Goal: Transaction & Acquisition: Book appointment/travel/reservation

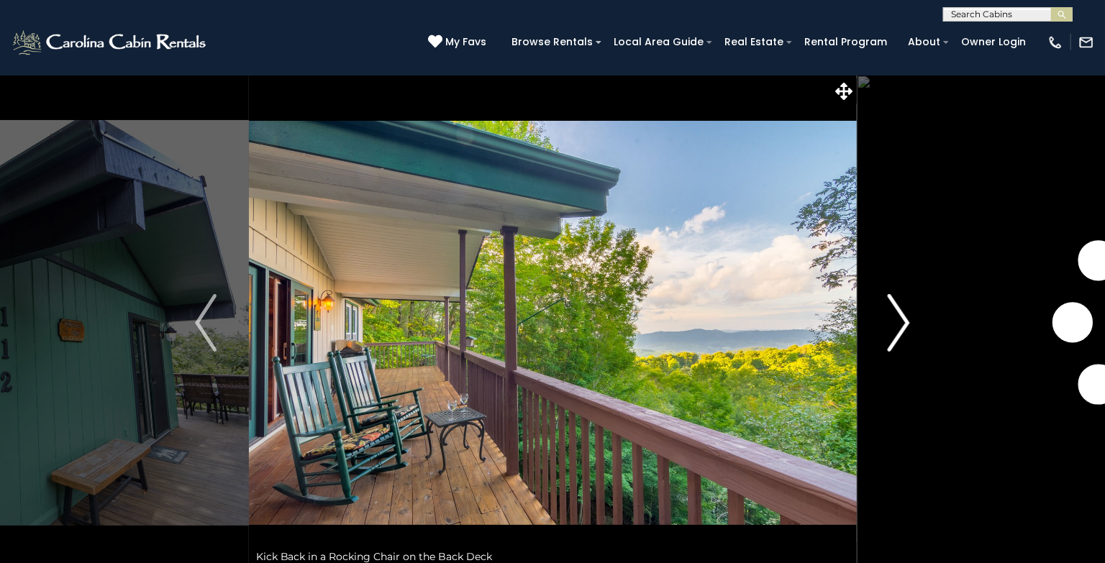
click at [900, 331] on img "Next" at bounding box center [899, 323] width 22 height 58
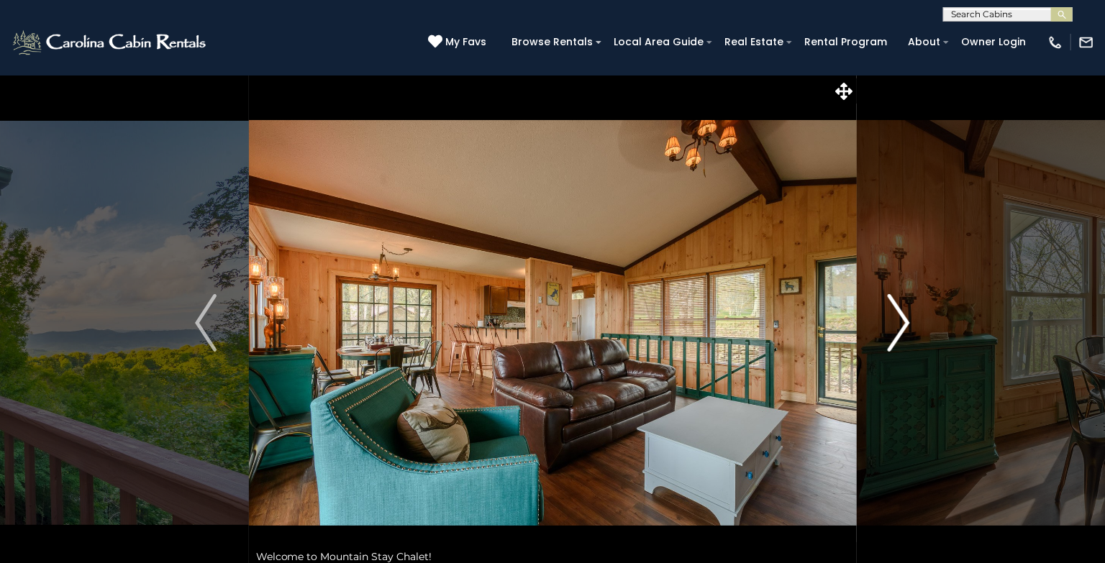
click at [900, 331] on img "Next" at bounding box center [899, 323] width 22 height 58
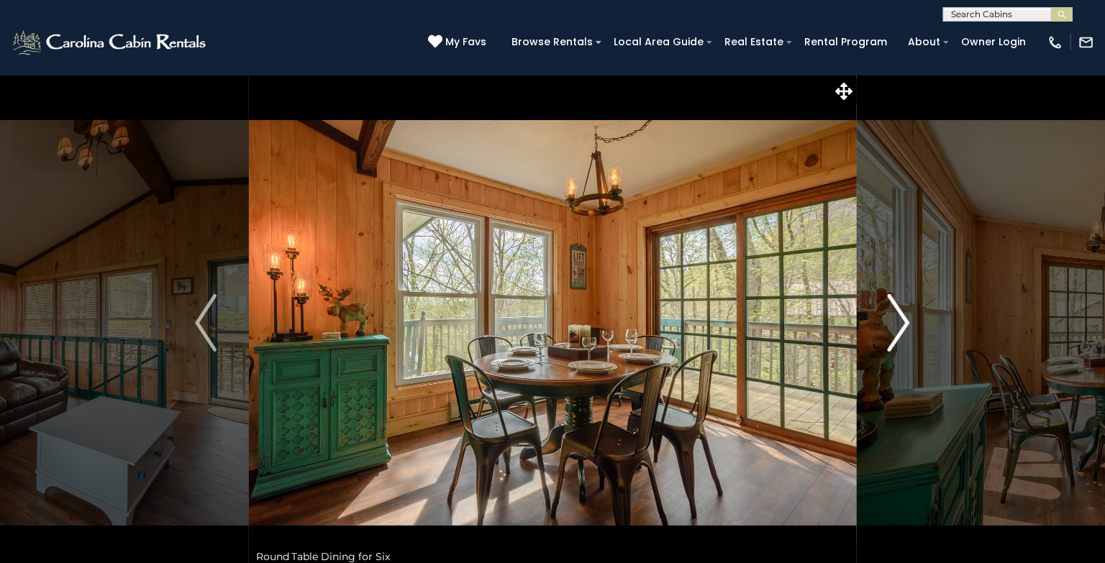
click at [903, 318] on img "Next" at bounding box center [899, 323] width 22 height 58
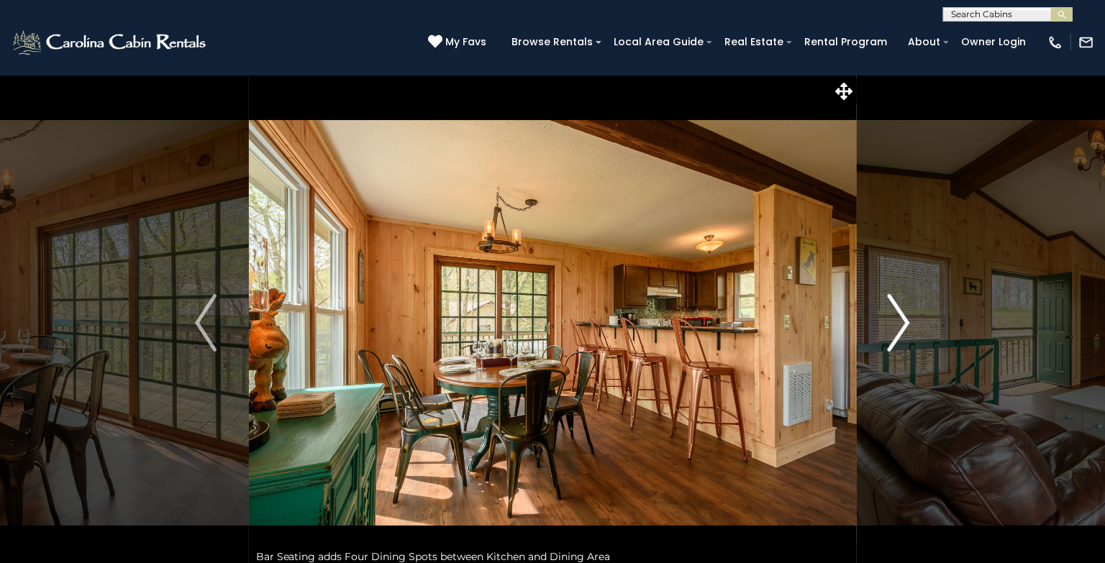
click at [904, 324] on img "Next" at bounding box center [899, 323] width 22 height 58
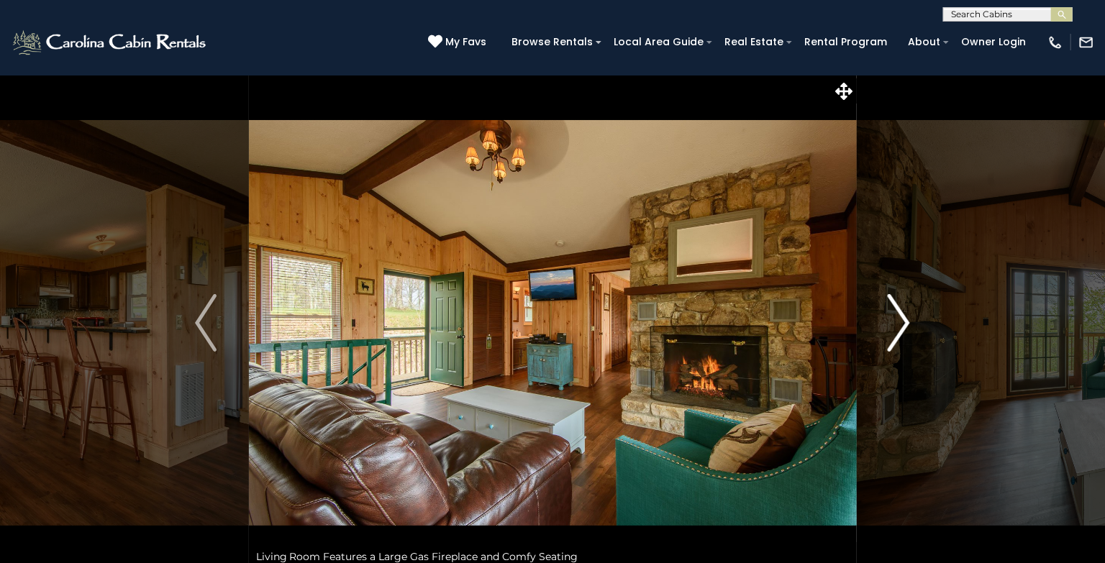
click at [904, 324] on img "Next" at bounding box center [899, 323] width 22 height 58
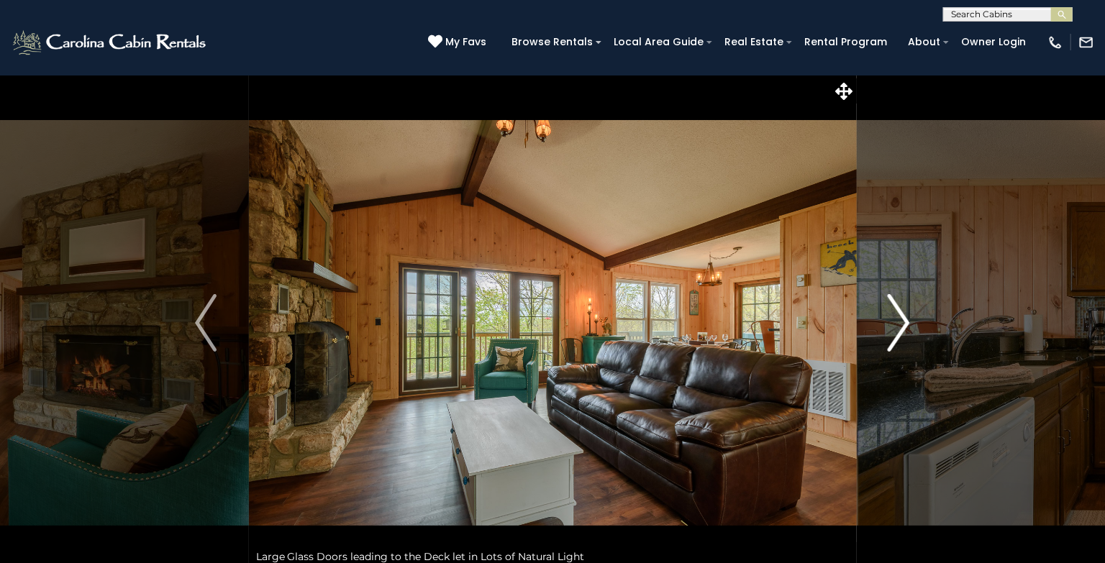
click at [904, 324] on img "Next" at bounding box center [899, 323] width 22 height 58
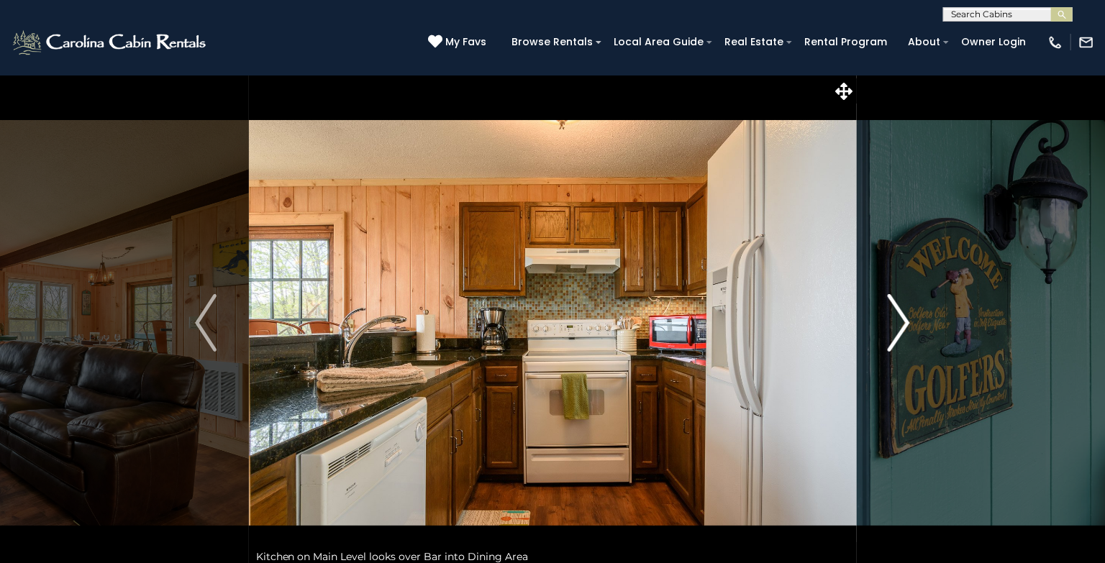
click at [904, 320] on img "Next" at bounding box center [899, 323] width 22 height 58
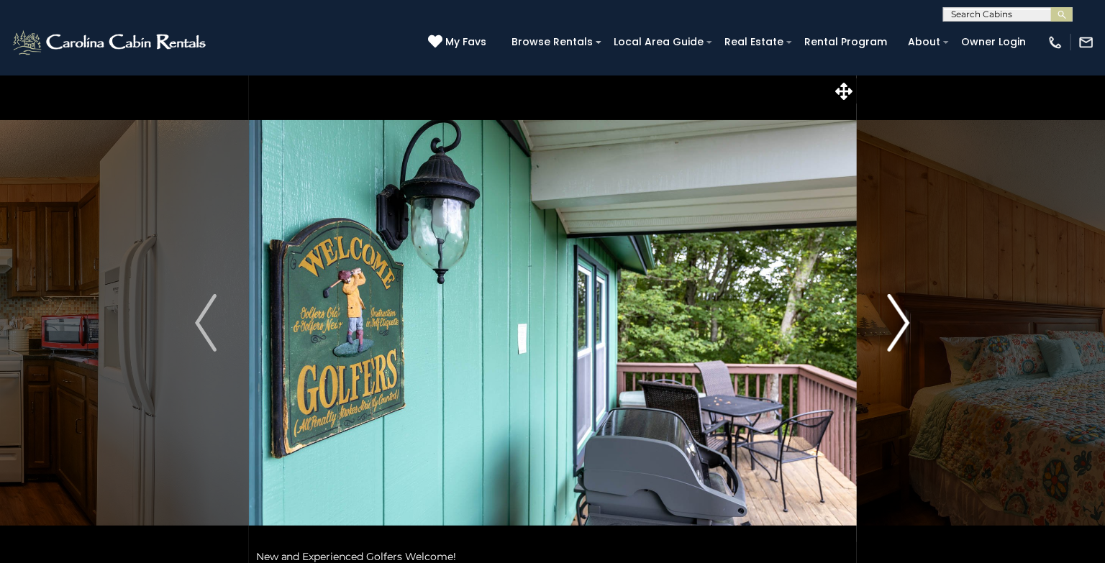
click at [904, 320] on img "Next" at bounding box center [899, 323] width 22 height 58
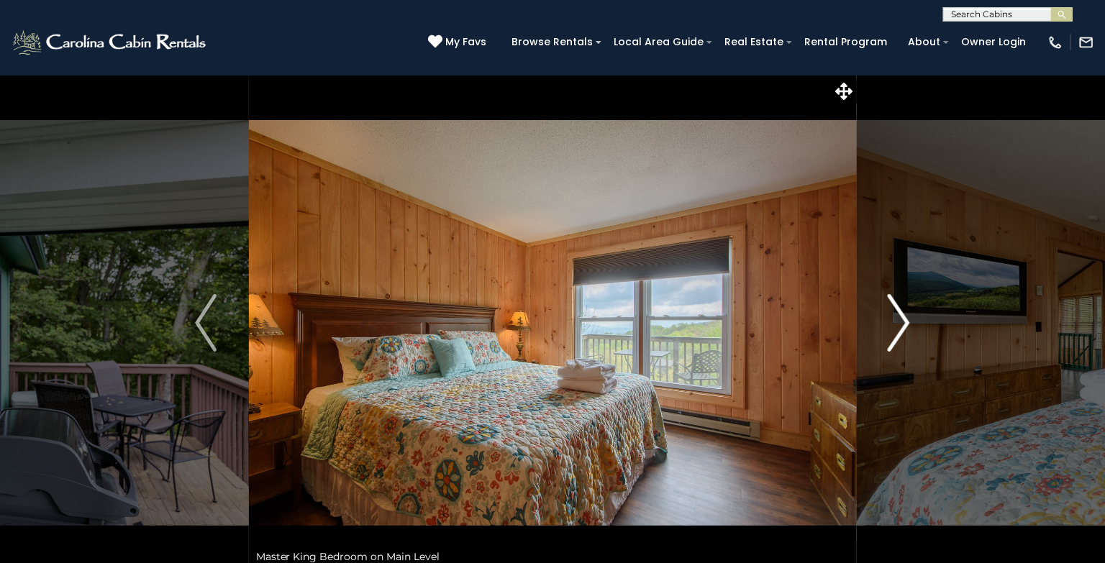
click at [904, 320] on img "Next" at bounding box center [899, 323] width 22 height 58
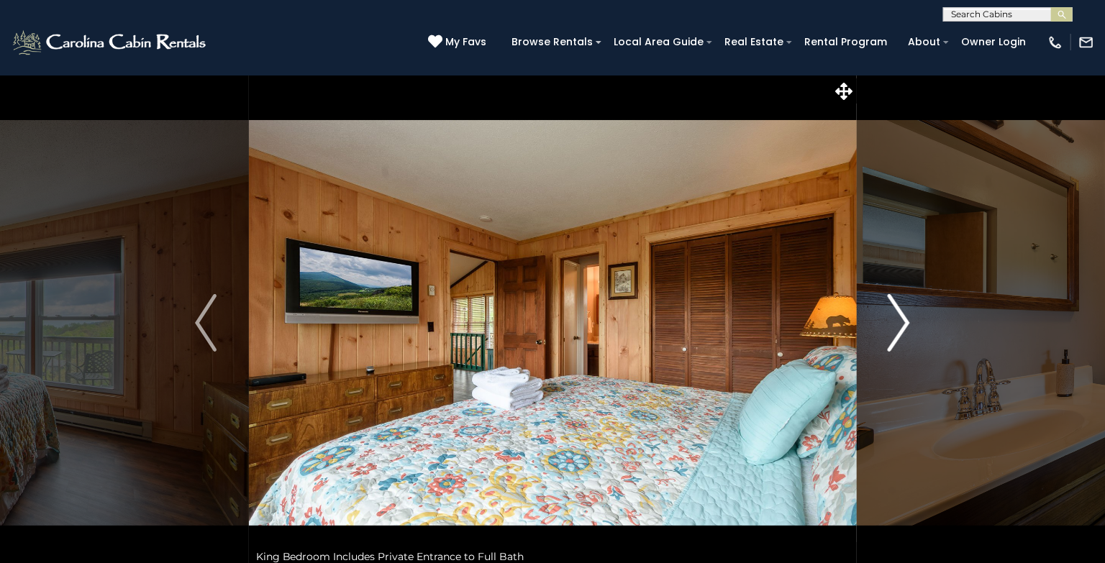
click at [904, 320] on img "Next" at bounding box center [899, 323] width 22 height 58
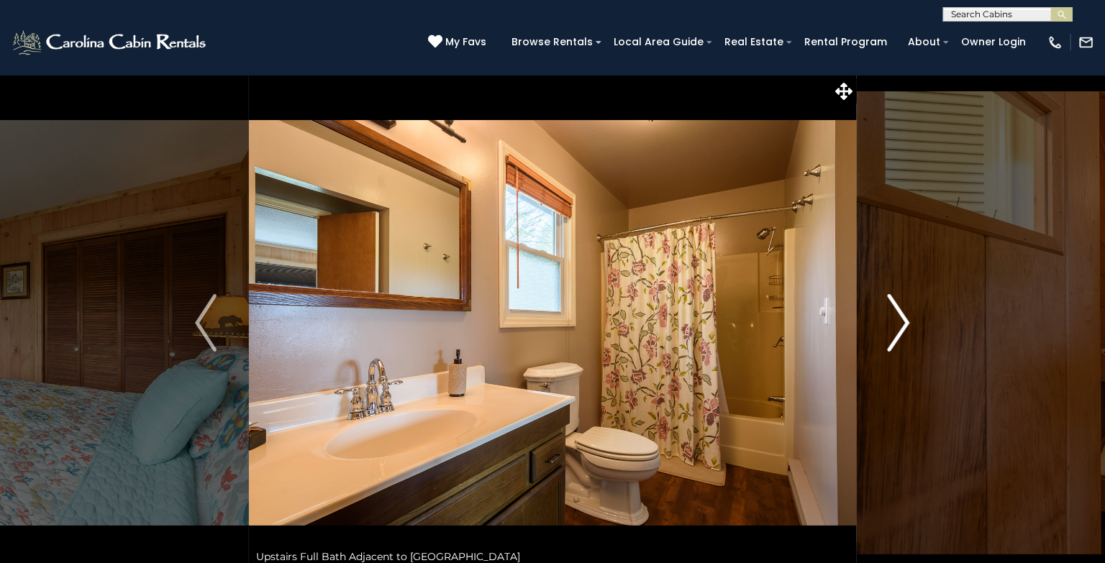
click at [904, 320] on img "Next" at bounding box center [899, 323] width 22 height 58
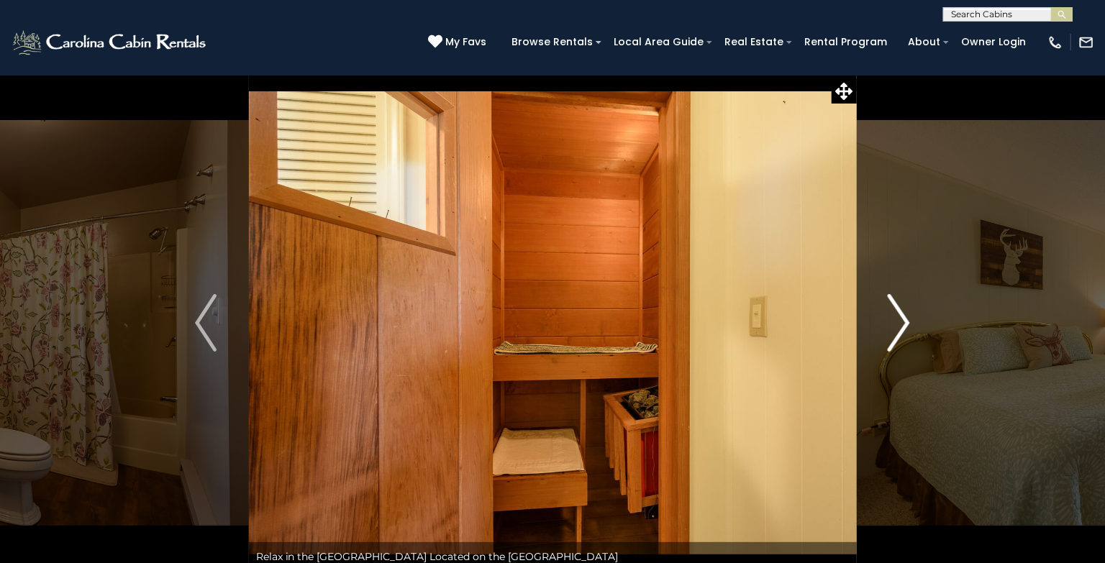
click at [904, 320] on img "Next" at bounding box center [899, 323] width 22 height 58
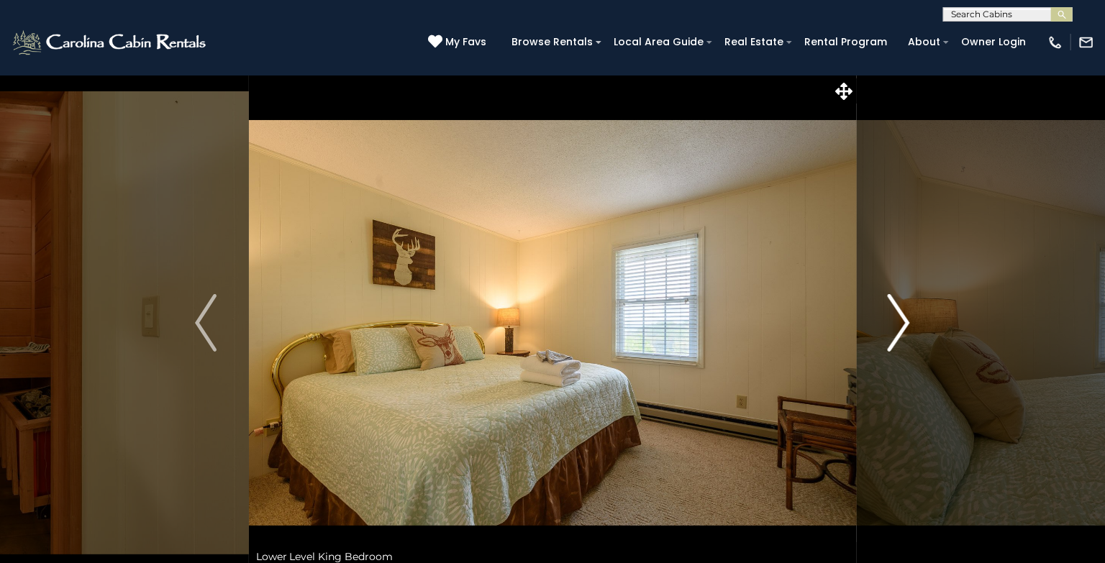
click at [904, 320] on img "Next" at bounding box center [899, 323] width 22 height 58
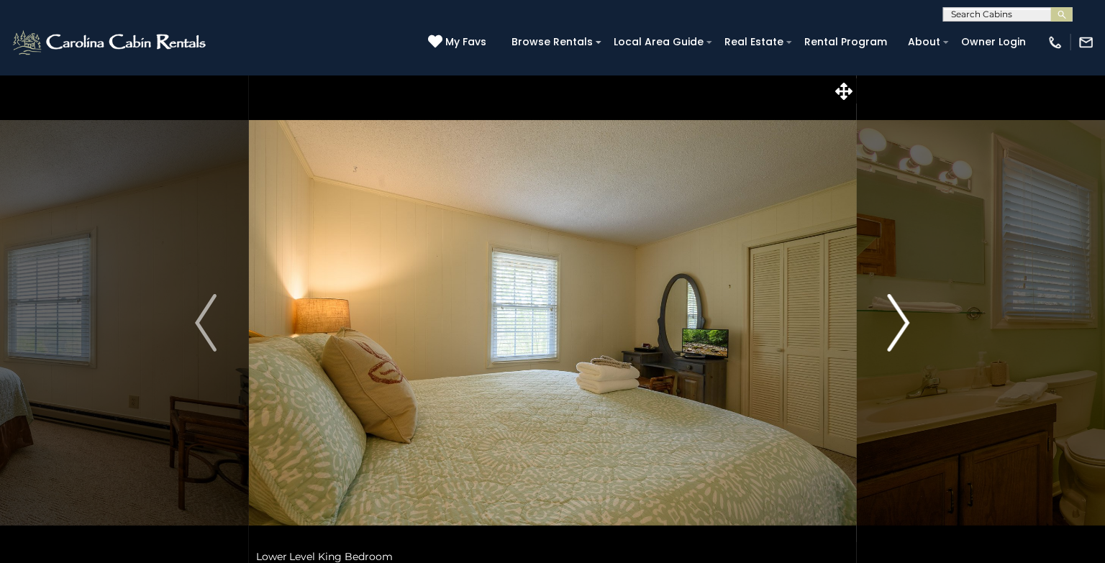
click at [904, 320] on img "Next" at bounding box center [899, 323] width 22 height 58
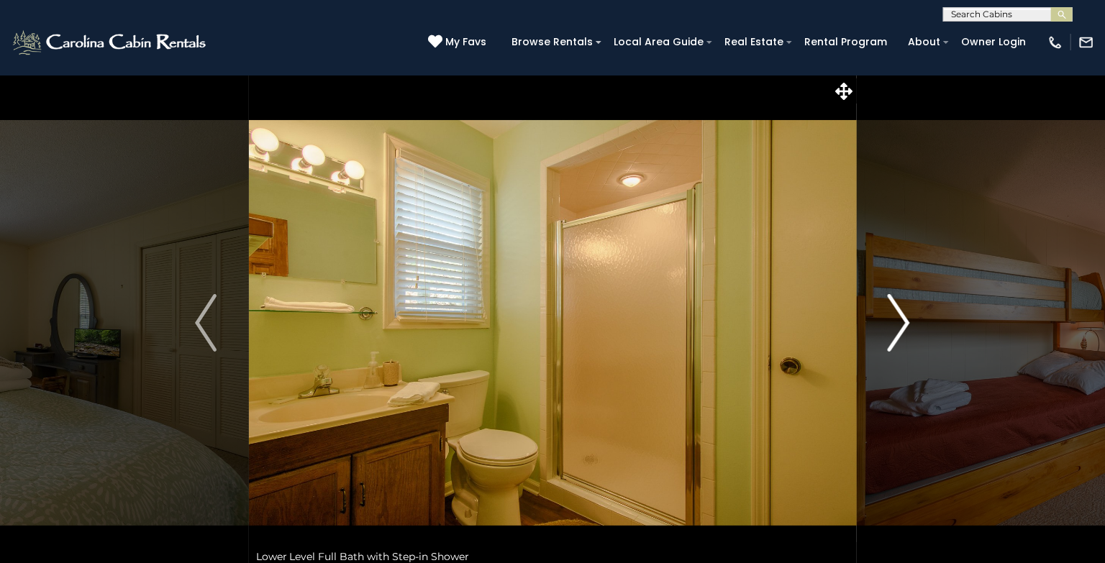
click at [904, 320] on img "Next" at bounding box center [899, 323] width 22 height 58
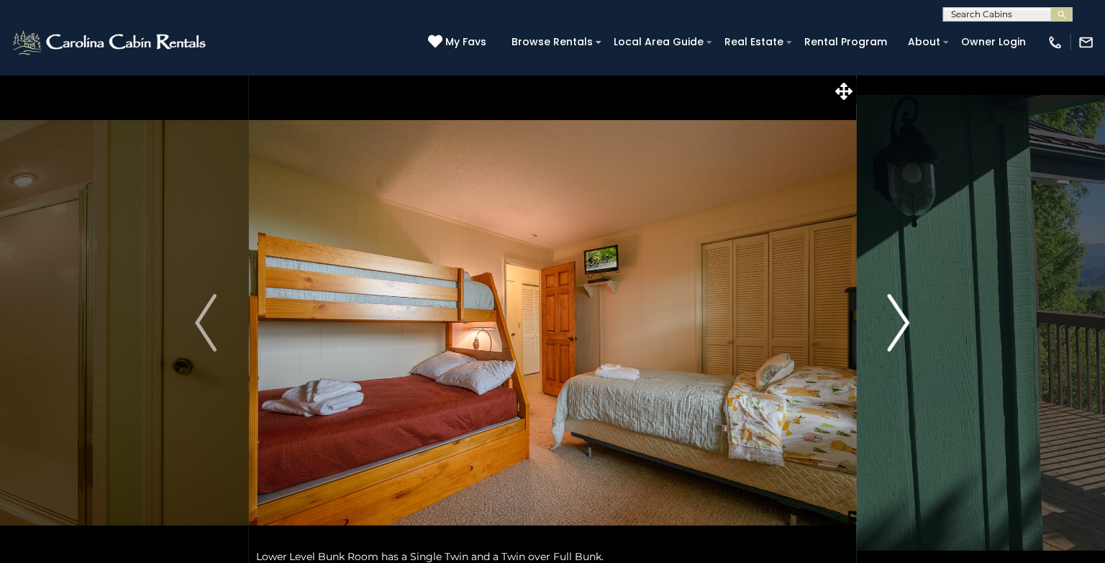
click at [904, 320] on img "Next" at bounding box center [899, 323] width 22 height 58
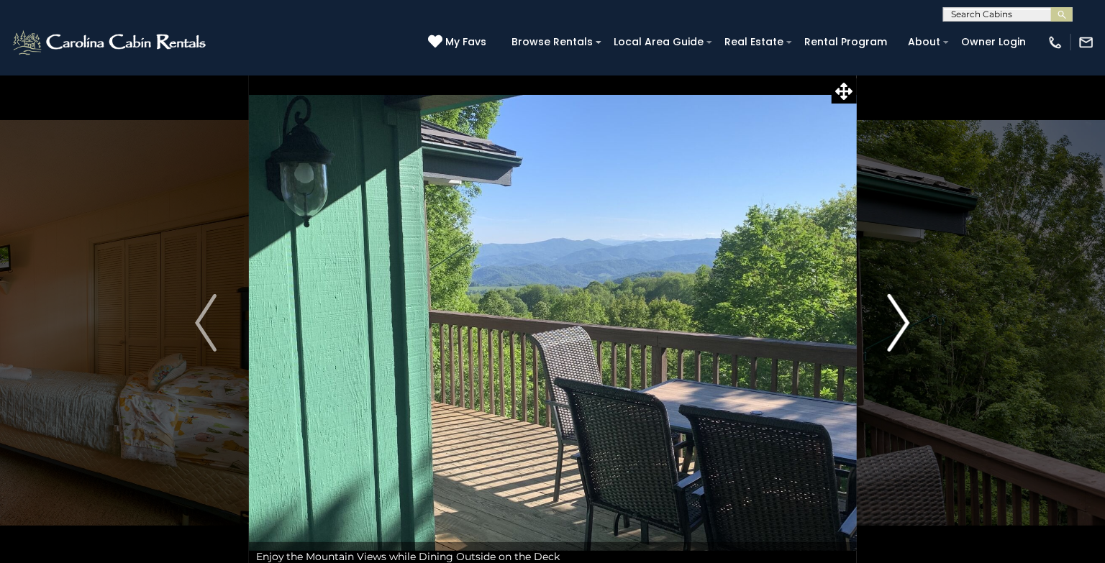
click at [904, 320] on img "Next" at bounding box center [899, 323] width 22 height 58
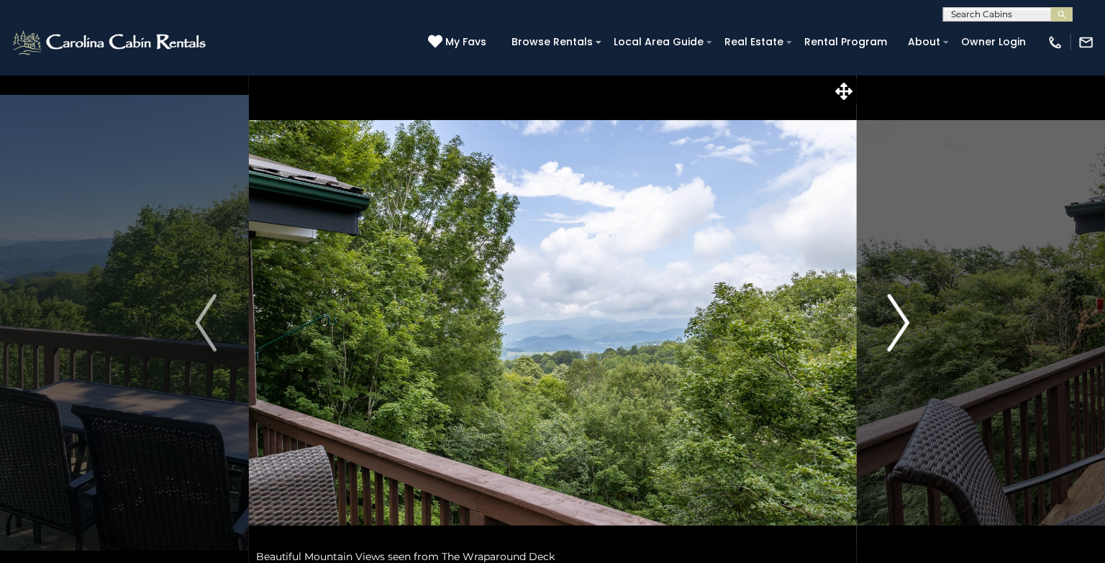
click at [904, 320] on img "Next" at bounding box center [899, 323] width 22 height 58
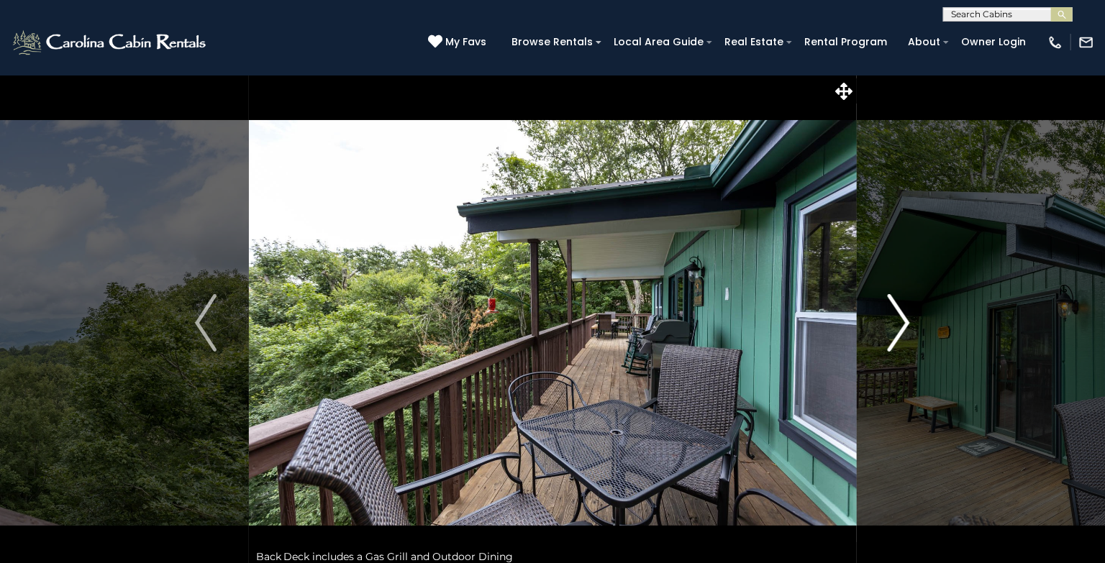
click at [904, 320] on img "Next" at bounding box center [899, 323] width 22 height 58
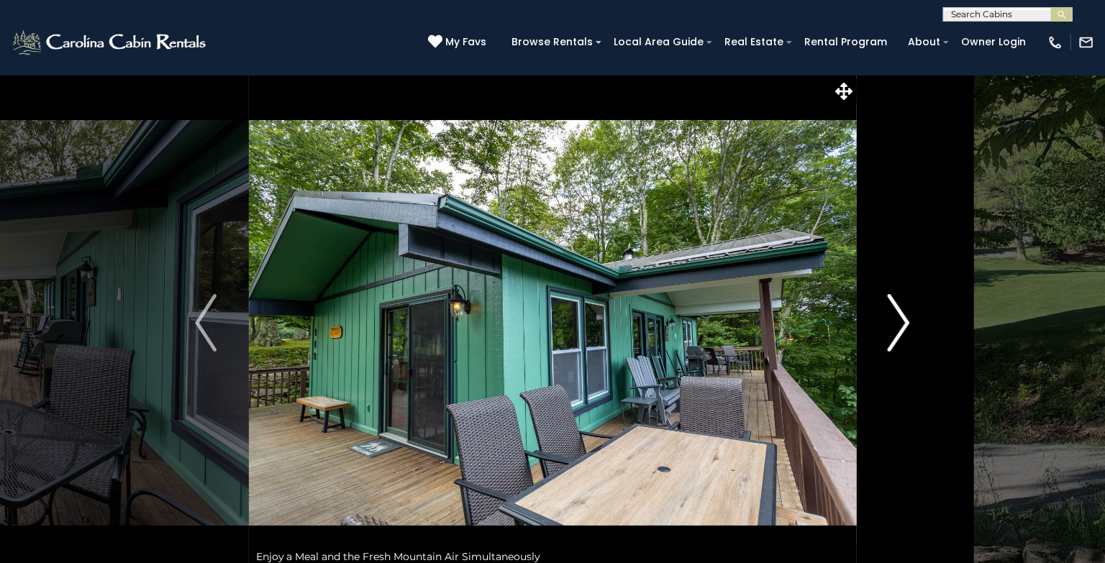
click at [904, 320] on img "Next" at bounding box center [899, 323] width 22 height 58
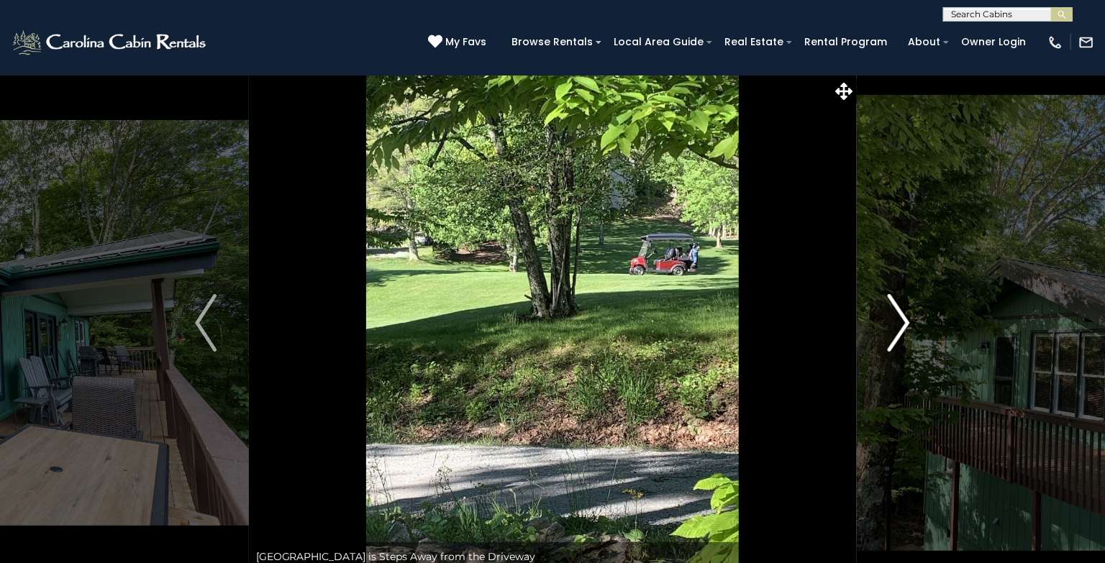
click at [904, 320] on img "Next" at bounding box center [899, 323] width 22 height 58
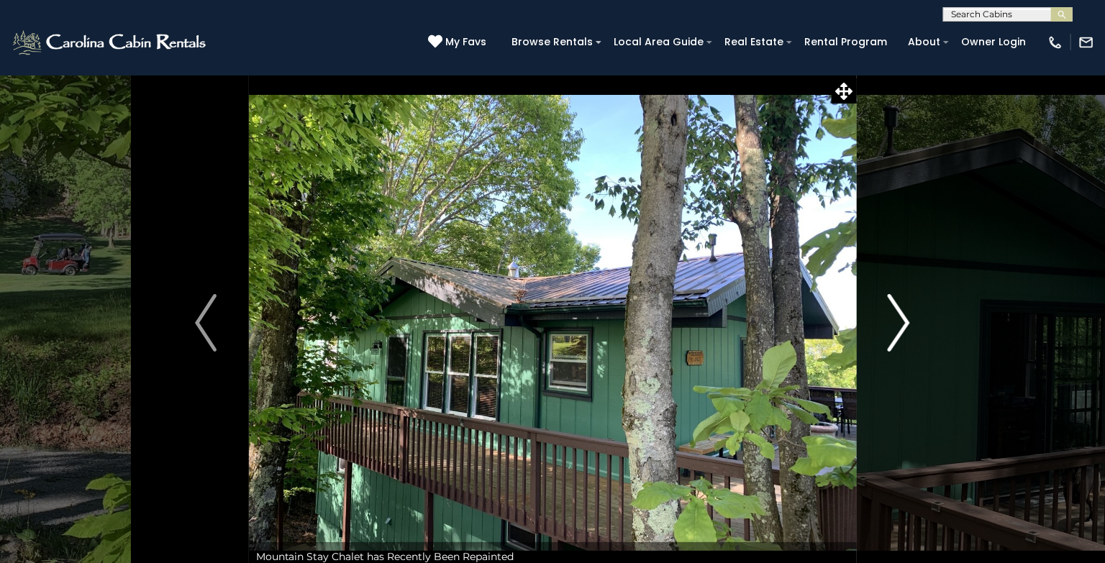
click at [904, 320] on img "Next" at bounding box center [899, 323] width 22 height 58
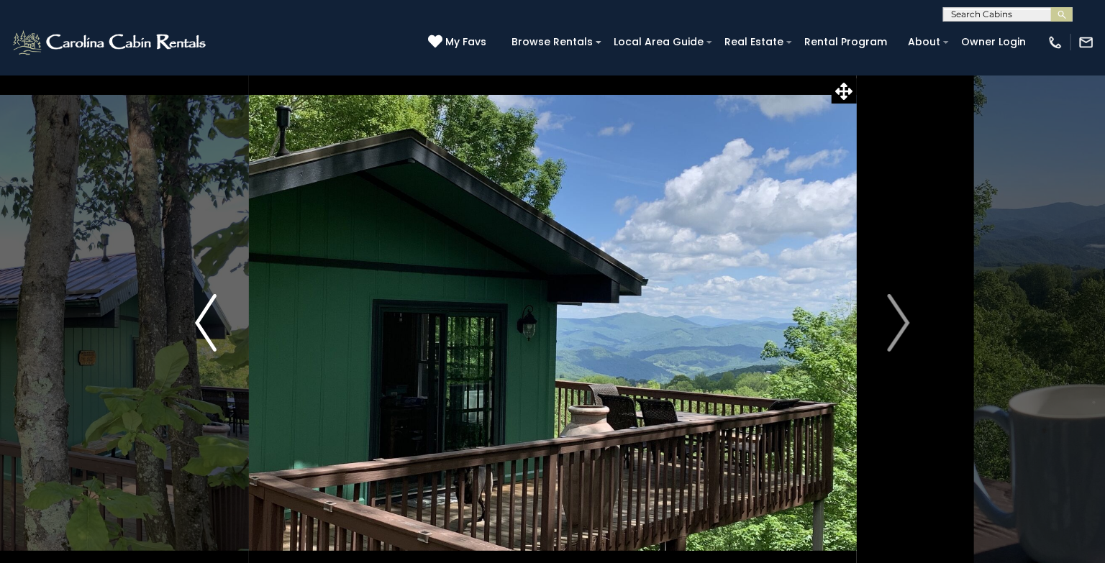
click at [196, 317] on img "Previous" at bounding box center [206, 323] width 22 height 58
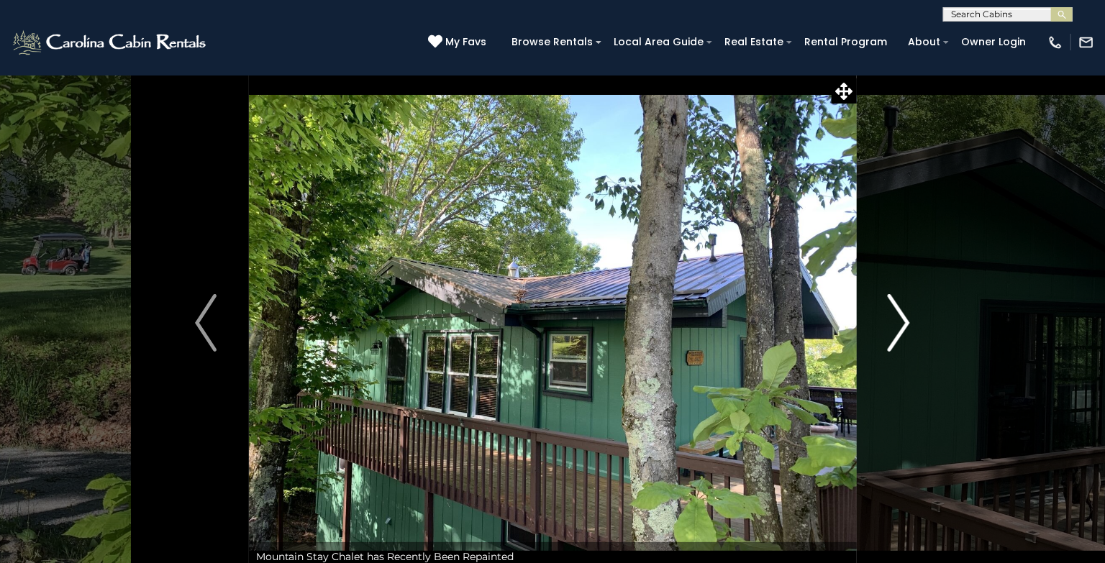
click at [905, 315] on img "Next" at bounding box center [899, 323] width 22 height 58
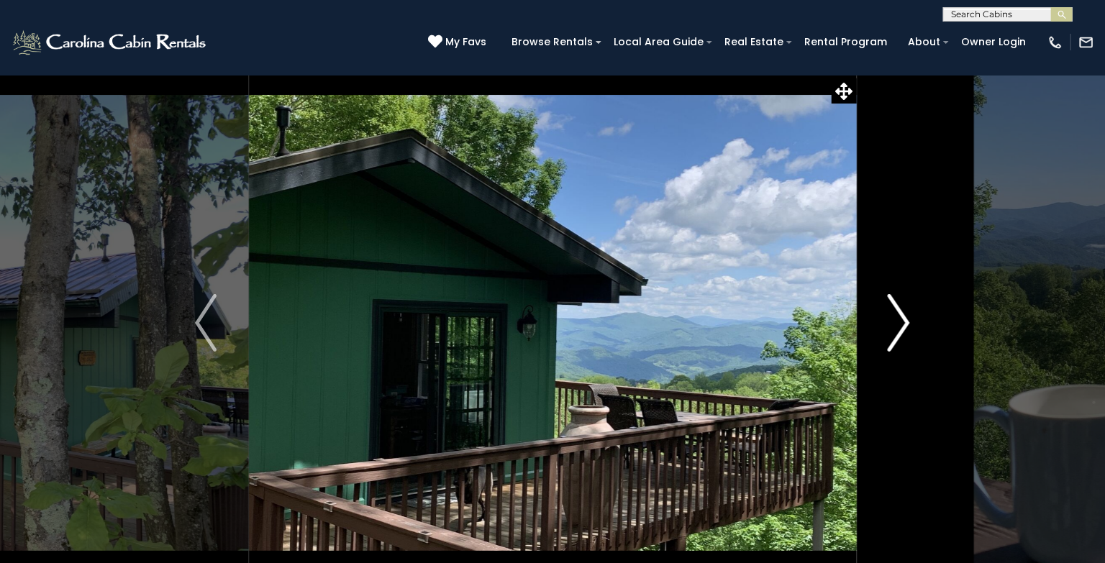
click at [905, 315] on img "Next" at bounding box center [899, 323] width 22 height 58
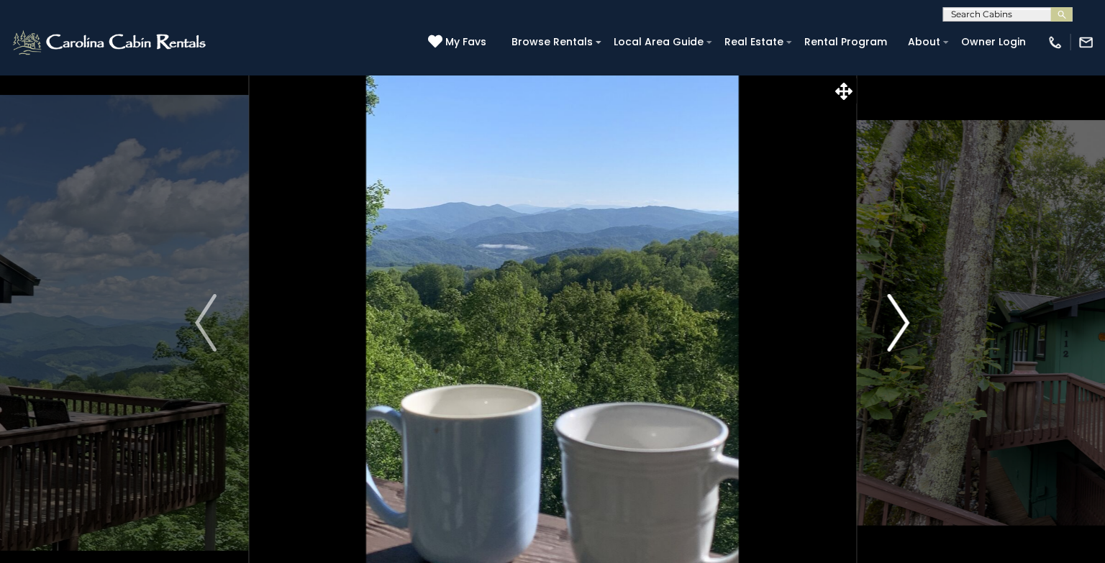
click at [905, 315] on img "Next" at bounding box center [899, 323] width 22 height 58
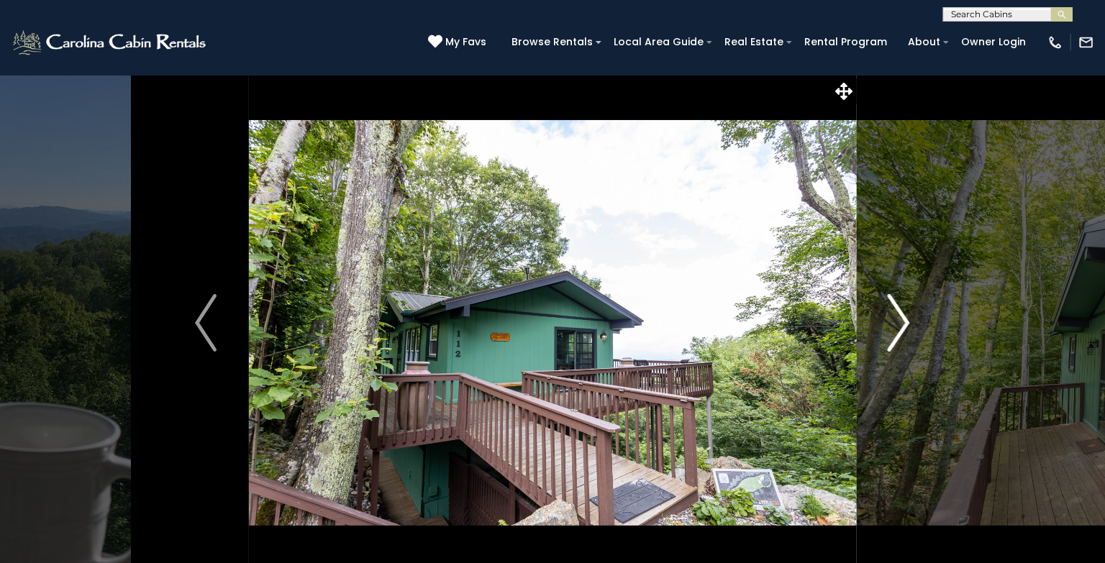
click at [905, 315] on img "Next" at bounding box center [899, 323] width 22 height 58
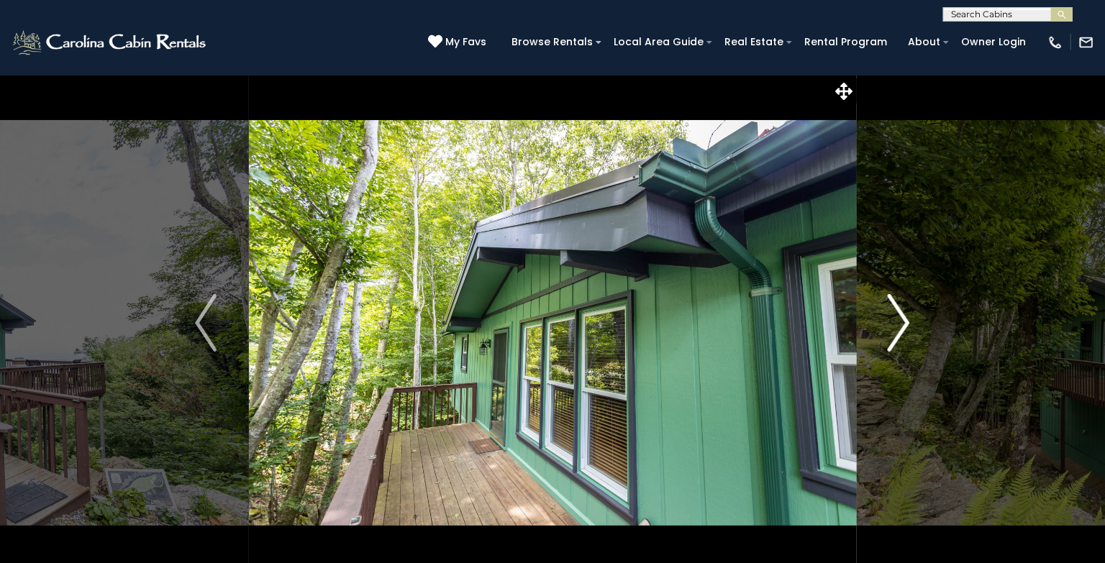
click at [905, 315] on img "Next" at bounding box center [899, 323] width 22 height 58
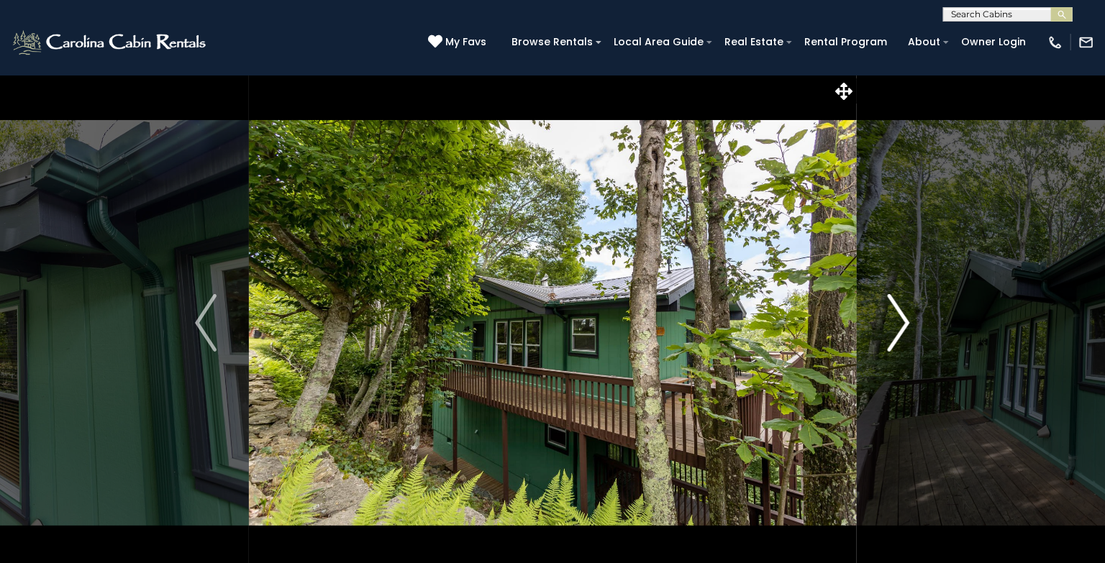
click at [905, 315] on img "Next" at bounding box center [899, 323] width 22 height 58
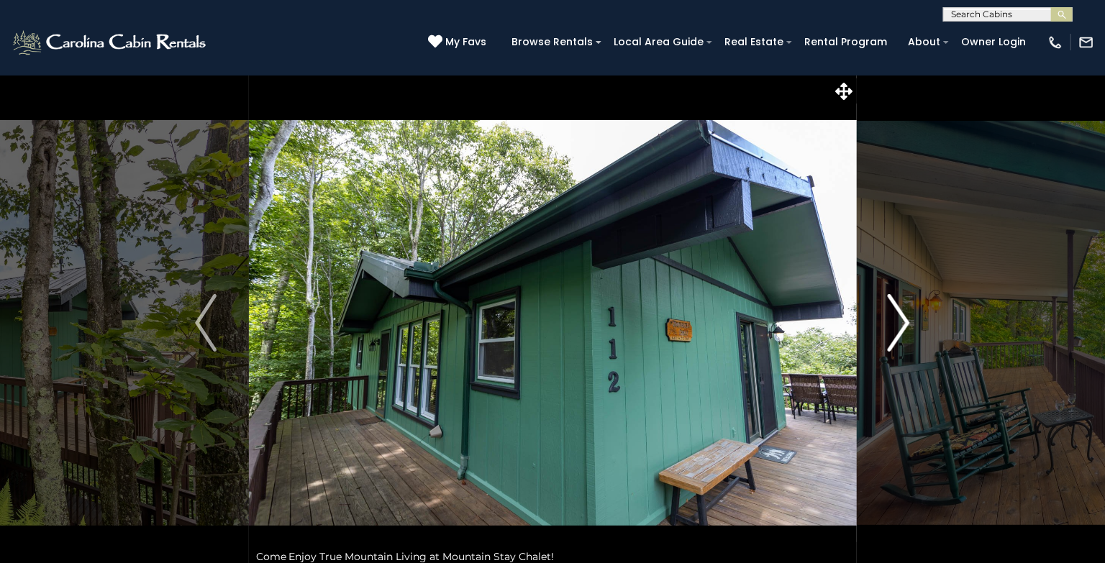
click at [905, 315] on img "Next" at bounding box center [899, 323] width 22 height 58
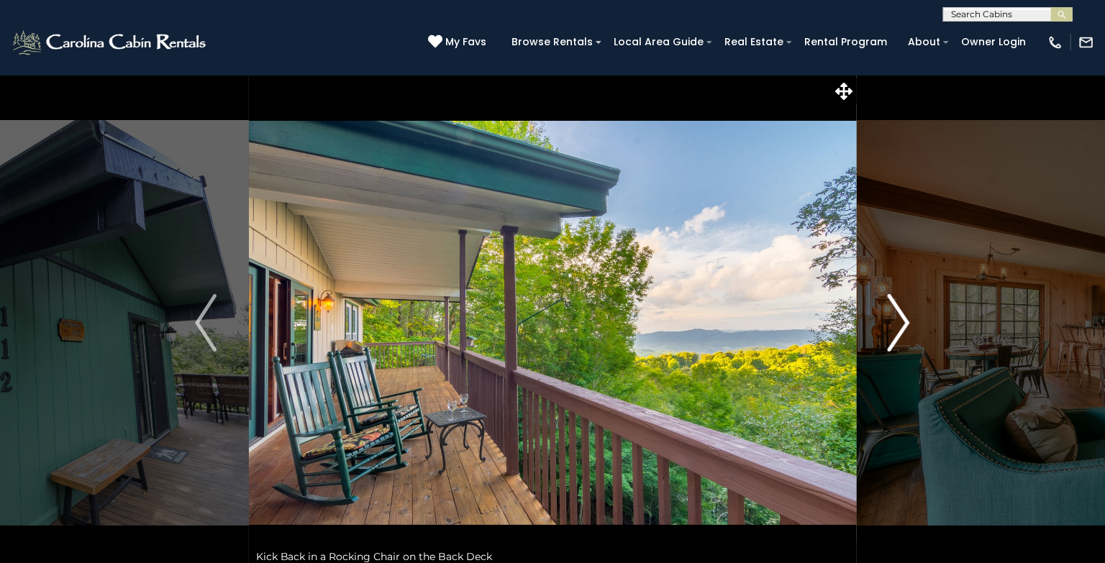
click at [905, 315] on img "Next" at bounding box center [899, 323] width 22 height 58
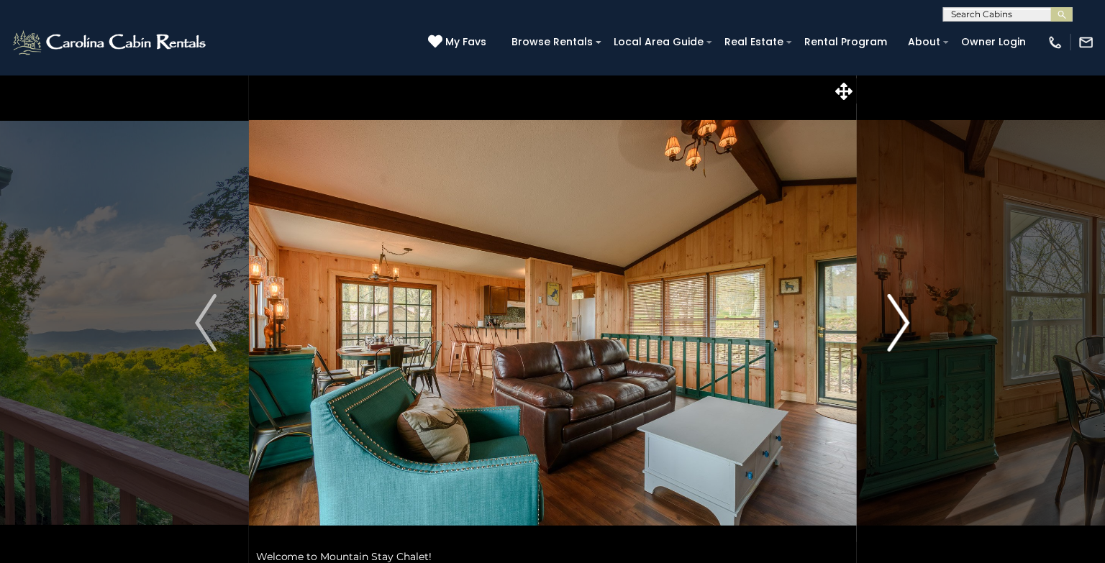
click at [905, 315] on img "Next" at bounding box center [899, 323] width 22 height 58
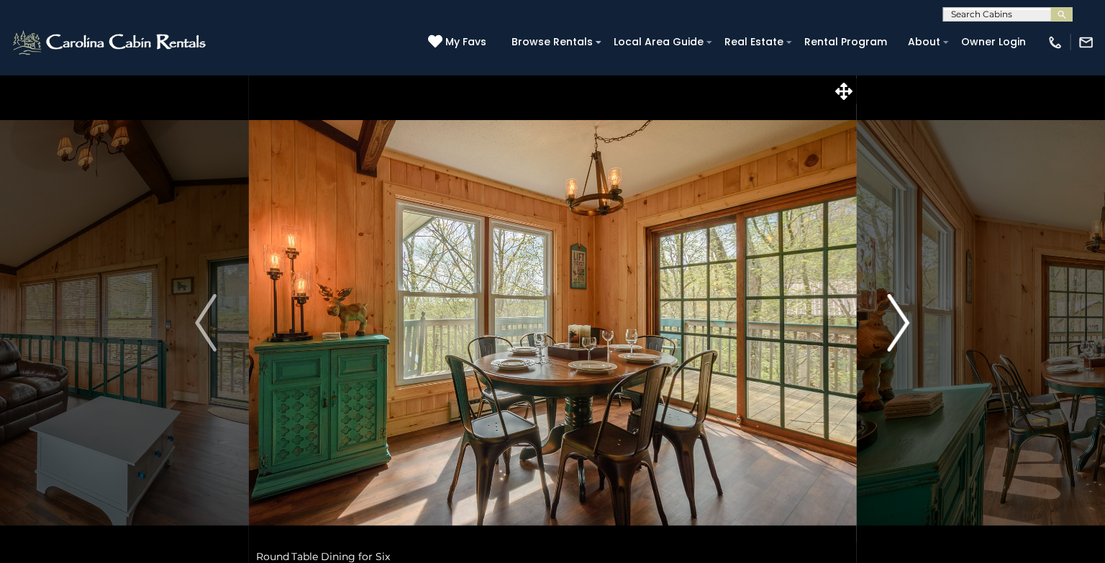
click at [905, 315] on img "Next" at bounding box center [899, 323] width 22 height 58
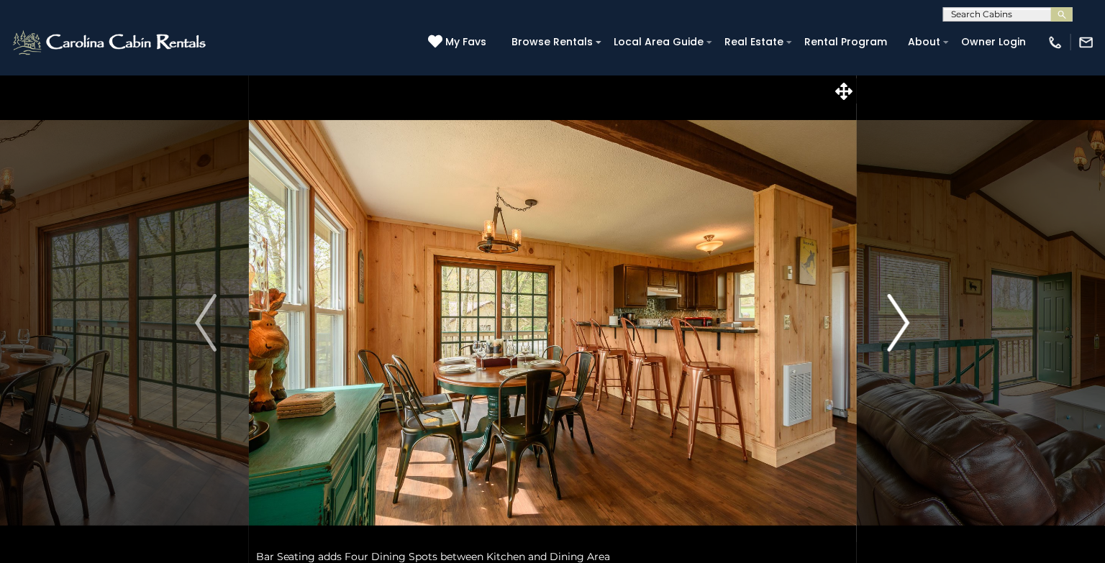
click at [905, 315] on img "Next" at bounding box center [899, 323] width 22 height 58
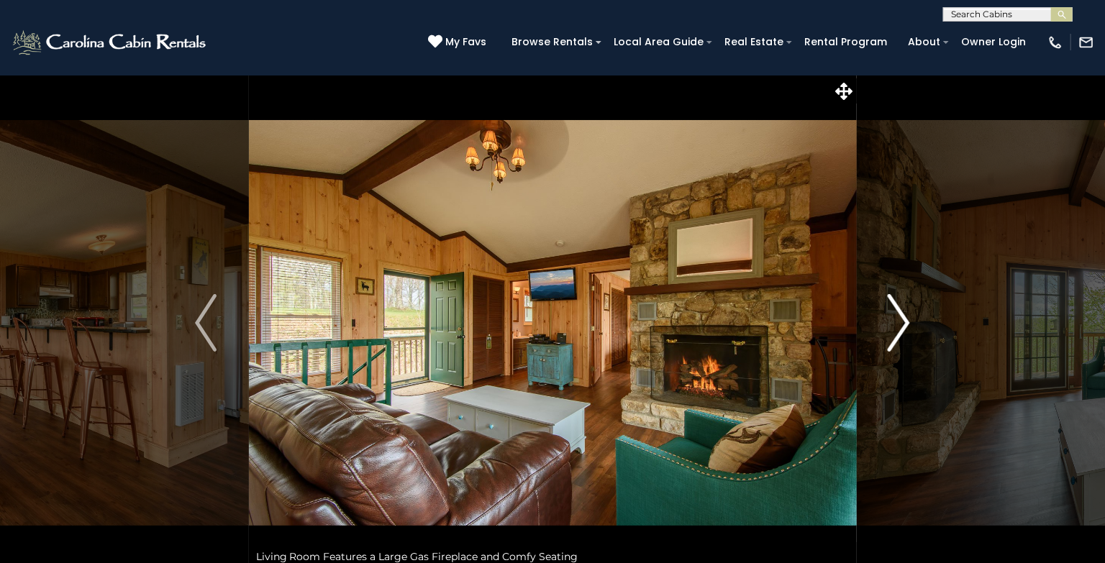
click at [905, 324] on img "Next" at bounding box center [899, 323] width 22 height 58
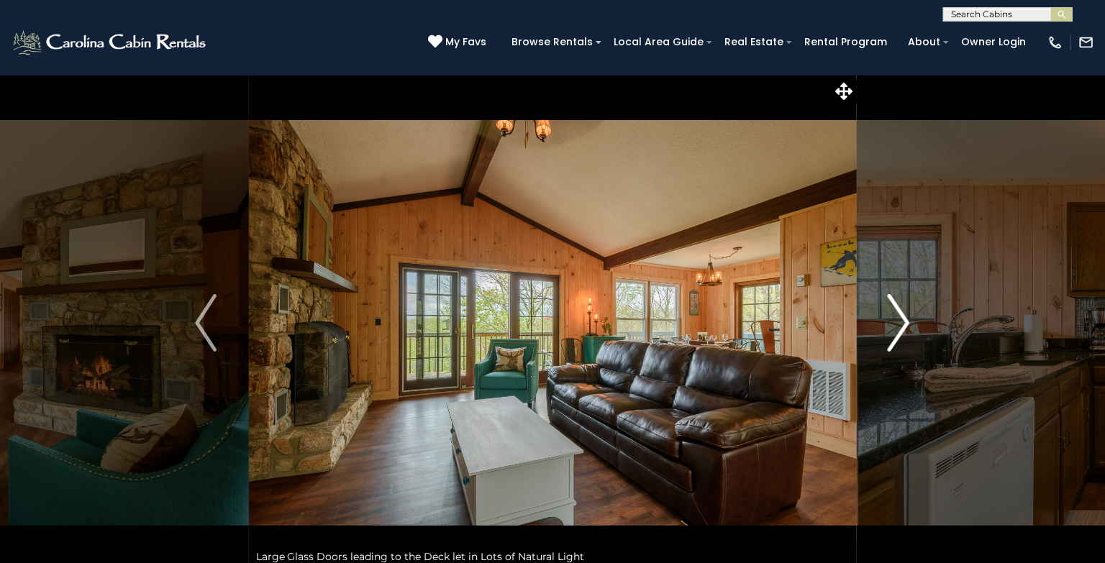
click at [905, 324] on img "Next" at bounding box center [899, 323] width 22 height 58
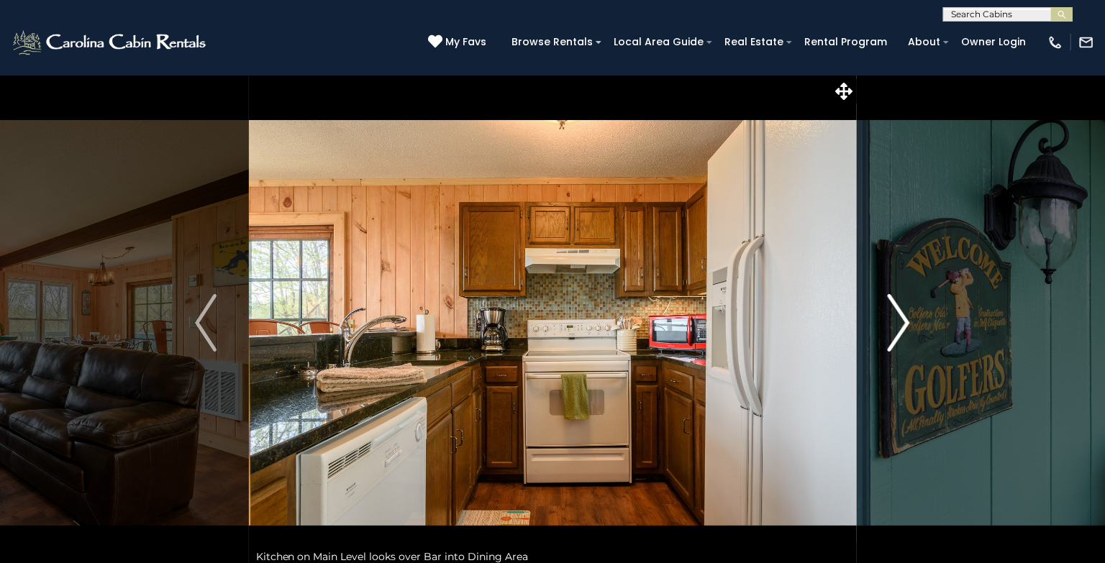
click at [905, 324] on img "Next" at bounding box center [899, 323] width 22 height 58
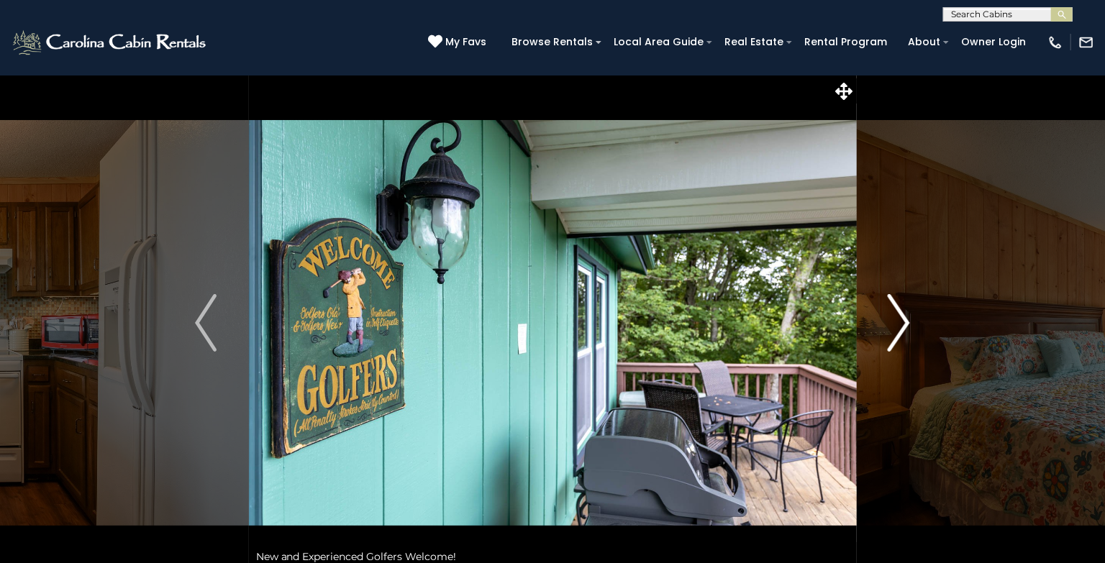
click at [905, 324] on img "Next" at bounding box center [899, 323] width 22 height 58
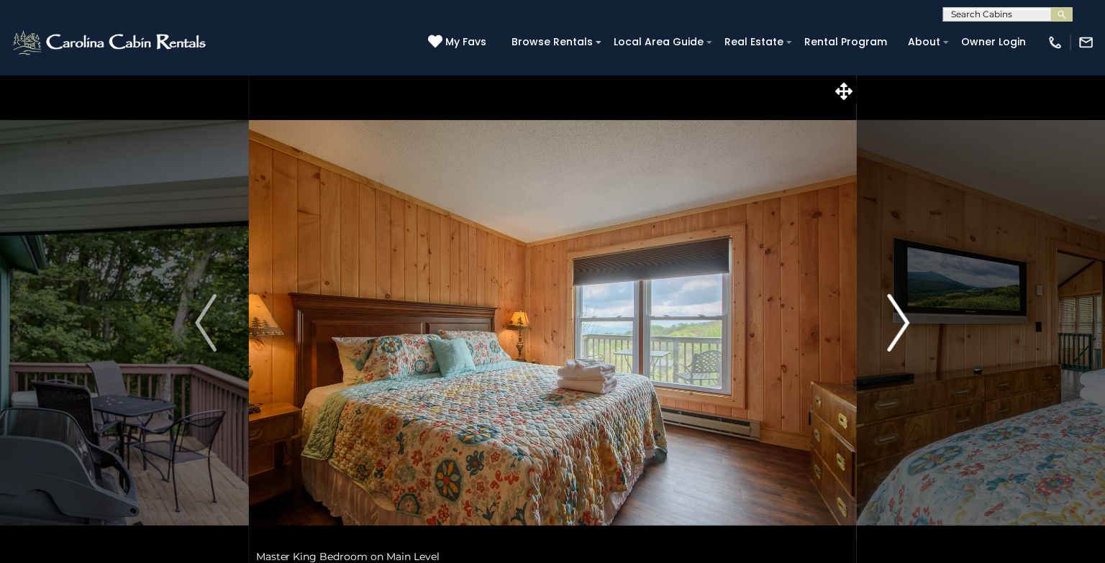
click at [905, 324] on img "Next" at bounding box center [899, 323] width 22 height 58
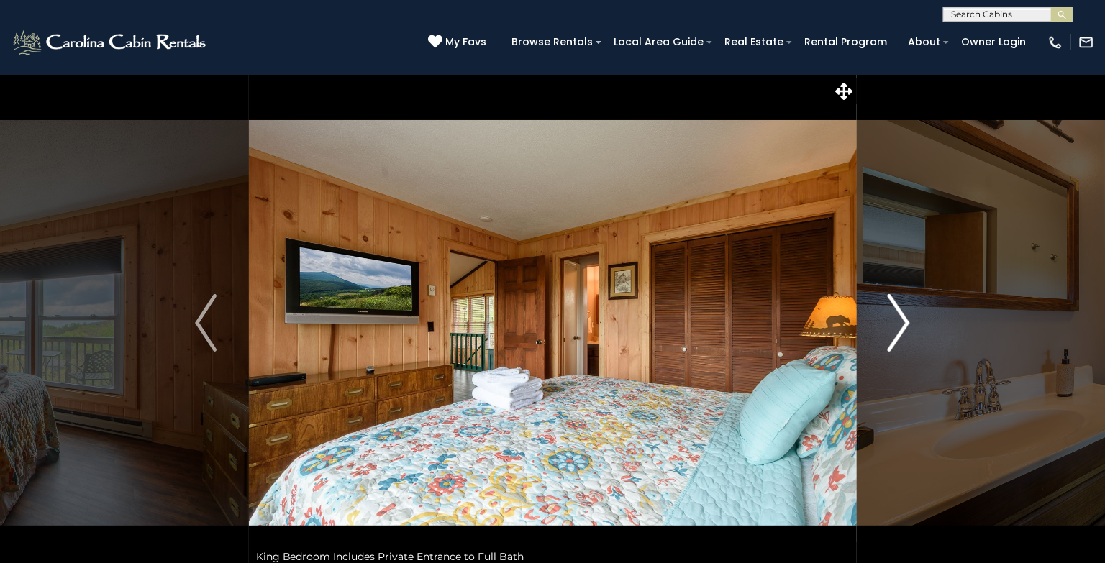
click at [905, 324] on img "Next" at bounding box center [899, 323] width 22 height 58
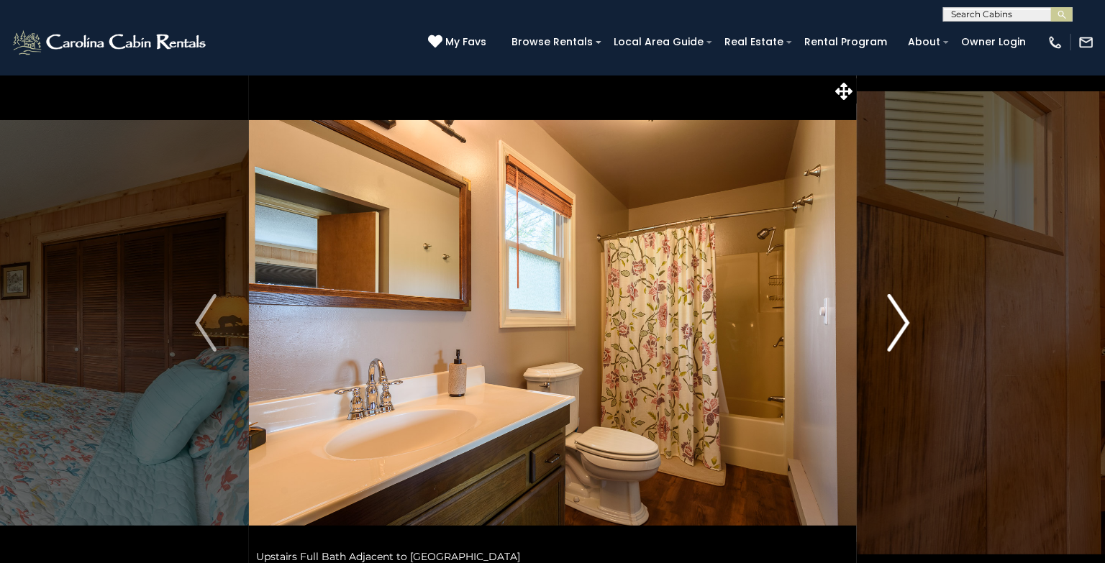
click at [905, 324] on img "Next" at bounding box center [899, 323] width 22 height 58
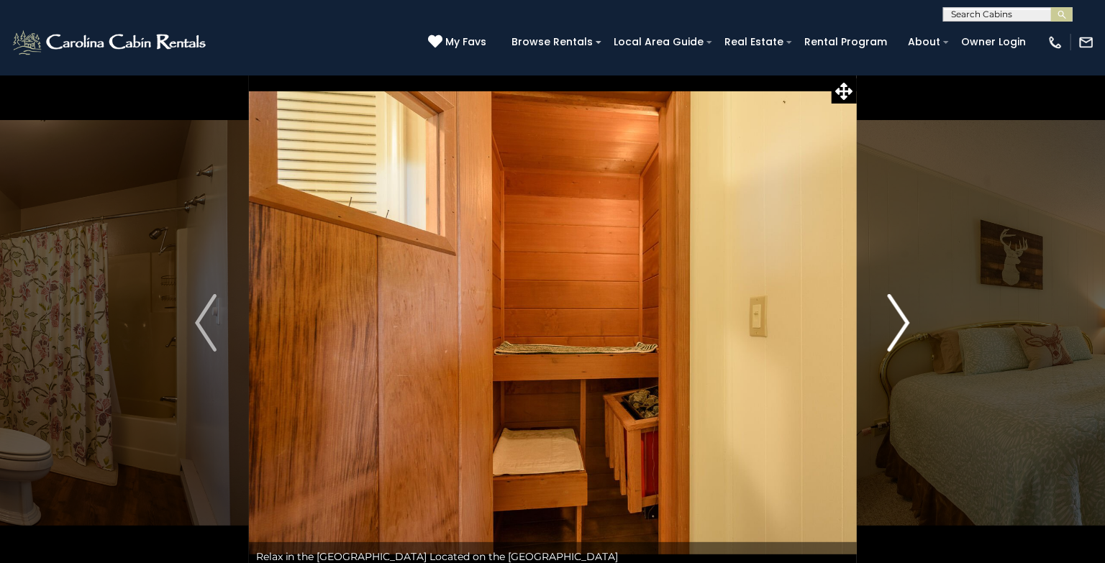
click at [905, 324] on img "Next" at bounding box center [899, 323] width 22 height 58
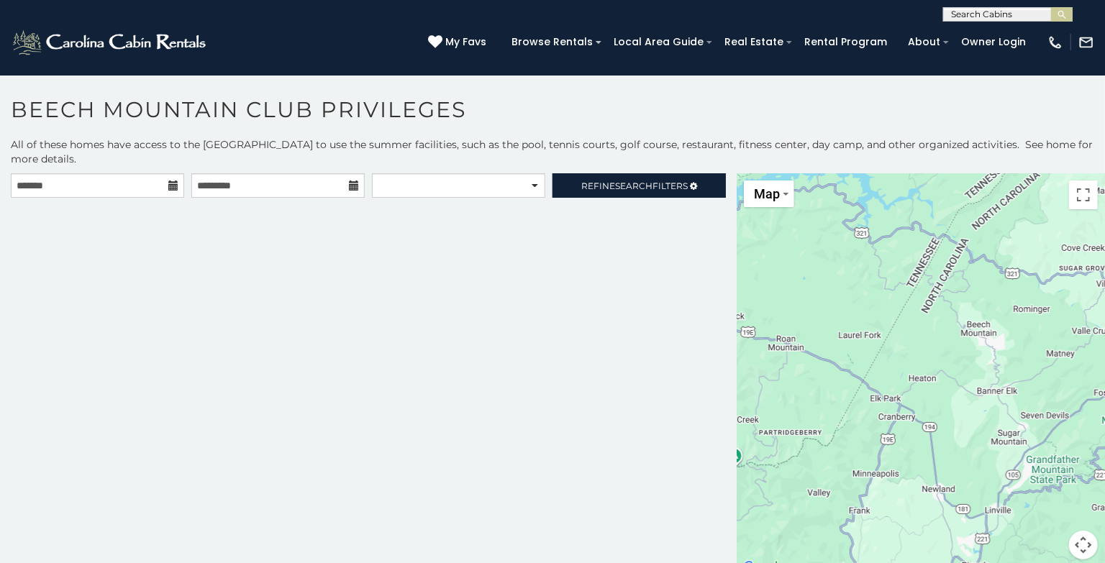
click at [173, 188] on icon at bounding box center [173, 186] width 10 height 10
click at [165, 182] on input "text" at bounding box center [97, 185] width 173 height 24
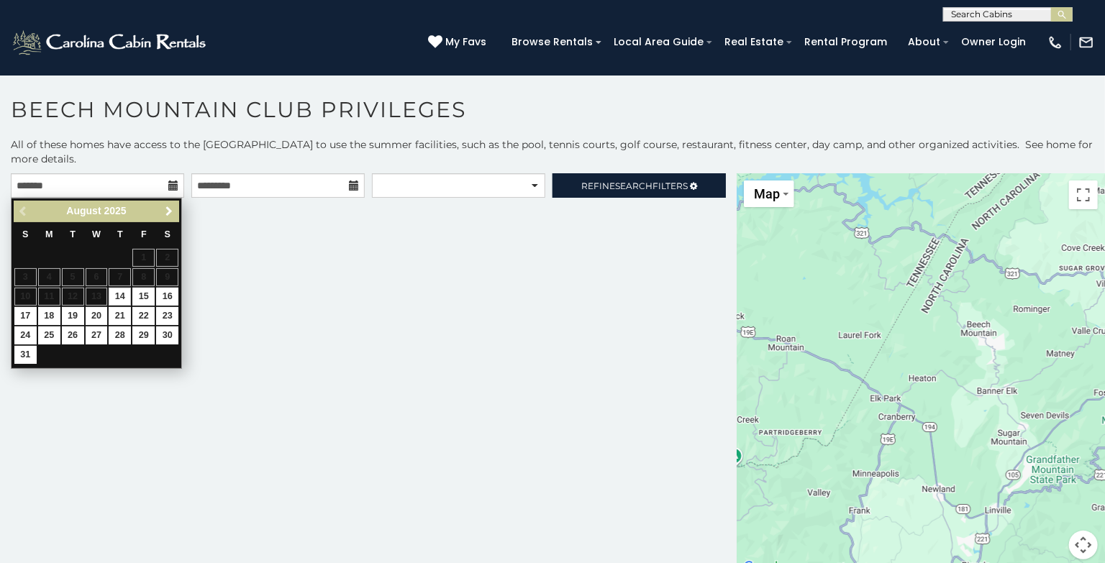
click at [170, 211] on span "Next" at bounding box center [169, 212] width 12 height 12
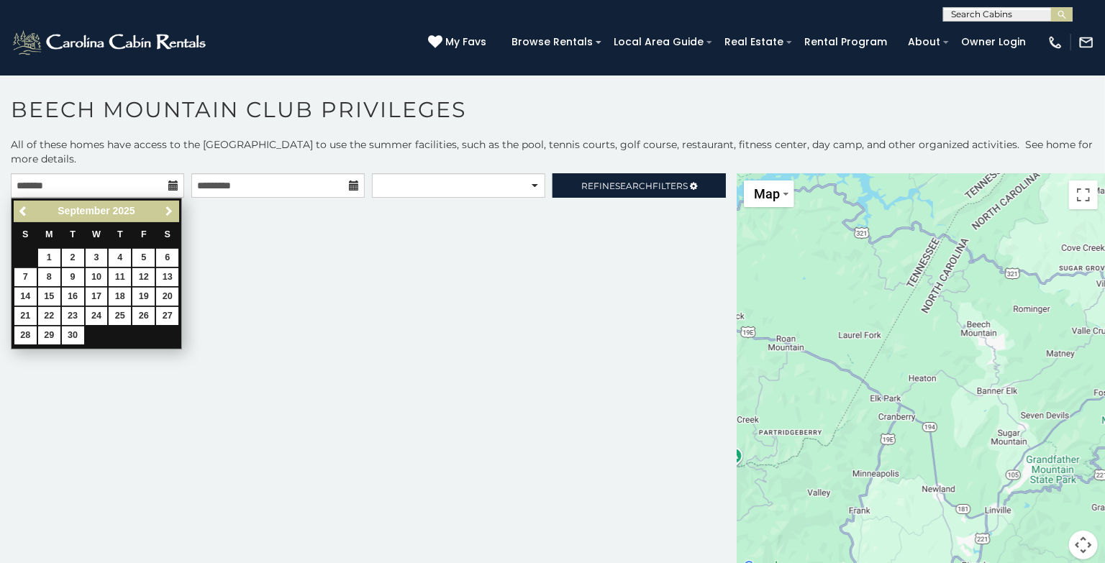
click at [170, 211] on span "Next" at bounding box center [169, 212] width 12 height 12
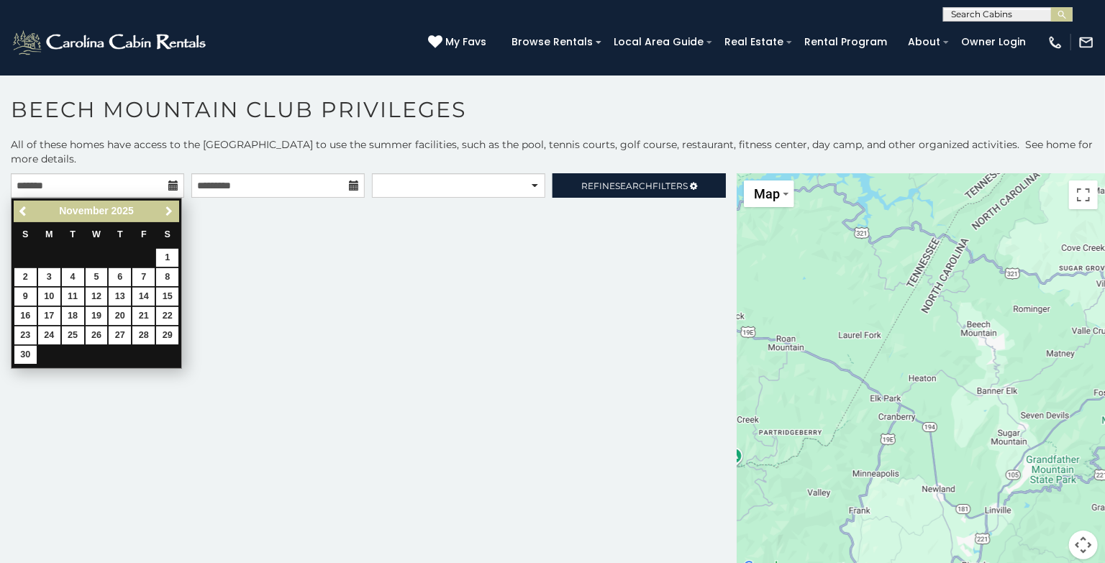
click at [170, 211] on span "Next" at bounding box center [169, 212] width 12 height 12
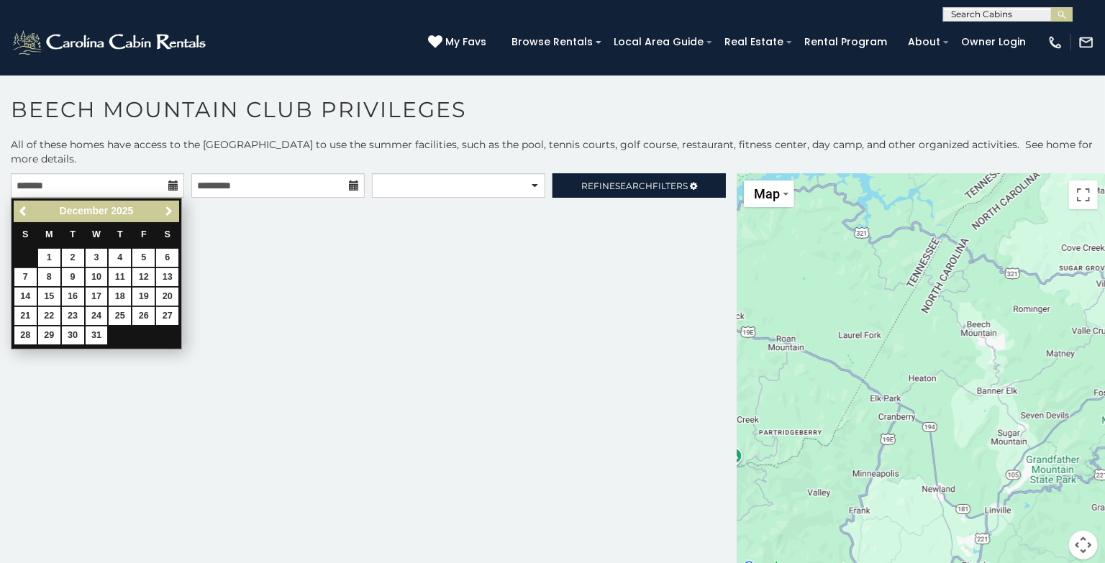
click at [170, 211] on span "Next" at bounding box center [169, 212] width 12 height 12
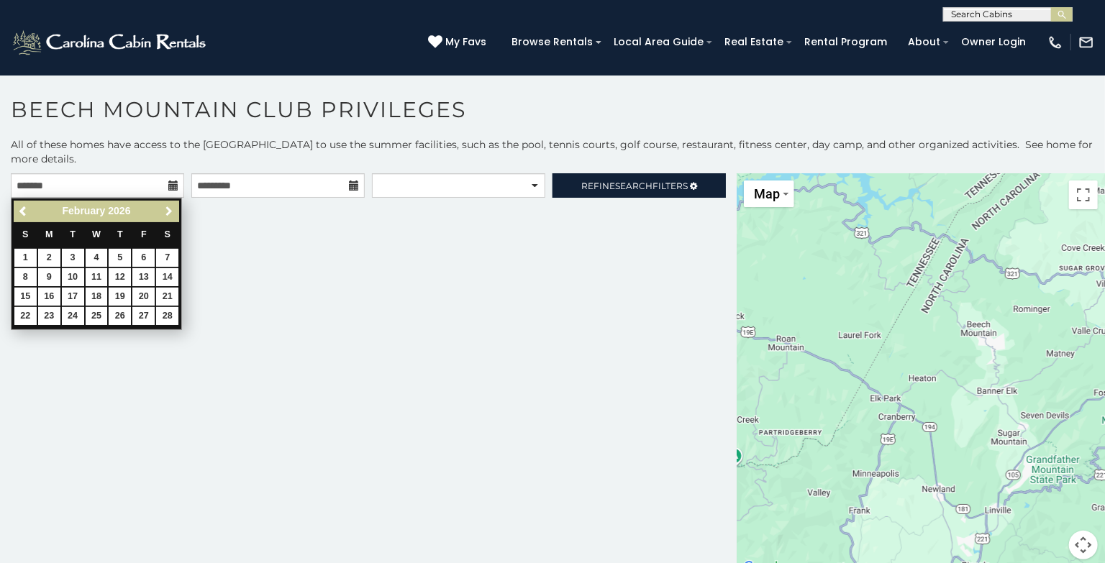
click at [170, 211] on span "Next" at bounding box center [169, 212] width 12 height 12
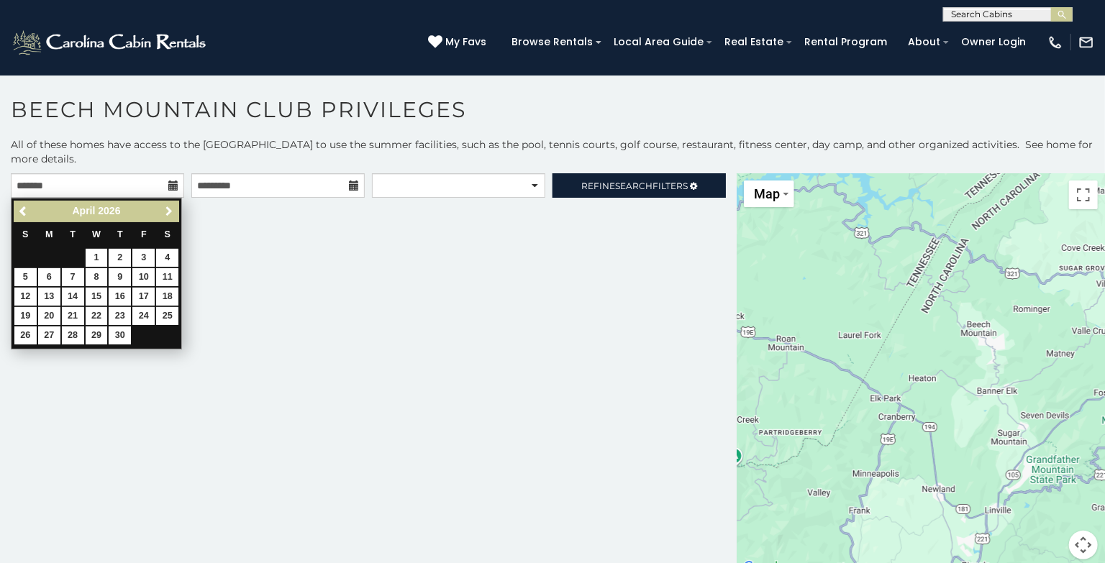
click at [170, 211] on span "Next" at bounding box center [169, 212] width 12 height 12
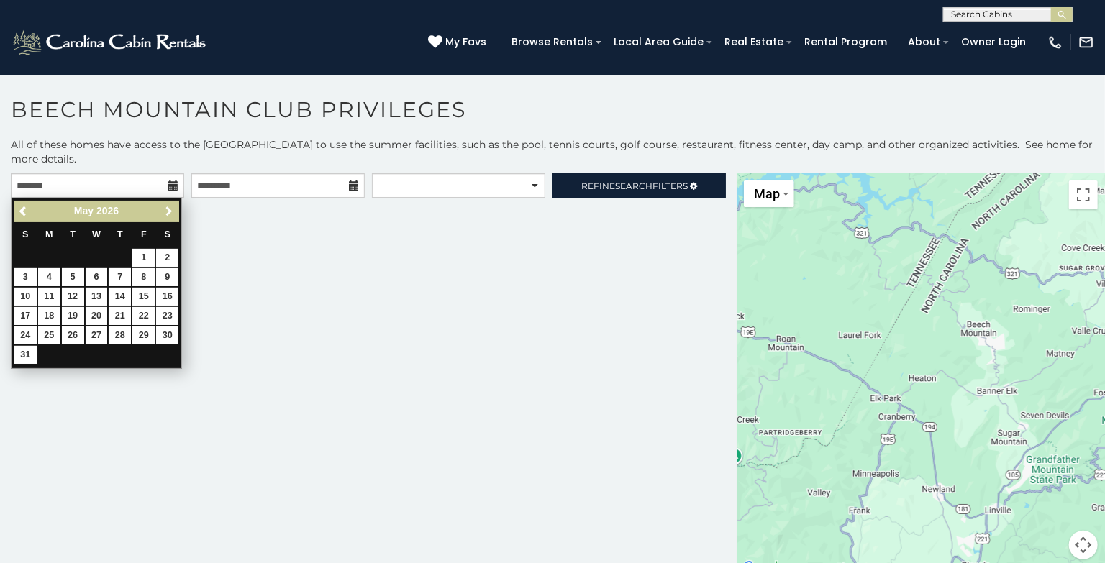
click at [170, 211] on span "Next" at bounding box center [169, 212] width 12 height 12
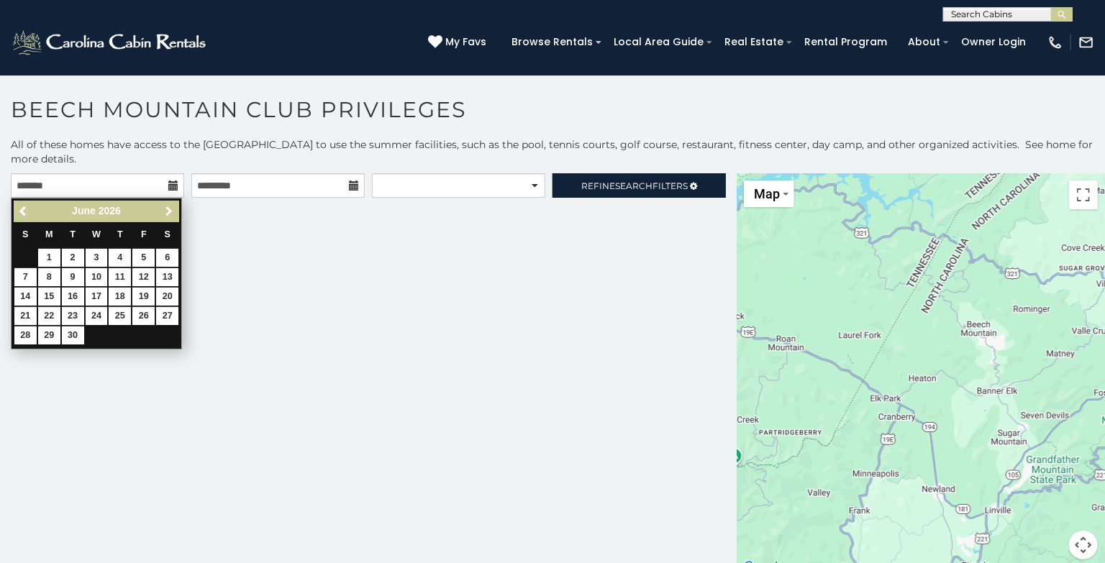
click at [170, 211] on span "Next" at bounding box center [169, 212] width 12 height 12
click at [23, 295] on link "12" at bounding box center [25, 297] width 22 height 18
type input "**********"
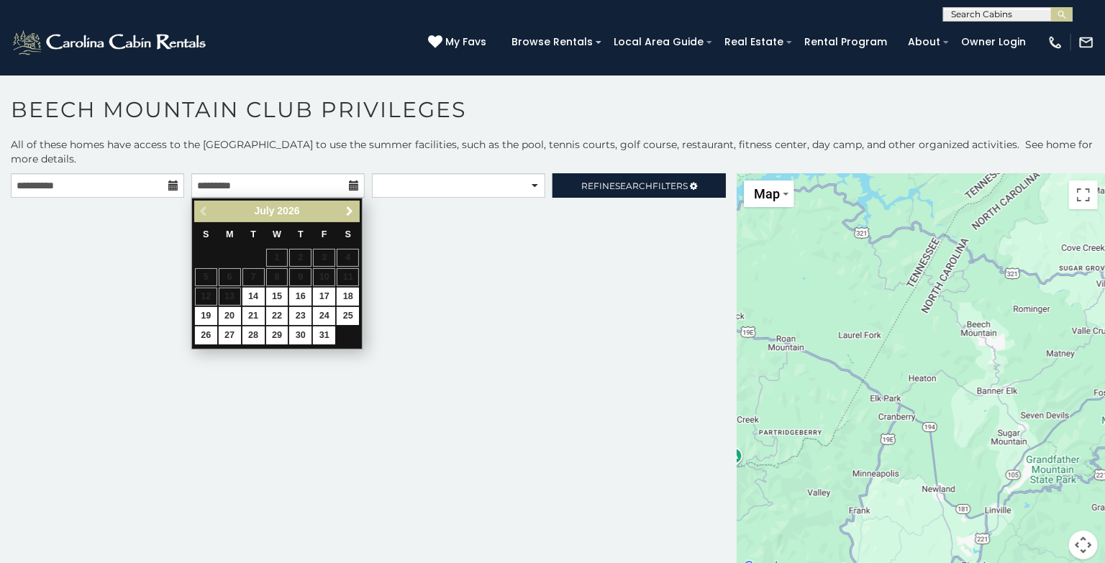
click at [346, 214] on span "Next" at bounding box center [350, 212] width 12 height 12
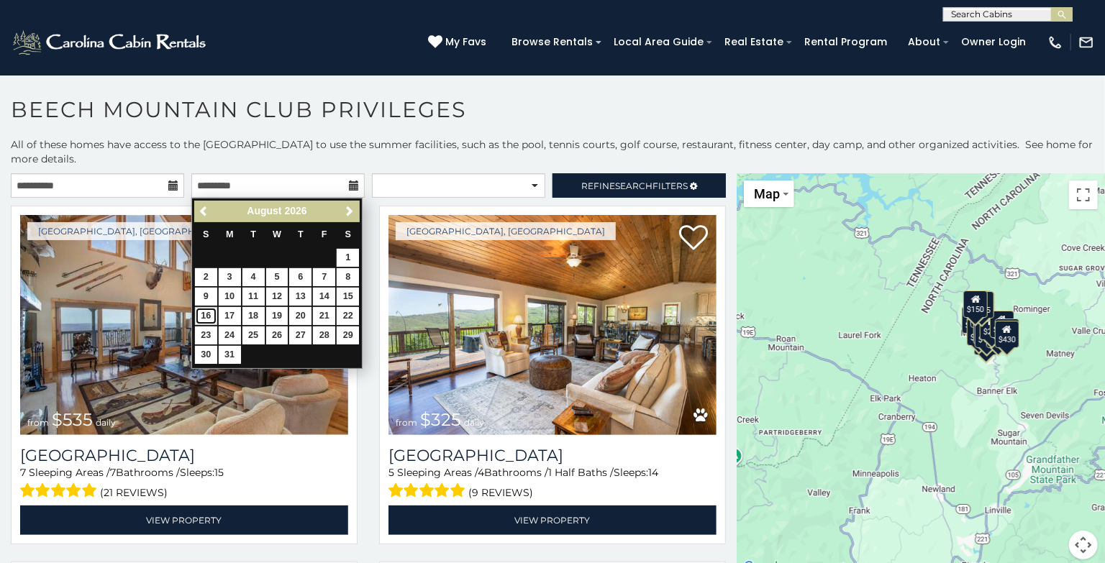
click at [207, 310] on link "16" at bounding box center [206, 316] width 22 height 18
type input "**********"
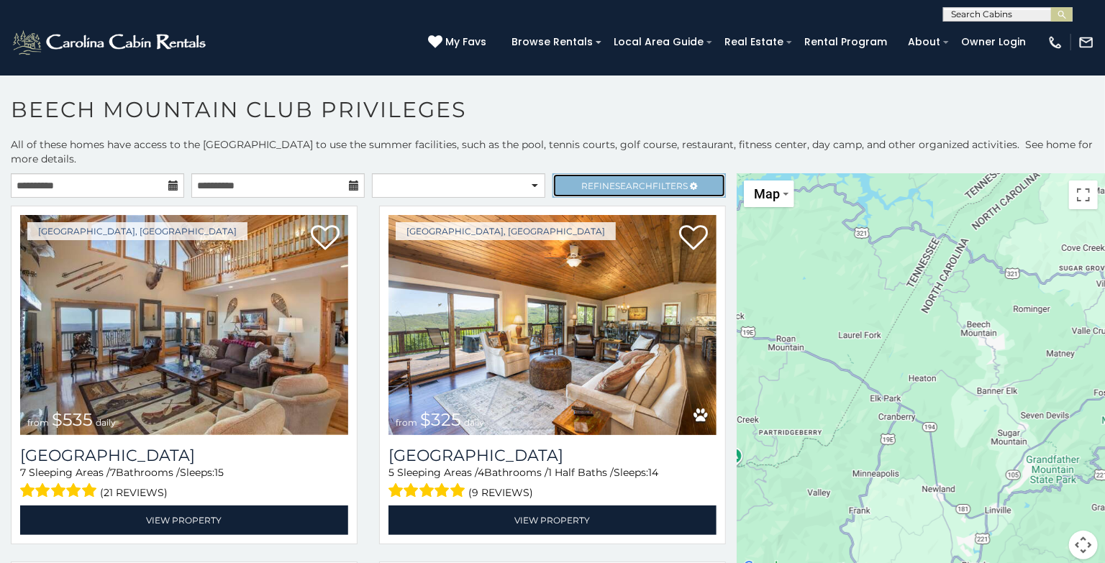
click at [646, 181] on span "Search" at bounding box center [633, 186] width 37 height 11
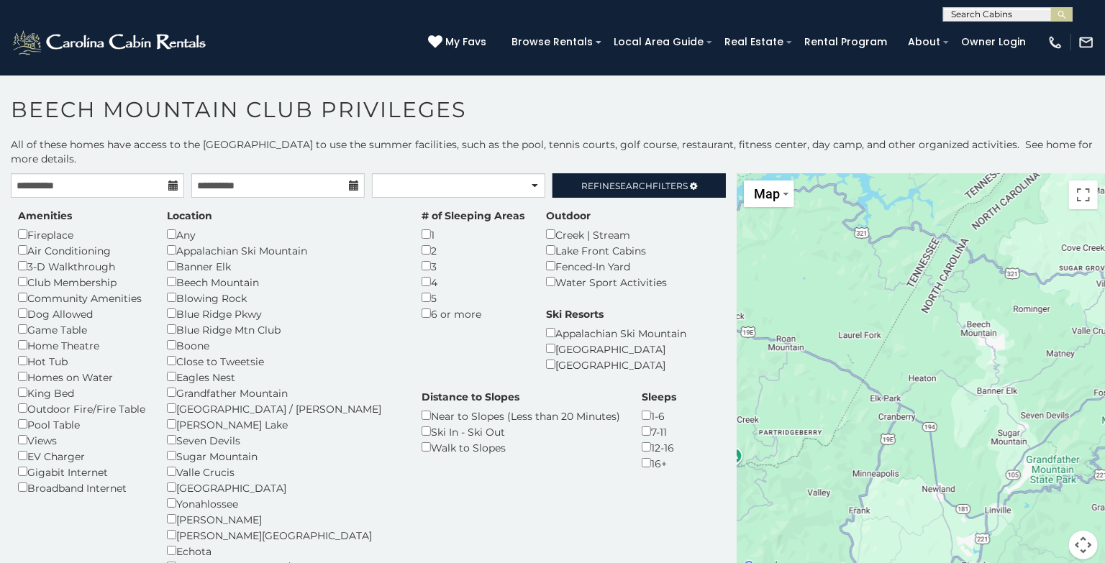
click at [682, 242] on div "Amenities Fireplace Air Conditioning 3-D Walkthrough Club Membership Community …" at bounding box center [368, 400] width 722 height 383
click at [667, 183] on span "Refine Search Filters" at bounding box center [634, 186] width 106 height 11
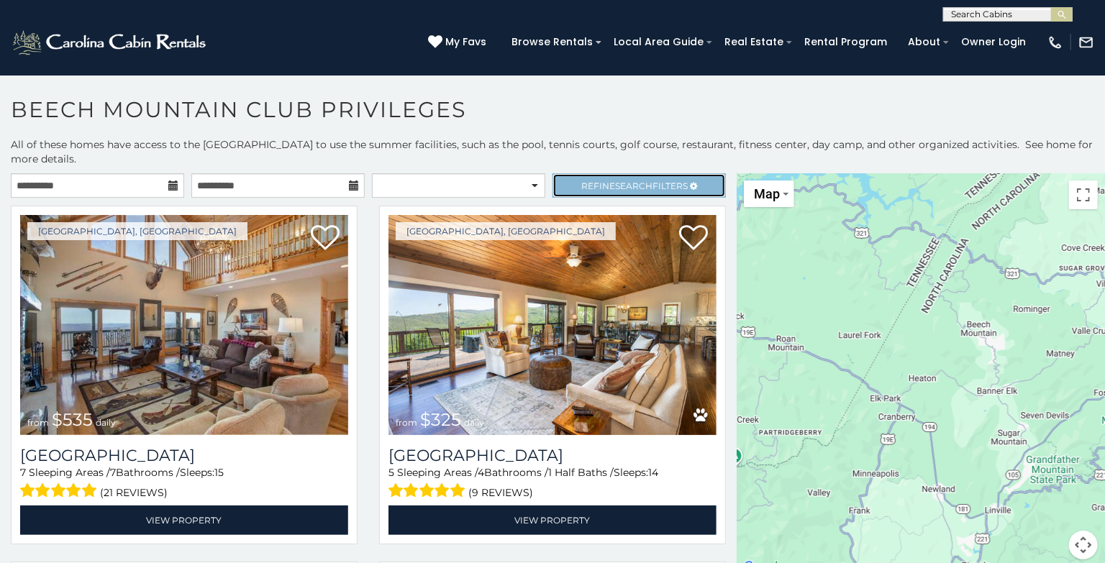
click at [639, 186] on span "Search" at bounding box center [633, 186] width 37 height 11
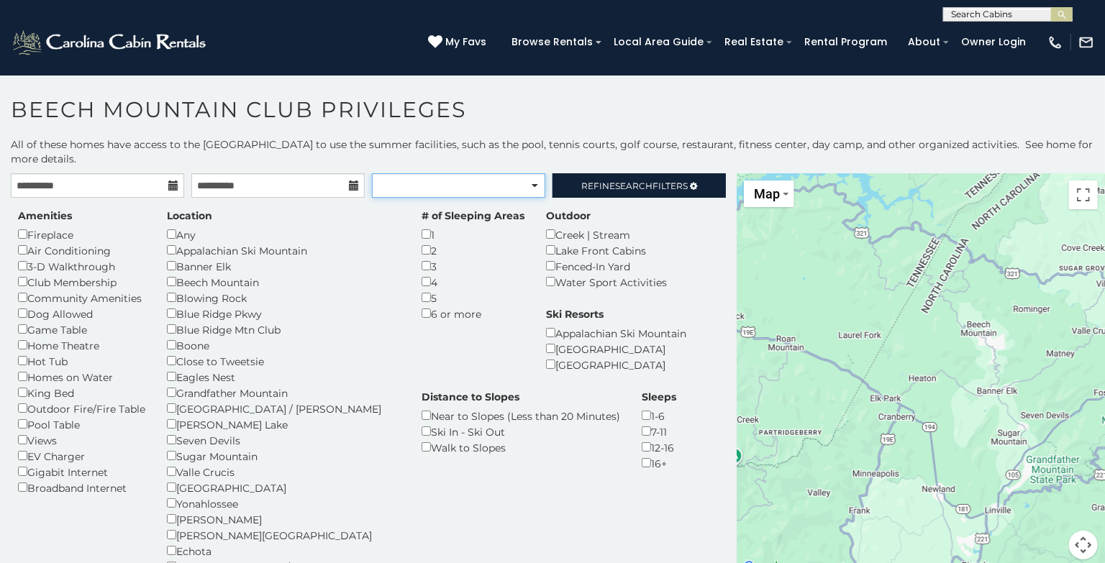
click at [539, 184] on select "**********" at bounding box center [458, 185] width 173 height 24
click at [688, 290] on div "Amenities Fireplace Air Conditioning 3-D Walkthrough Club Membership Community …" at bounding box center [368, 400] width 722 height 383
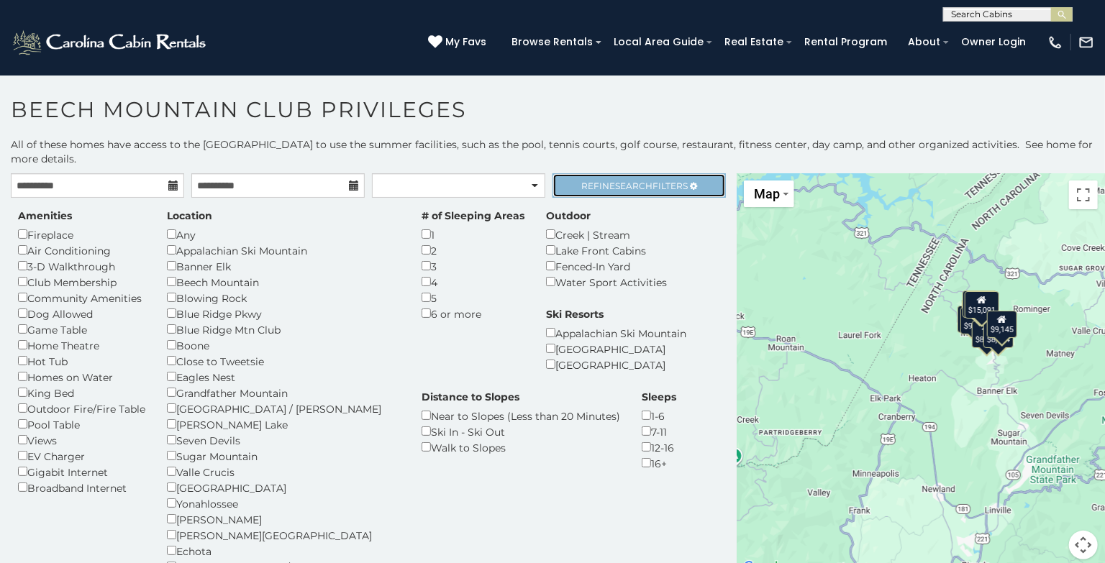
click at [706, 180] on link "Refine Search Filters" at bounding box center [638, 185] width 173 height 24
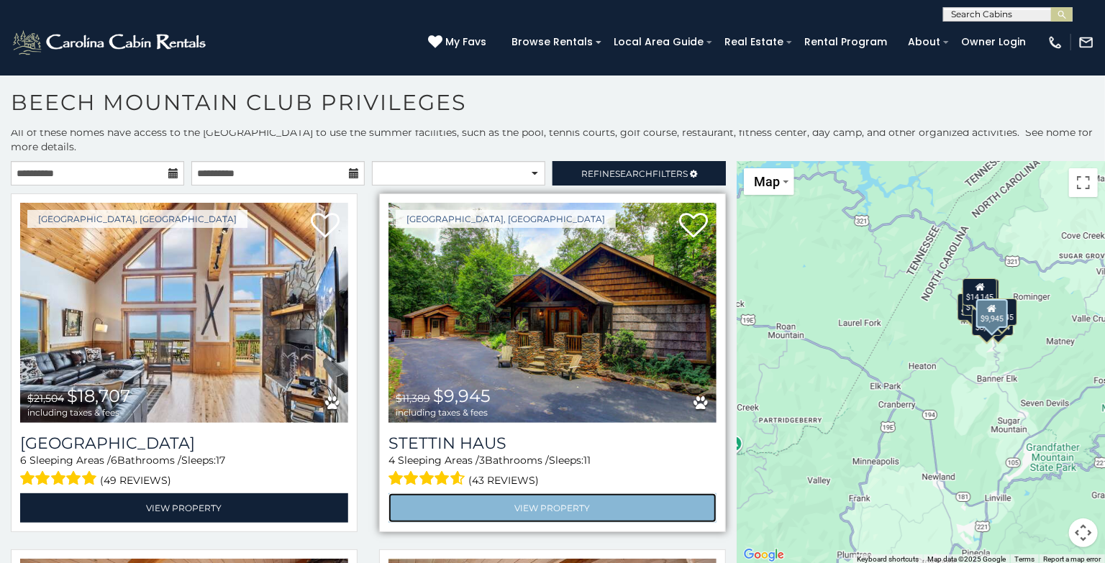
click at [560, 502] on link "View Property" at bounding box center [552, 507] width 328 height 29
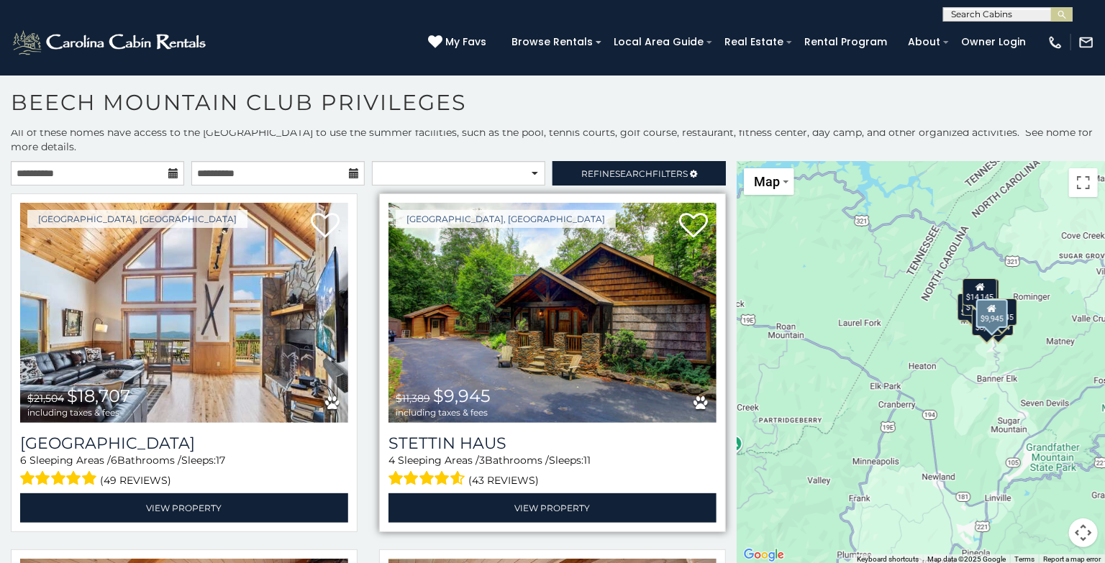
click at [547, 382] on img at bounding box center [552, 313] width 328 height 220
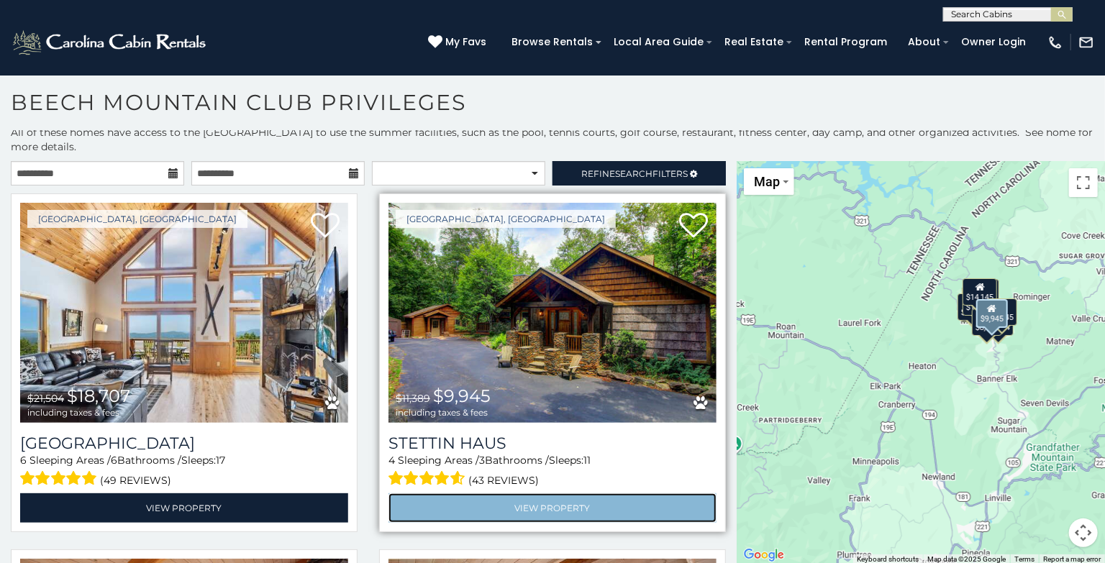
click at [550, 510] on link "View Property" at bounding box center [552, 507] width 328 height 29
click at [551, 510] on link "View Property" at bounding box center [552, 507] width 328 height 29
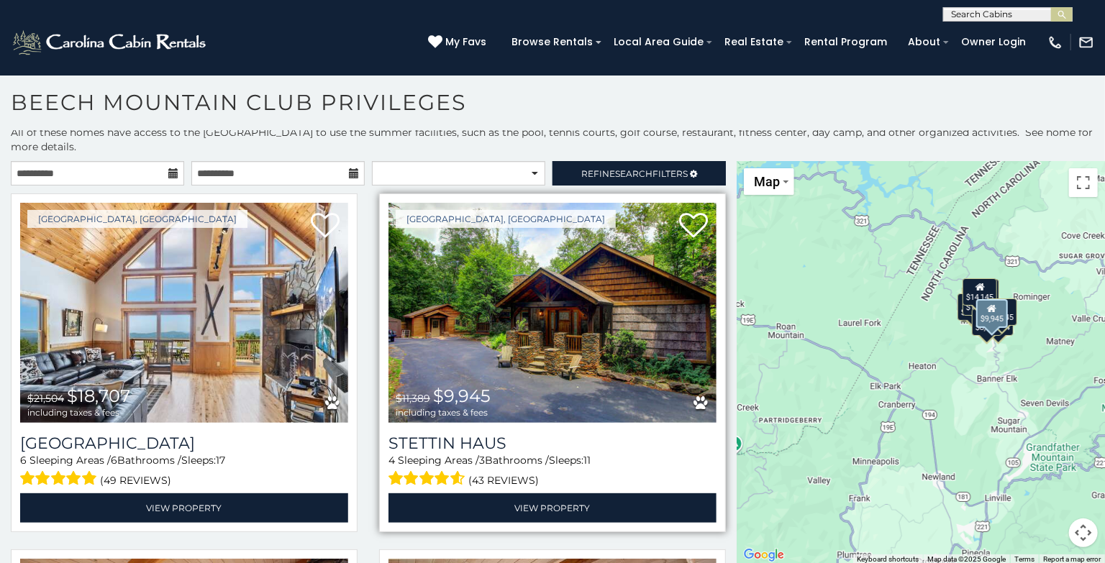
click at [576, 380] on img at bounding box center [552, 313] width 328 height 220
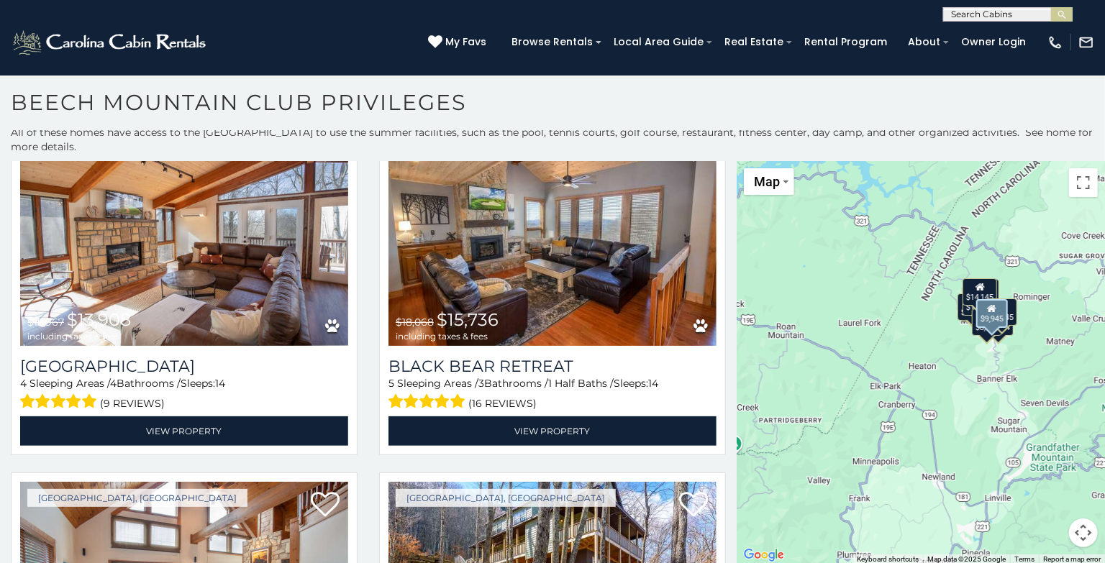
scroll to position [435, 0]
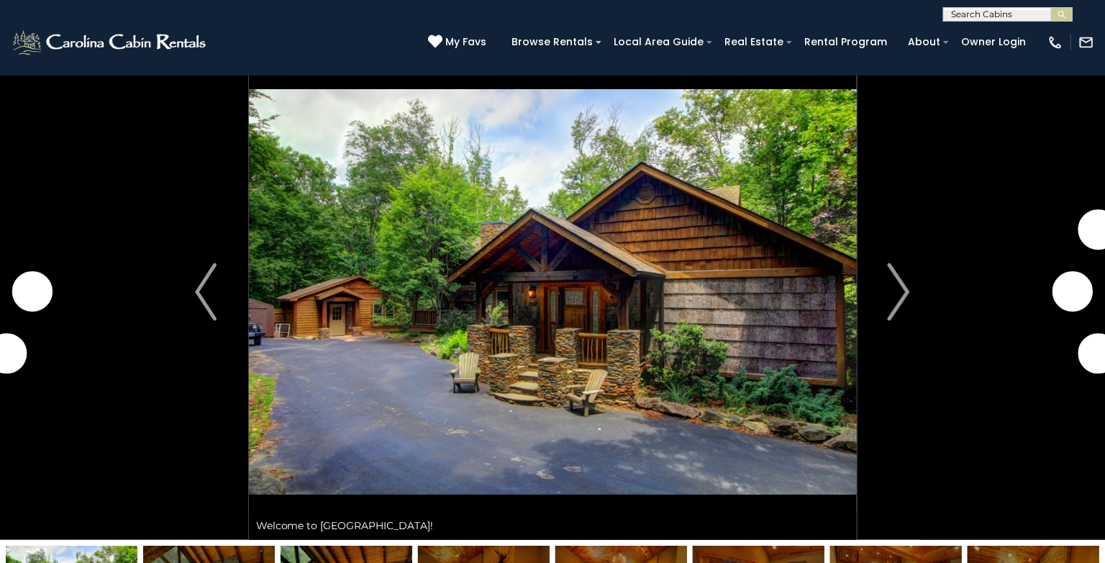
scroll to position [32, 0]
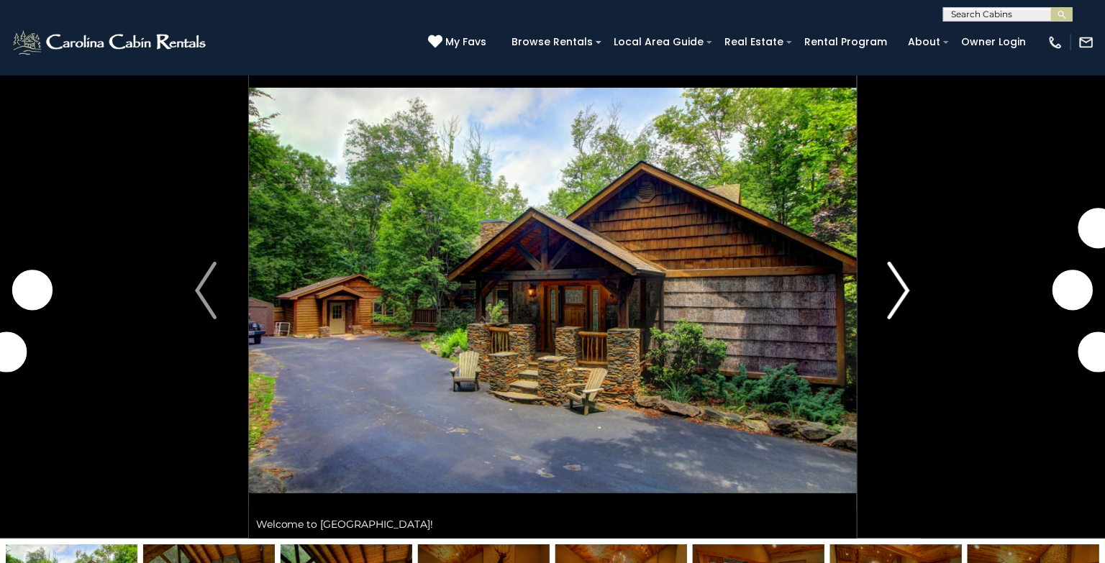
click at [903, 291] on img "Next" at bounding box center [899, 291] width 22 height 58
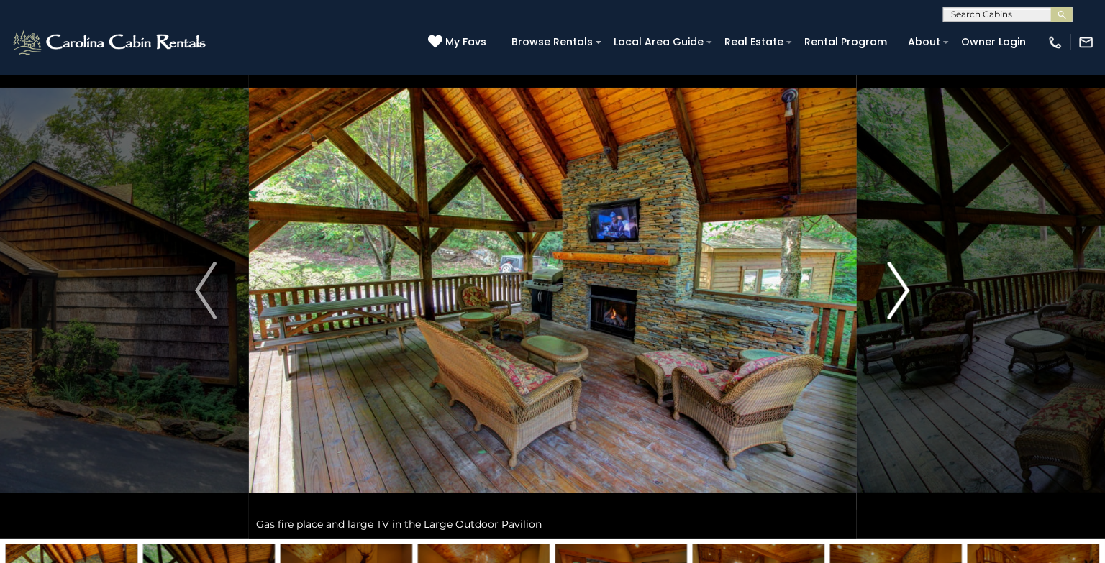
click at [900, 289] on img "Next" at bounding box center [899, 291] width 22 height 58
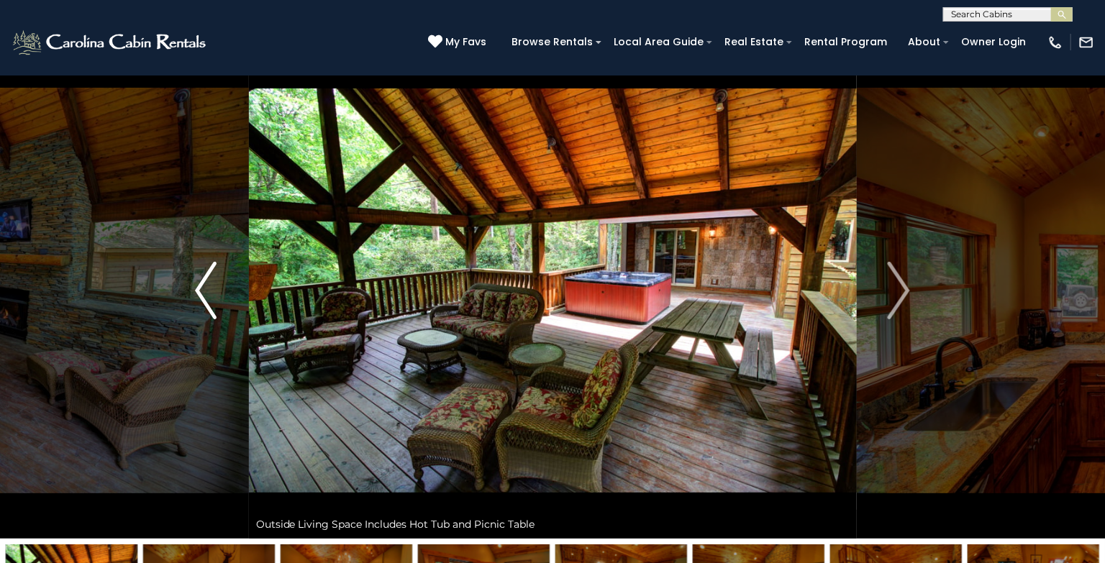
click at [194, 288] on button "Previous" at bounding box center [206, 290] width 86 height 496
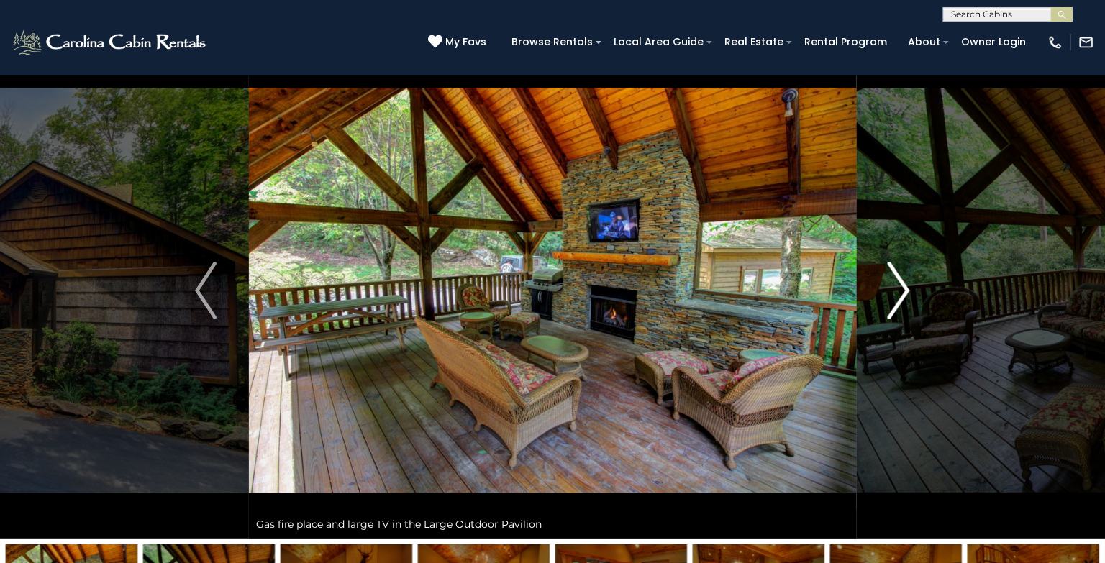
click at [902, 290] on img "Next" at bounding box center [899, 291] width 22 height 58
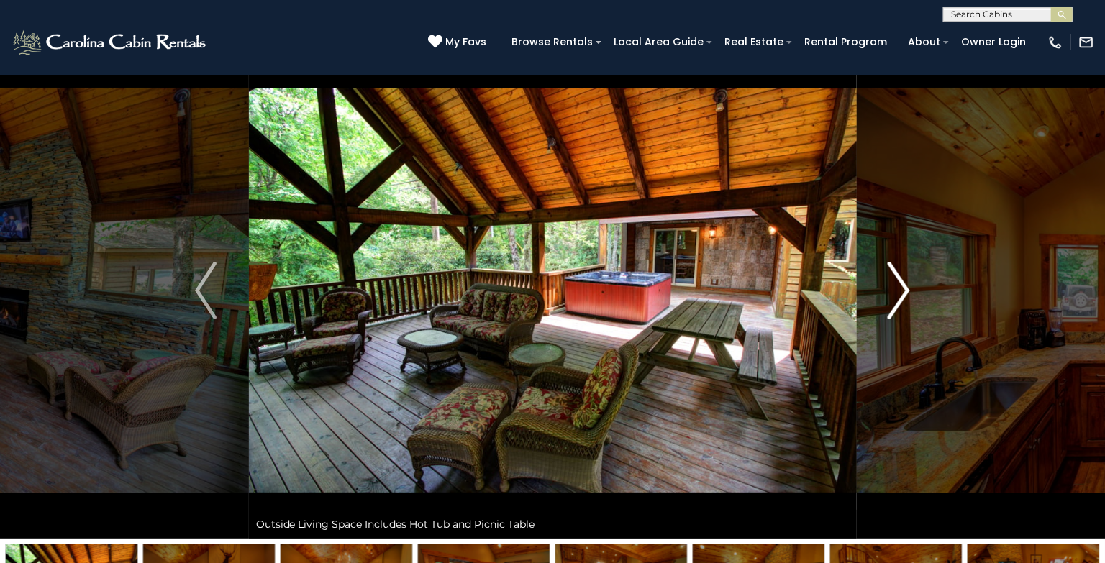
click at [902, 290] on img "Next" at bounding box center [899, 291] width 22 height 58
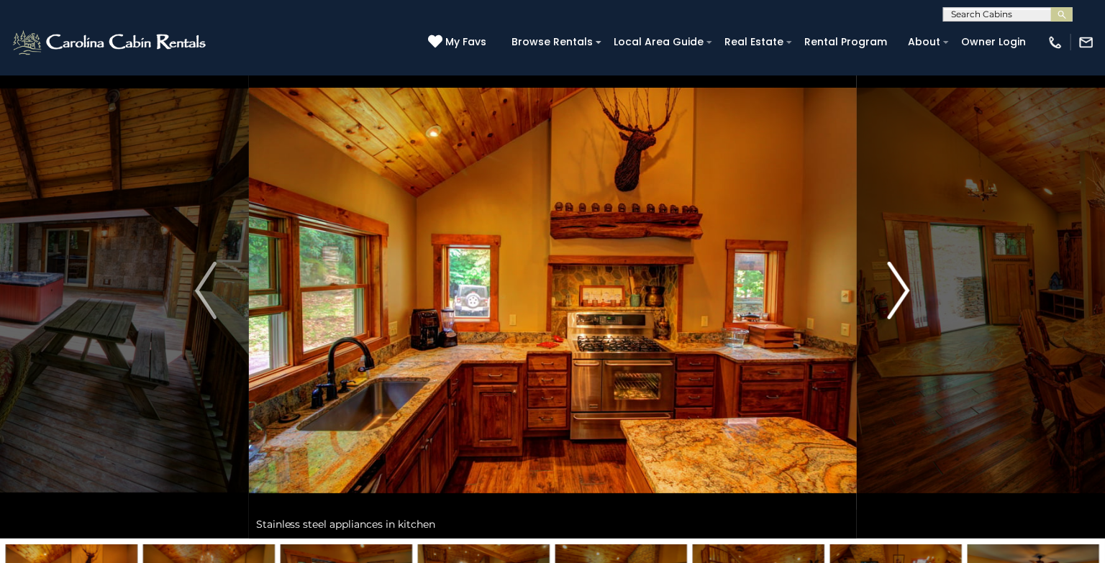
click at [902, 290] on img "Next" at bounding box center [899, 291] width 22 height 58
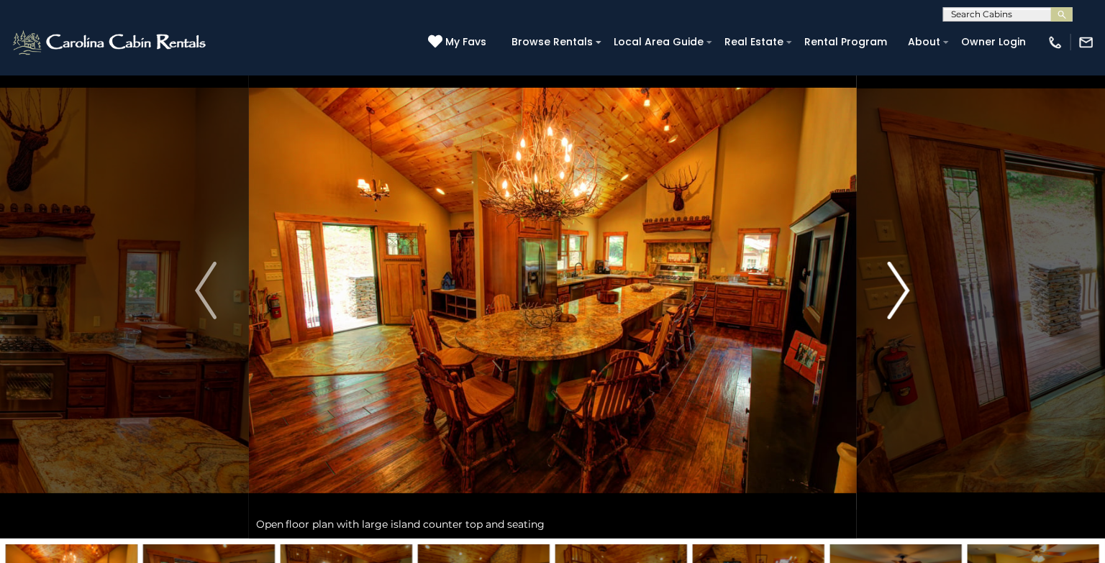
click at [902, 290] on img "Next" at bounding box center [899, 291] width 22 height 58
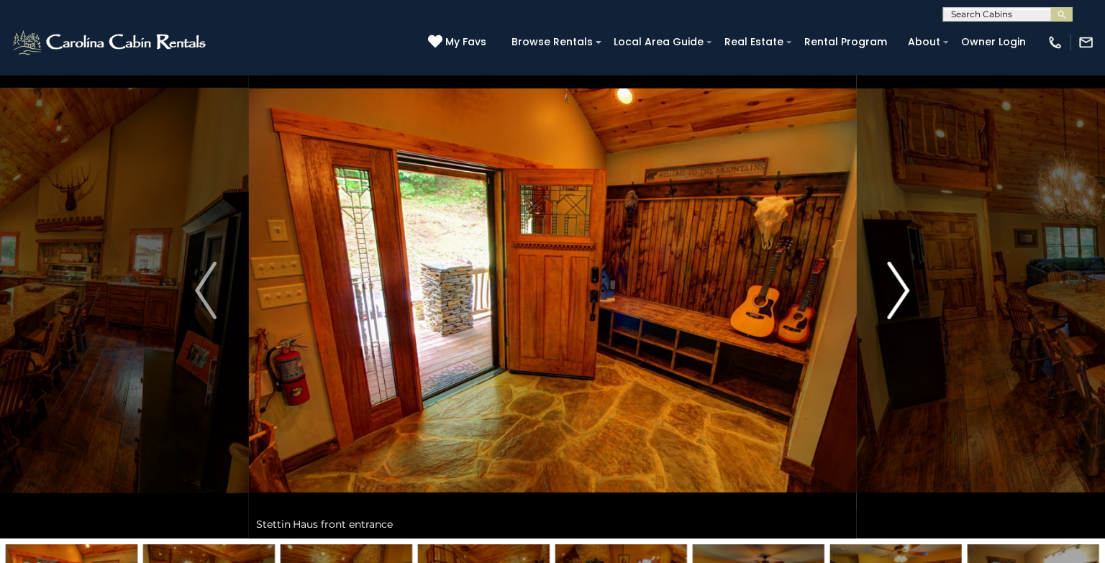
click at [902, 290] on img "Next" at bounding box center [899, 291] width 22 height 58
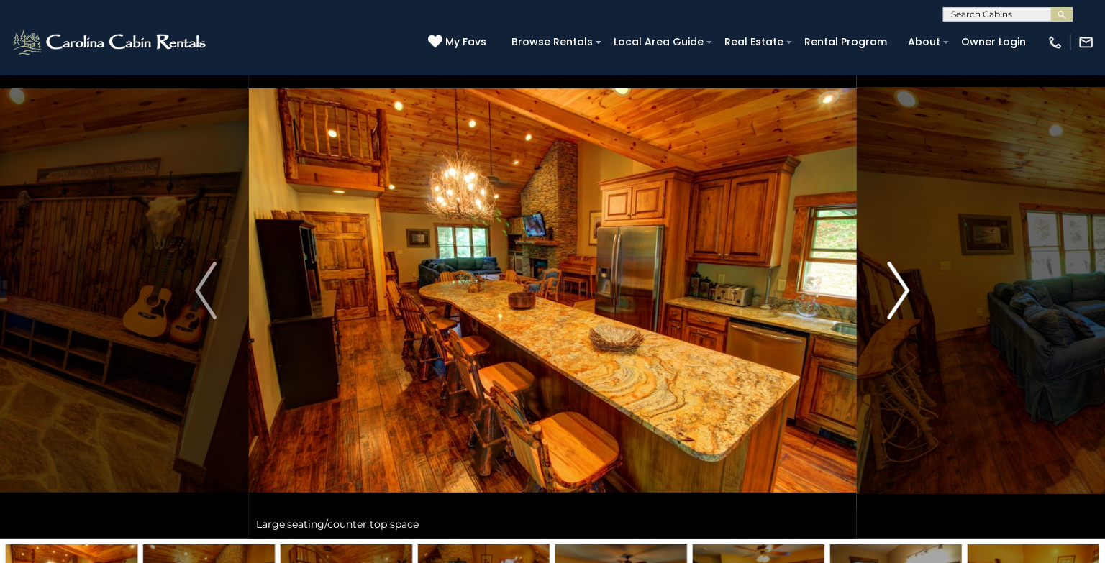
click at [902, 290] on img "Next" at bounding box center [899, 291] width 22 height 58
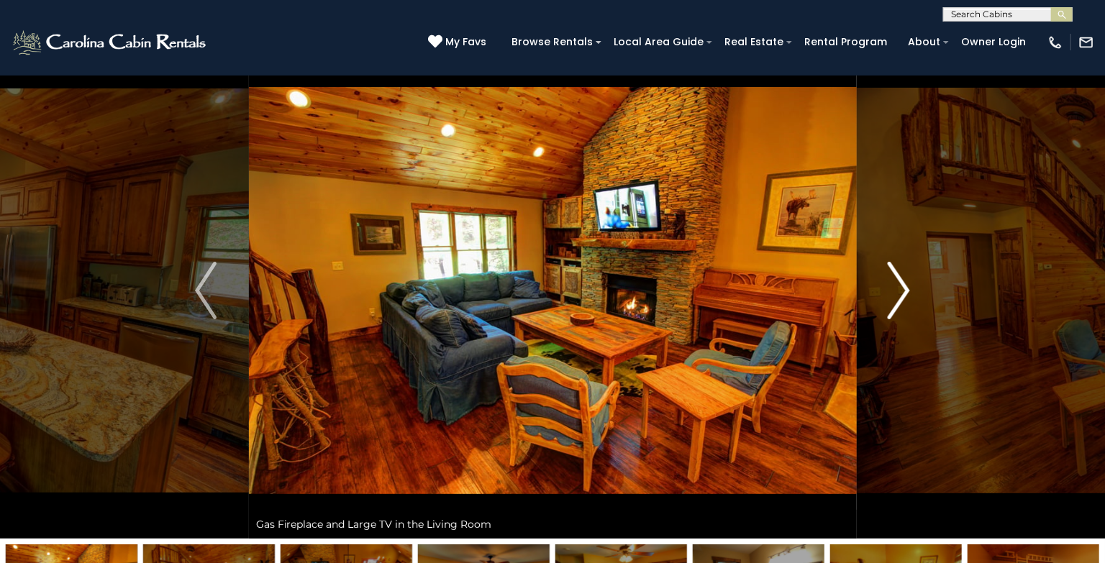
click at [902, 290] on img "Next" at bounding box center [899, 291] width 22 height 58
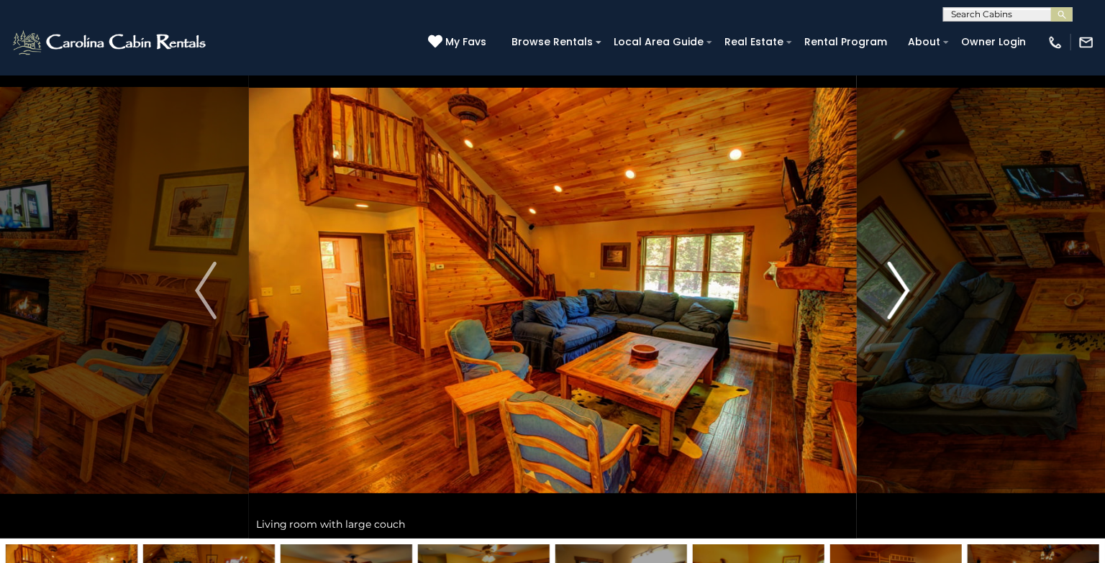
click at [902, 290] on img "Next" at bounding box center [899, 291] width 22 height 58
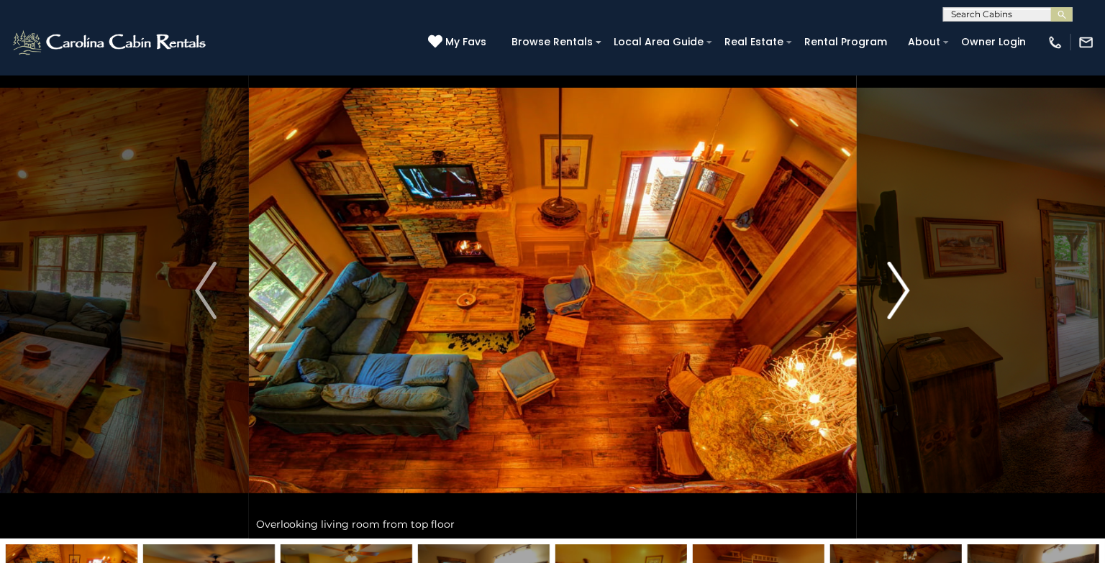
click at [902, 290] on img "Next" at bounding box center [899, 291] width 22 height 58
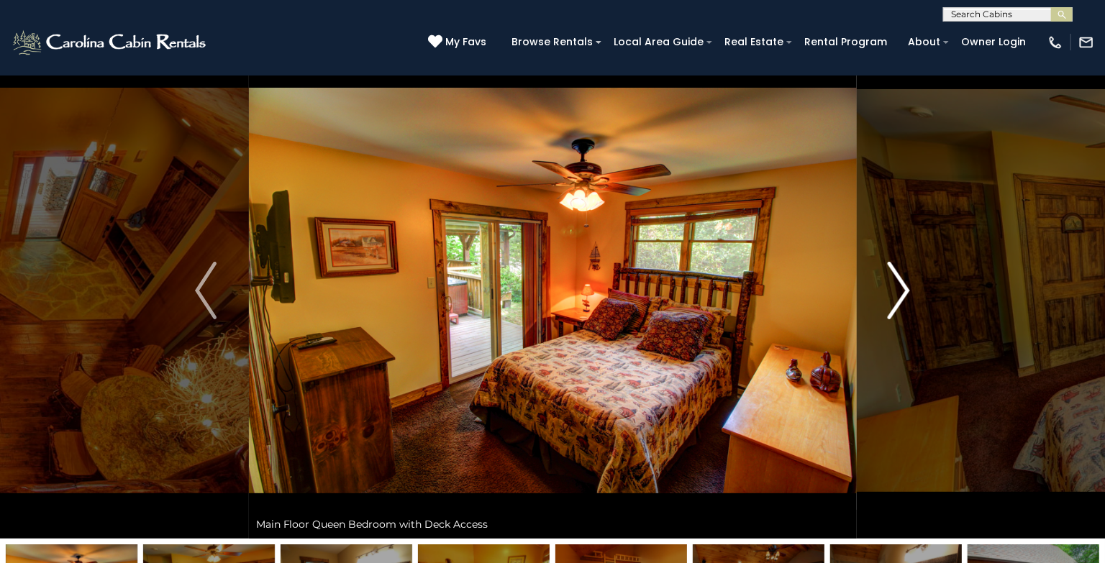
click at [902, 290] on img "Next" at bounding box center [899, 291] width 22 height 58
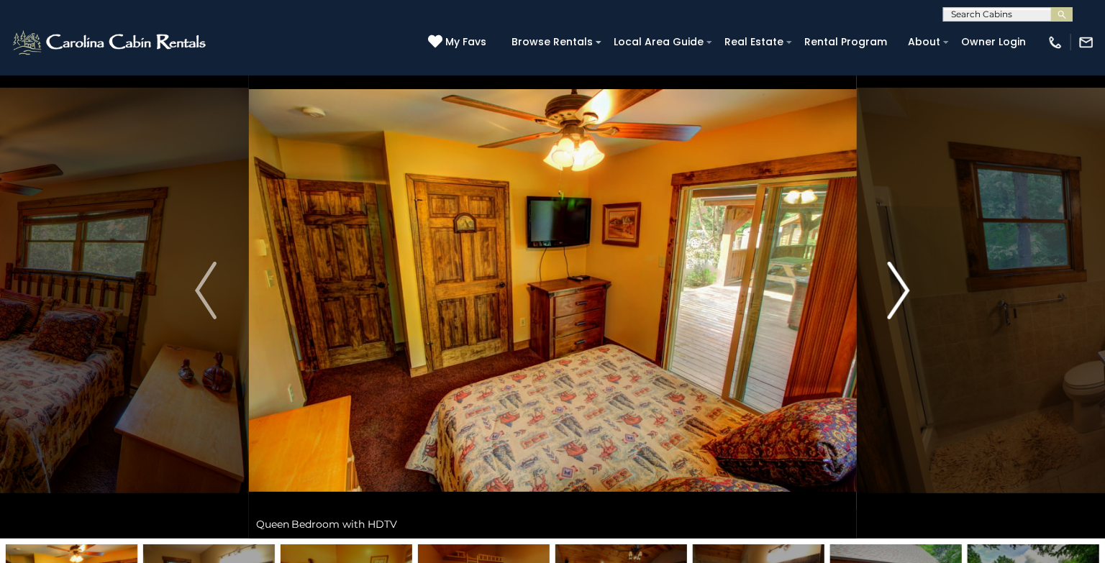
click at [902, 290] on img "Next" at bounding box center [899, 291] width 22 height 58
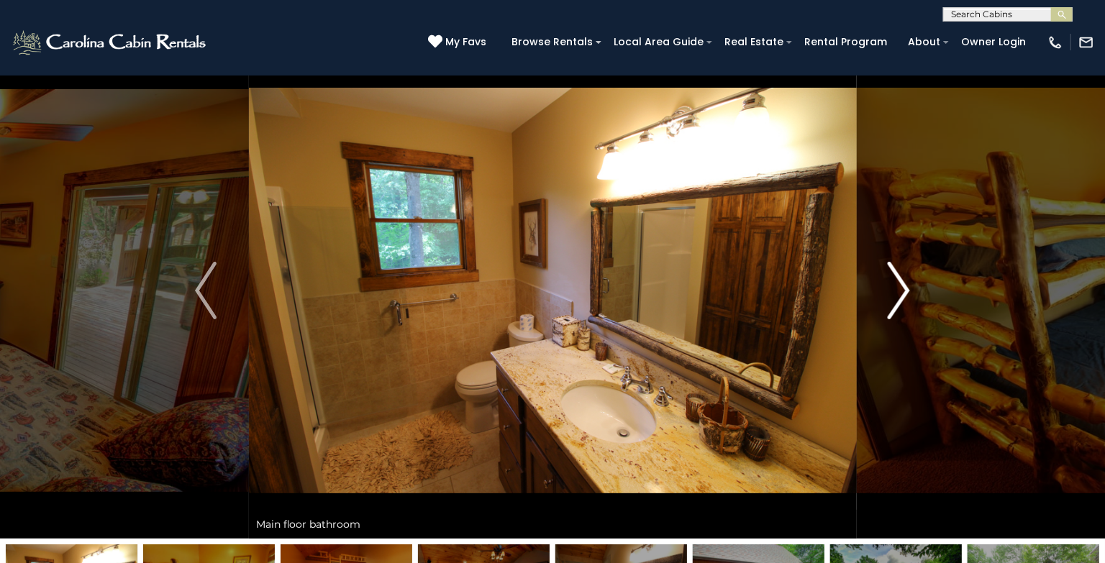
click at [902, 290] on img "Next" at bounding box center [899, 291] width 22 height 58
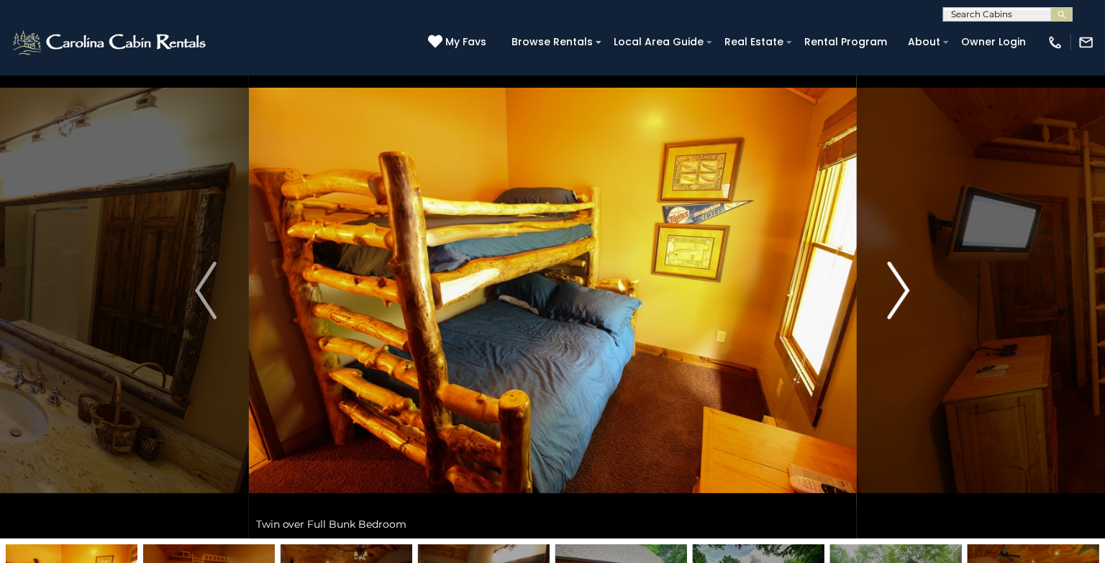
click at [902, 290] on img "Next" at bounding box center [899, 291] width 22 height 58
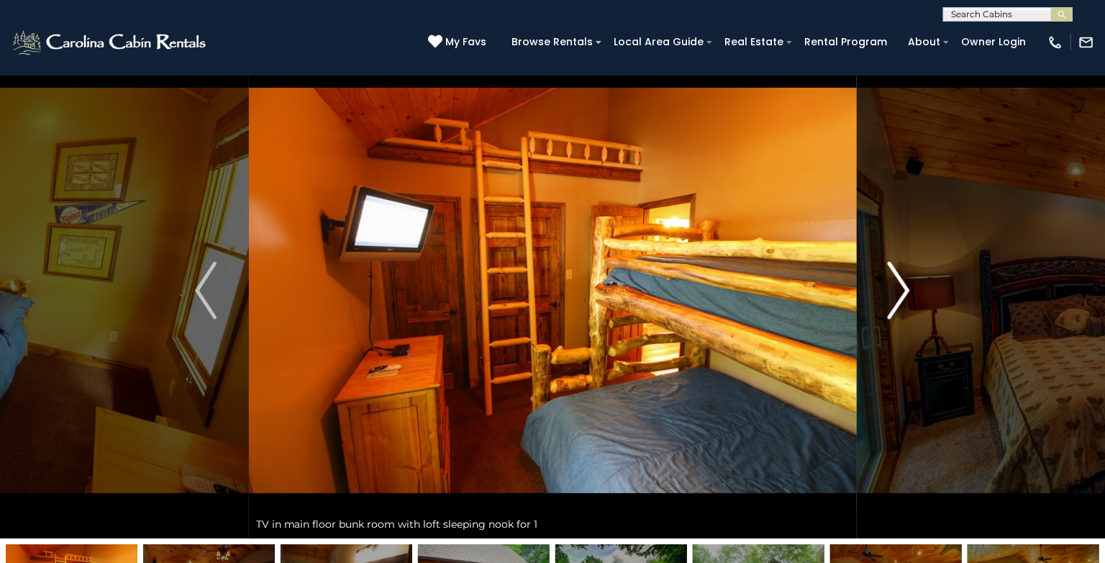
click at [907, 288] on img "Next" at bounding box center [899, 291] width 22 height 58
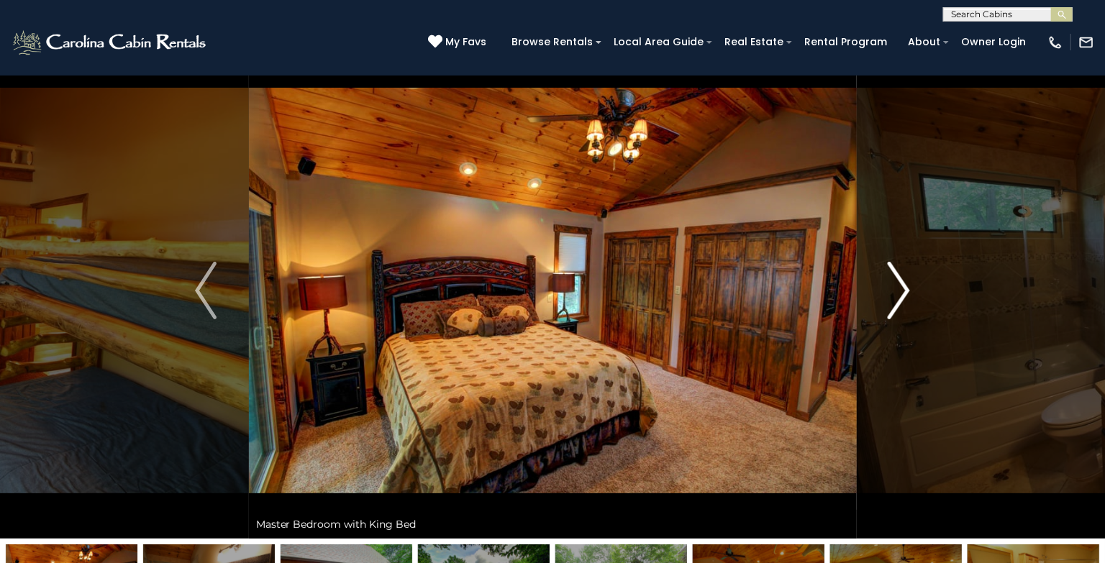
click at [907, 288] on img "Next" at bounding box center [899, 291] width 22 height 58
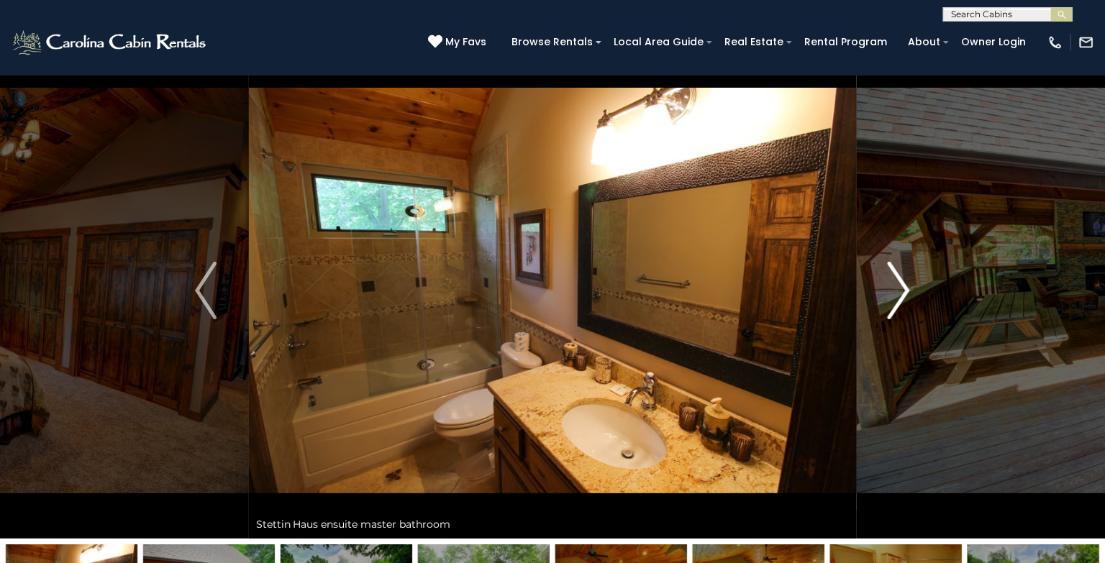
click at [907, 288] on img "Next" at bounding box center [899, 291] width 22 height 58
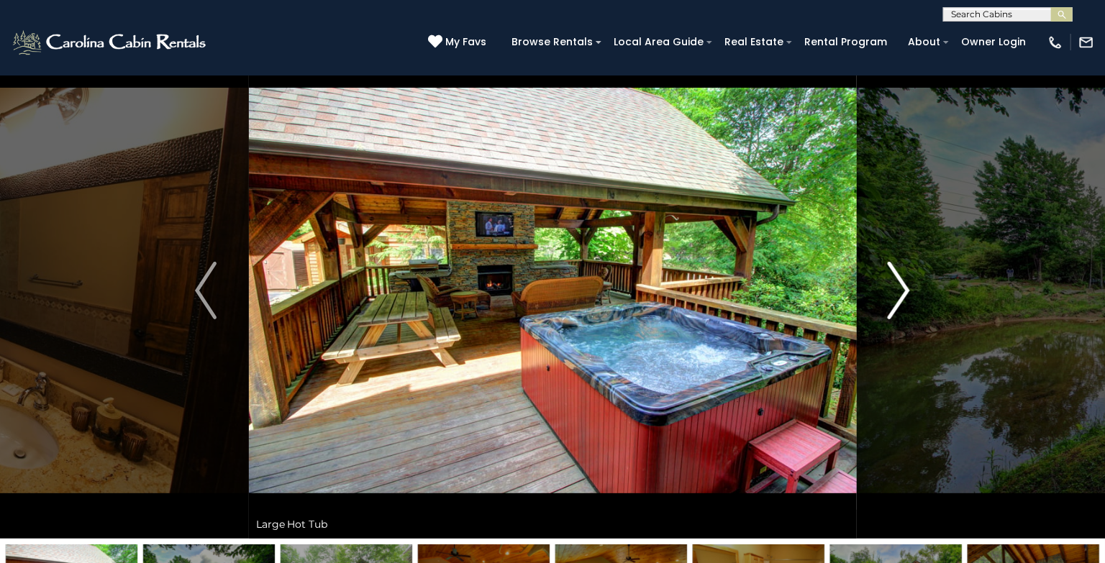
click at [906, 288] on img "Next" at bounding box center [899, 291] width 22 height 58
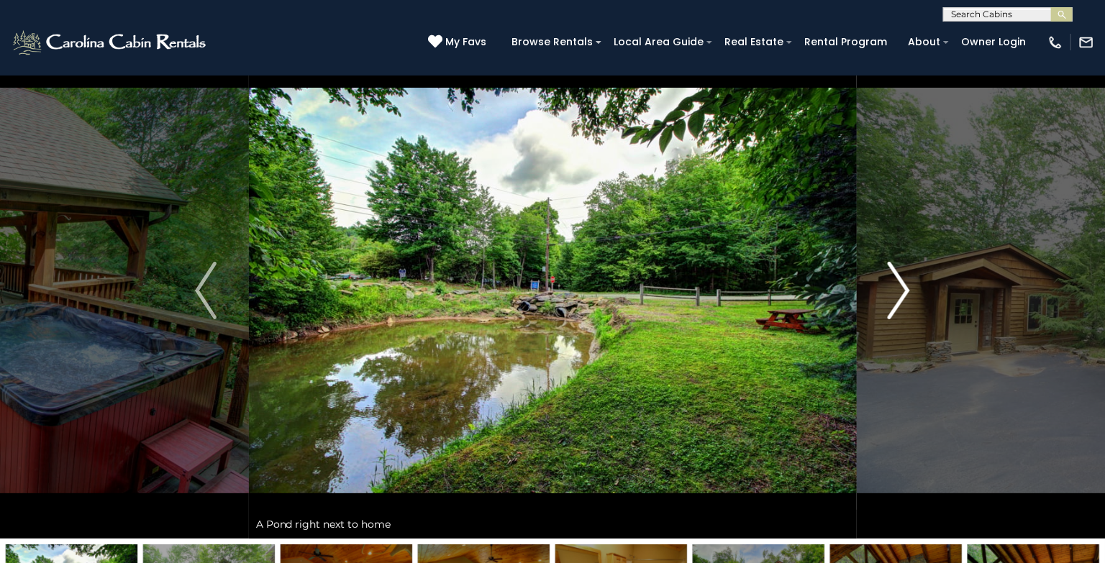
click at [906, 288] on img "Next" at bounding box center [899, 291] width 22 height 58
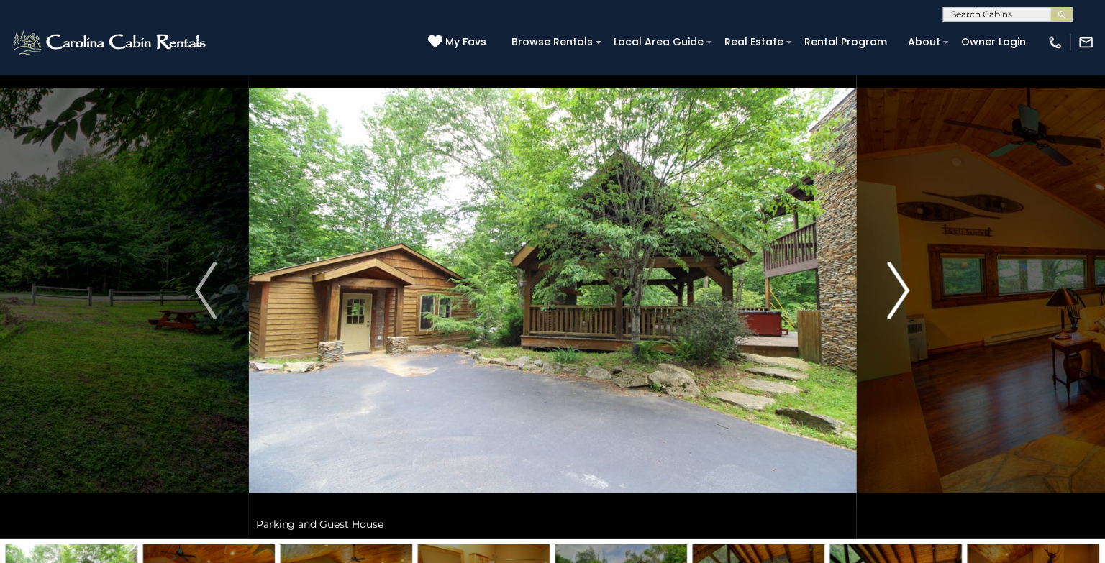
click at [906, 288] on img "Next" at bounding box center [899, 291] width 22 height 58
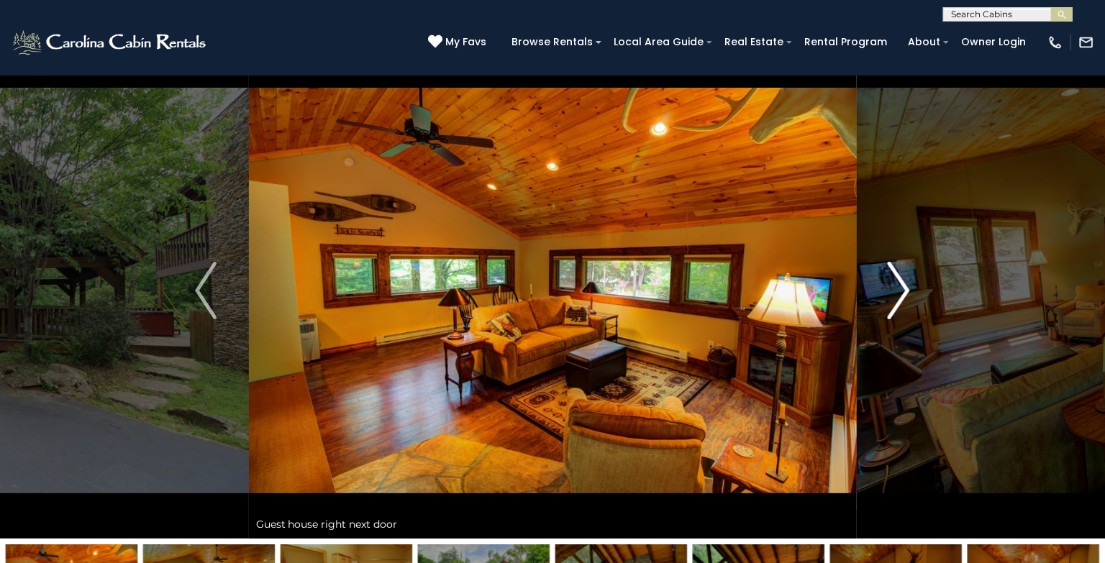
click at [906, 288] on img "Next" at bounding box center [899, 291] width 22 height 58
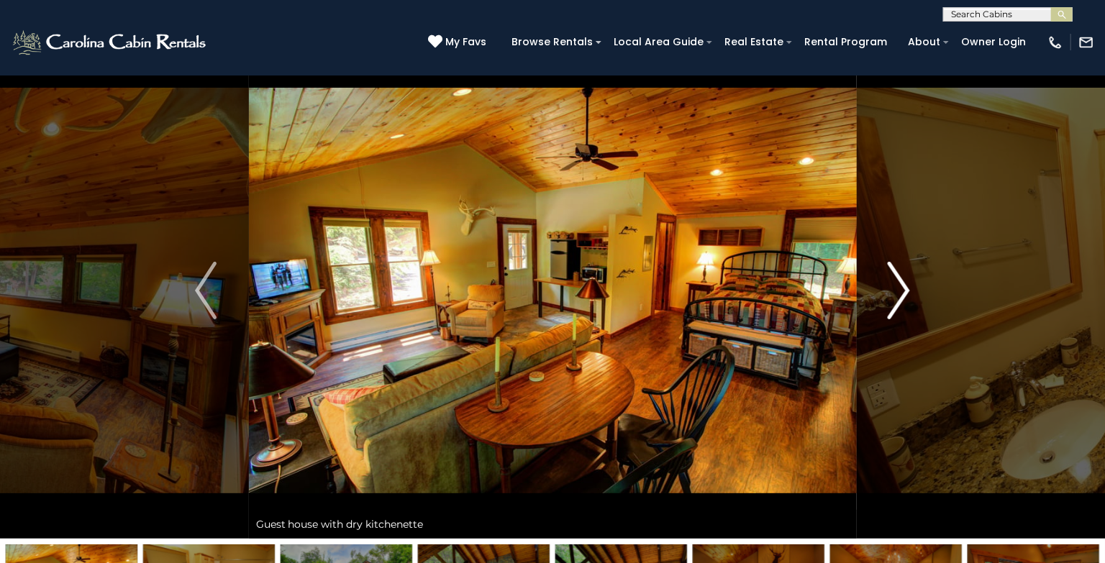
click at [906, 288] on img "Next" at bounding box center [899, 291] width 22 height 58
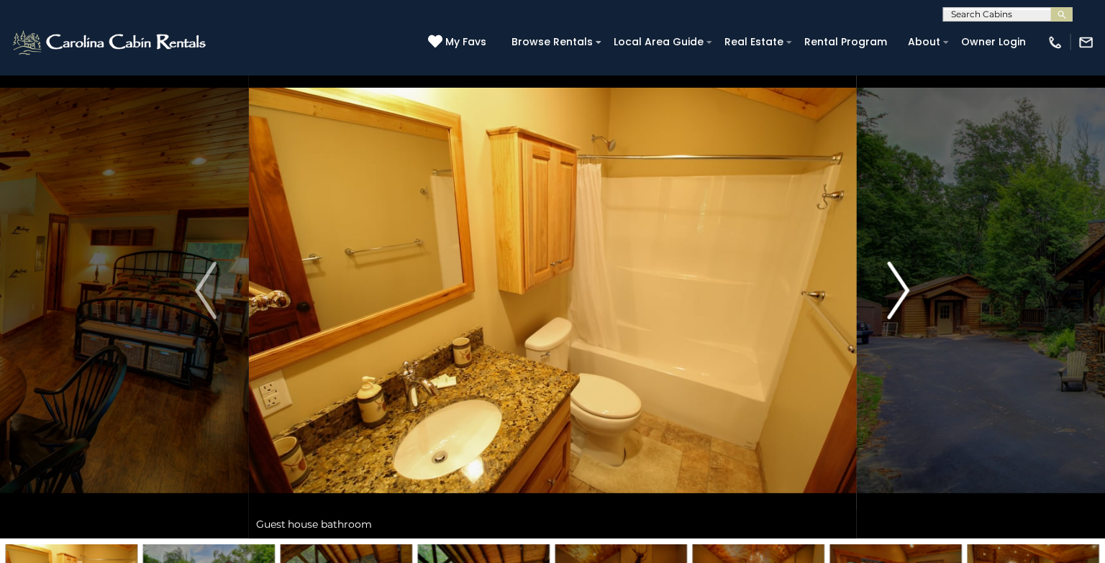
click at [906, 288] on img "Next" at bounding box center [899, 291] width 22 height 58
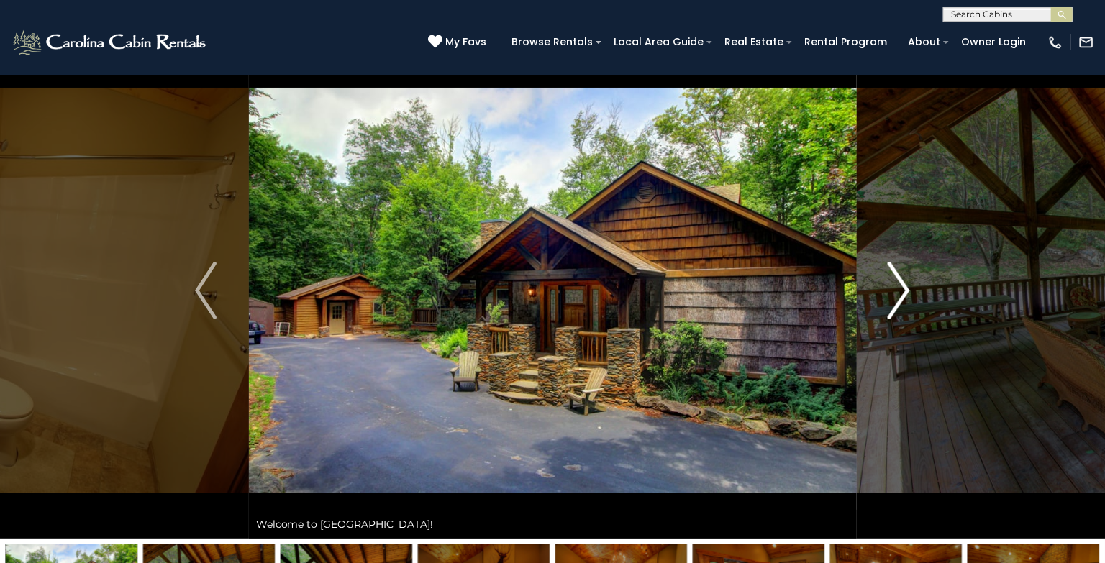
click at [906, 288] on img "Next" at bounding box center [899, 291] width 22 height 58
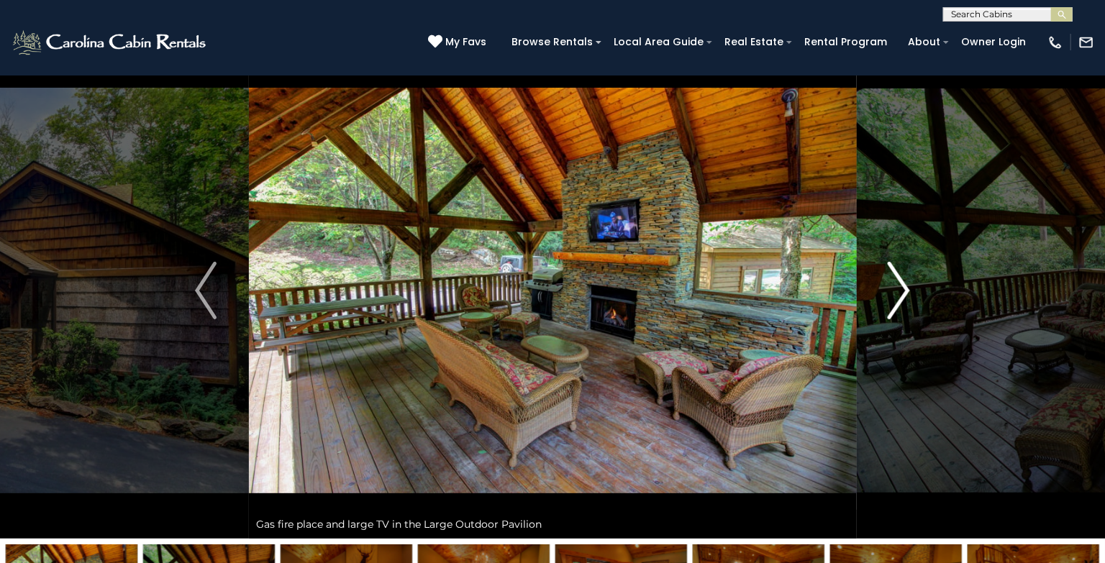
click at [905, 291] on img "Next" at bounding box center [899, 291] width 22 height 58
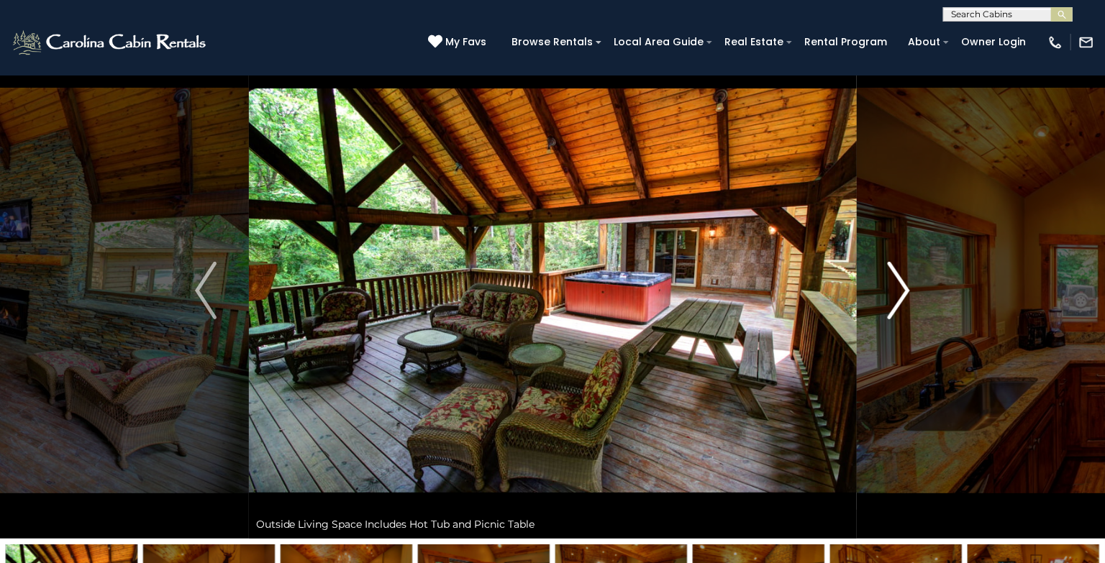
click at [905, 291] on img "Next" at bounding box center [899, 291] width 22 height 58
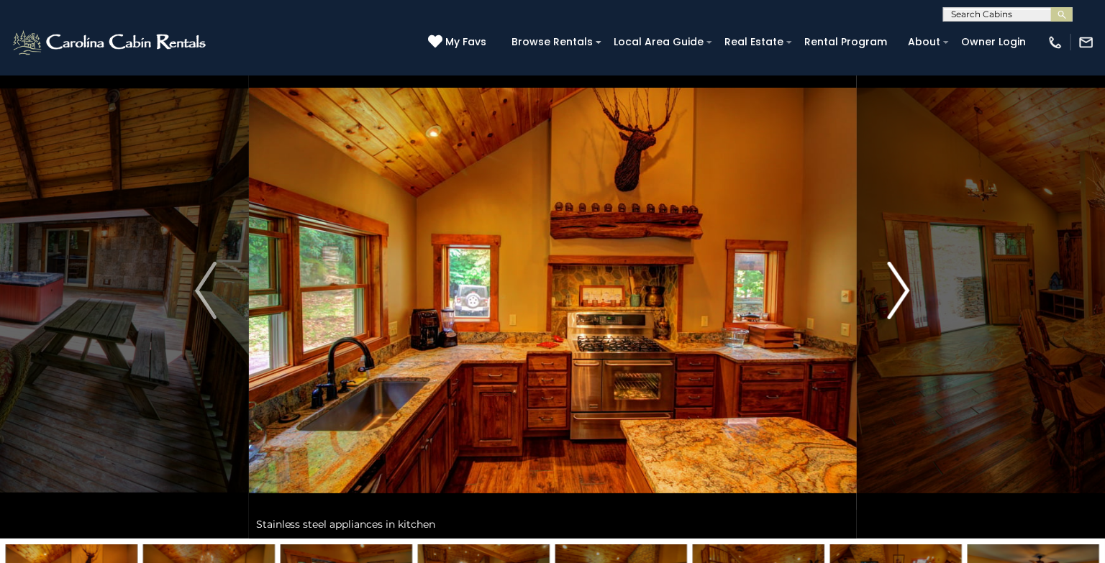
click at [904, 292] on img "Next" at bounding box center [899, 291] width 22 height 58
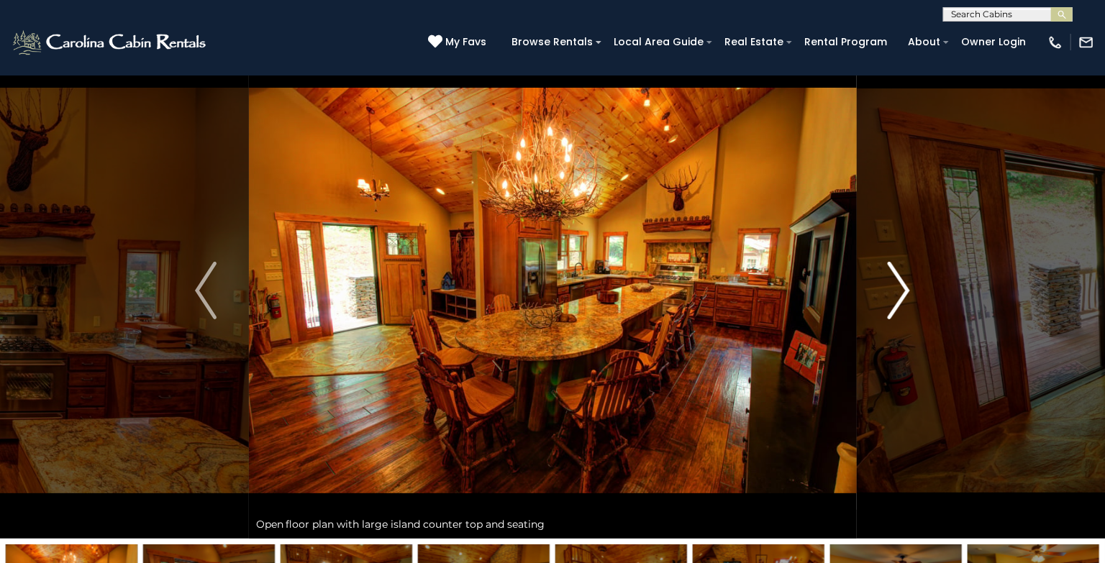
click at [904, 292] on img "Next" at bounding box center [899, 291] width 22 height 58
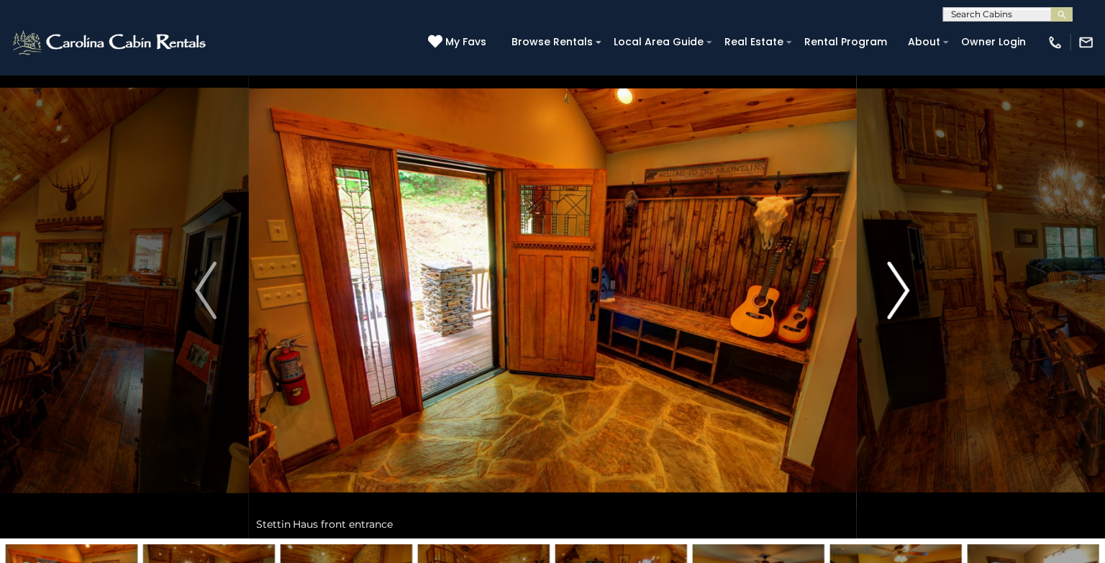
click at [904, 292] on img "Next" at bounding box center [899, 291] width 22 height 58
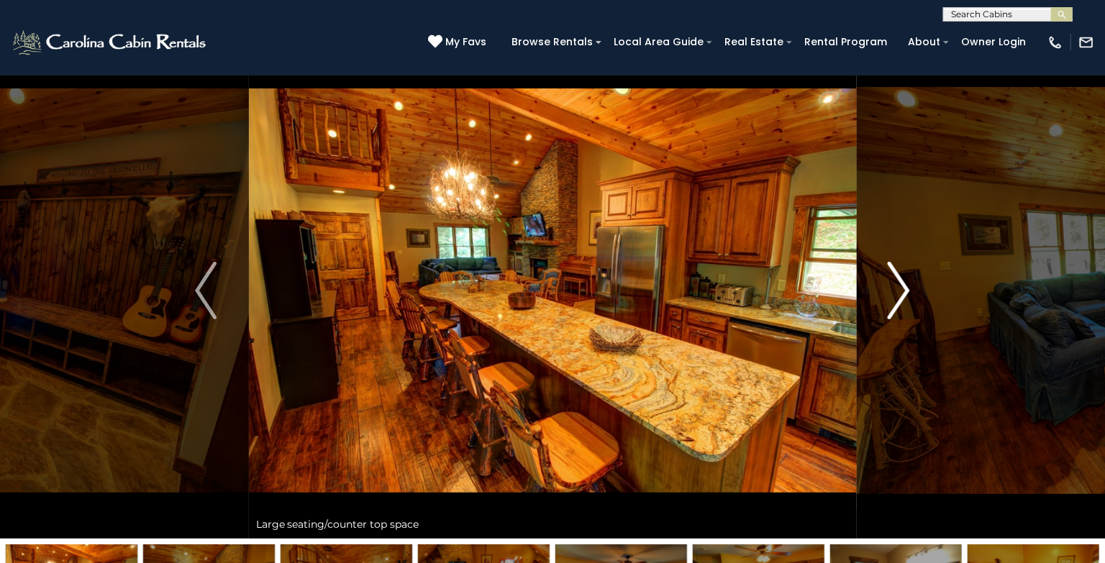
click at [904, 292] on img "Next" at bounding box center [899, 291] width 22 height 58
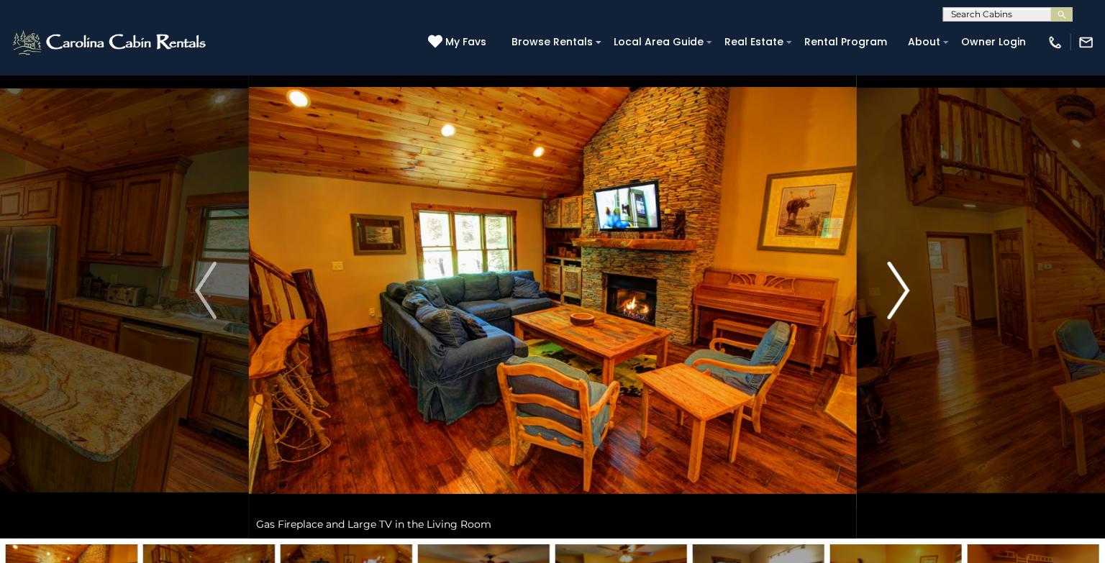
click at [904, 292] on img "Next" at bounding box center [899, 291] width 22 height 58
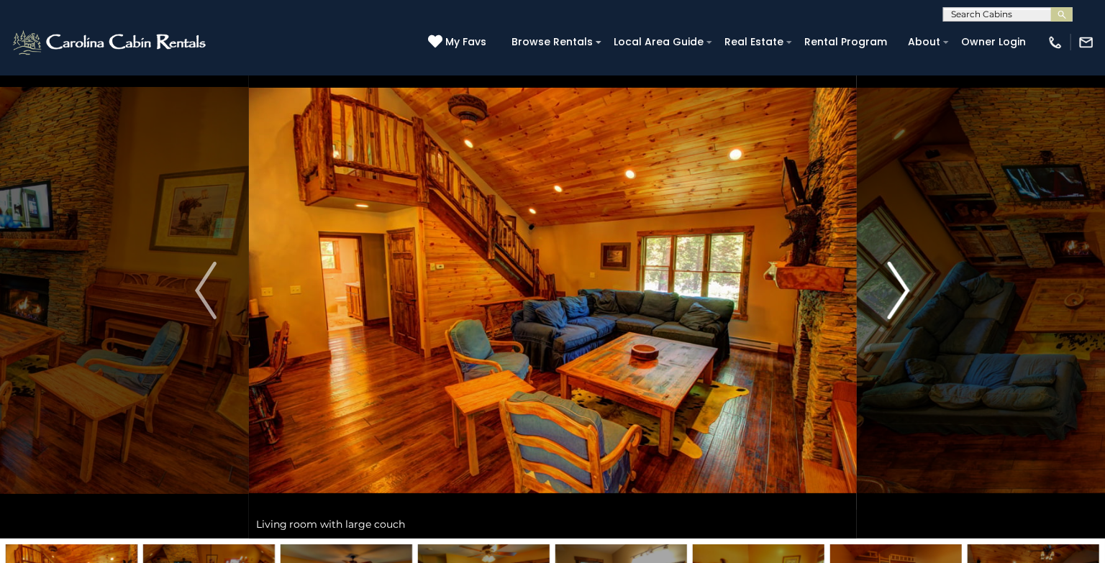
click at [903, 293] on img "Next" at bounding box center [899, 291] width 22 height 58
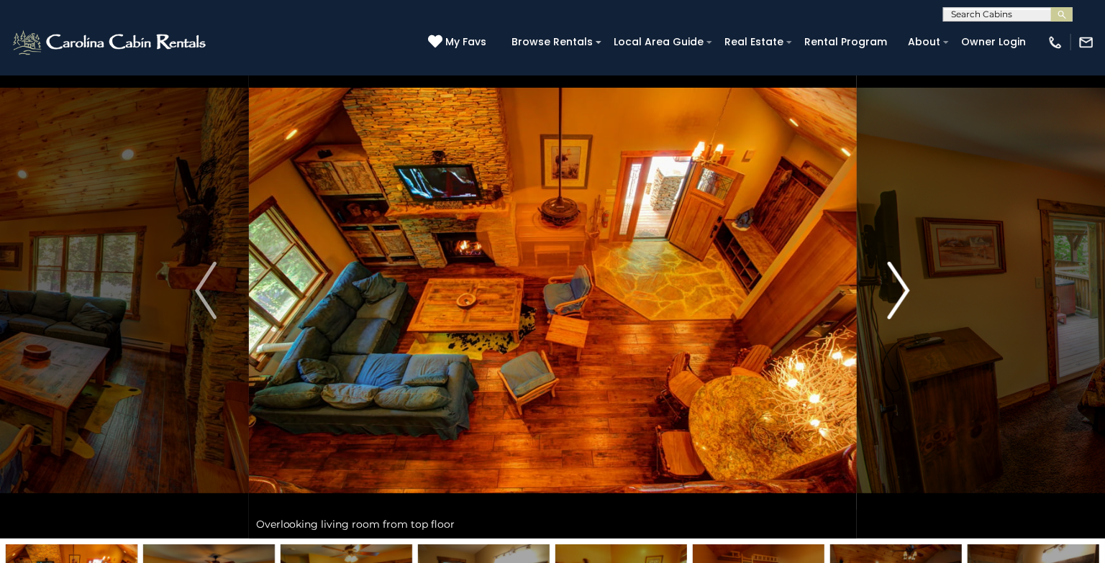
click at [903, 293] on img "Next" at bounding box center [899, 291] width 22 height 58
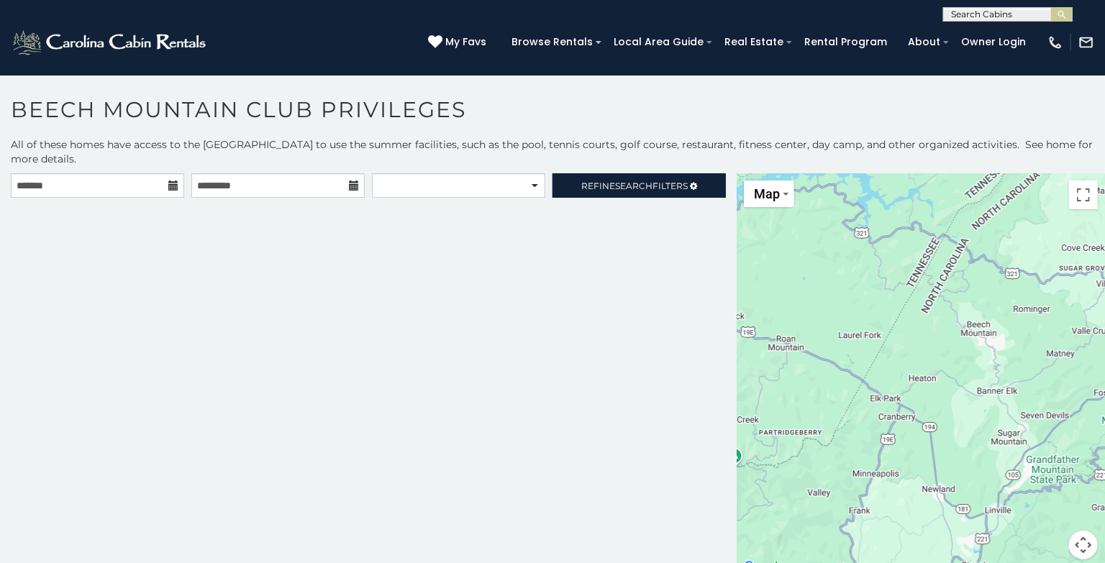
click at [172, 188] on icon at bounding box center [173, 186] width 10 height 10
click at [176, 186] on icon at bounding box center [173, 186] width 10 height 10
click at [631, 181] on span "Search" at bounding box center [633, 186] width 37 height 11
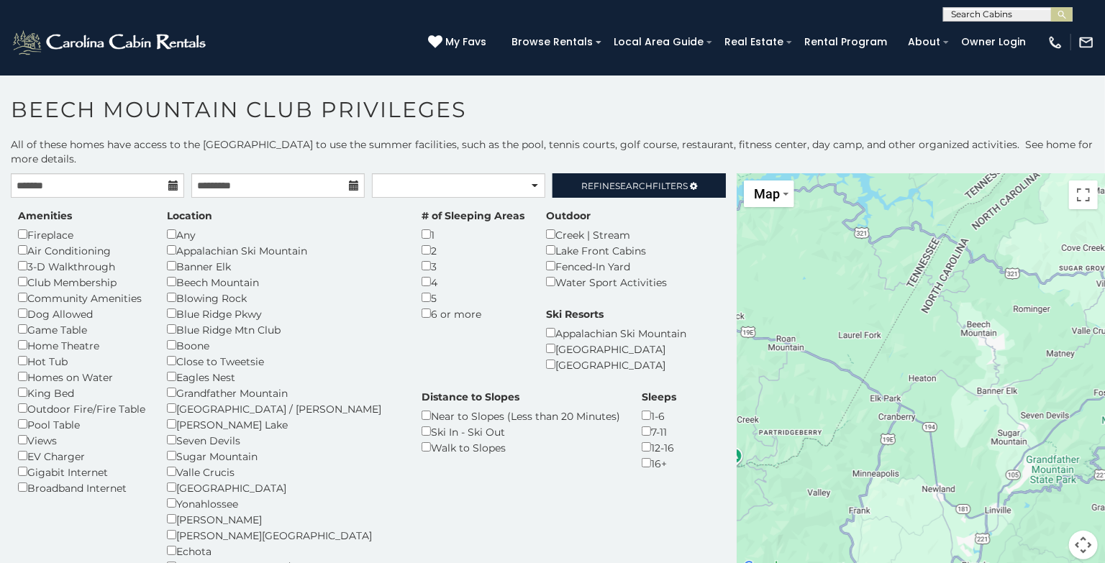
click at [172, 186] on icon at bounding box center [173, 186] width 10 height 10
click at [615, 186] on span "Search" at bounding box center [633, 186] width 37 height 11
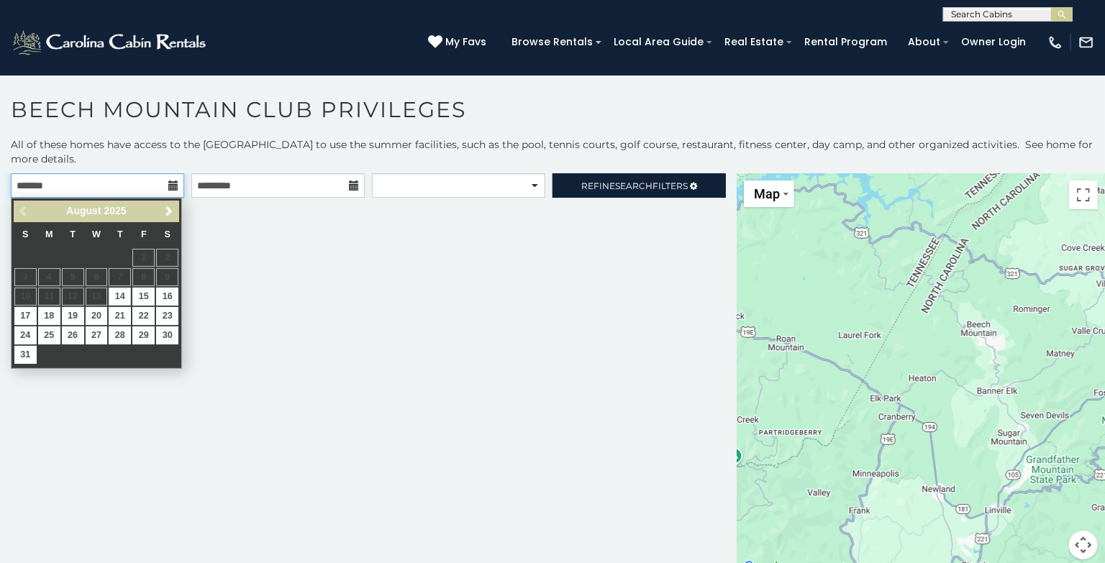
click at [150, 184] on input "text" at bounding box center [97, 185] width 173 height 24
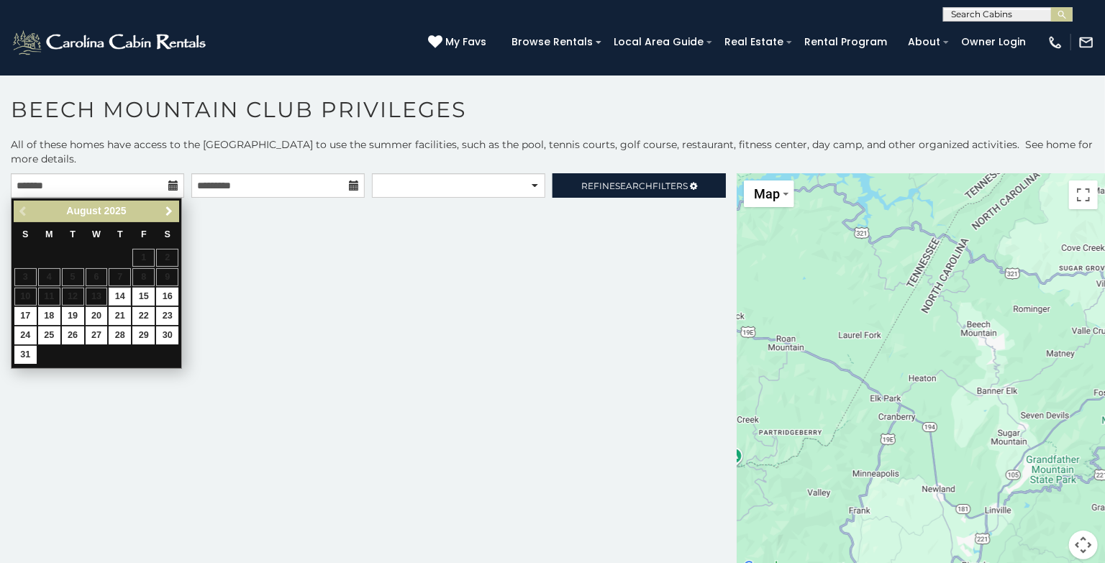
click at [171, 209] on span "Next" at bounding box center [169, 212] width 12 height 12
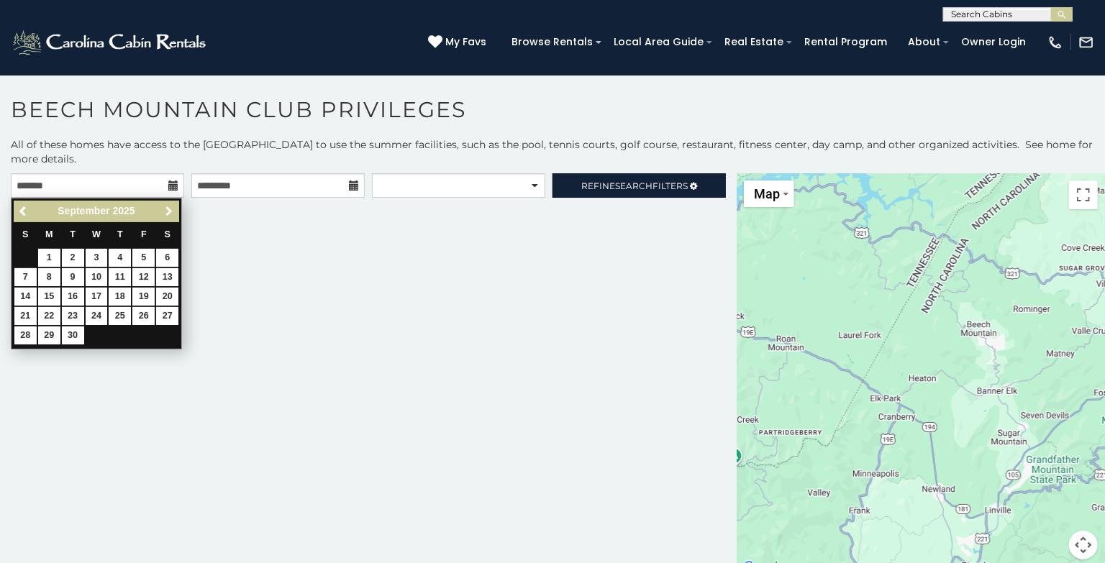
click at [171, 209] on span "Next" at bounding box center [169, 212] width 12 height 12
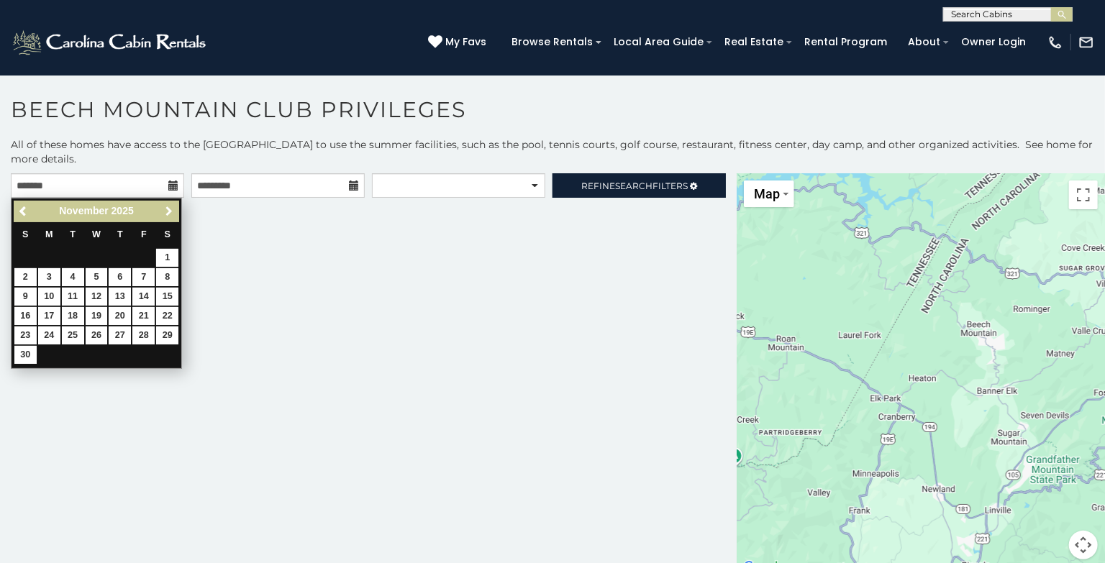
click at [171, 209] on span "Next" at bounding box center [169, 212] width 12 height 12
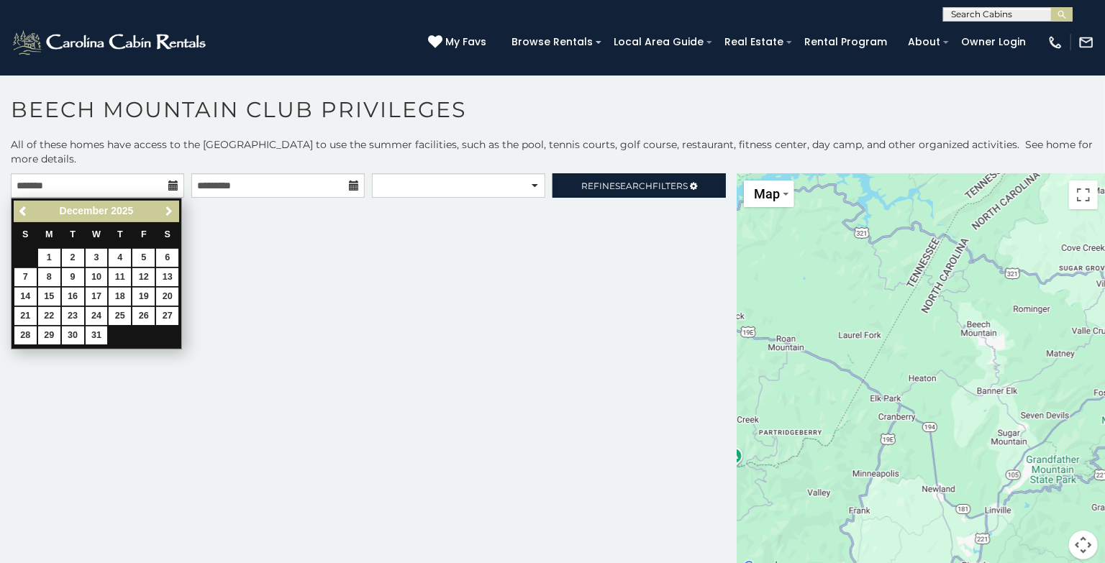
click at [171, 209] on span "Next" at bounding box center [169, 212] width 12 height 12
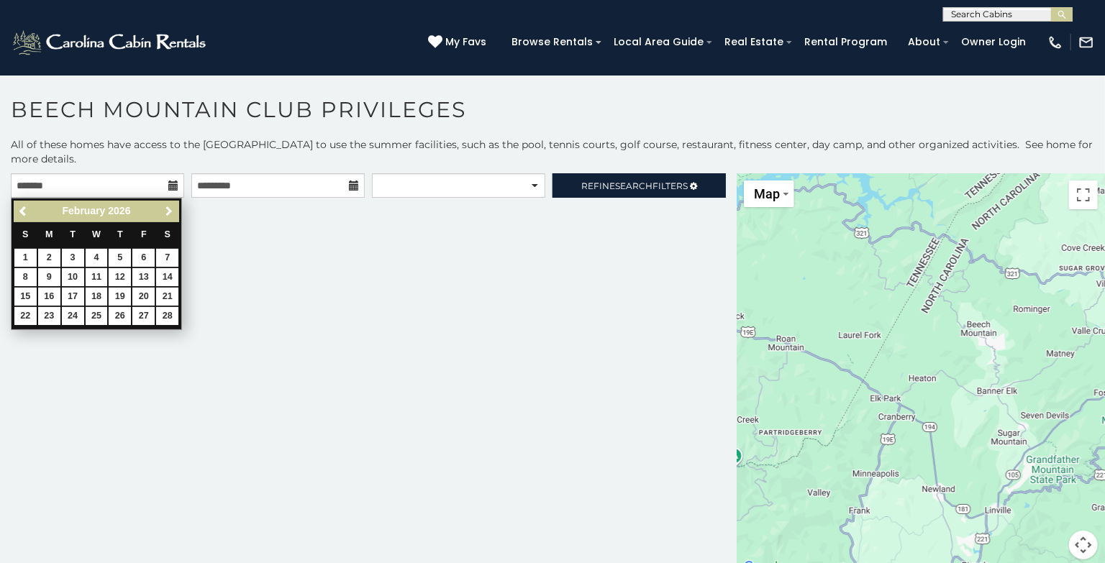
click at [171, 209] on span "Next" at bounding box center [169, 212] width 12 height 12
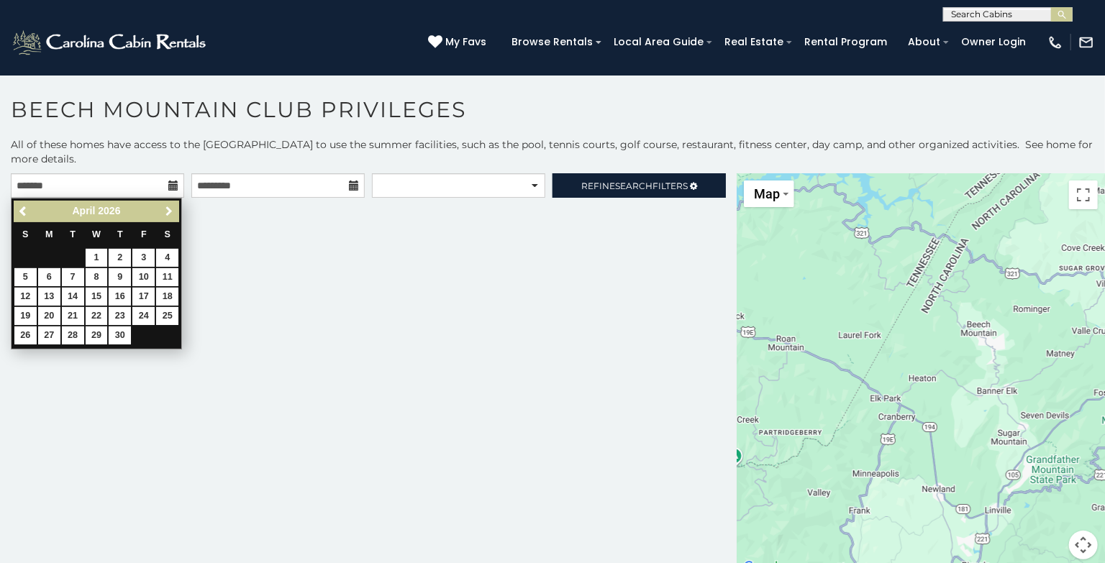
click at [171, 209] on span "Next" at bounding box center [169, 212] width 12 height 12
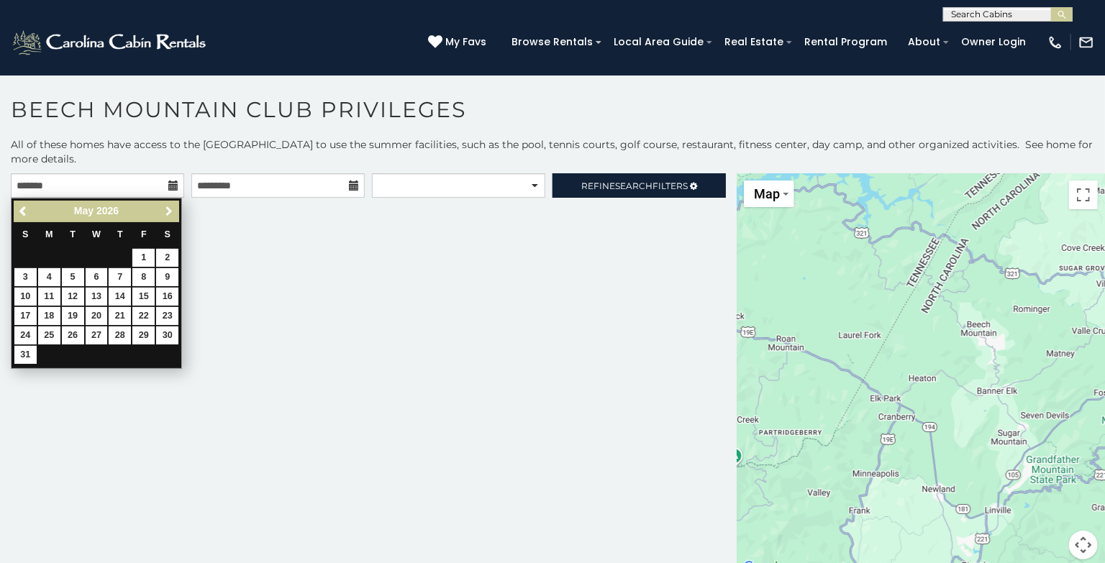
click at [171, 209] on span "Next" at bounding box center [169, 212] width 12 height 12
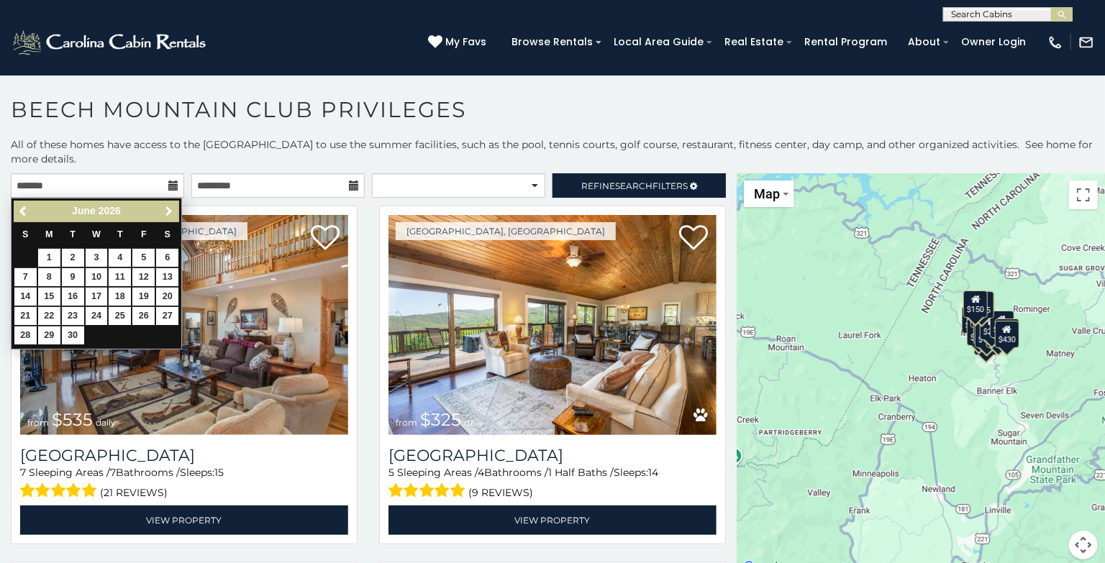
click at [171, 209] on span "Next" at bounding box center [169, 212] width 12 height 12
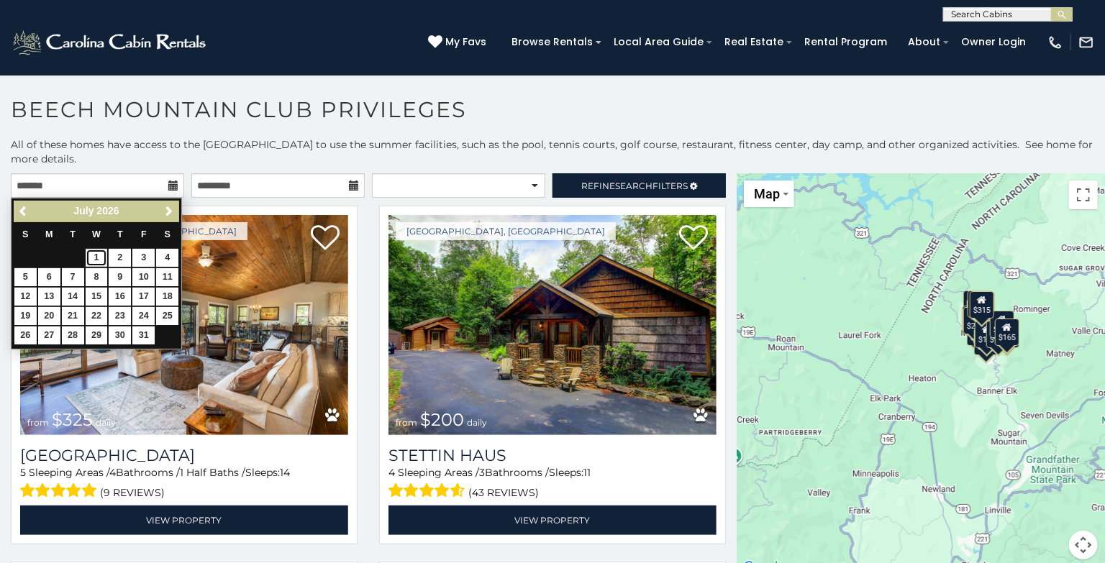
click at [93, 250] on link "1" at bounding box center [97, 258] width 22 height 18
type input "**********"
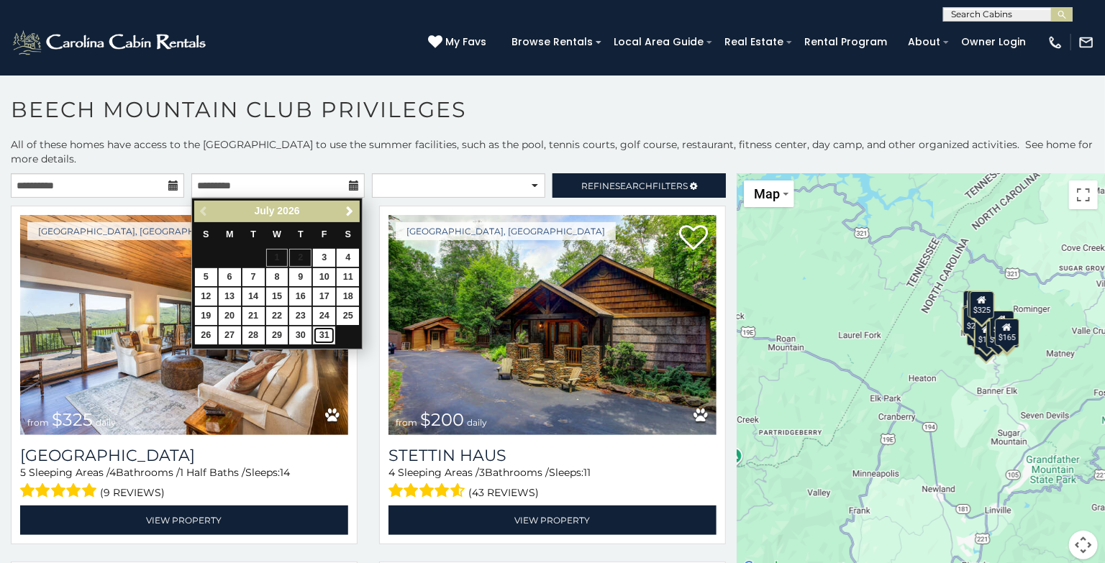
click at [324, 332] on link "31" at bounding box center [324, 336] width 22 height 18
type input "**********"
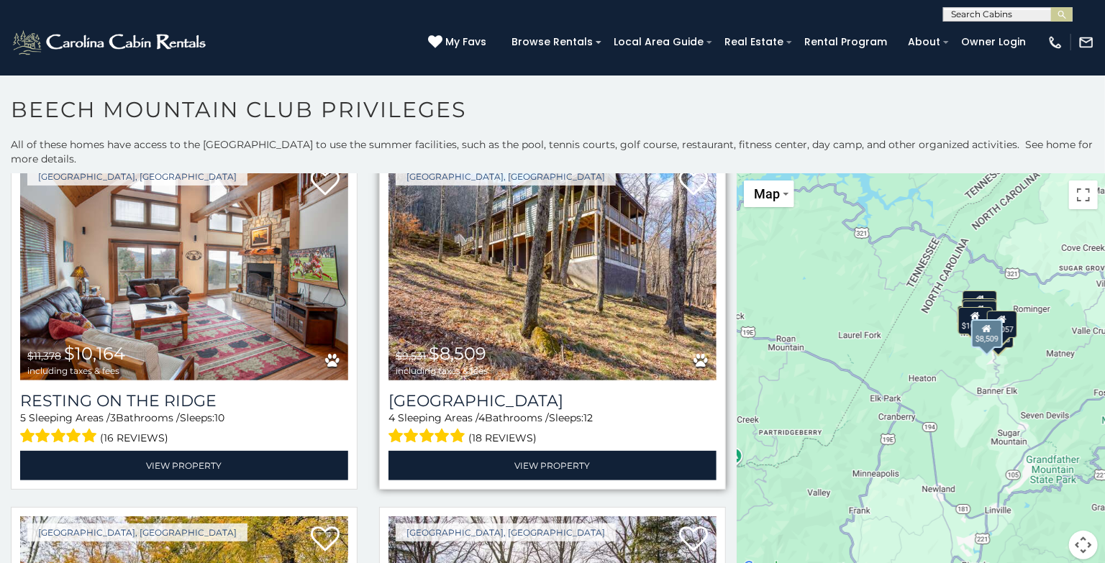
scroll to position [769, 0]
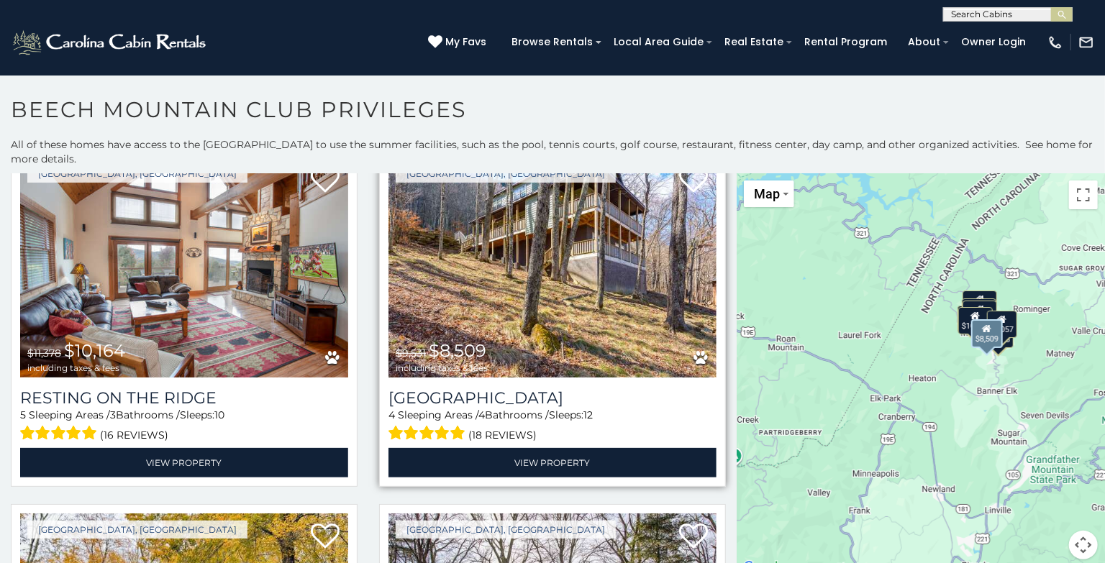
click at [537, 339] on img at bounding box center [552, 268] width 328 height 220
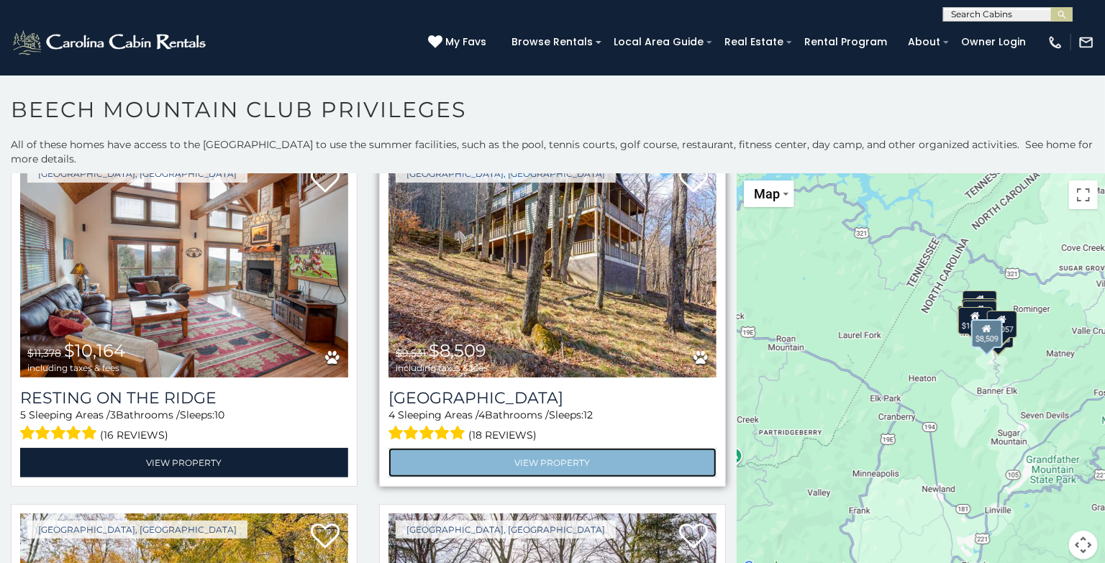
click at [513, 452] on link "View Property" at bounding box center [552, 462] width 328 height 29
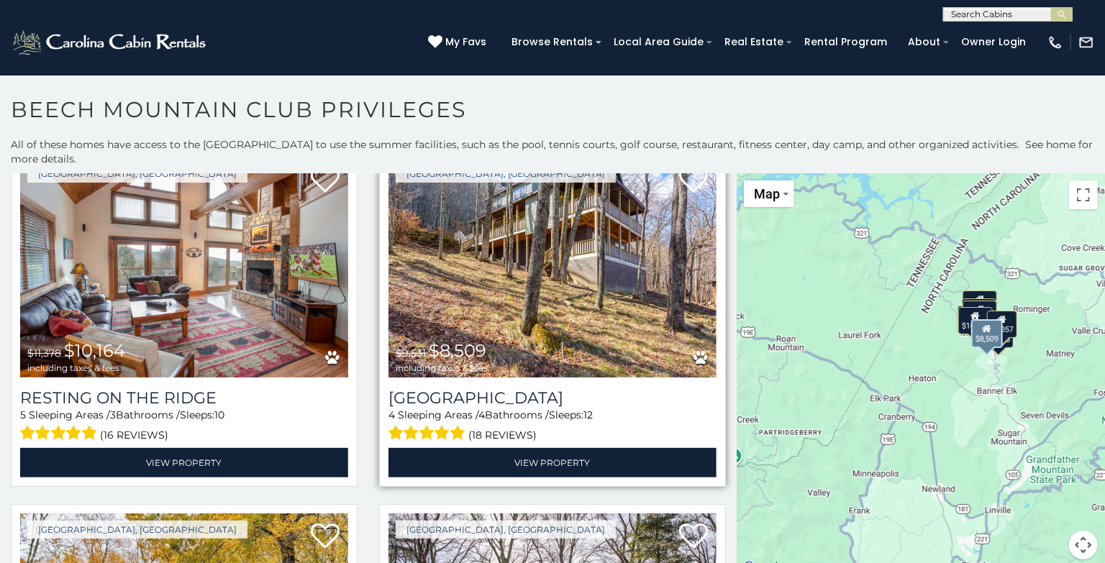
click at [640, 339] on img at bounding box center [552, 268] width 328 height 220
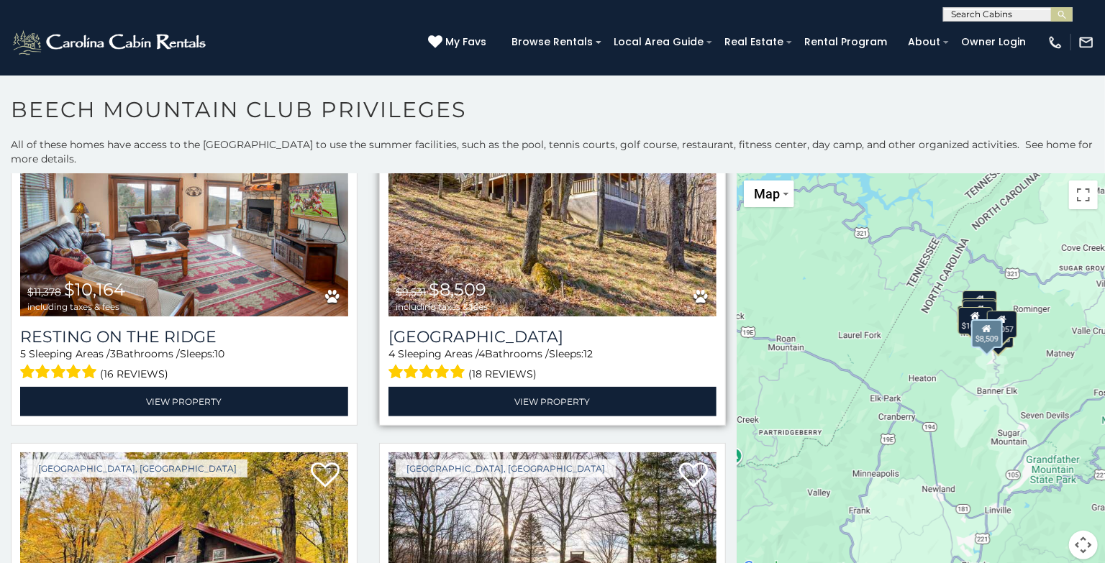
scroll to position [975, 0]
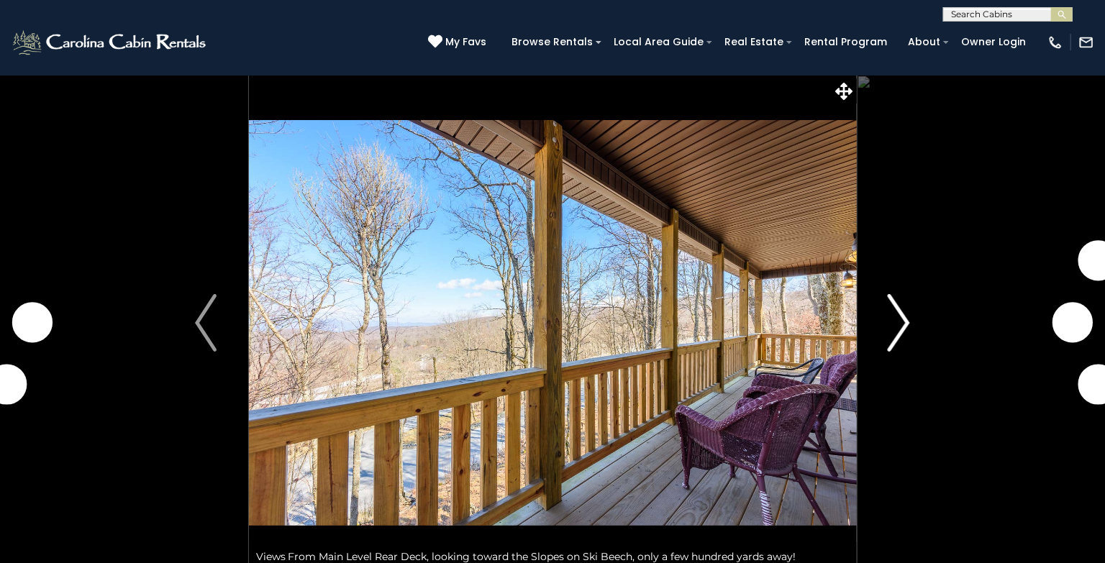
click at [894, 327] on img "Next" at bounding box center [899, 323] width 22 height 58
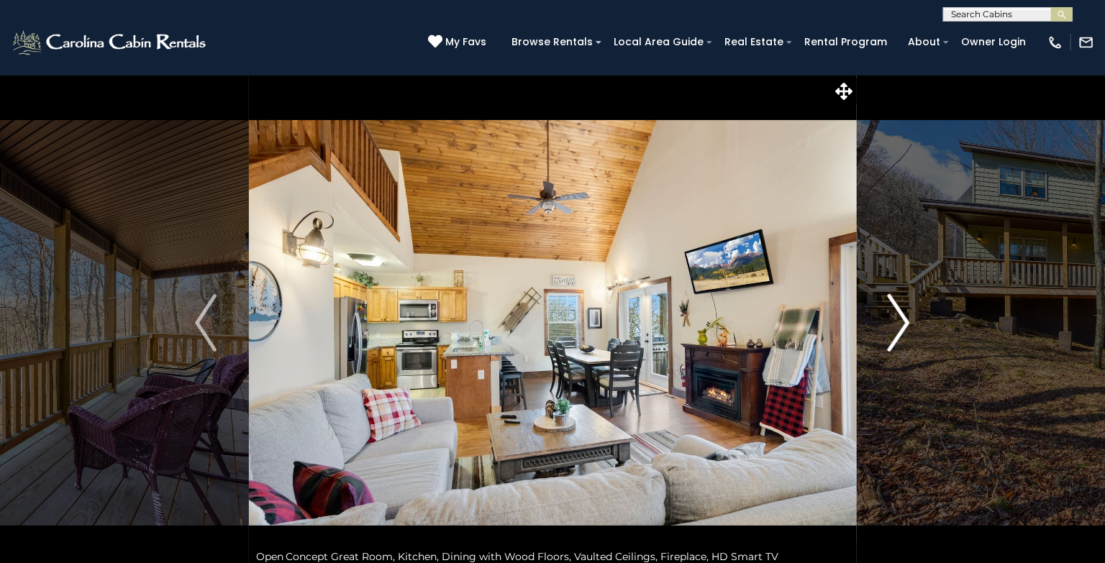
click at [904, 329] on img "Next" at bounding box center [899, 323] width 22 height 58
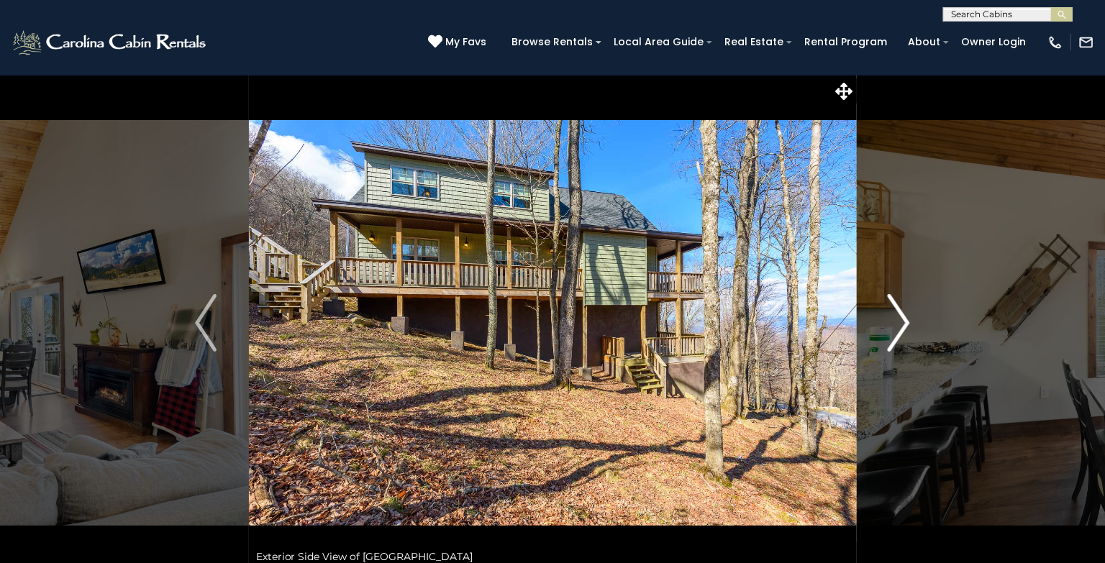
click at [904, 329] on img "Next" at bounding box center [899, 323] width 22 height 58
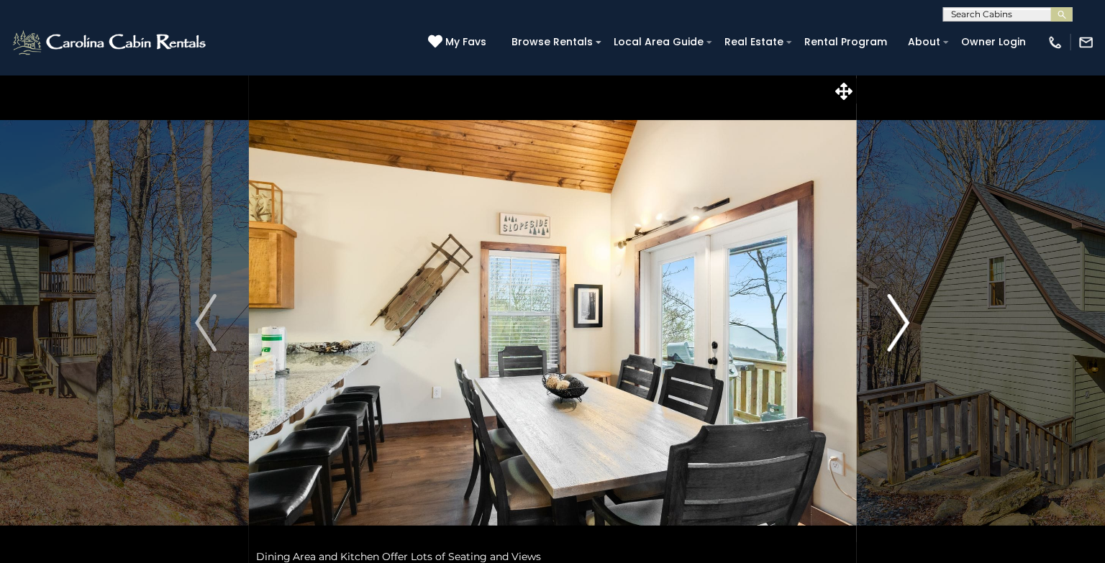
click at [904, 329] on img "Next" at bounding box center [899, 323] width 22 height 58
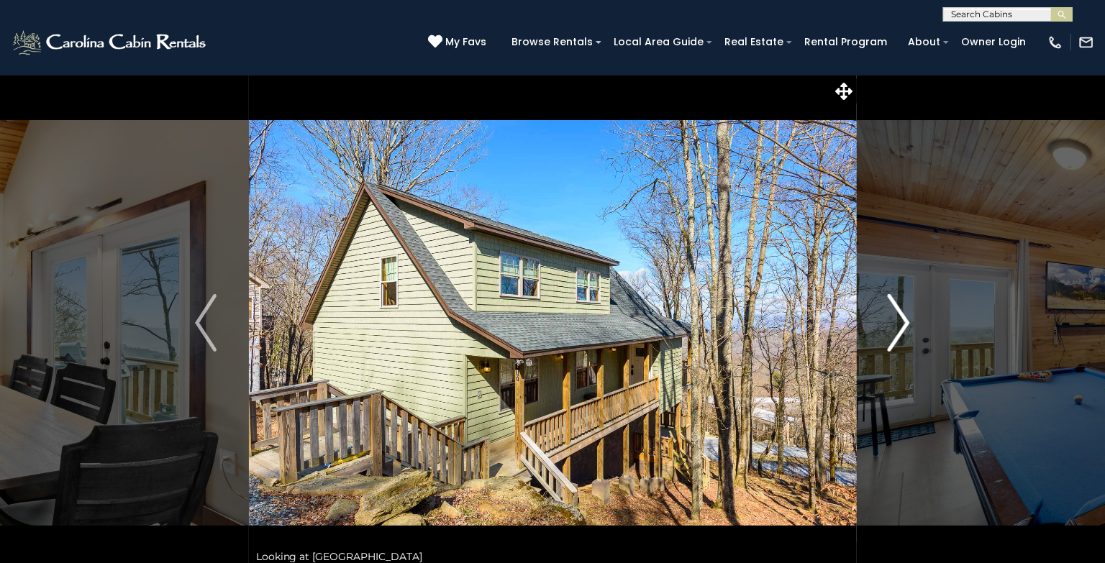
click at [904, 329] on img "Next" at bounding box center [899, 323] width 22 height 58
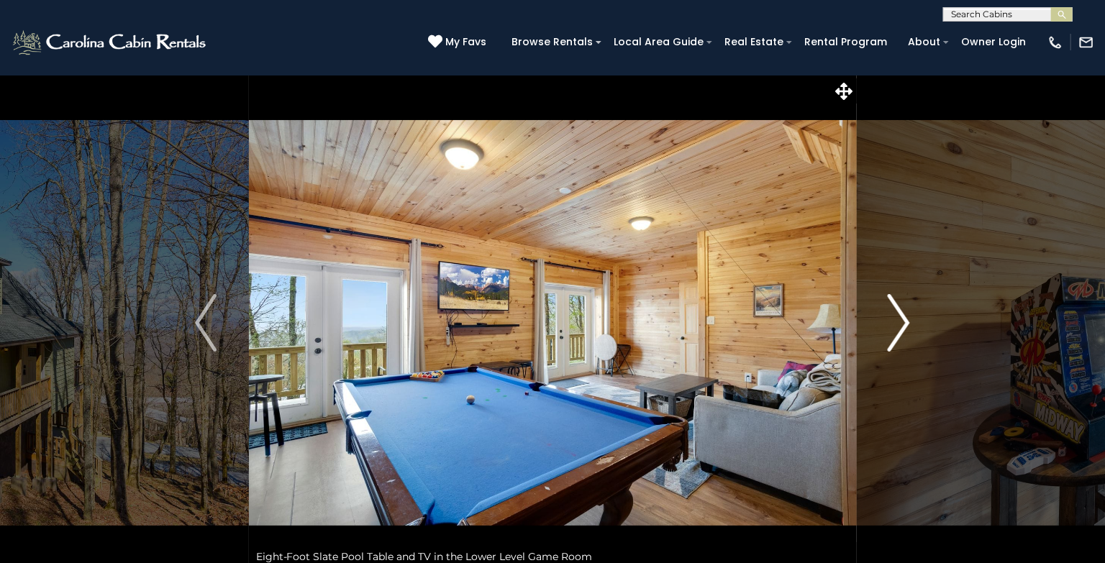
click at [904, 329] on img "Next" at bounding box center [899, 323] width 22 height 58
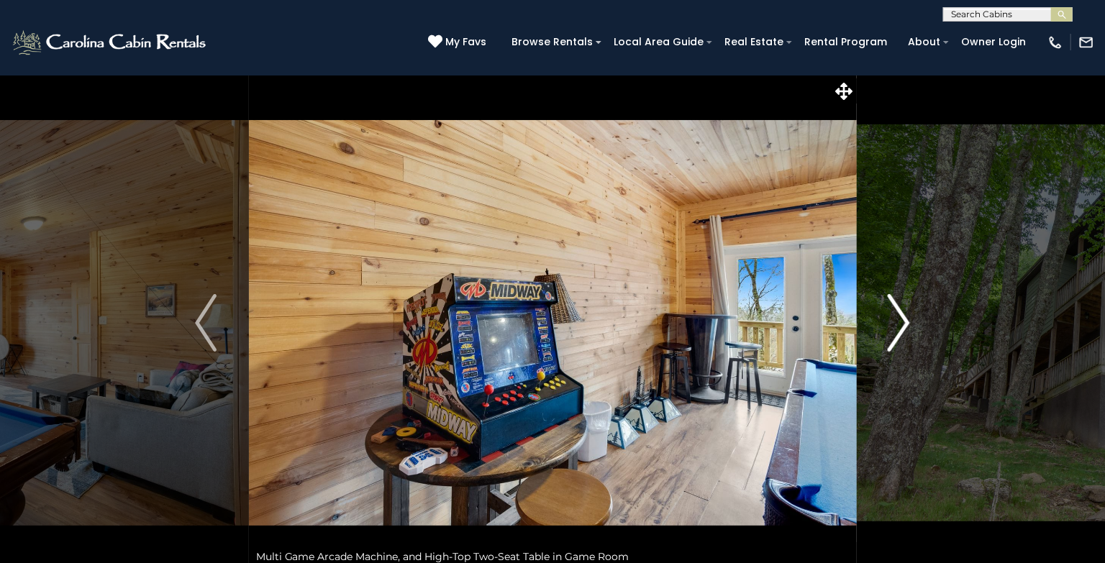
click at [904, 329] on img "Next" at bounding box center [899, 323] width 22 height 58
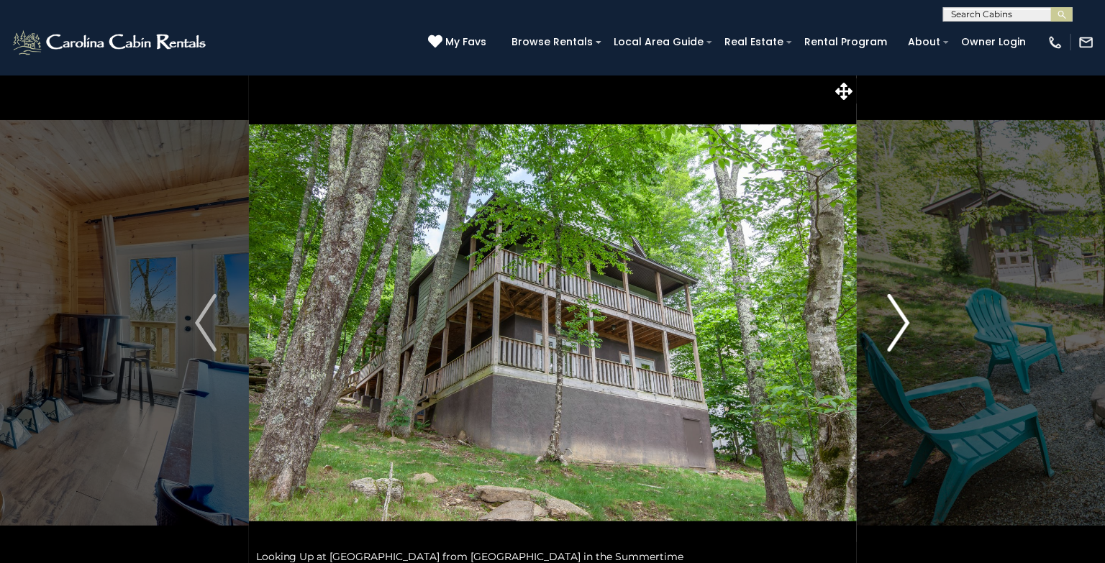
click at [904, 329] on img "Next" at bounding box center [899, 323] width 22 height 58
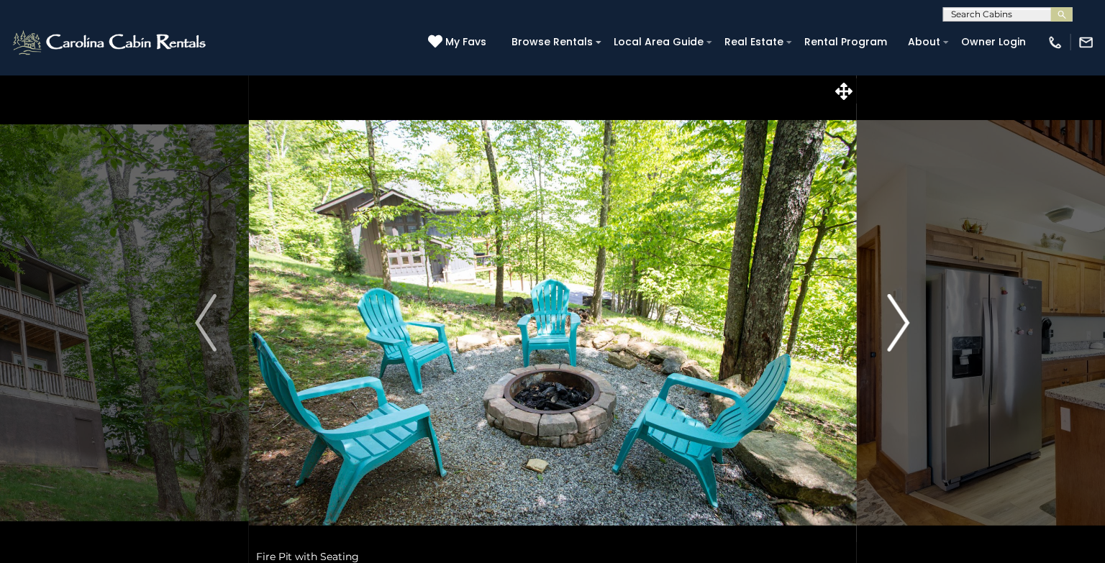
click at [904, 329] on img "Next" at bounding box center [899, 323] width 22 height 58
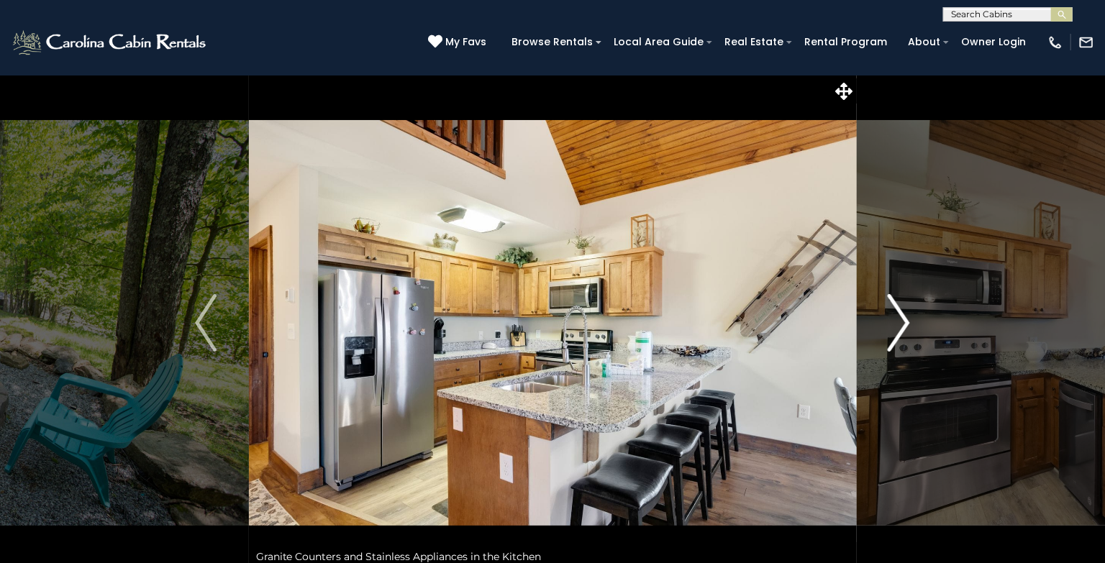
click at [904, 329] on img "Next" at bounding box center [899, 323] width 22 height 58
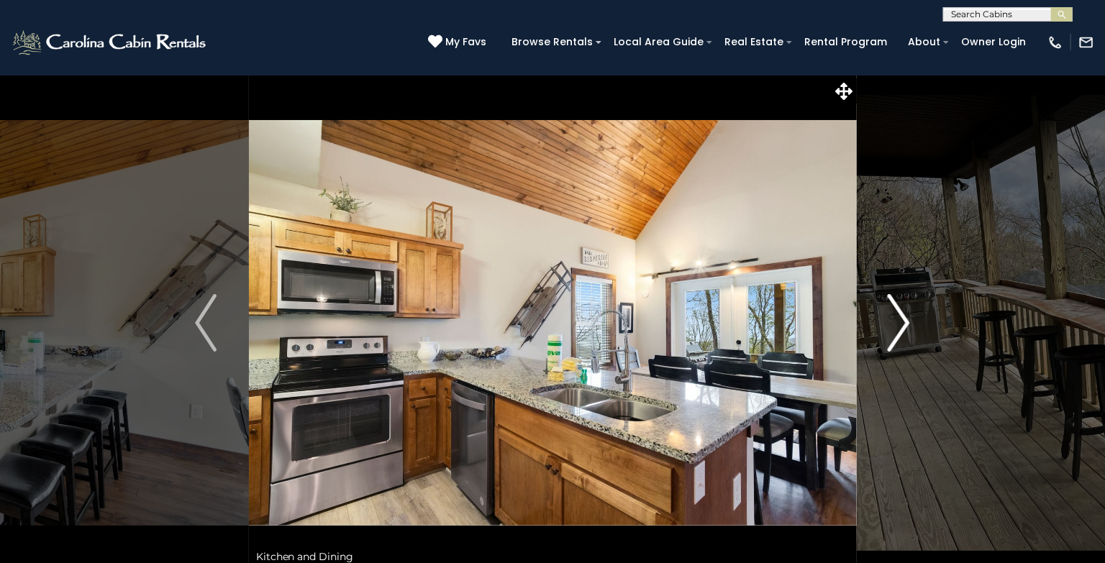
click at [904, 329] on img "Next" at bounding box center [899, 323] width 22 height 58
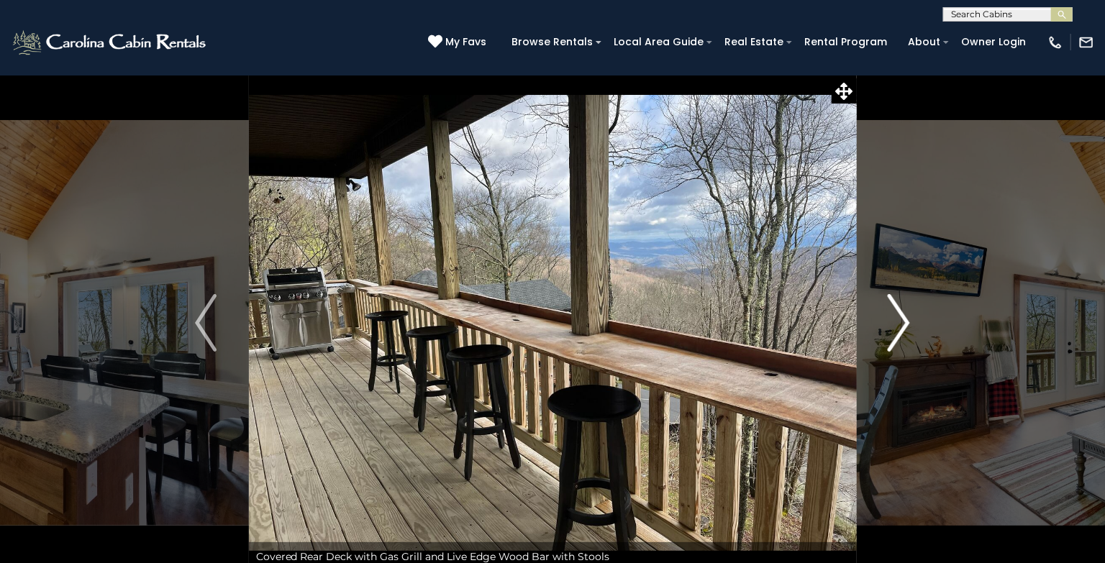
click at [904, 329] on img "Next" at bounding box center [899, 323] width 22 height 58
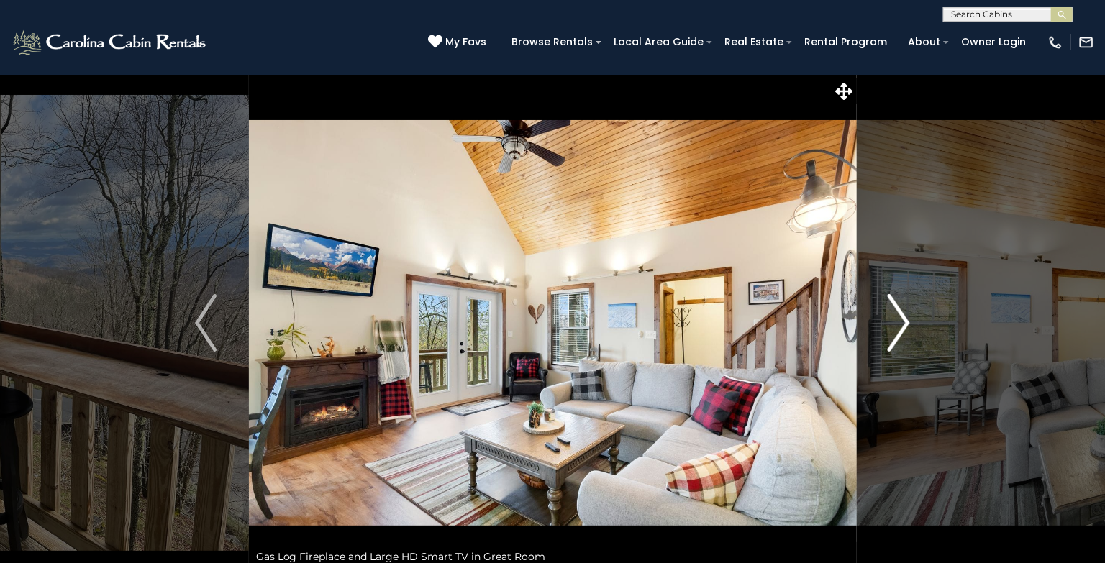
click at [904, 329] on img "Next" at bounding box center [899, 323] width 22 height 58
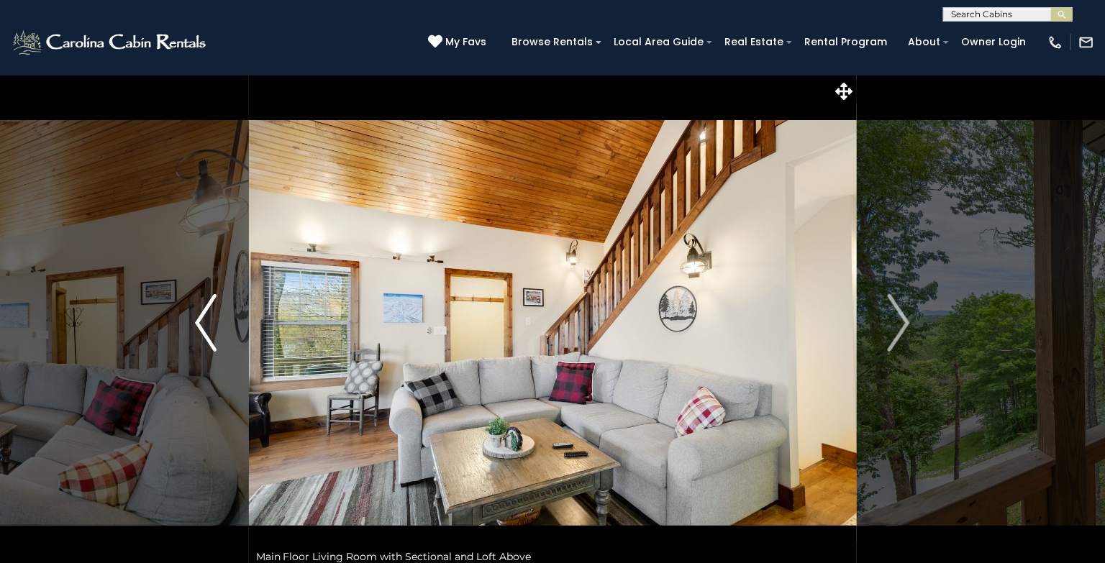
click at [201, 327] on img "Previous" at bounding box center [206, 323] width 22 height 58
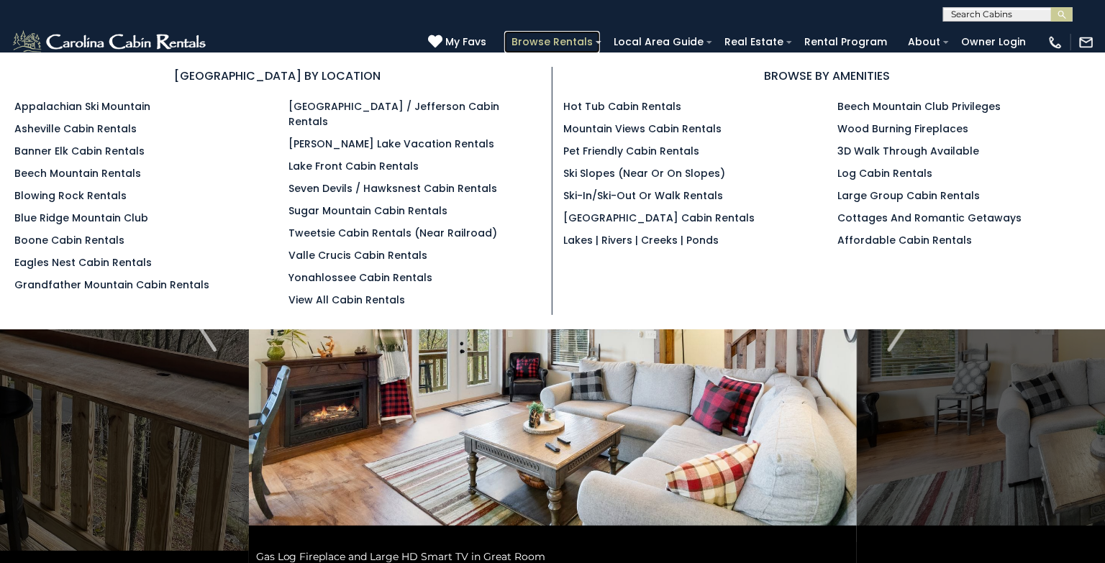
click at [579, 42] on link "Browse Rentals" at bounding box center [552, 42] width 96 height 22
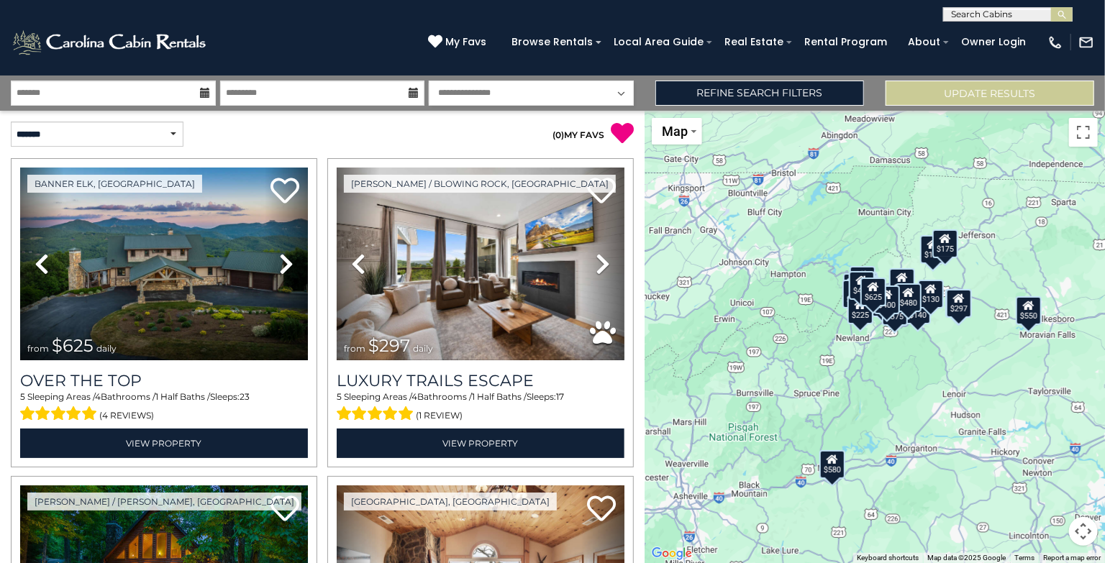
click at [206, 97] on icon at bounding box center [205, 93] width 10 height 10
click at [201, 88] on icon at bounding box center [205, 93] width 10 height 10
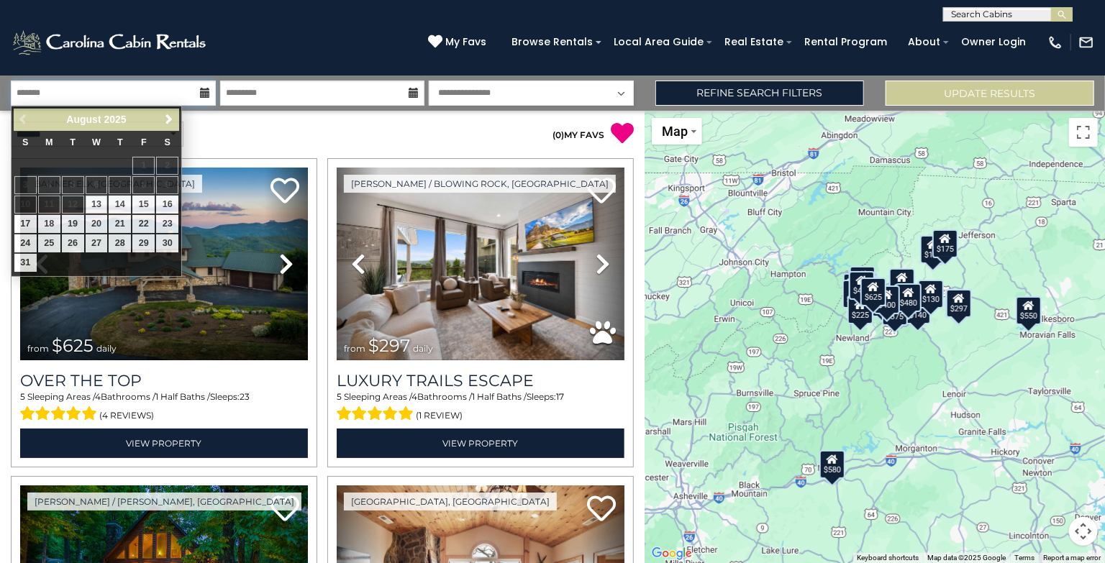
click at [137, 83] on input "text" at bounding box center [113, 93] width 205 height 25
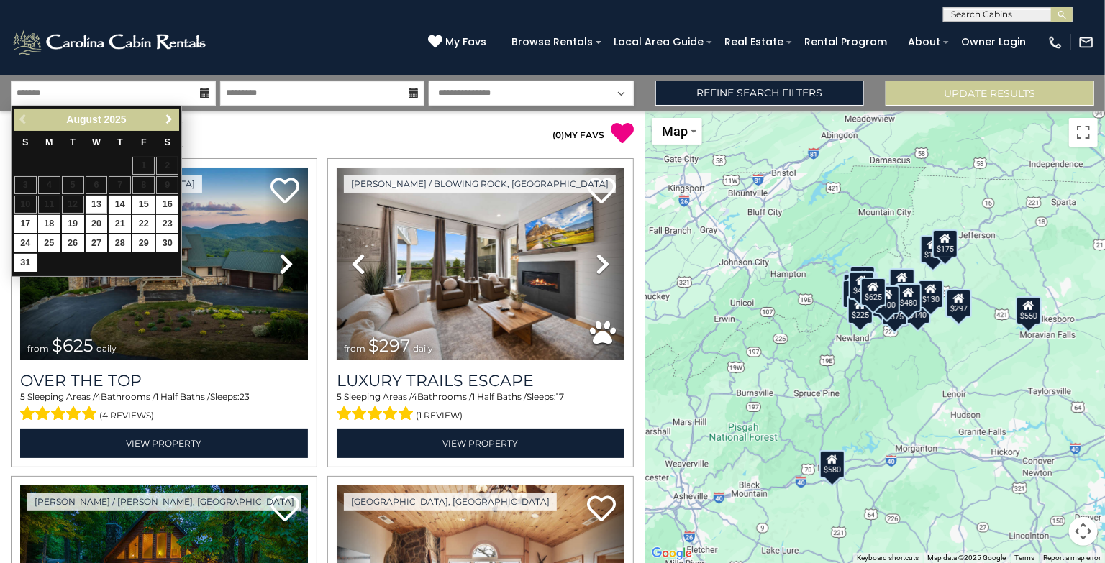
click at [166, 112] on link "Next" at bounding box center [169, 120] width 18 height 18
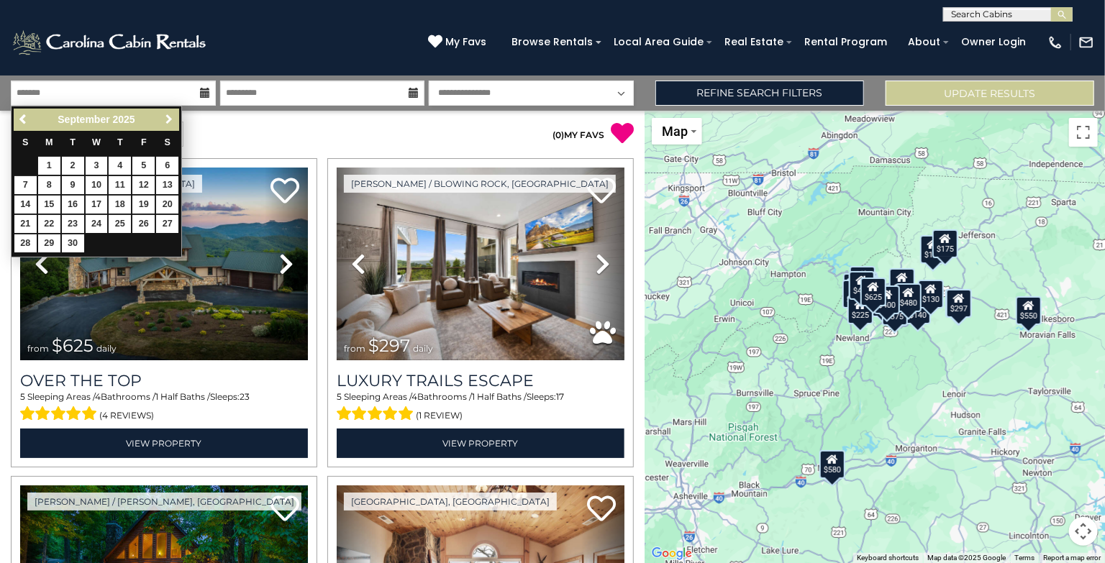
click at [166, 112] on link "Next" at bounding box center [169, 120] width 18 height 18
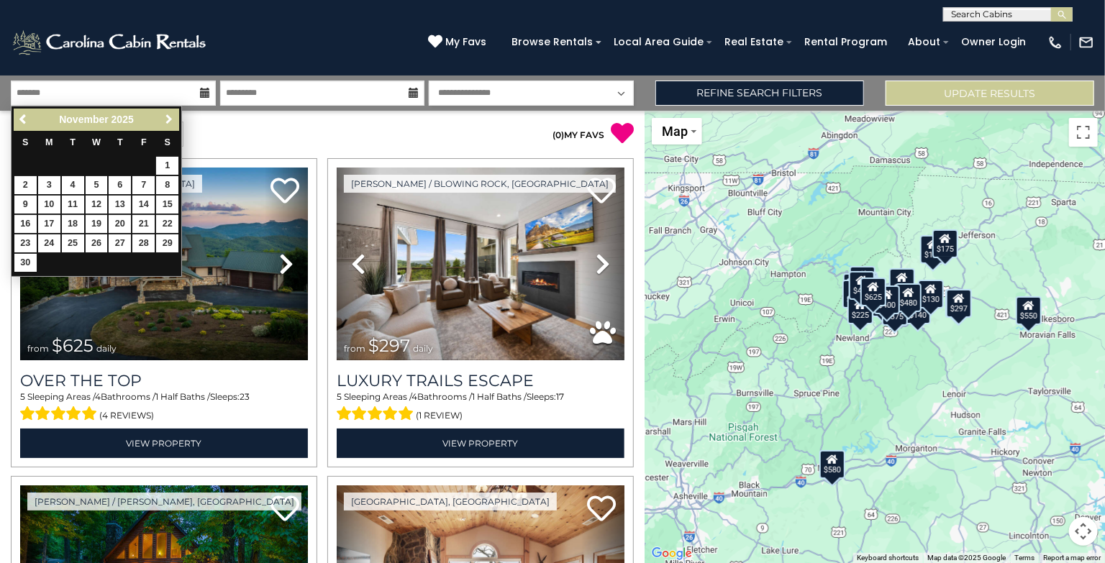
click at [166, 112] on link "Next" at bounding box center [169, 120] width 18 height 18
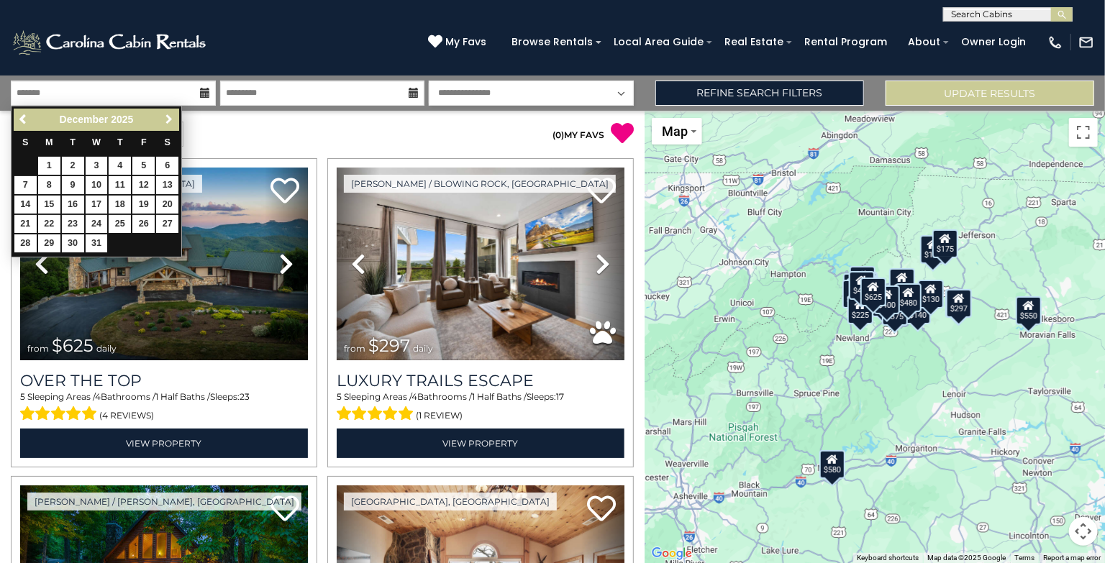
click at [166, 112] on link "Next" at bounding box center [169, 120] width 18 height 18
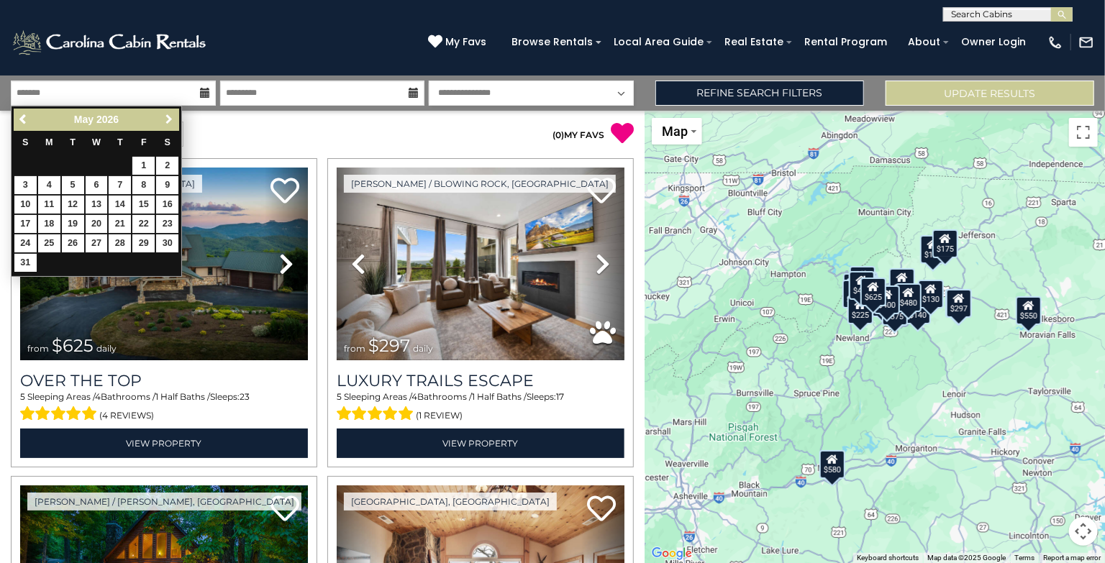
click at [166, 112] on link "Next" at bounding box center [169, 120] width 18 height 18
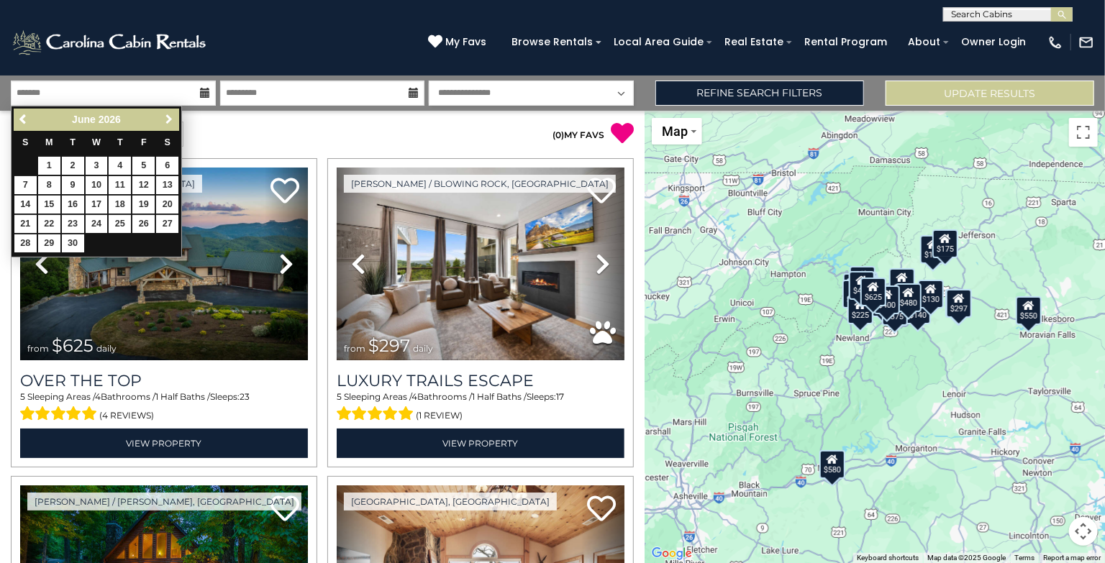
click at [166, 112] on link "Next" at bounding box center [169, 120] width 18 height 18
click at [93, 162] on link "1" at bounding box center [97, 166] width 22 height 18
type input "******"
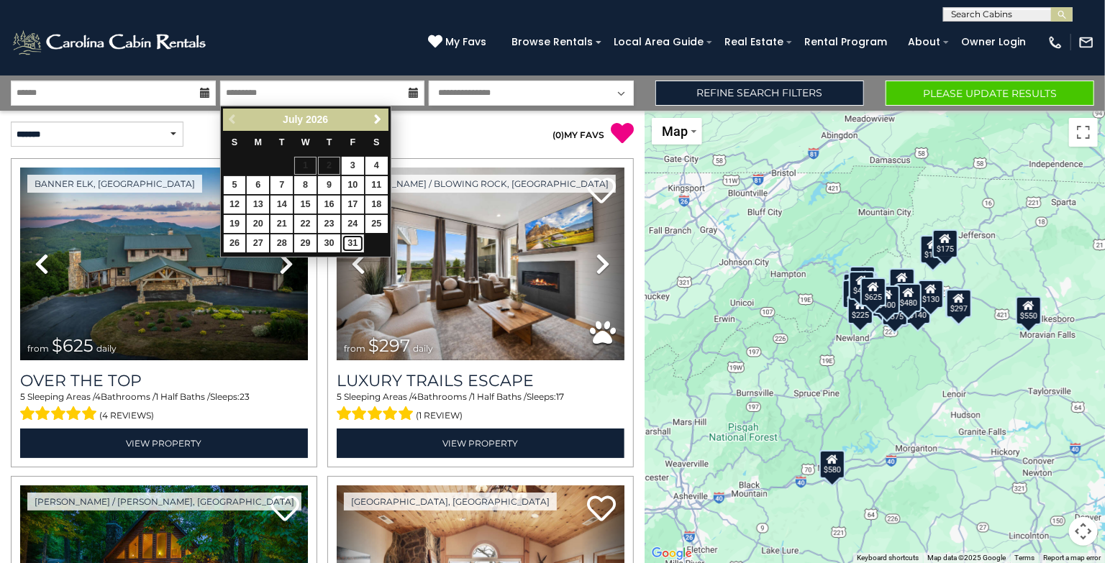
click at [359, 244] on link "31" at bounding box center [353, 243] width 22 height 18
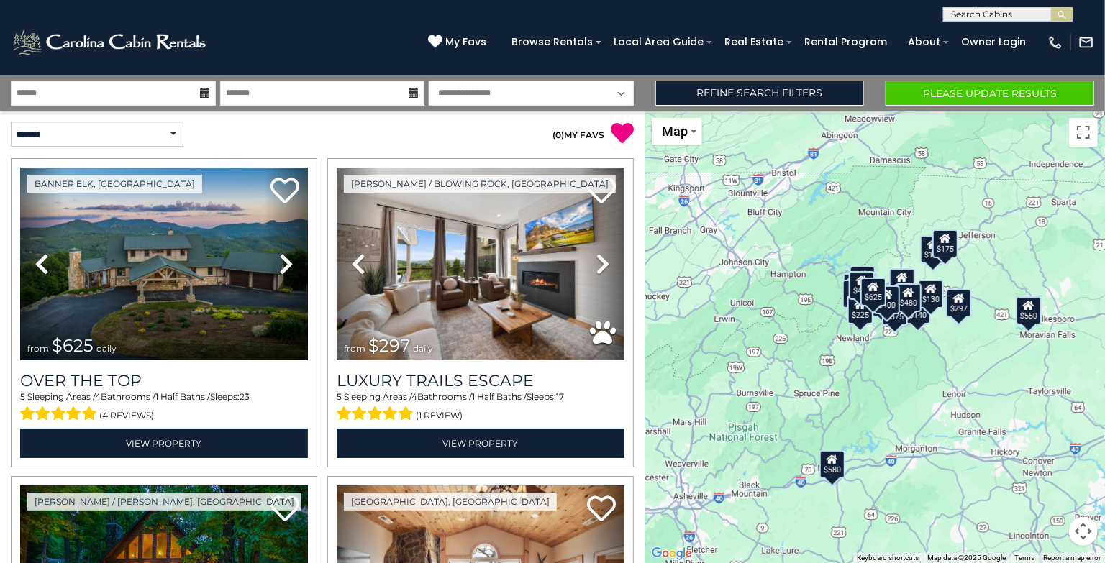
click at [411, 93] on icon at bounding box center [413, 93] width 10 height 10
click at [320, 91] on input "*******" at bounding box center [322, 93] width 205 height 25
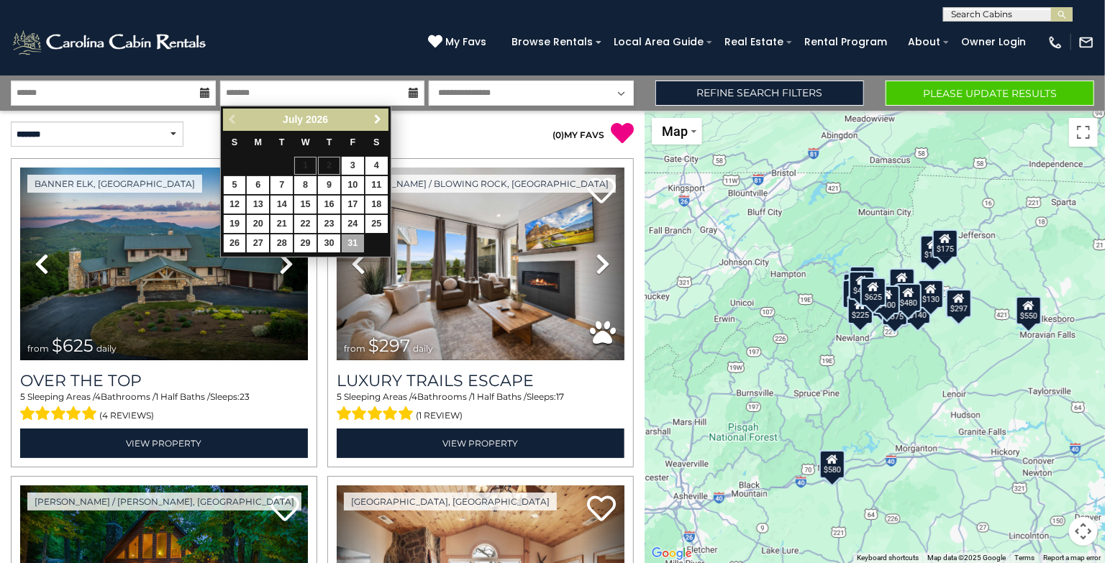
click at [375, 122] on span "Next" at bounding box center [378, 120] width 12 height 12
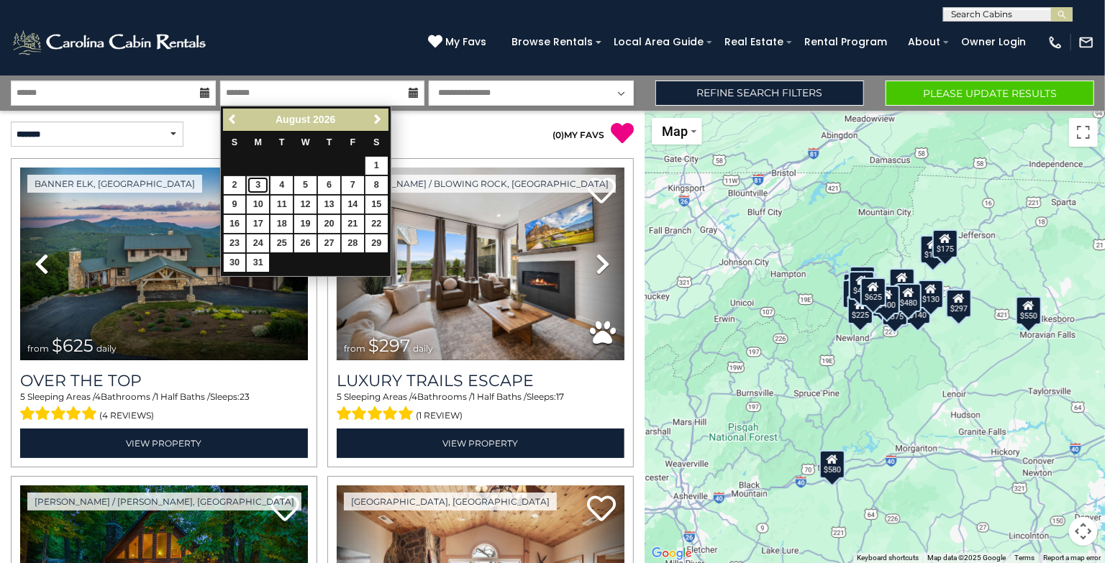
click at [264, 181] on link "3" at bounding box center [258, 185] width 22 height 18
type input "******"
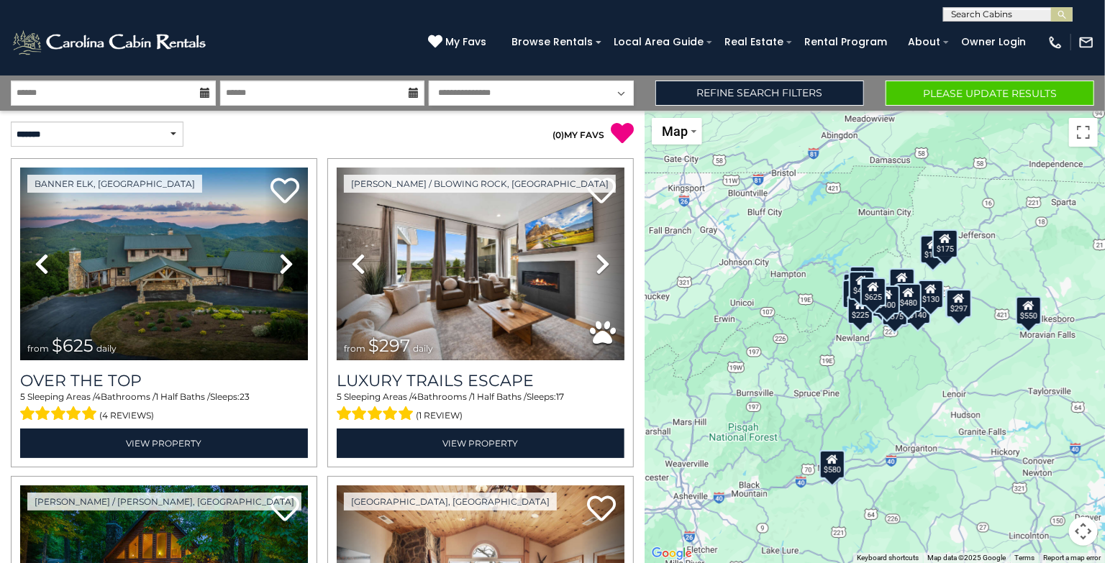
click at [511, 93] on select "**********" at bounding box center [531, 93] width 205 height 25
select select "*"
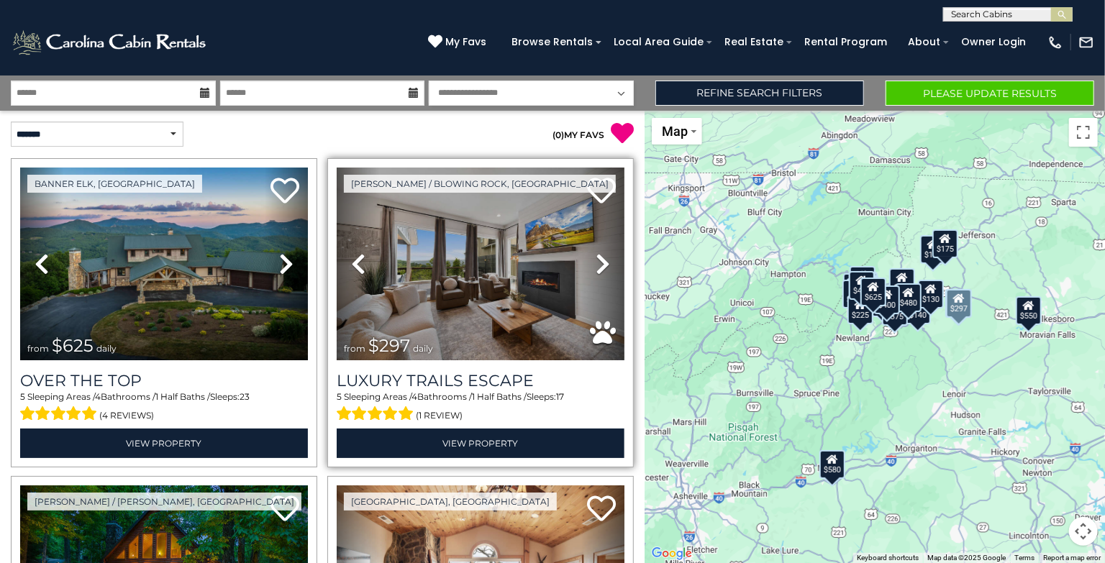
scroll to position [10, 0]
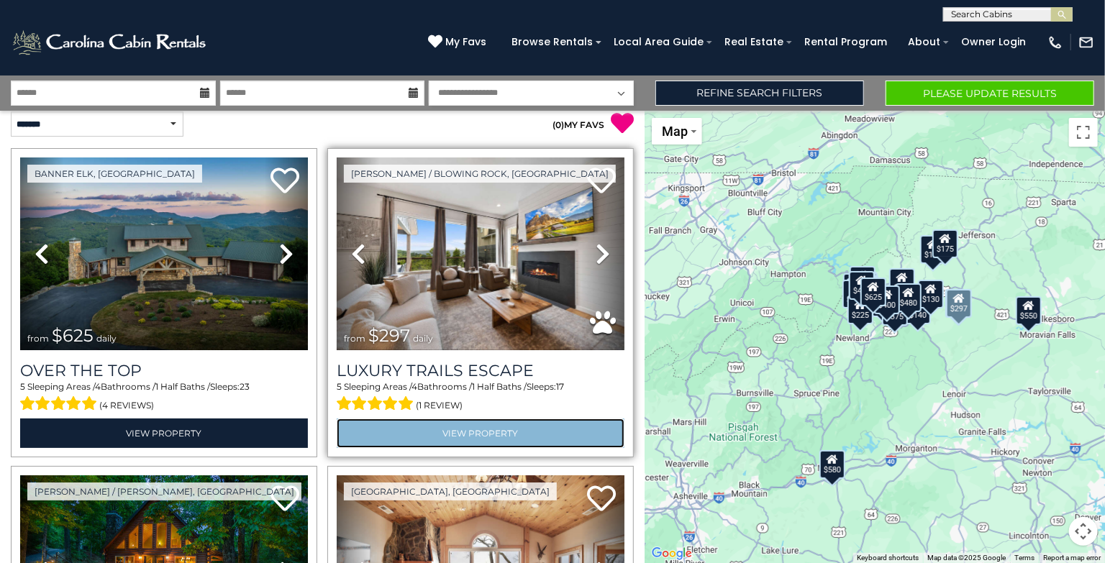
click at [465, 428] on link "View Property" at bounding box center [481, 433] width 288 height 29
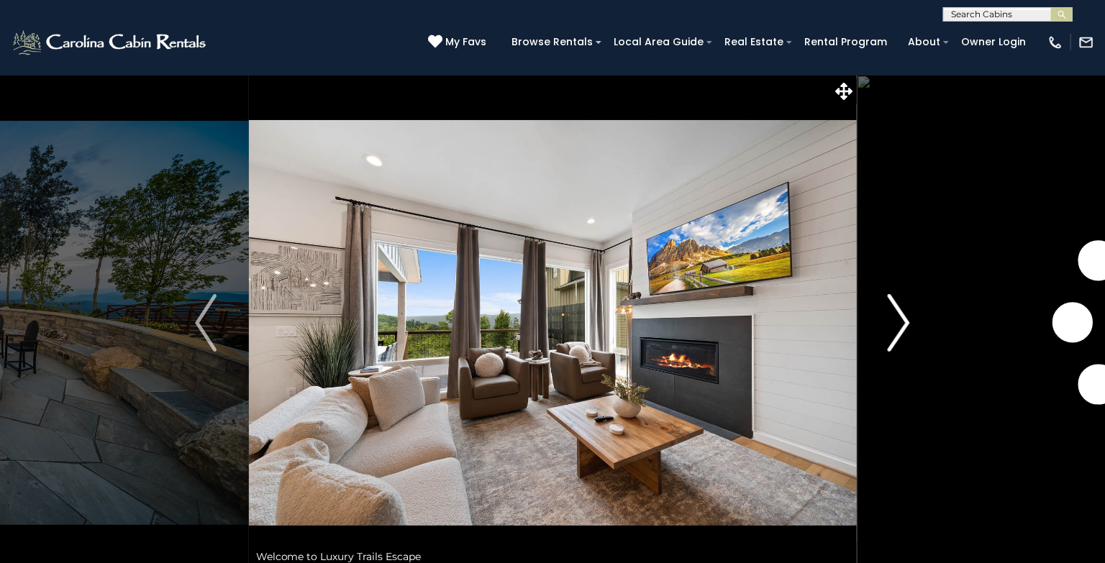
click at [914, 316] on button "Next" at bounding box center [899, 323] width 86 height 496
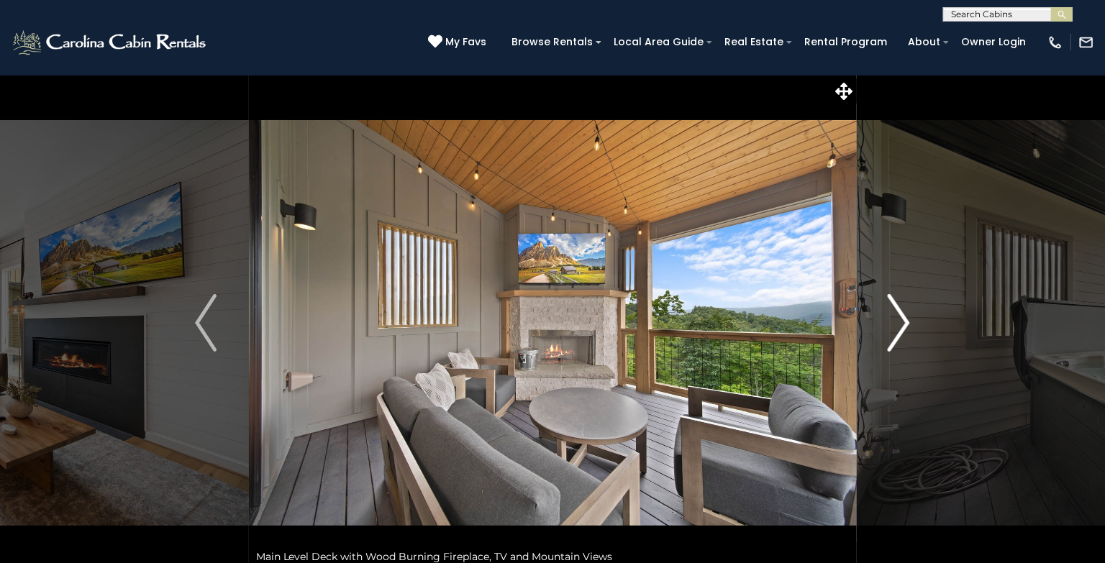
click at [893, 324] on img "Next" at bounding box center [899, 323] width 22 height 58
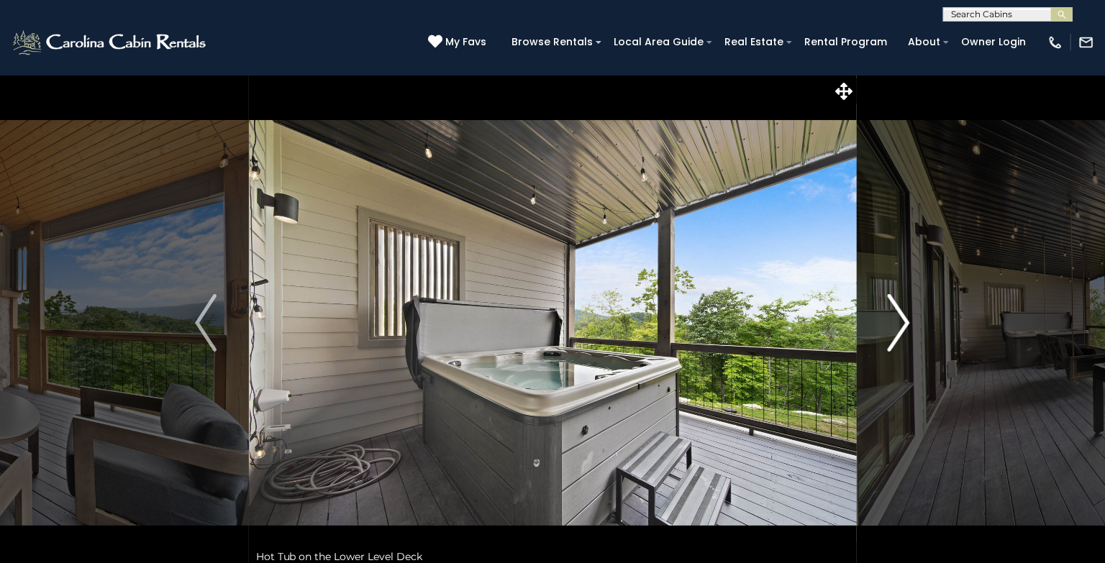
click at [893, 324] on img "Next" at bounding box center [899, 323] width 22 height 58
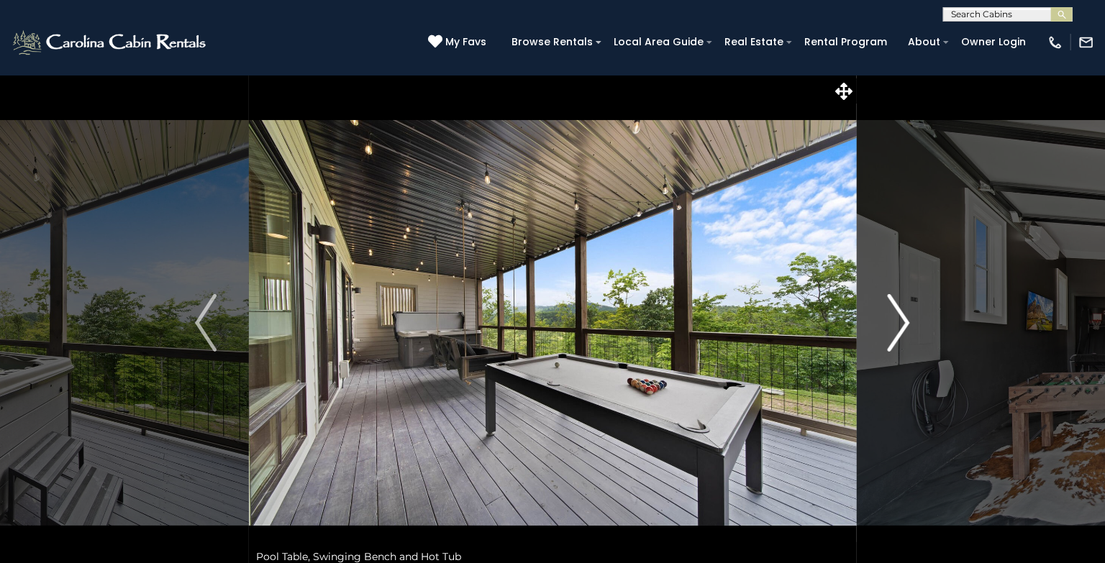
click at [893, 324] on img "Next" at bounding box center [899, 323] width 22 height 58
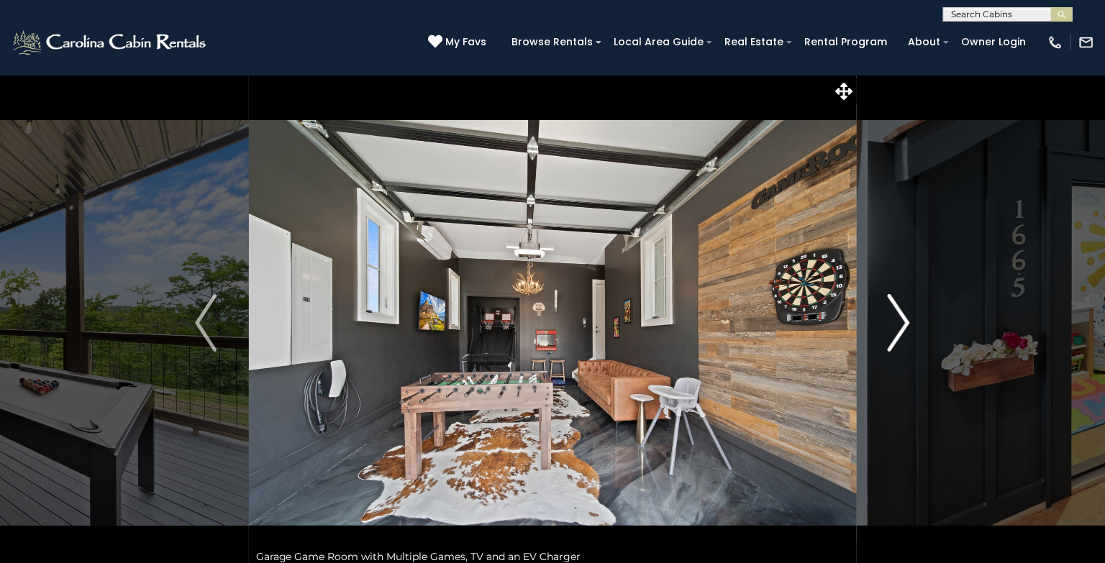
click at [893, 324] on img "Next" at bounding box center [899, 323] width 22 height 58
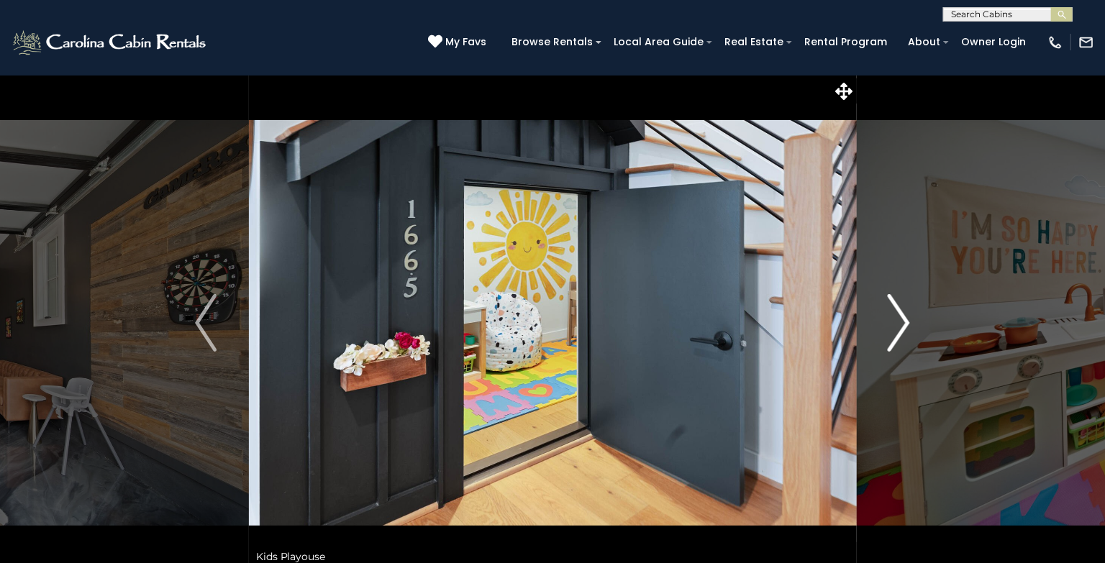
click at [893, 324] on img "Next" at bounding box center [899, 323] width 22 height 58
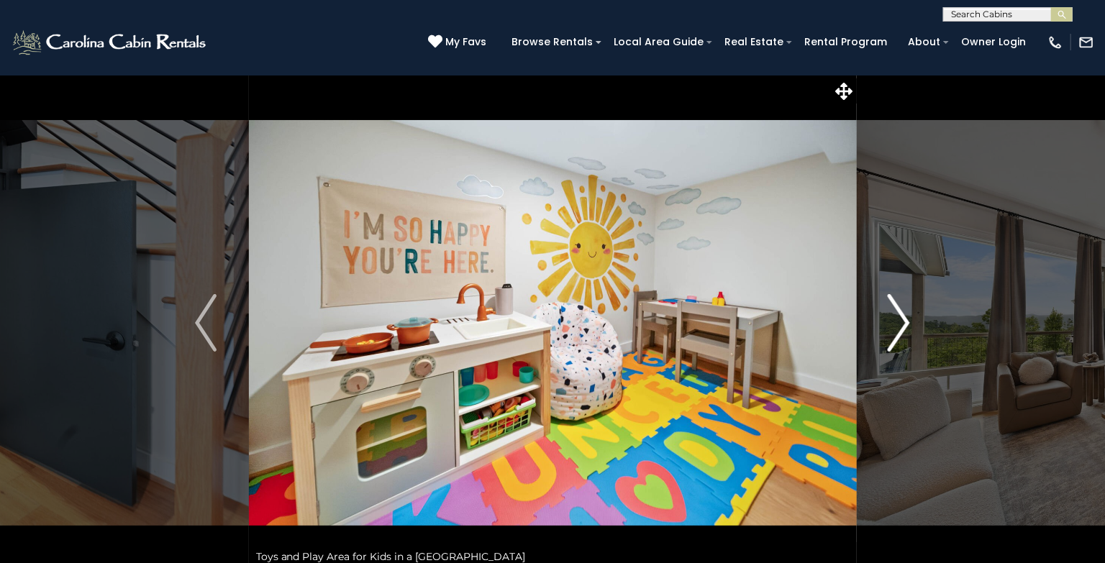
click at [893, 324] on img "Next" at bounding box center [899, 323] width 22 height 58
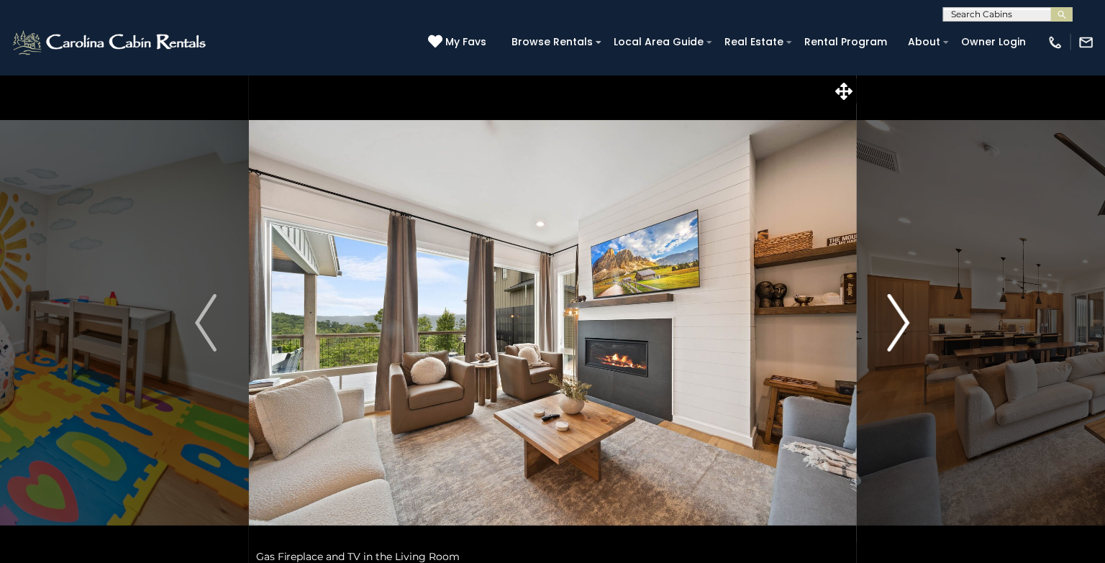
click at [901, 325] on img "Next" at bounding box center [899, 323] width 22 height 58
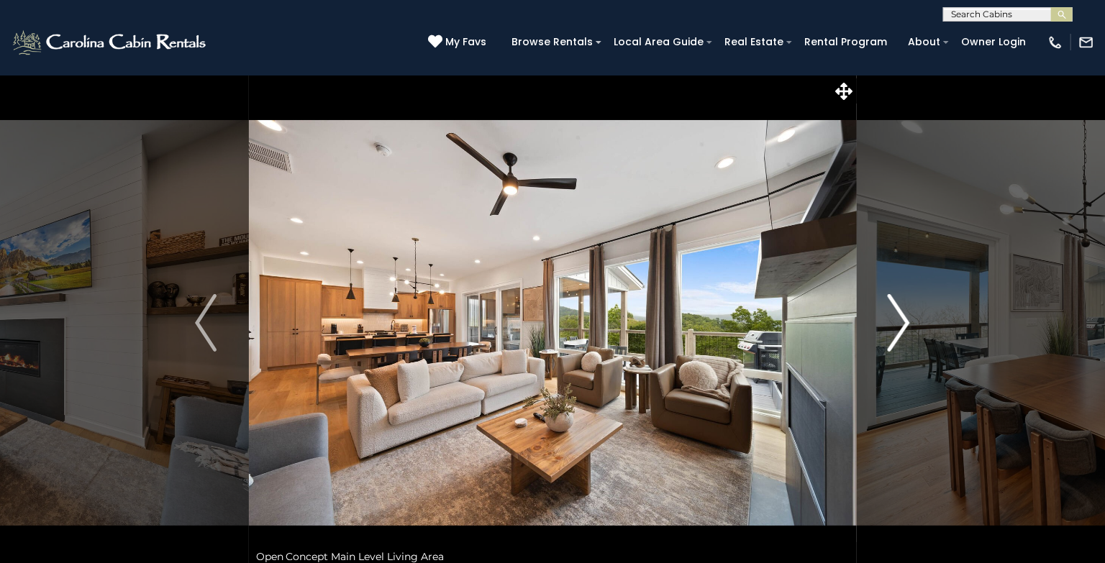
click at [901, 325] on img "Next" at bounding box center [899, 323] width 22 height 58
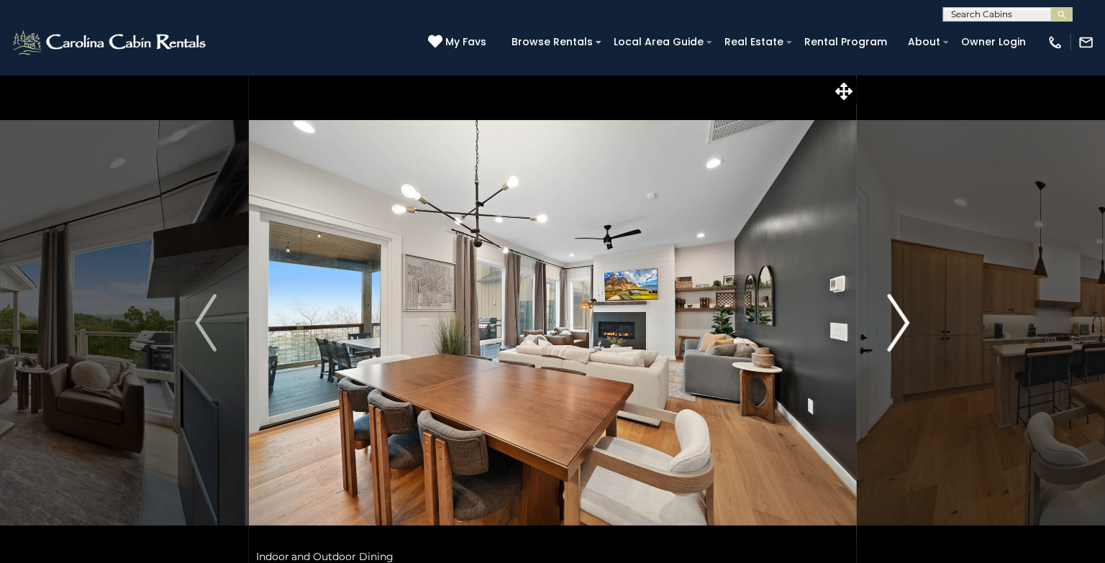
click at [902, 325] on img "Next" at bounding box center [899, 323] width 22 height 58
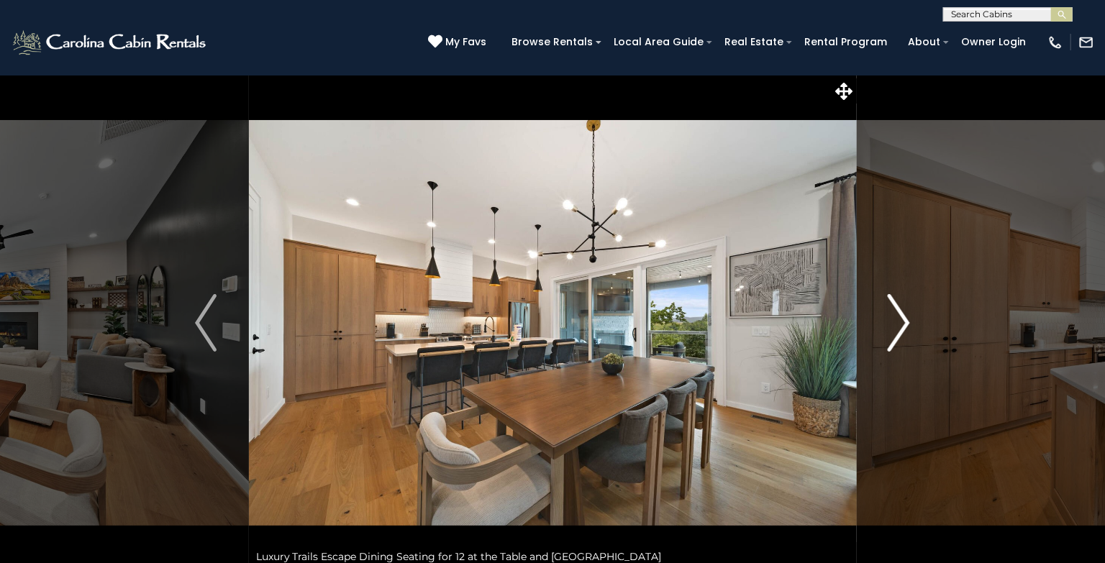
click at [902, 325] on img "Next" at bounding box center [899, 323] width 22 height 58
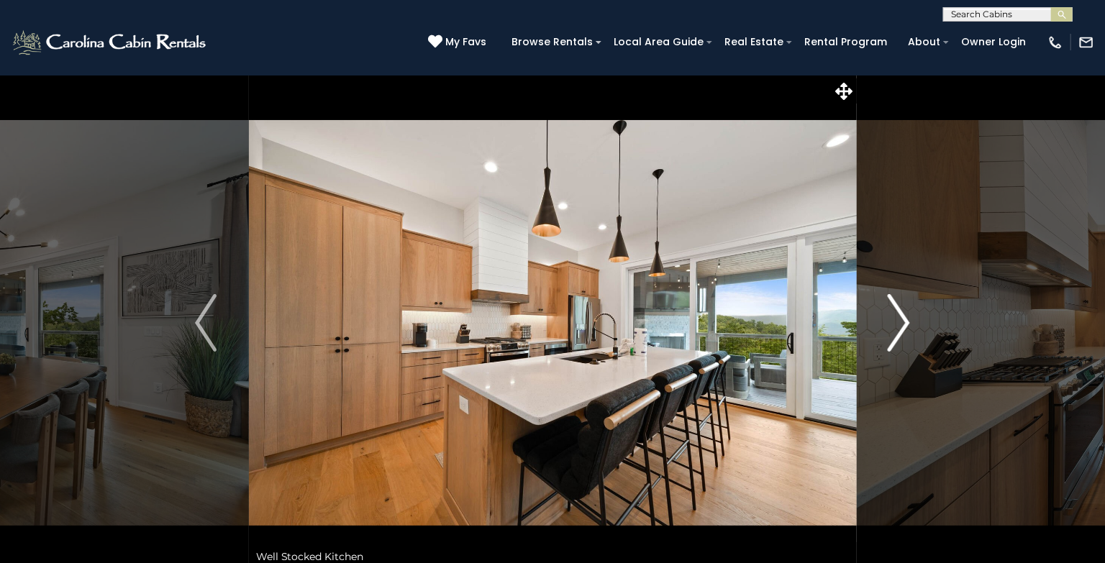
click at [902, 325] on img "Next" at bounding box center [899, 323] width 22 height 58
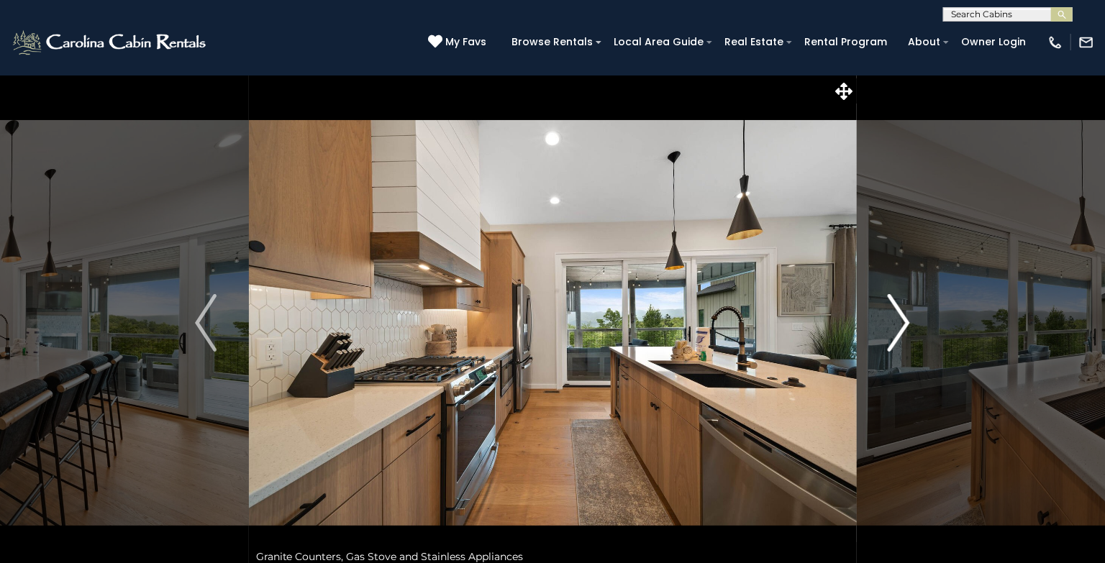
click at [902, 325] on img "Next" at bounding box center [899, 323] width 22 height 58
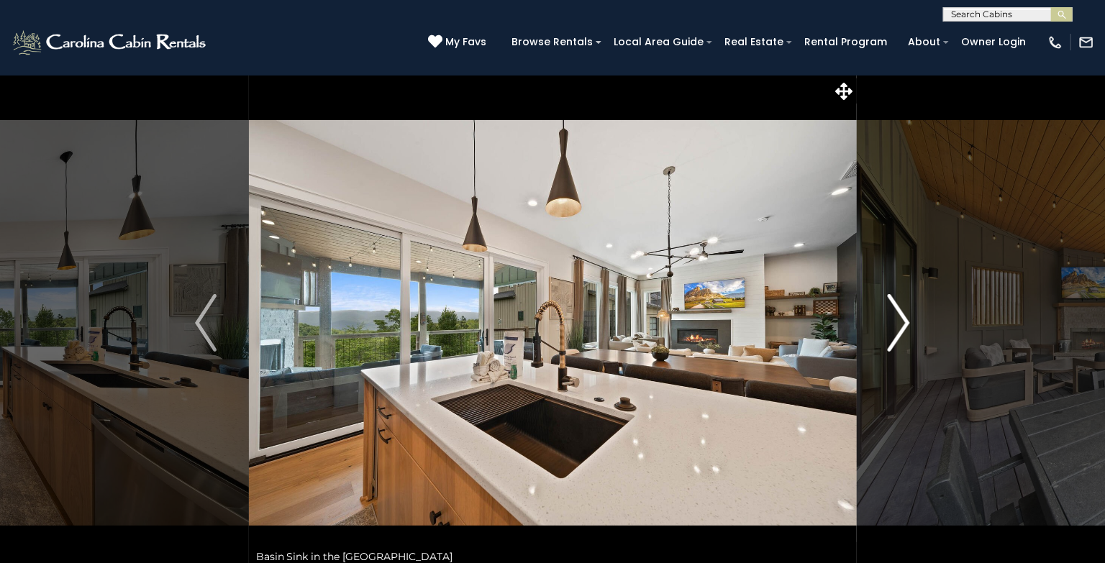
click at [902, 325] on img "Next" at bounding box center [899, 323] width 22 height 58
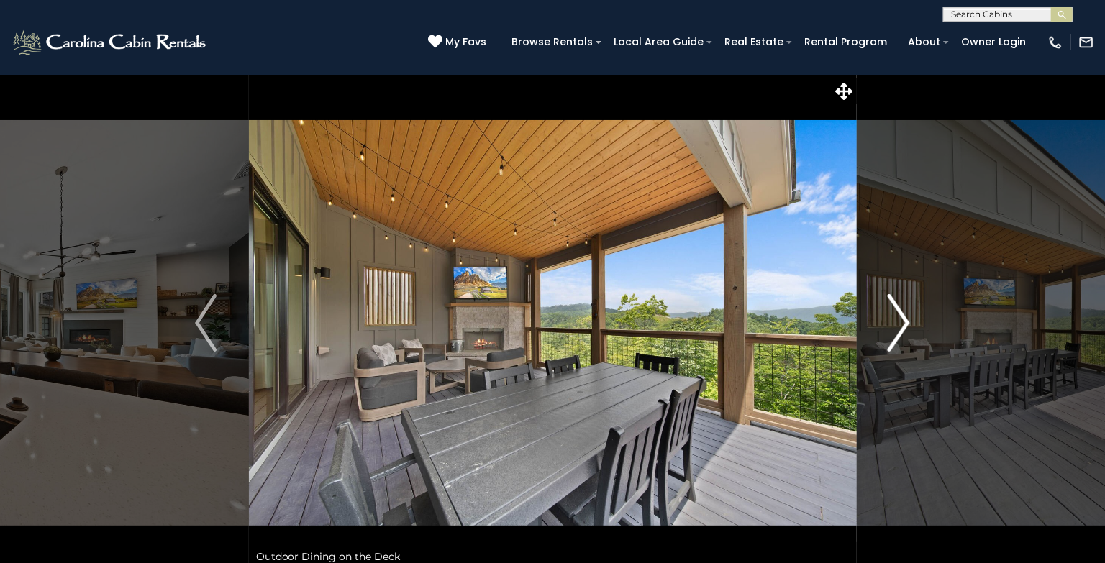
click at [902, 325] on img "Next" at bounding box center [899, 323] width 22 height 58
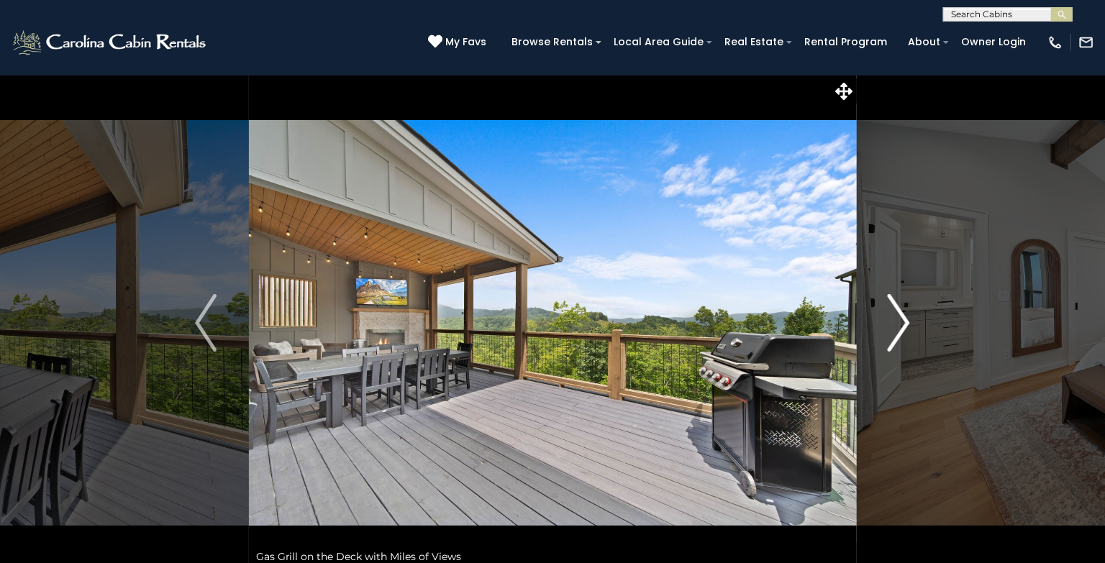
click at [902, 325] on img "Next" at bounding box center [899, 323] width 22 height 58
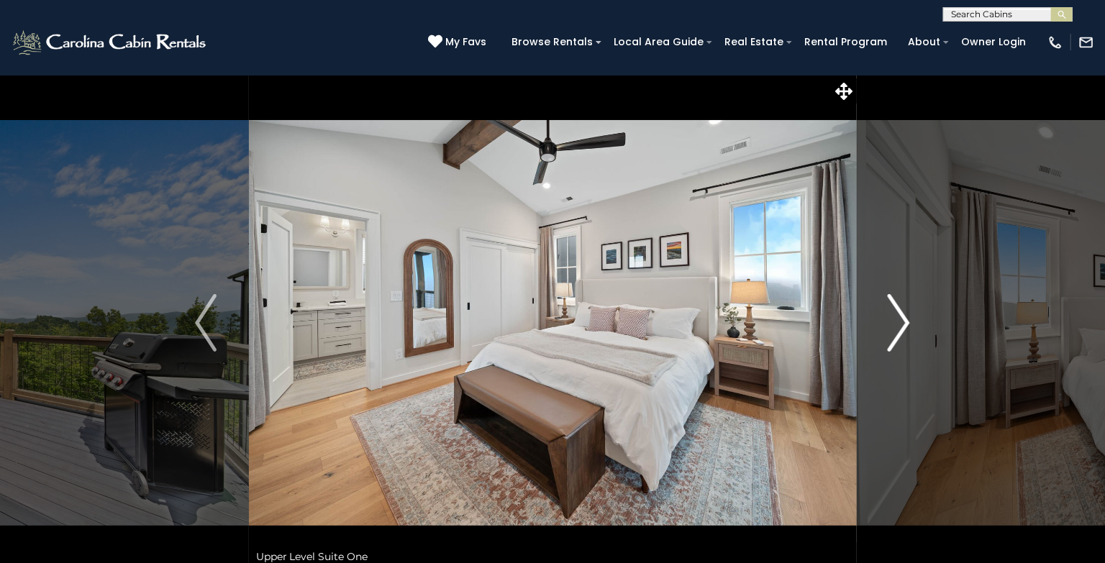
click at [902, 325] on img "Next" at bounding box center [899, 323] width 22 height 58
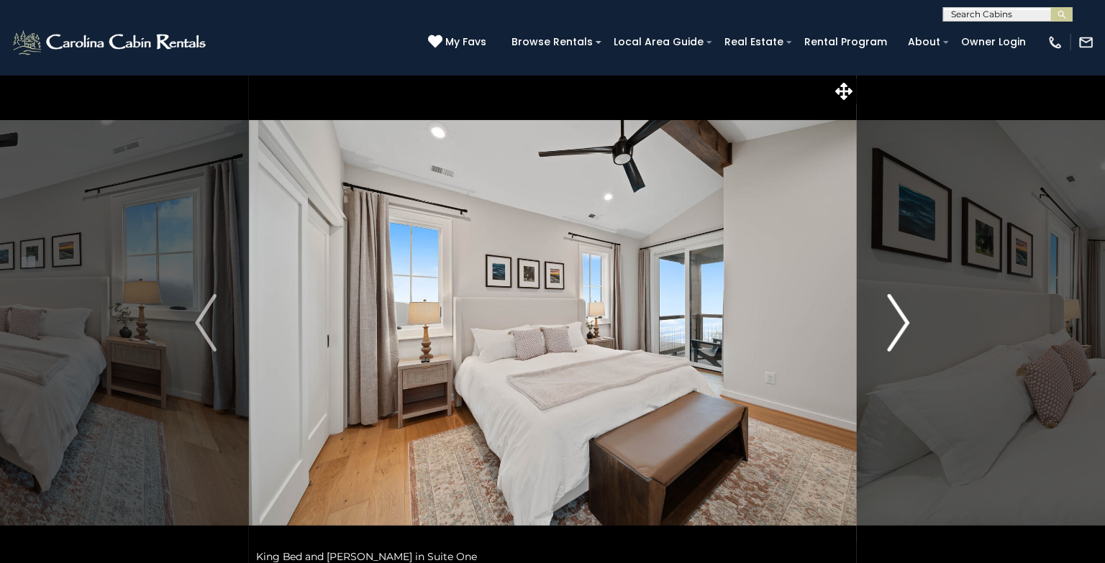
click at [900, 322] on img "Next" at bounding box center [899, 323] width 22 height 58
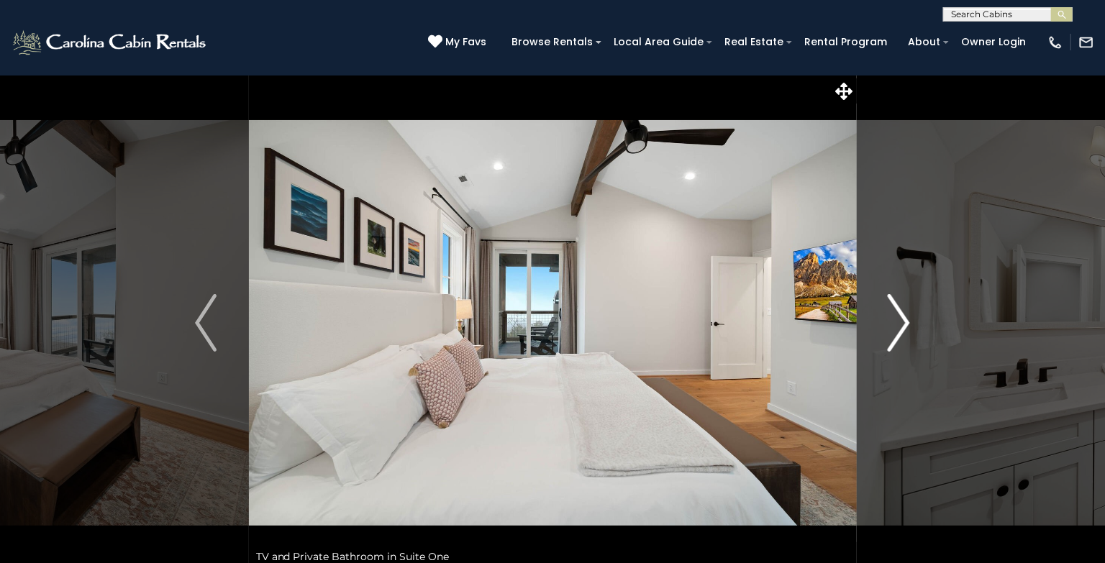
click at [900, 322] on img "Next" at bounding box center [899, 323] width 22 height 58
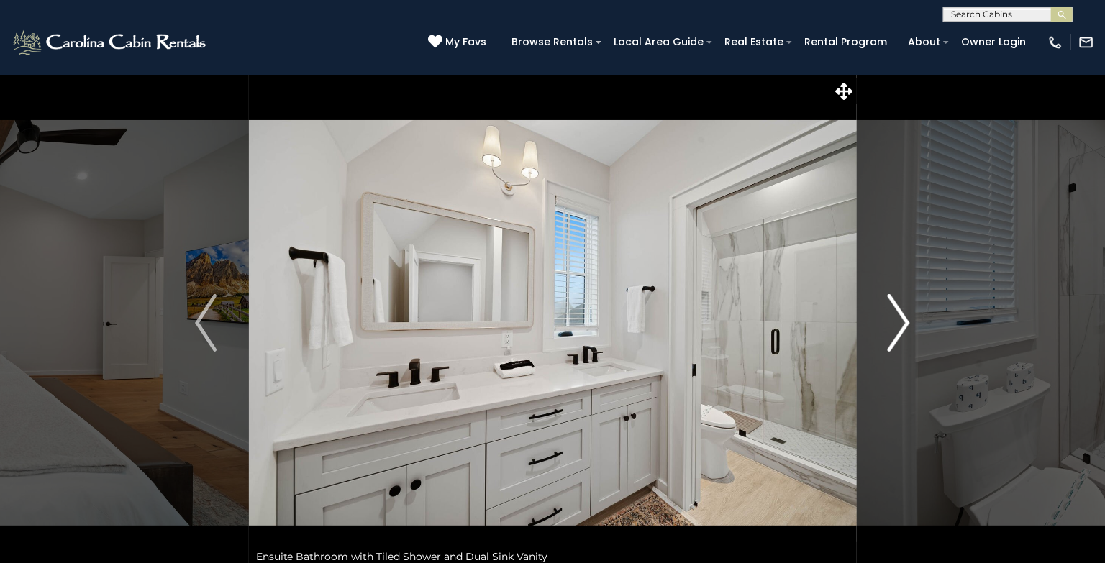
click at [900, 322] on img "Next" at bounding box center [899, 323] width 22 height 58
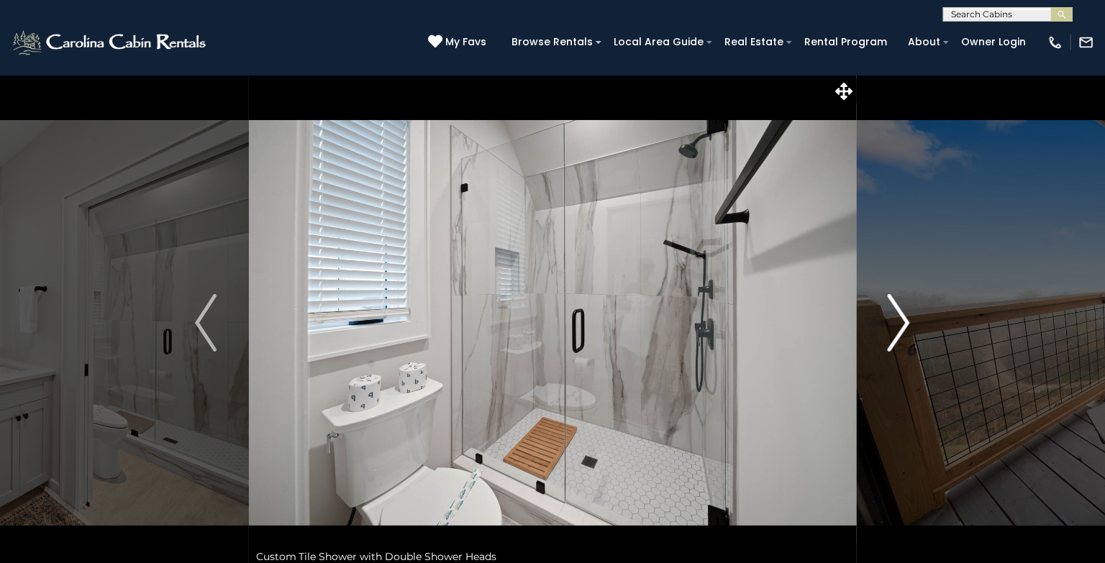
click at [900, 322] on img "Next" at bounding box center [899, 323] width 22 height 58
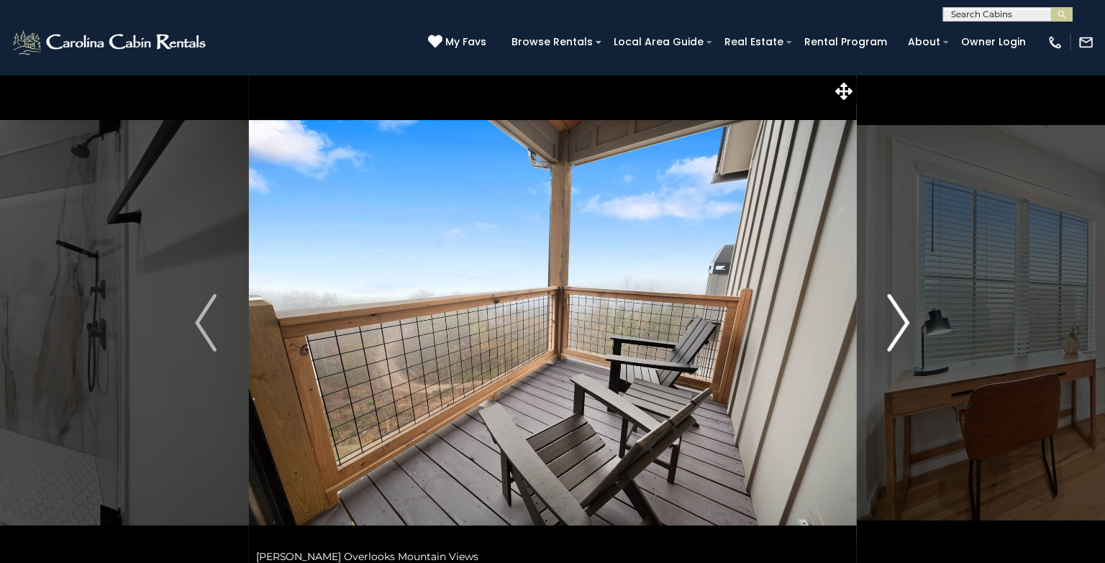
click at [900, 322] on img "Next" at bounding box center [899, 323] width 22 height 58
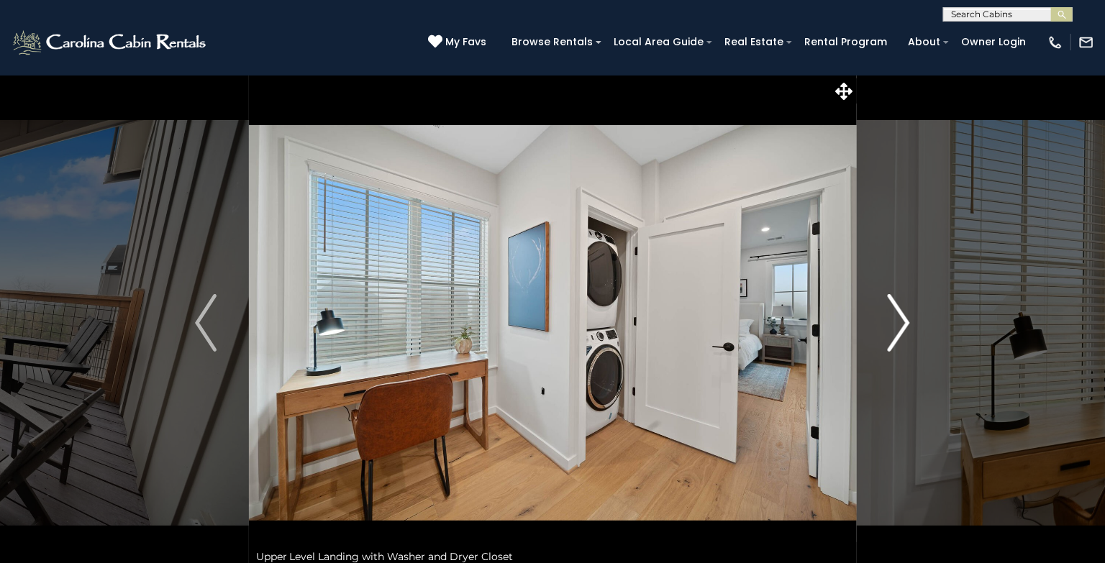
click at [900, 322] on img "Next" at bounding box center [899, 323] width 22 height 58
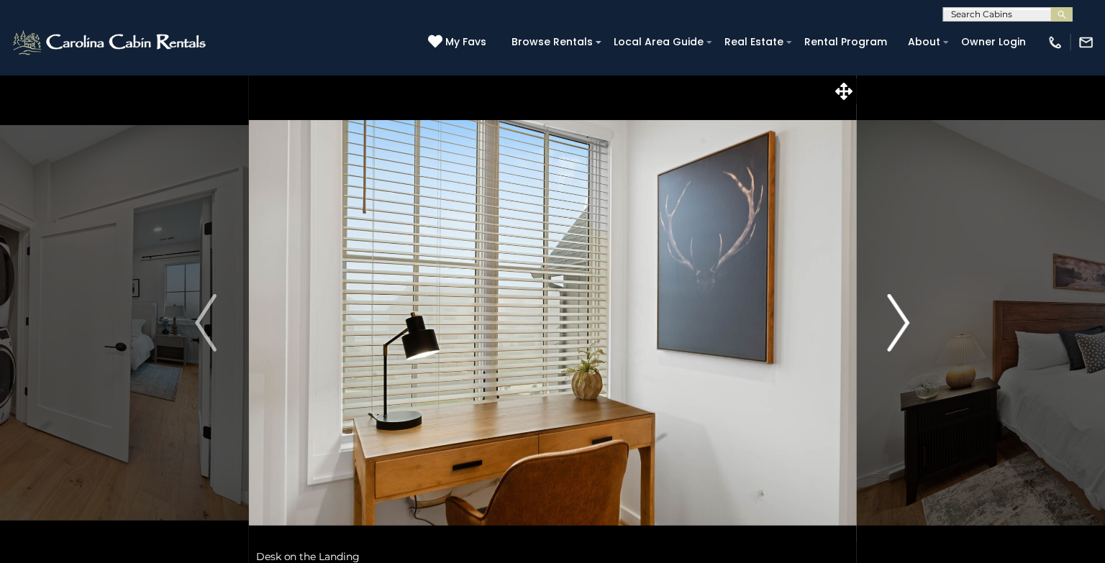
click at [900, 322] on img "Next" at bounding box center [899, 323] width 22 height 58
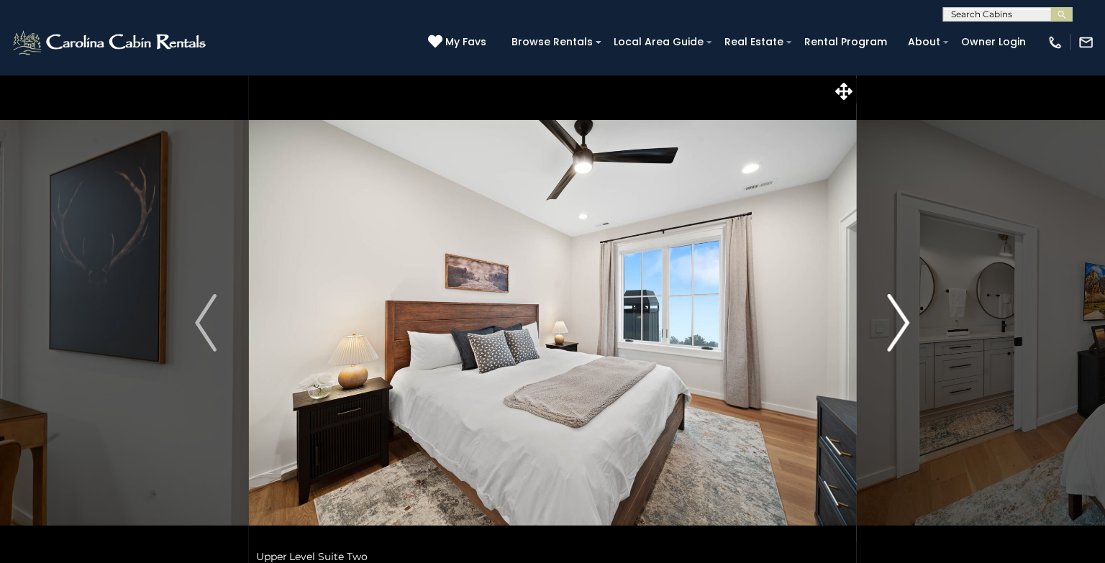
click at [900, 322] on img "Next" at bounding box center [899, 323] width 22 height 58
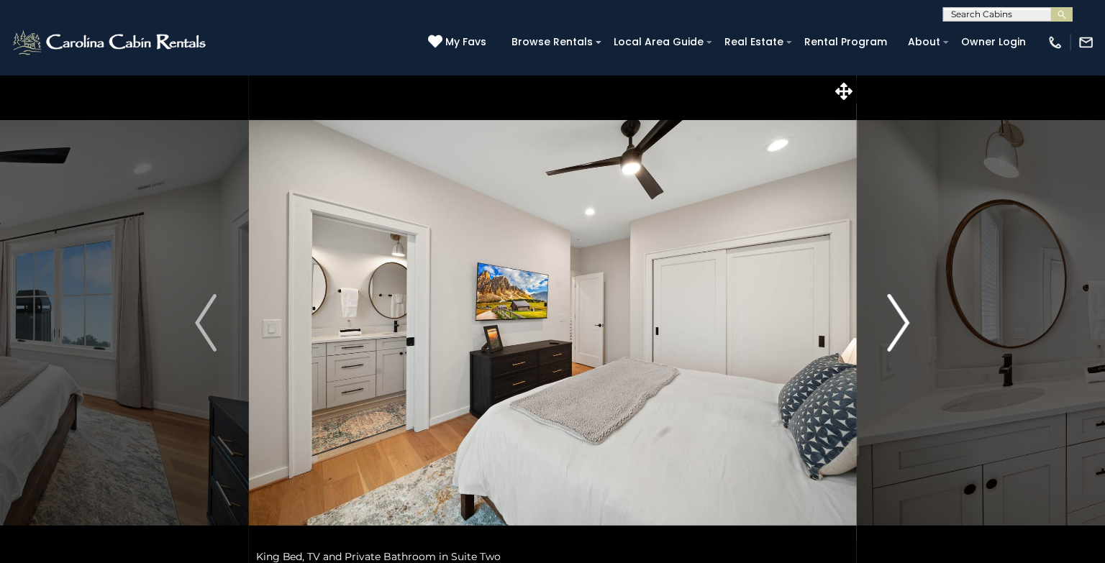
click at [900, 322] on img "Next" at bounding box center [899, 323] width 22 height 58
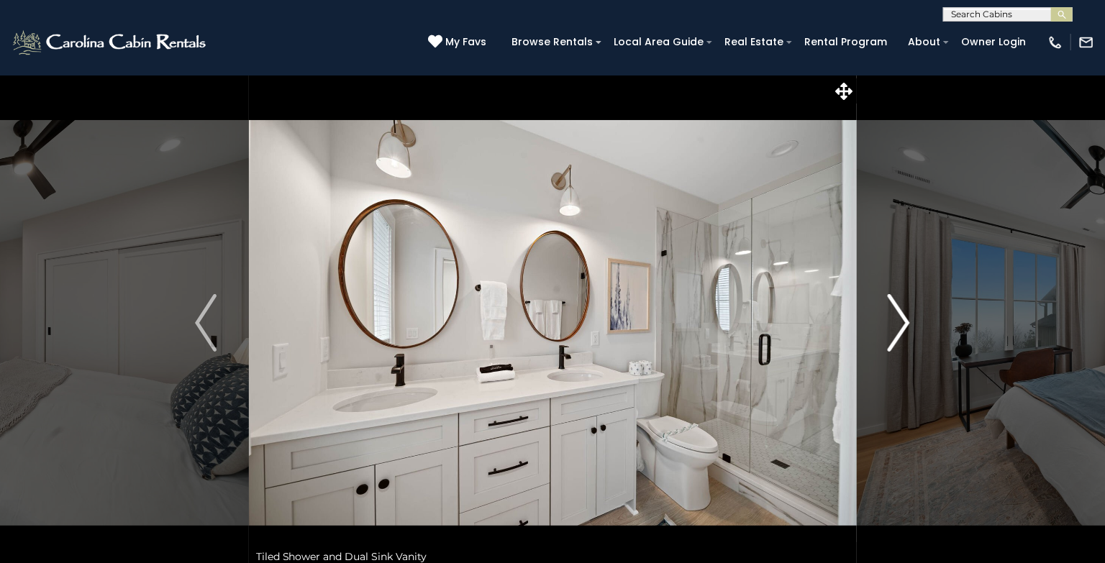
click at [900, 322] on img "Next" at bounding box center [899, 323] width 22 height 58
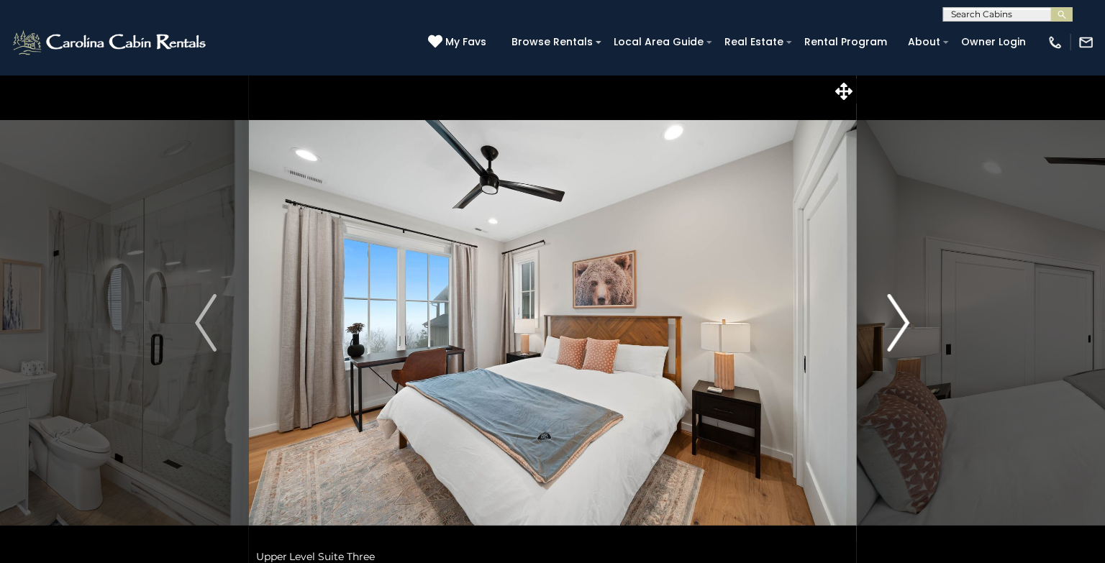
click at [900, 322] on img "Next" at bounding box center [899, 323] width 22 height 58
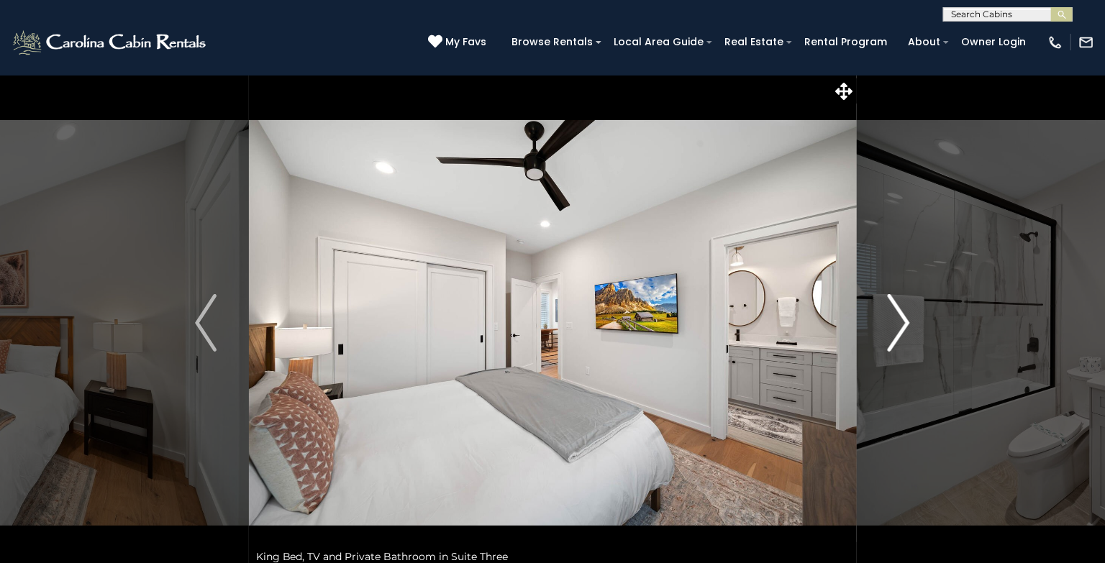
click at [900, 322] on img "Next" at bounding box center [899, 323] width 22 height 58
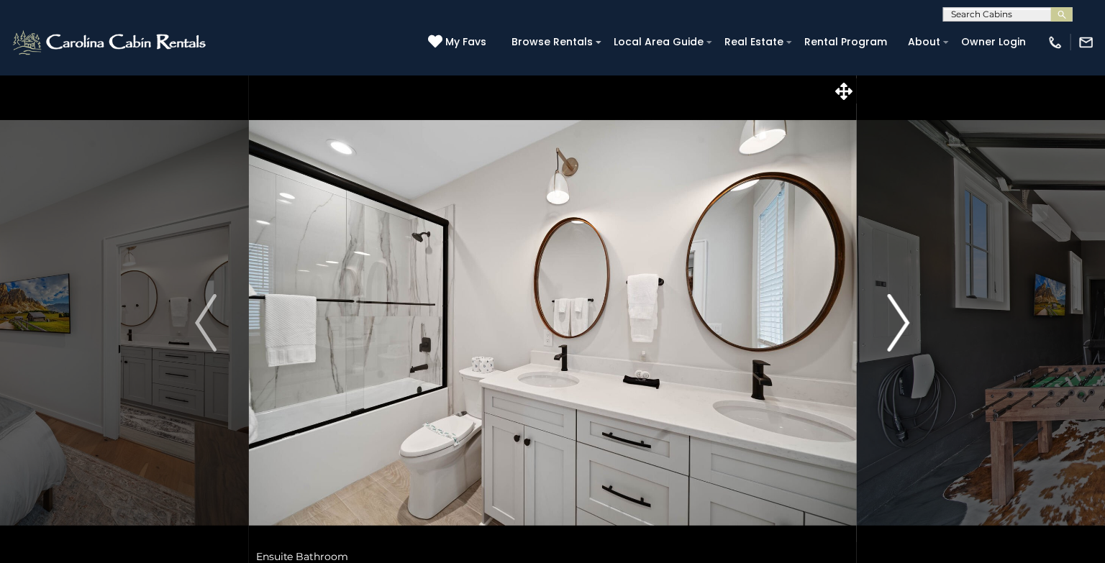
click at [900, 322] on img "Next" at bounding box center [899, 323] width 22 height 58
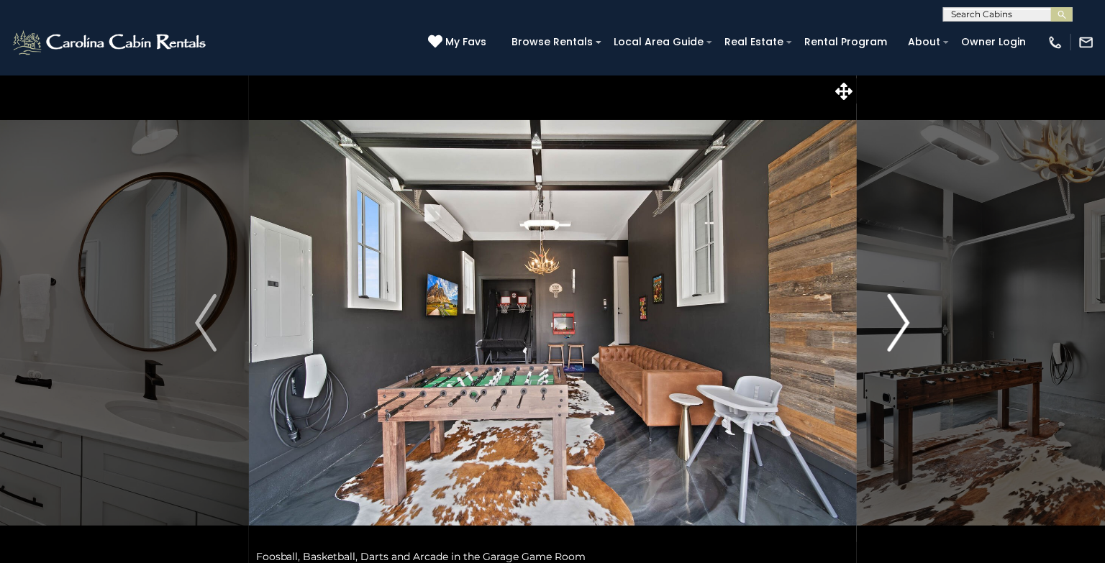
click at [900, 322] on img "Next" at bounding box center [899, 323] width 22 height 58
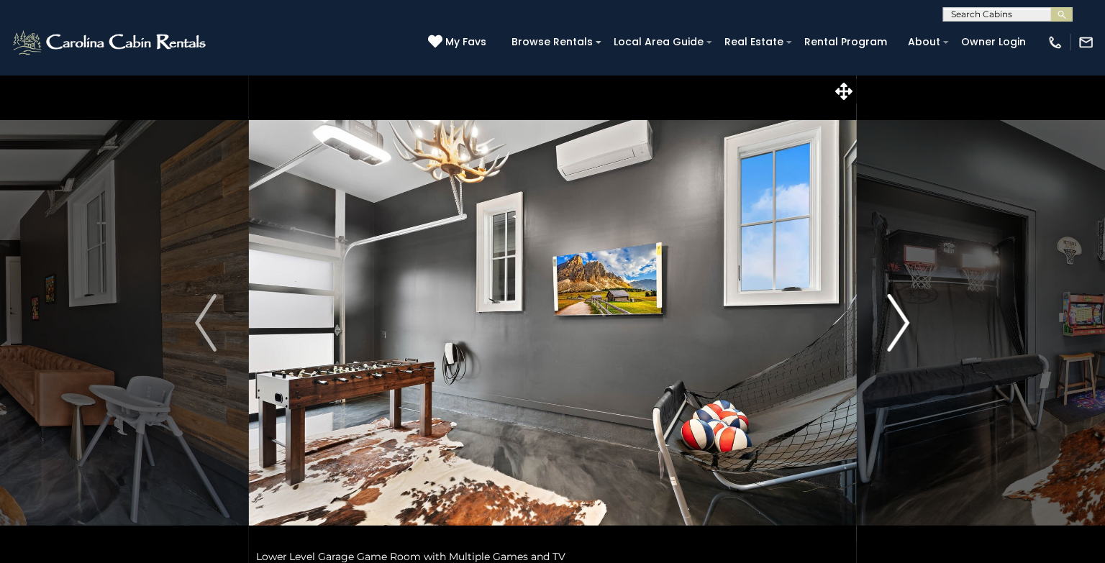
click at [900, 322] on img "Next" at bounding box center [899, 323] width 22 height 58
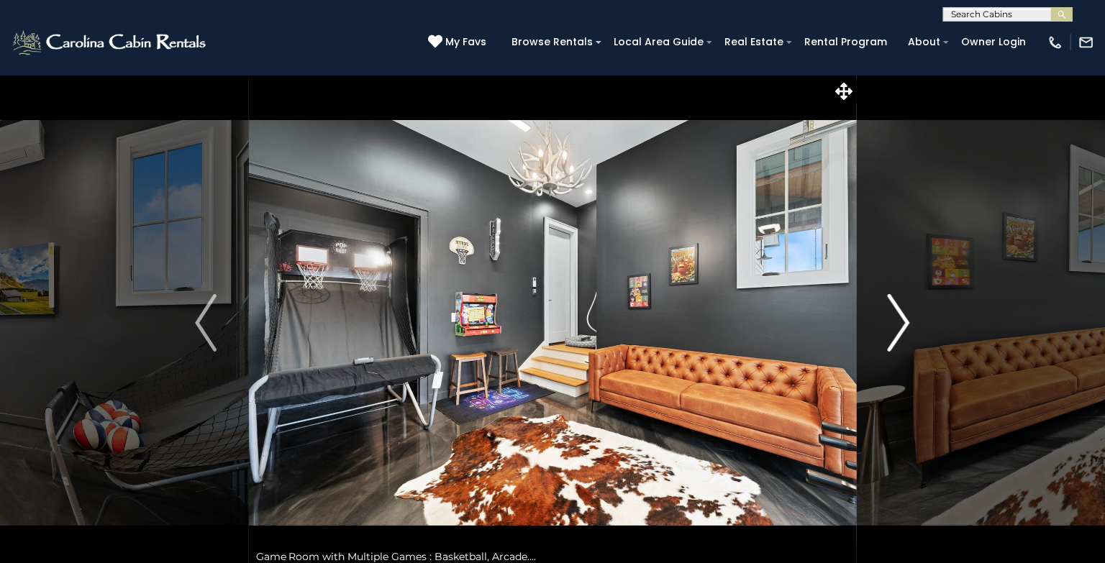
click at [900, 322] on img "Next" at bounding box center [899, 323] width 22 height 58
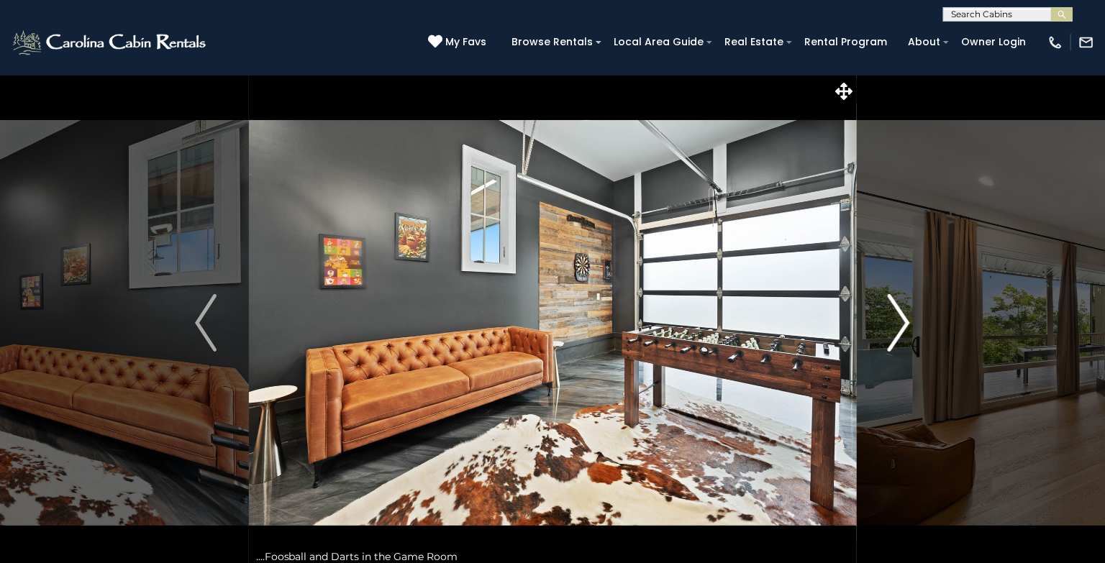
click at [900, 322] on img "Next" at bounding box center [899, 323] width 22 height 58
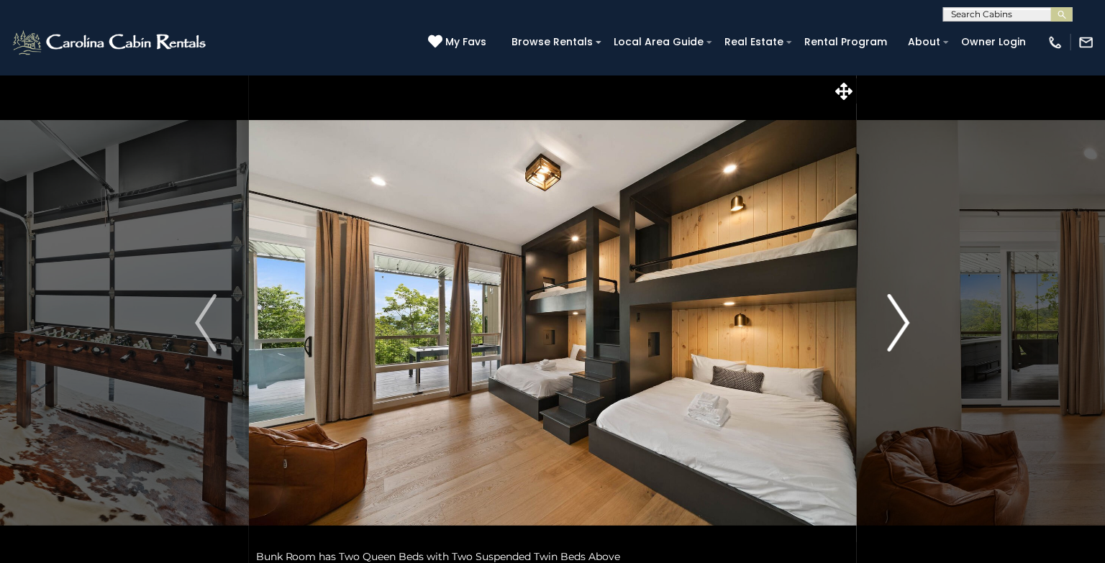
click at [900, 322] on img "Next" at bounding box center [899, 323] width 22 height 58
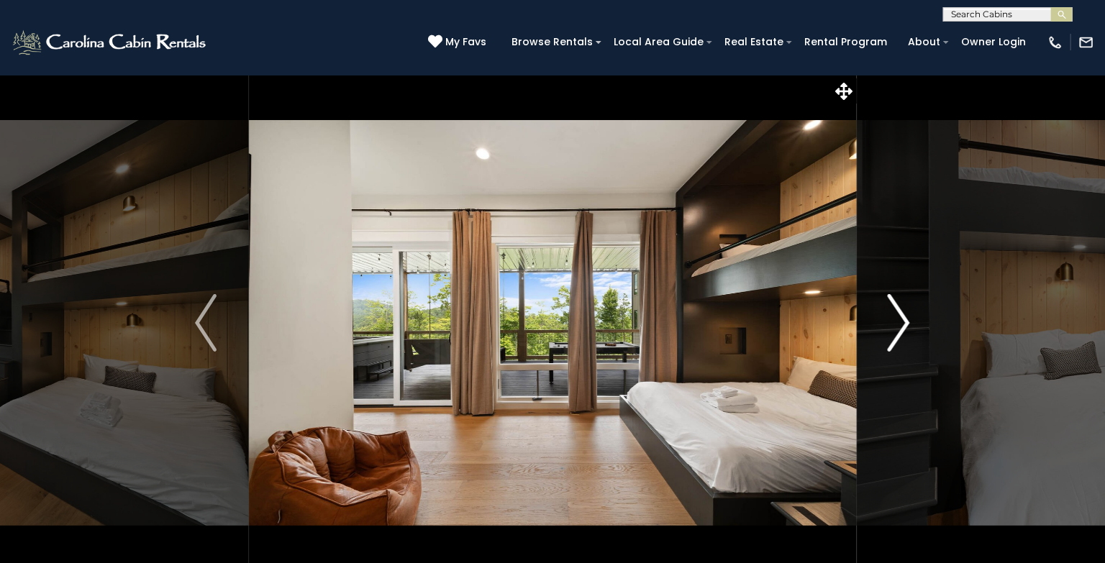
click at [910, 323] on button "Next" at bounding box center [899, 323] width 86 height 496
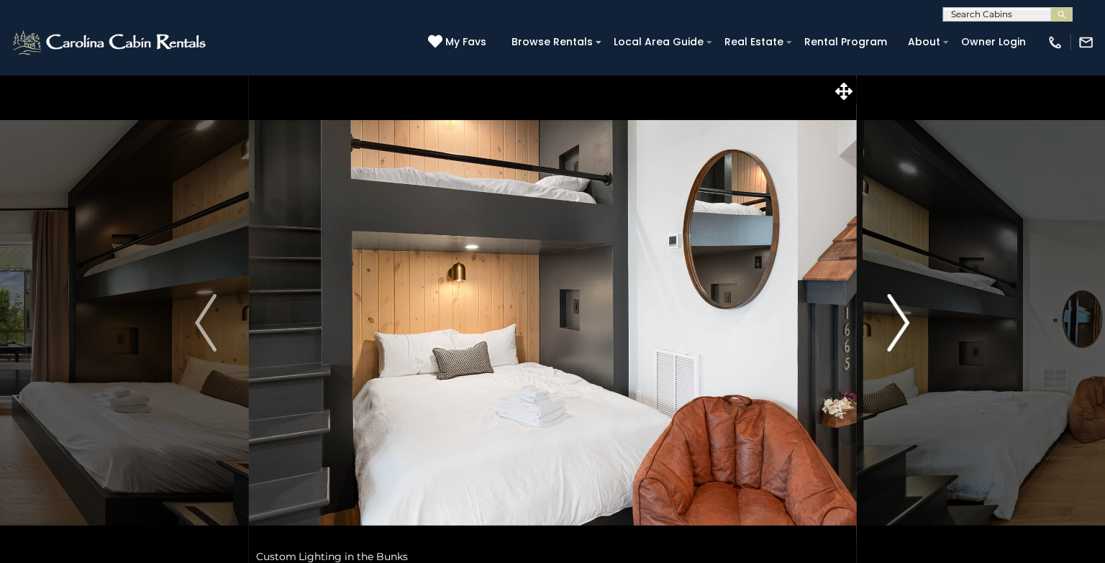
click at [910, 323] on button "Next" at bounding box center [899, 323] width 86 height 496
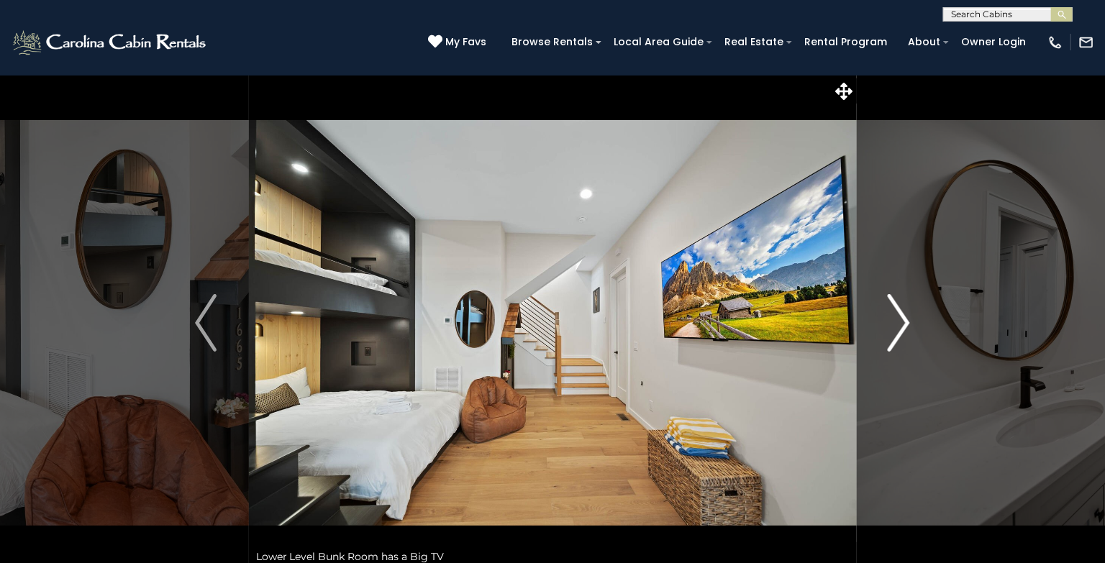
click at [910, 323] on button "Next" at bounding box center [899, 323] width 86 height 496
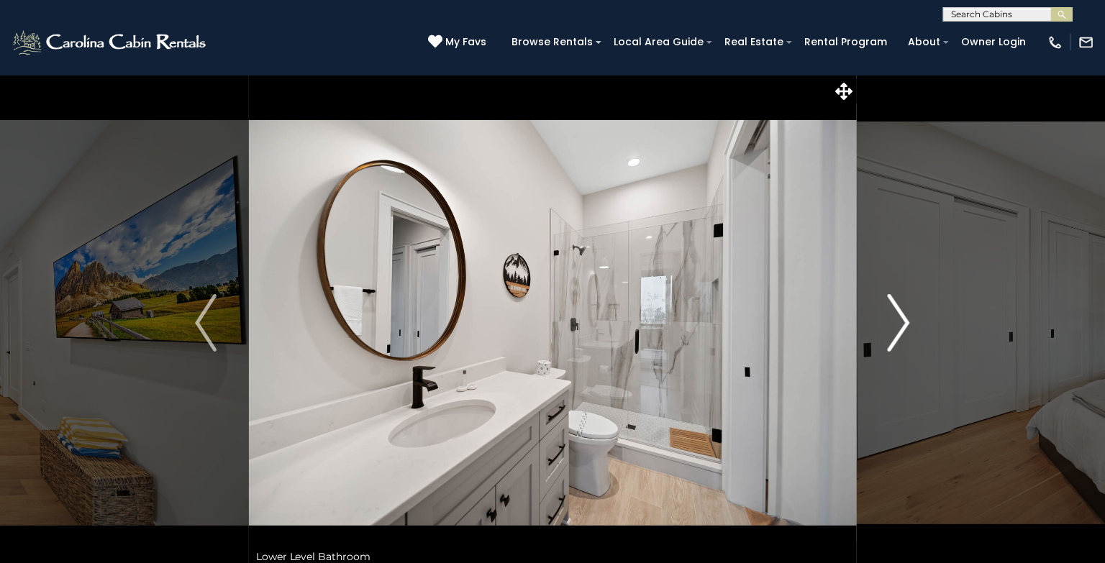
click at [906, 321] on img "Next" at bounding box center [899, 323] width 22 height 58
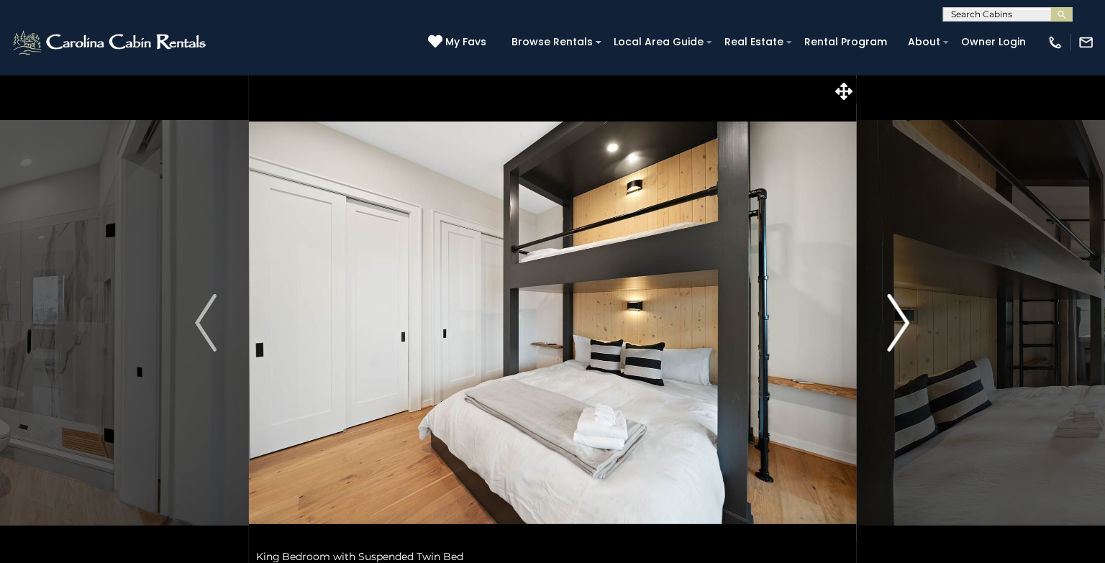
click at [906, 321] on img "Next" at bounding box center [899, 323] width 22 height 58
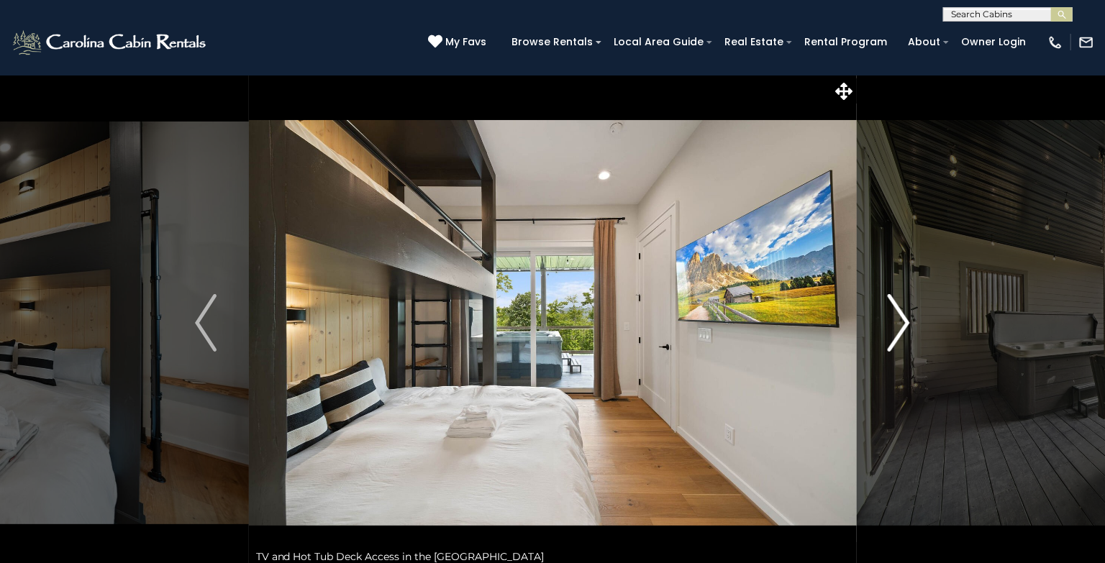
click at [906, 321] on img "Next" at bounding box center [899, 323] width 22 height 58
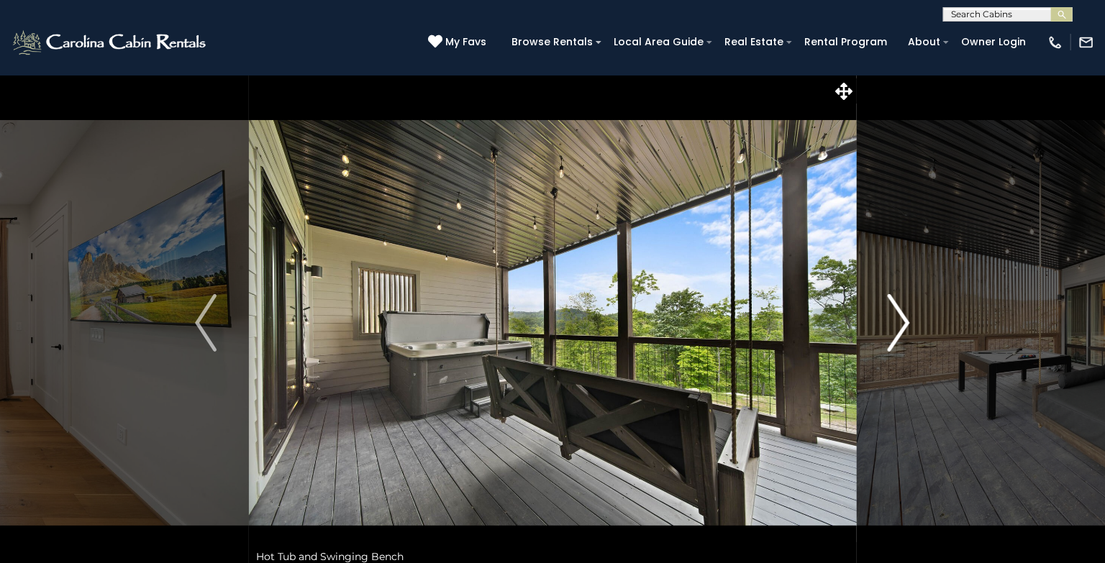
click at [906, 321] on img "Next" at bounding box center [899, 323] width 22 height 58
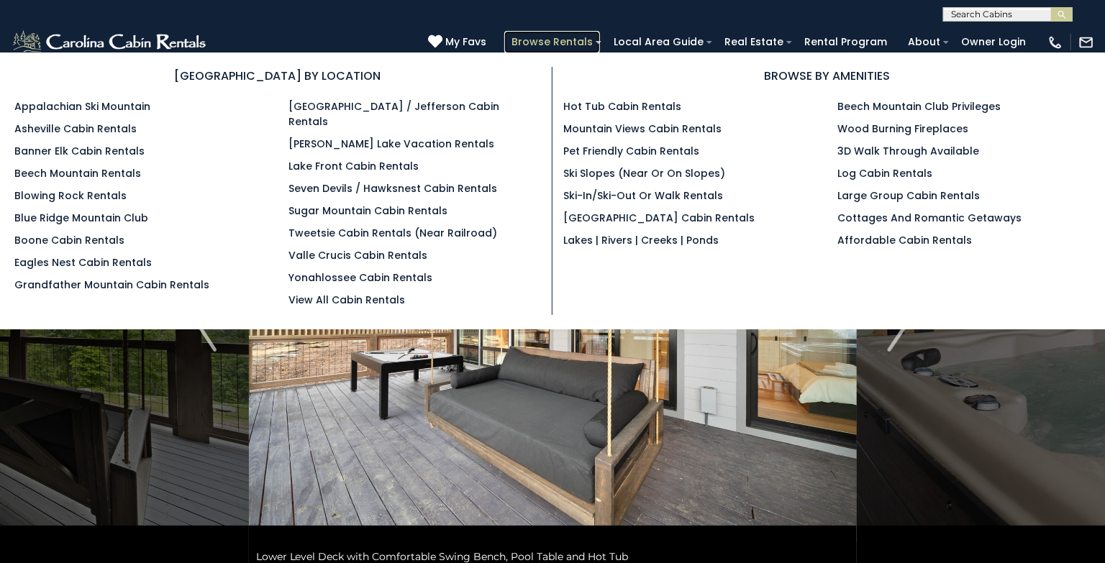
click at [572, 46] on link "Browse Rentals" at bounding box center [552, 42] width 96 height 22
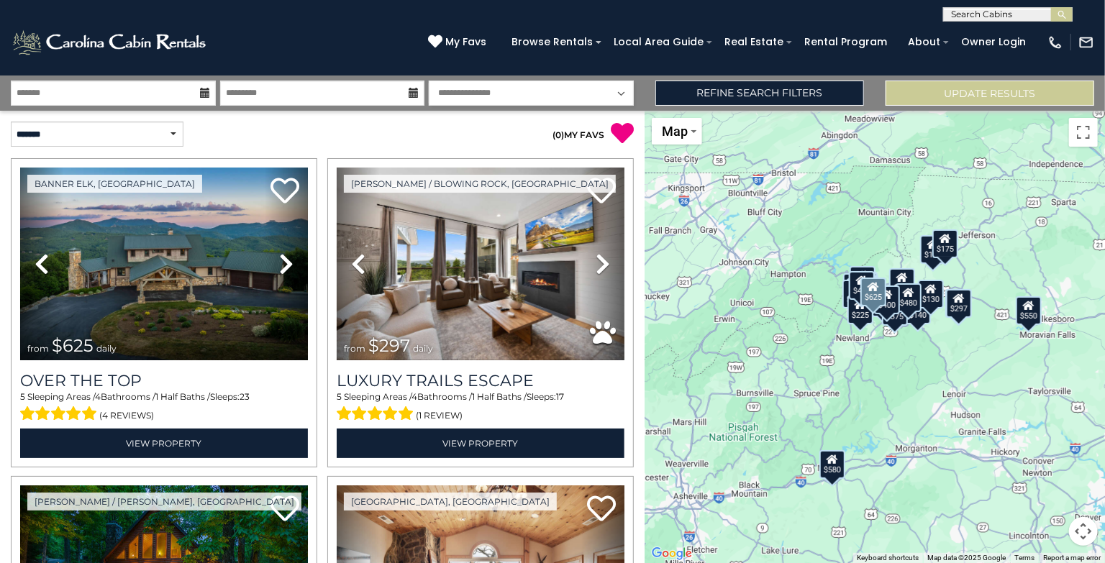
click at [204, 96] on icon at bounding box center [205, 93] width 10 height 10
click at [203, 91] on icon at bounding box center [205, 93] width 10 height 10
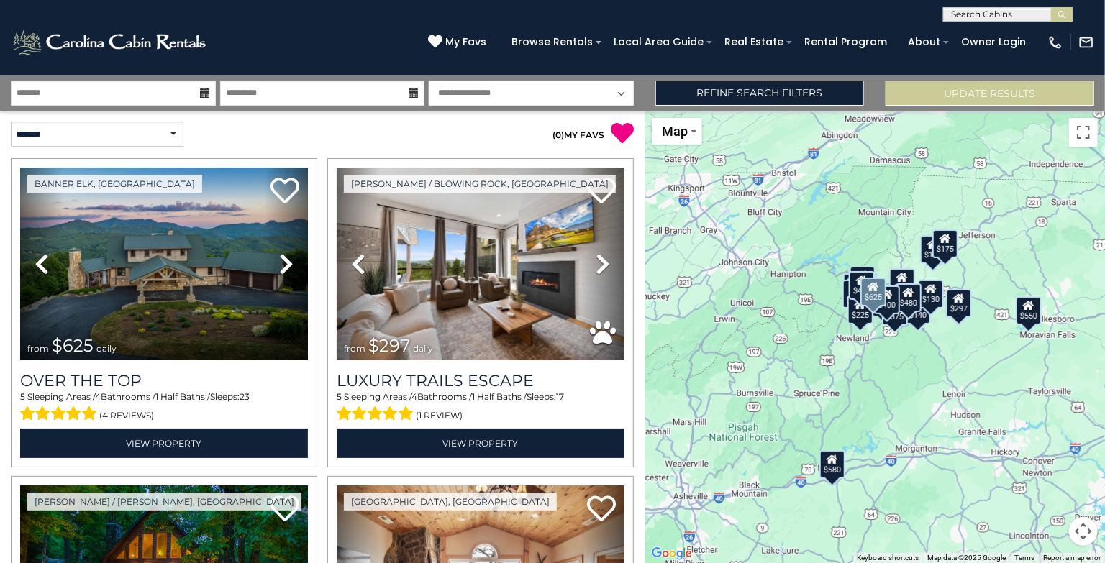
click at [201, 91] on icon at bounding box center [205, 93] width 10 height 10
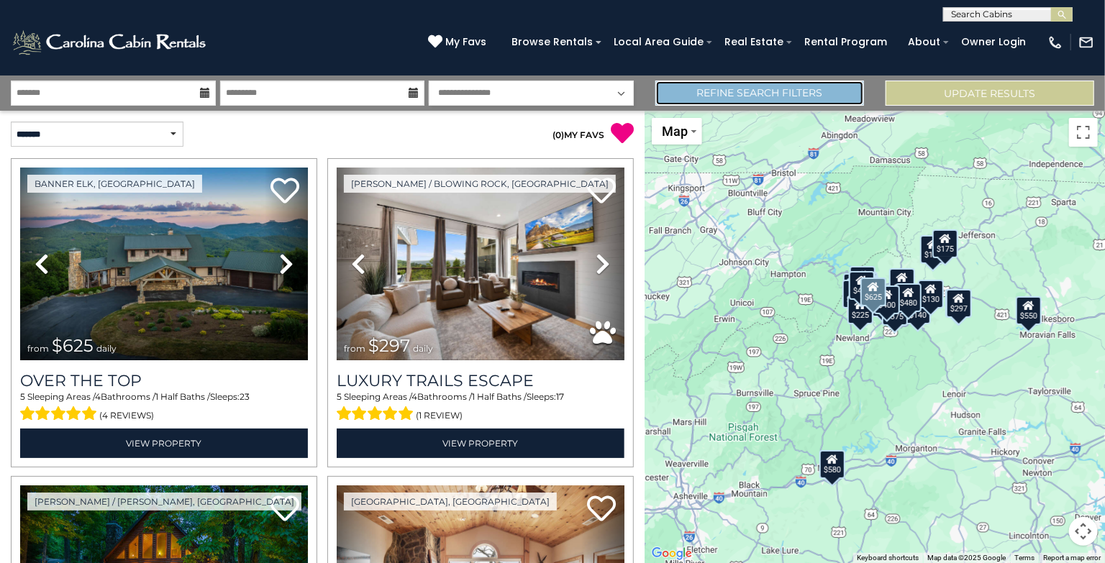
click at [852, 91] on link "Refine Search Filters" at bounding box center [759, 93] width 209 height 25
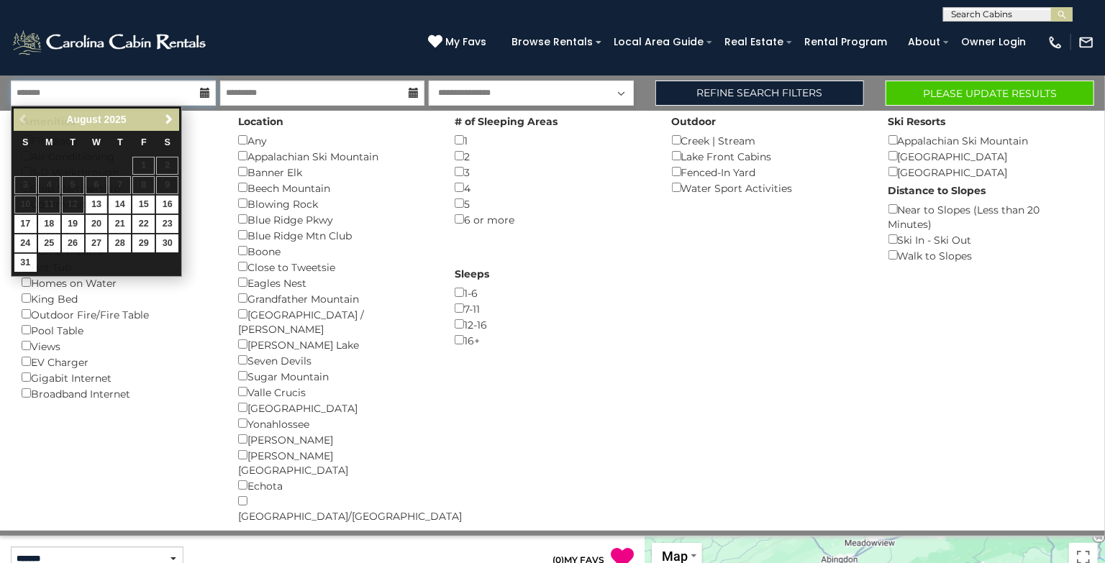
click at [187, 93] on input "text" at bounding box center [113, 93] width 205 height 25
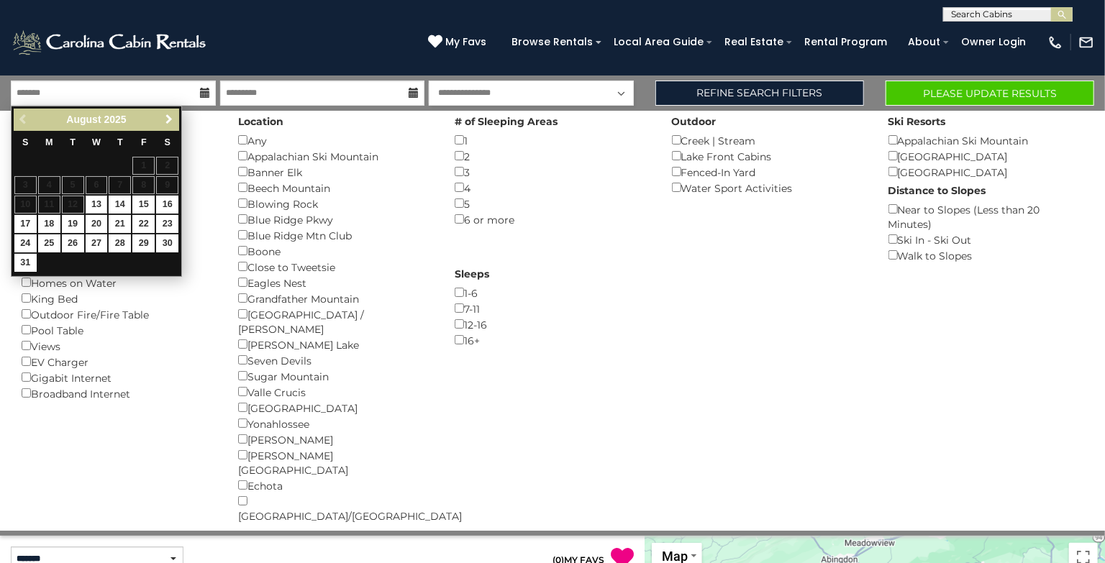
click at [170, 119] on span "Next" at bounding box center [169, 120] width 12 height 12
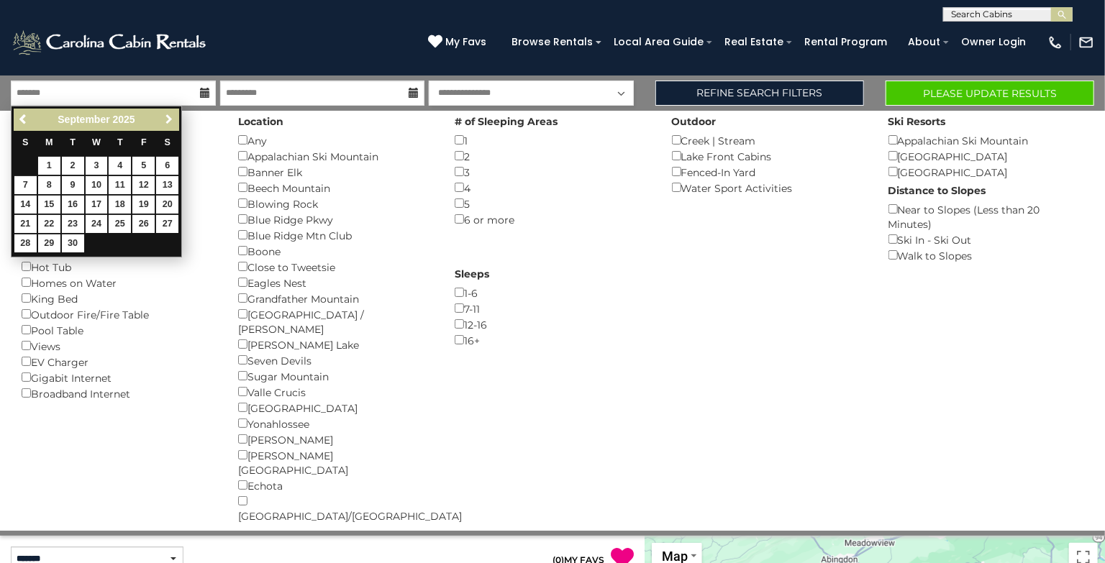
click at [170, 119] on span "Next" at bounding box center [169, 120] width 12 height 12
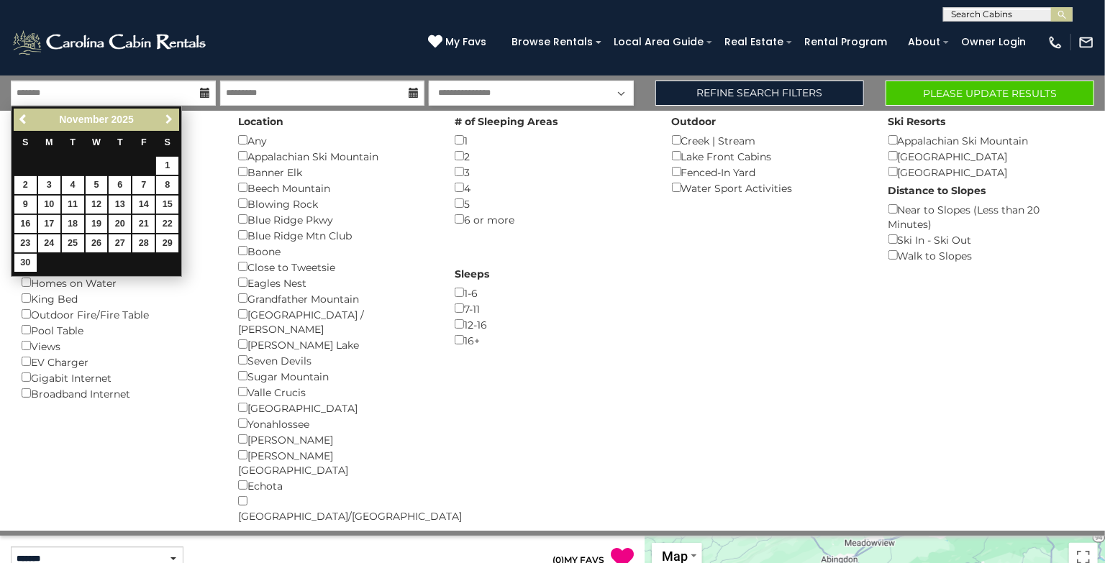
click at [170, 119] on span "Next" at bounding box center [169, 120] width 12 height 12
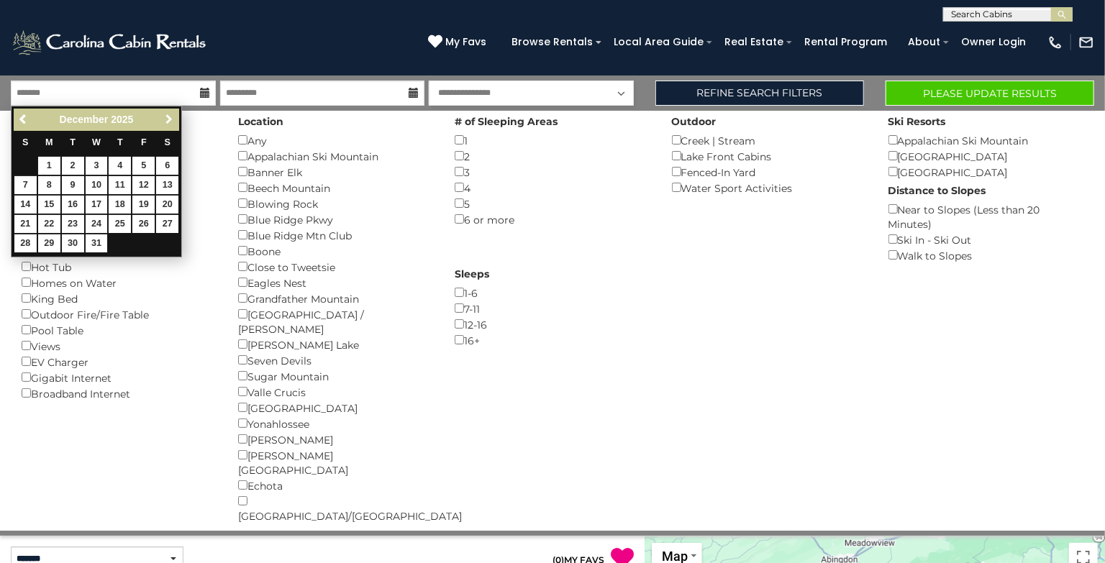
click at [170, 119] on span "Next" at bounding box center [169, 120] width 12 height 12
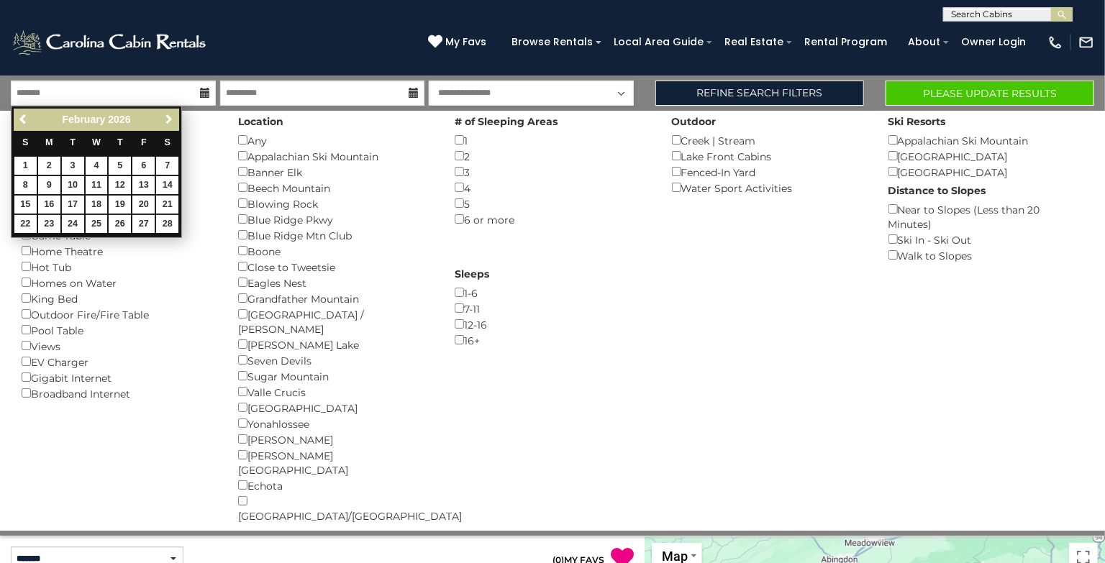
click at [170, 119] on span "Next" at bounding box center [169, 120] width 12 height 12
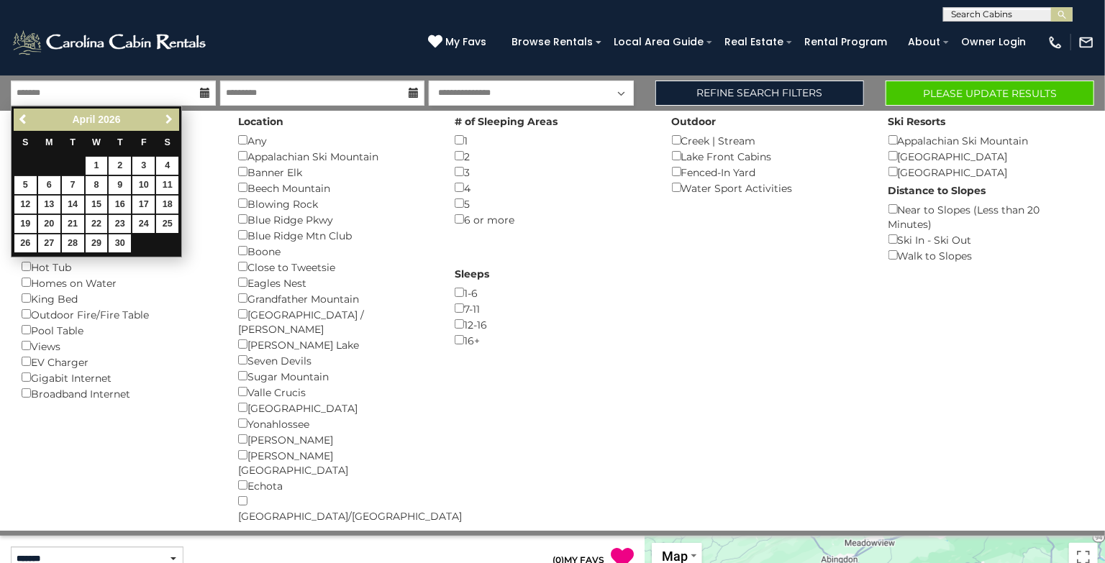
click at [170, 119] on span "Next" at bounding box center [169, 120] width 12 height 12
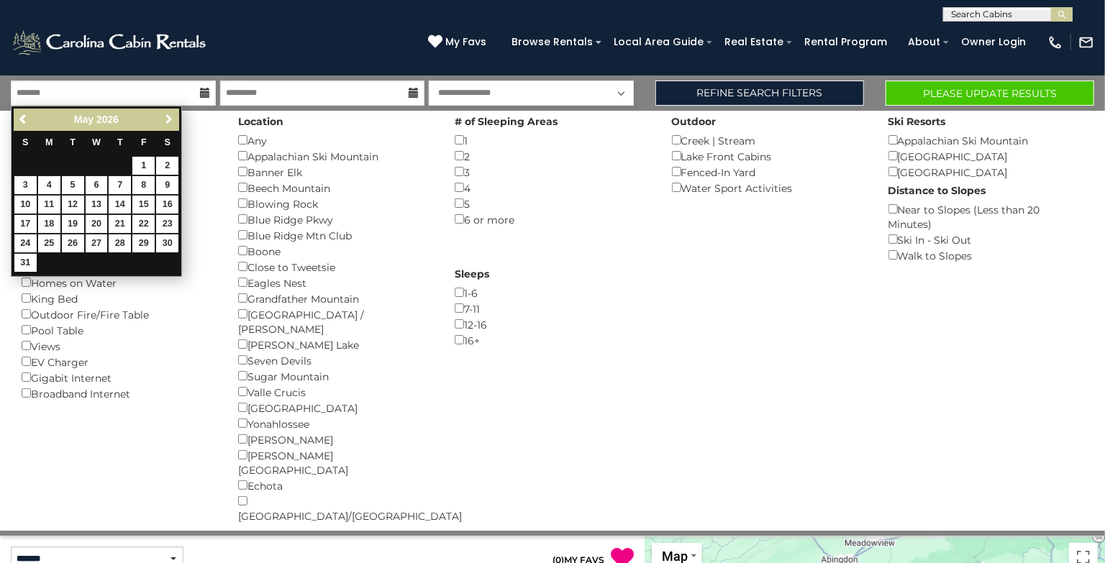
click at [170, 119] on span "Next" at bounding box center [169, 120] width 12 height 12
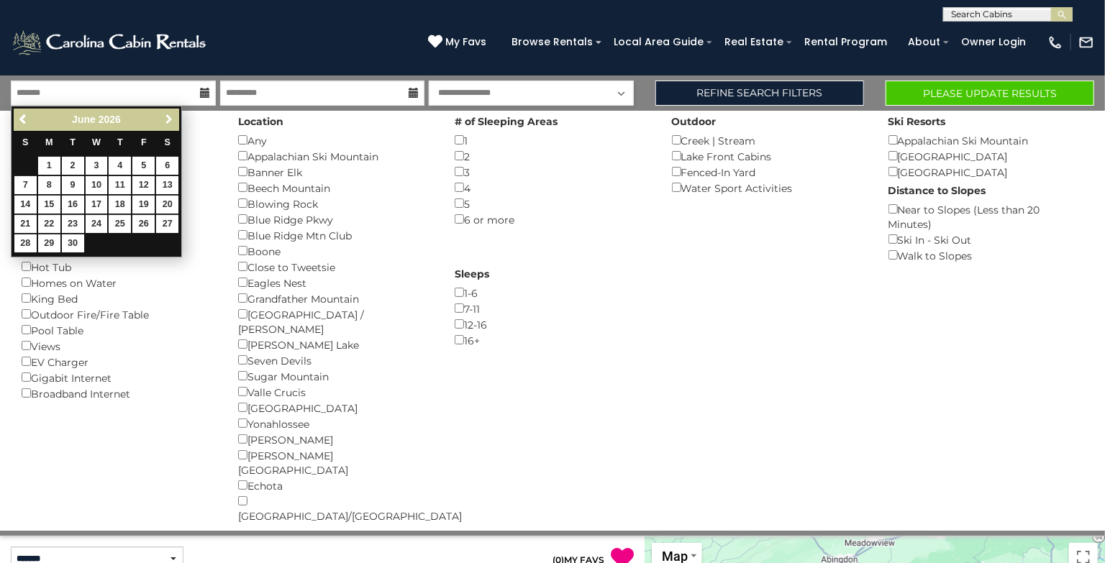
click at [170, 119] on span "Next" at bounding box center [169, 120] width 12 height 12
click at [100, 164] on link "1" at bounding box center [97, 166] width 22 height 18
type input "******"
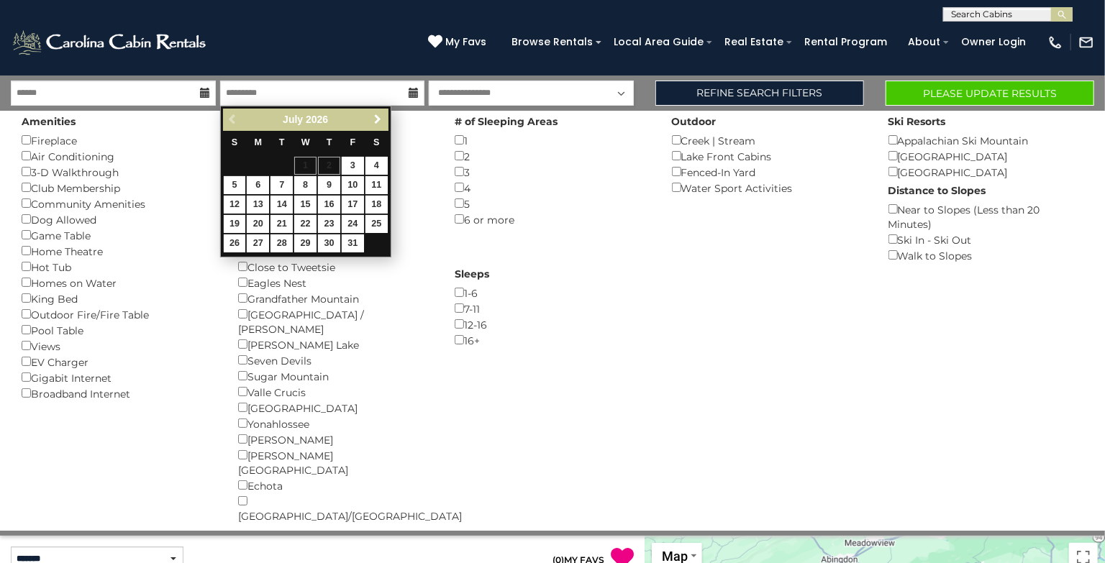
click at [374, 118] on span "Next" at bounding box center [378, 120] width 12 height 12
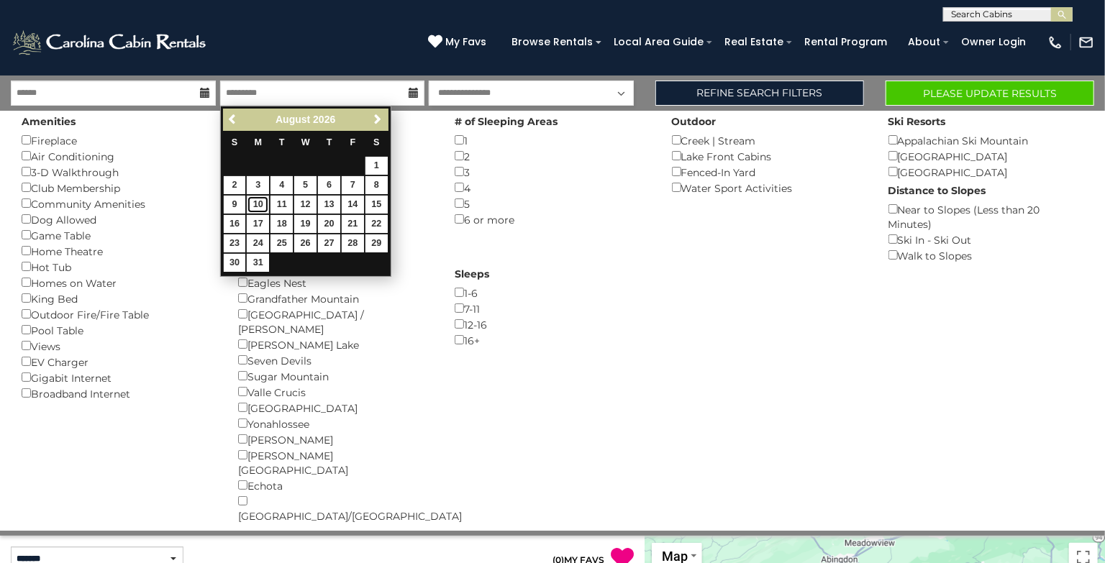
click at [251, 203] on link "10" at bounding box center [258, 205] width 22 height 18
type input "*******"
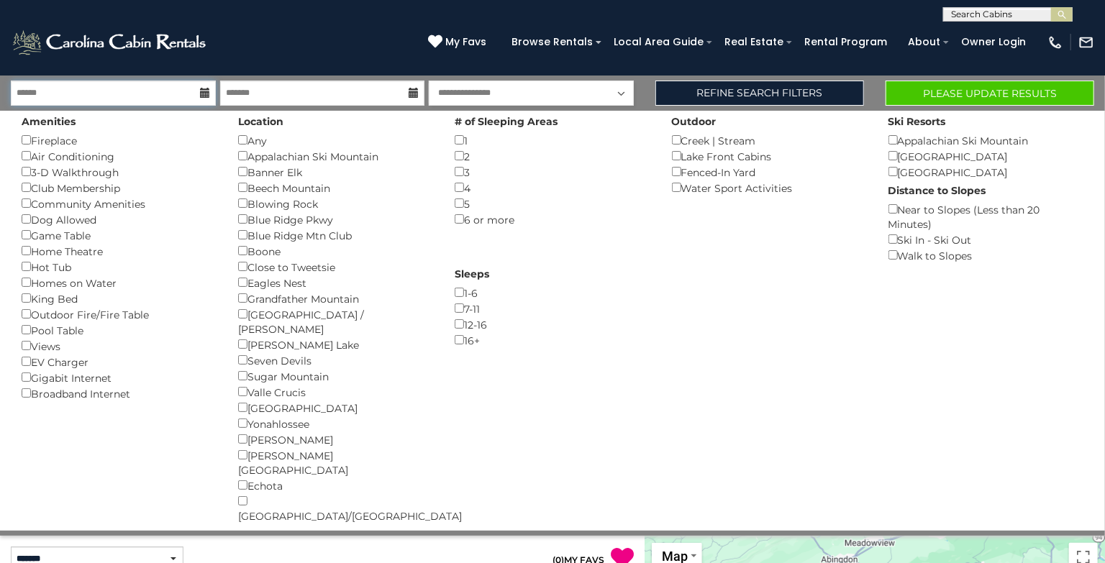
click at [178, 98] on input "******" at bounding box center [113, 93] width 205 height 25
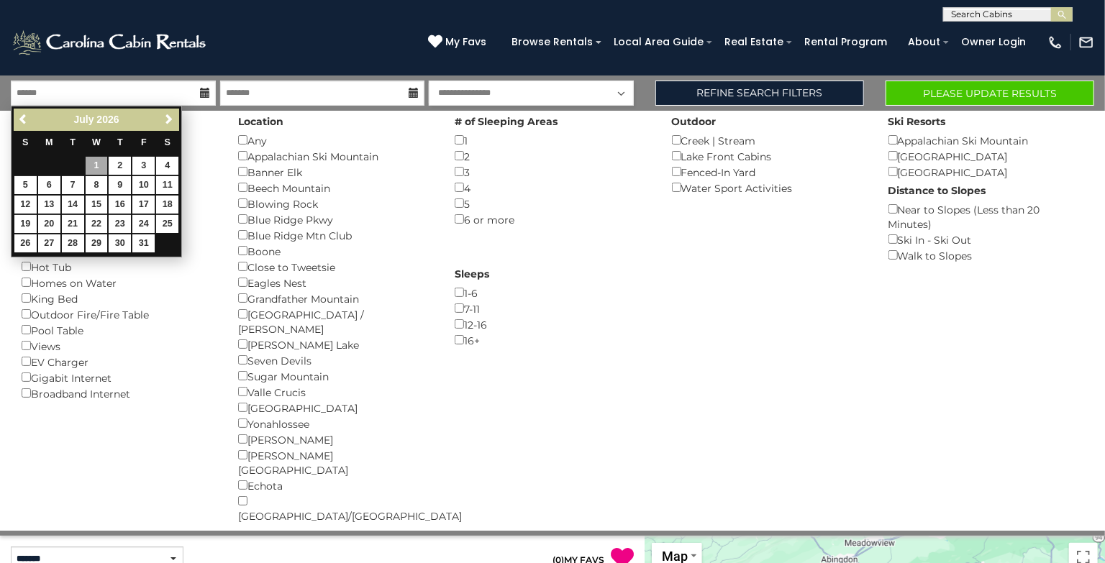
click at [627, 206] on div "5 ()" at bounding box center [552, 204] width 195 height 16
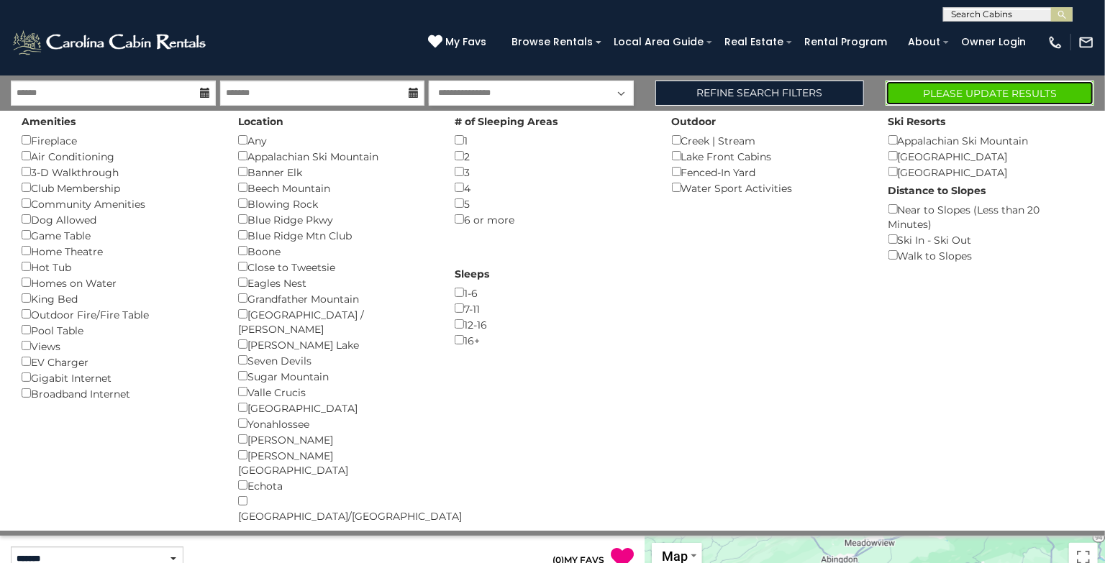
click at [983, 86] on button "Please Update Results" at bounding box center [989, 93] width 209 height 25
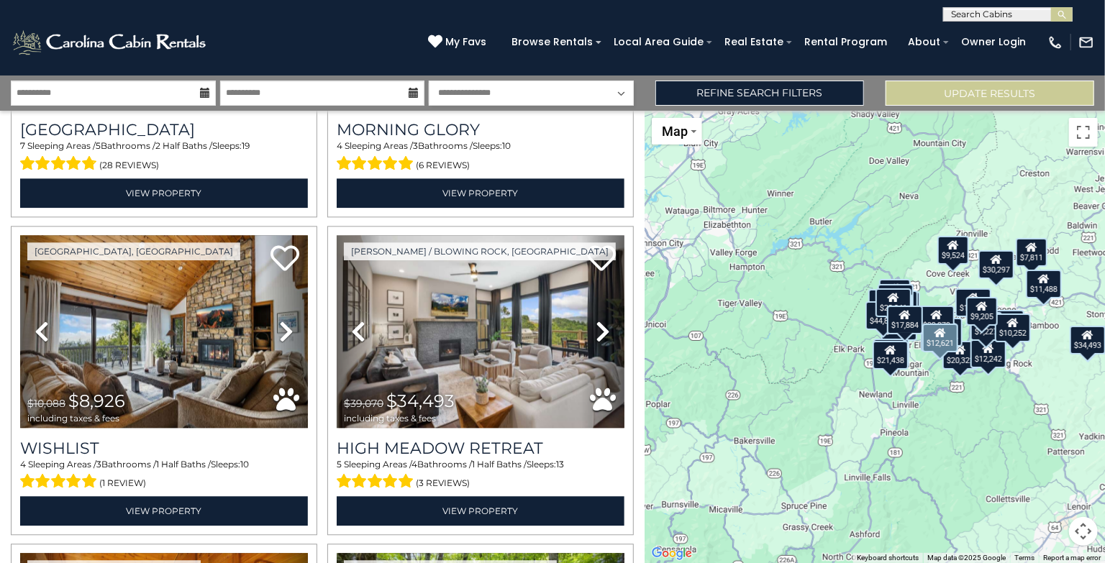
scroll to position [1844, 0]
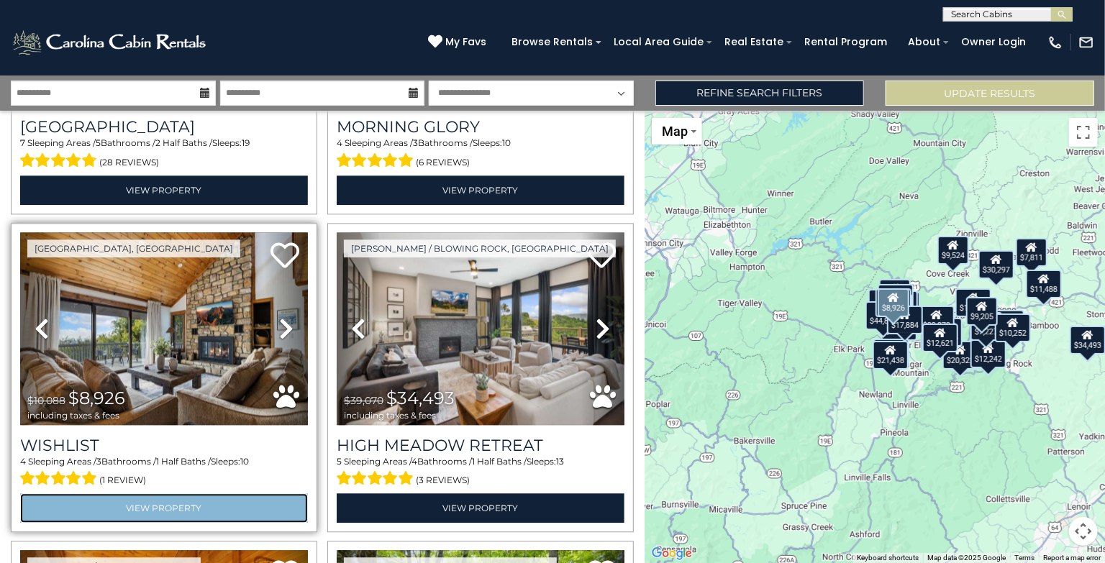
click at [173, 511] on link "View Property" at bounding box center [164, 507] width 288 height 29
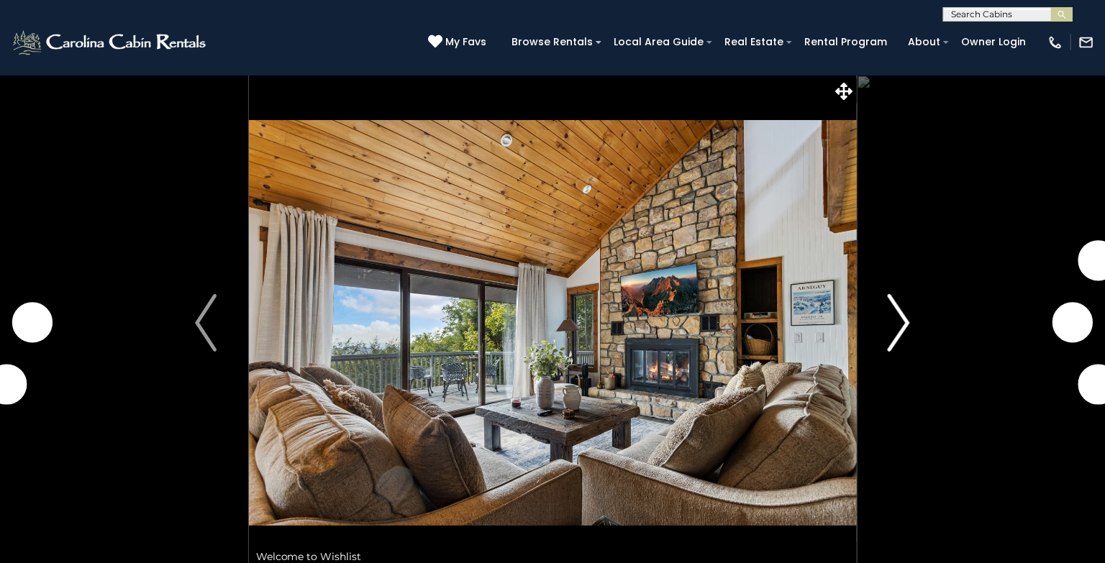
click at [903, 339] on img "Next" at bounding box center [899, 323] width 22 height 58
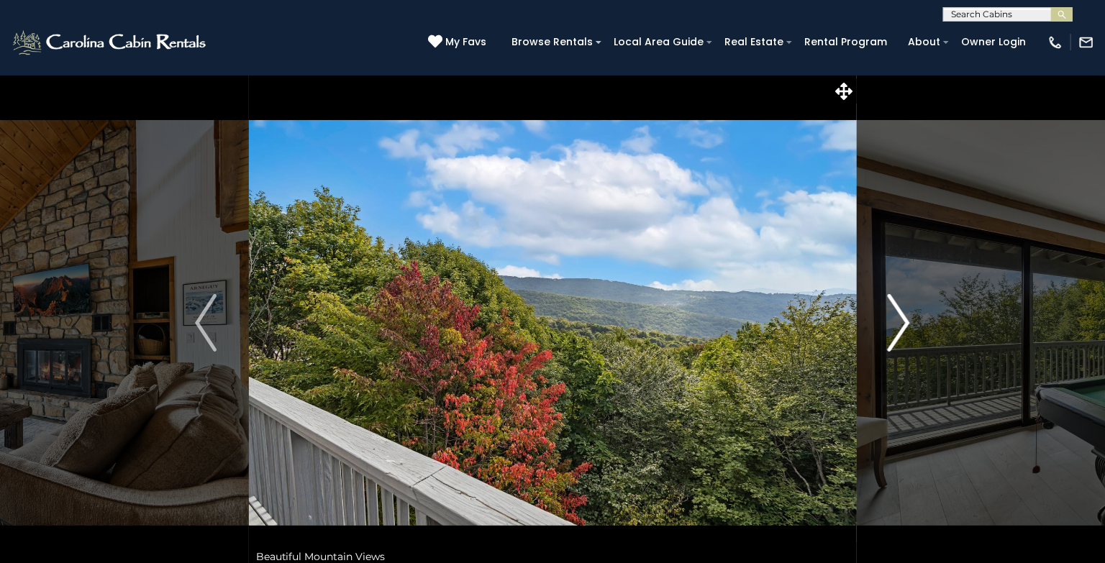
click at [903, 339] on img "Next" at bounding box center [899, 323] width 22 height 58
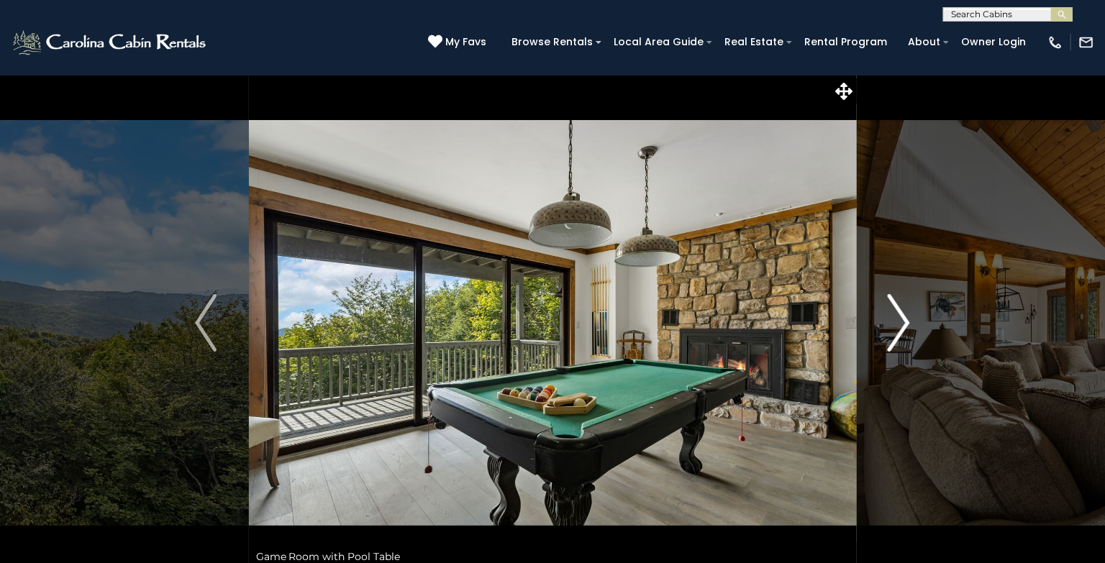
click at [900, 319] on img "Next" at bounding box center [899, 323] width 22 height 58
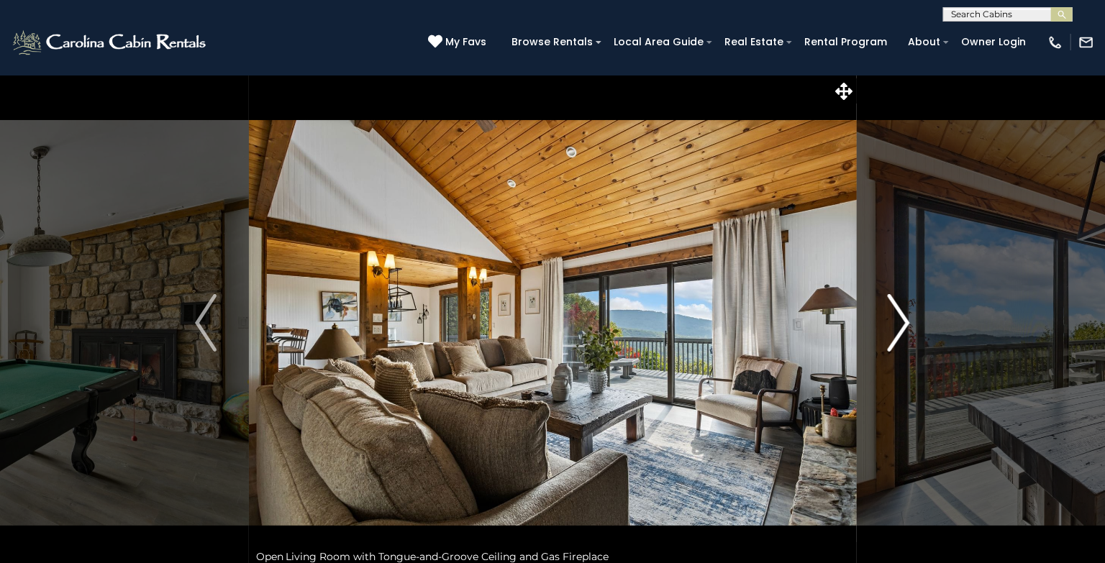
click at [902, 318] on img "Next" at bounding box center [899, 323] width 22 height 58
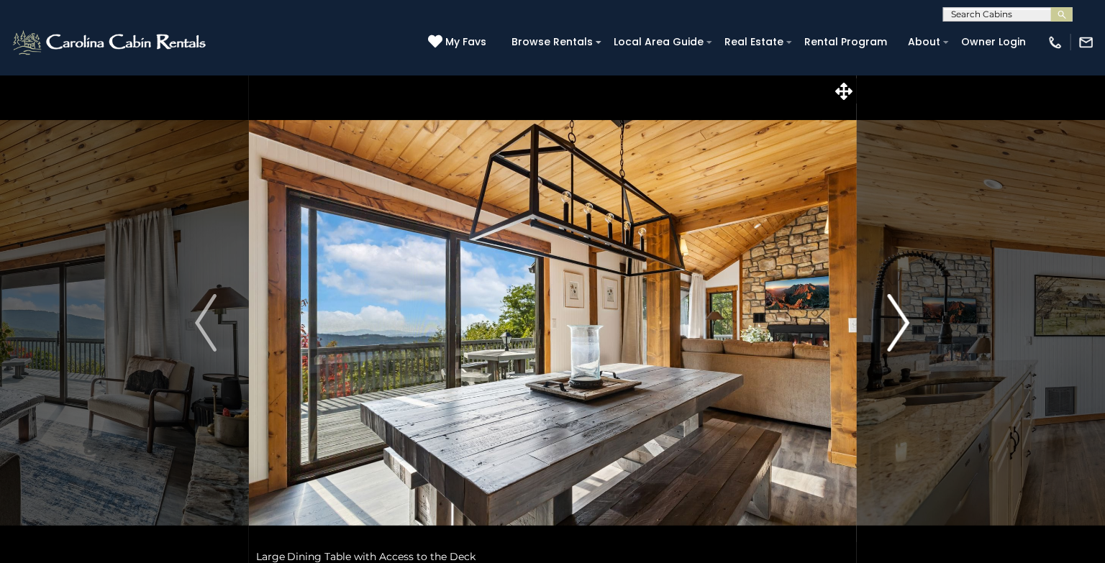
click at [902, 318] on img "Next" at bounding box center [899, 323] width 22 height 58
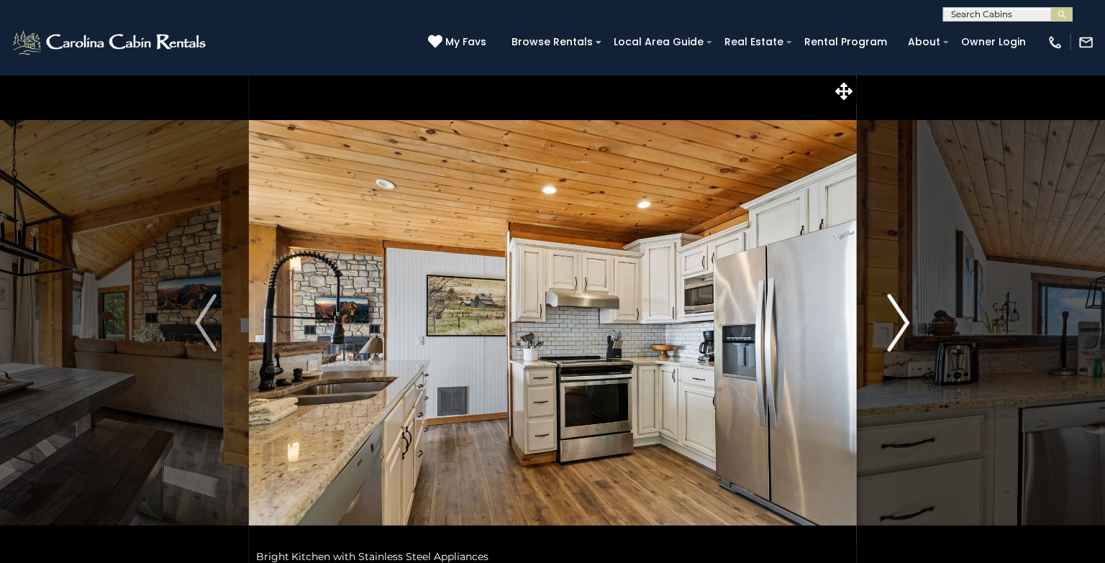
click at [902, 318] on img "Next" at bounding box center [899, 323] width 22 height 58
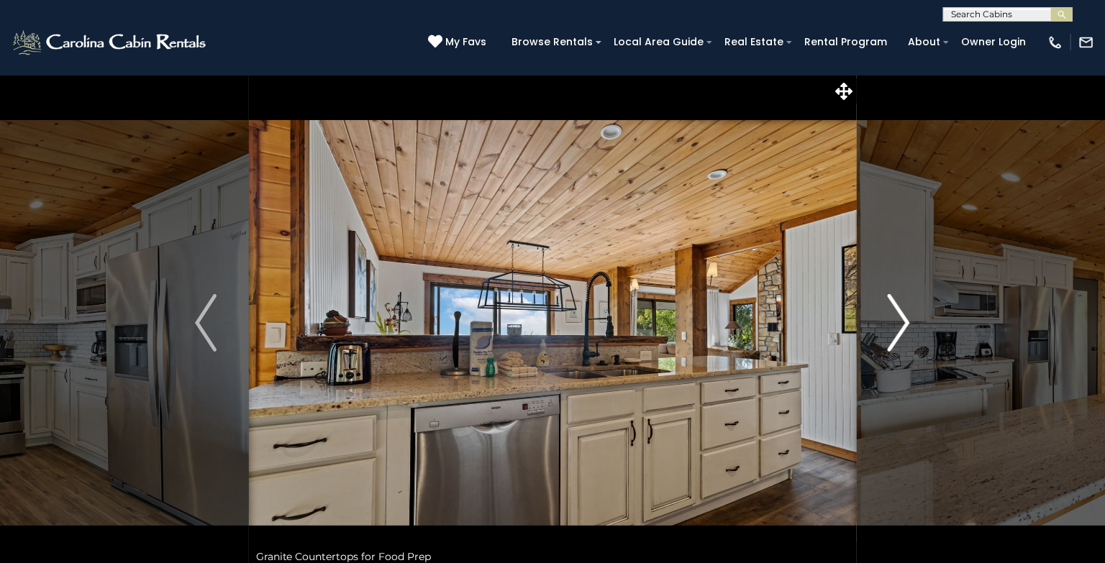
click at [902, 318] on img "Next" at bounding box center [899, 323] width 22 height 58
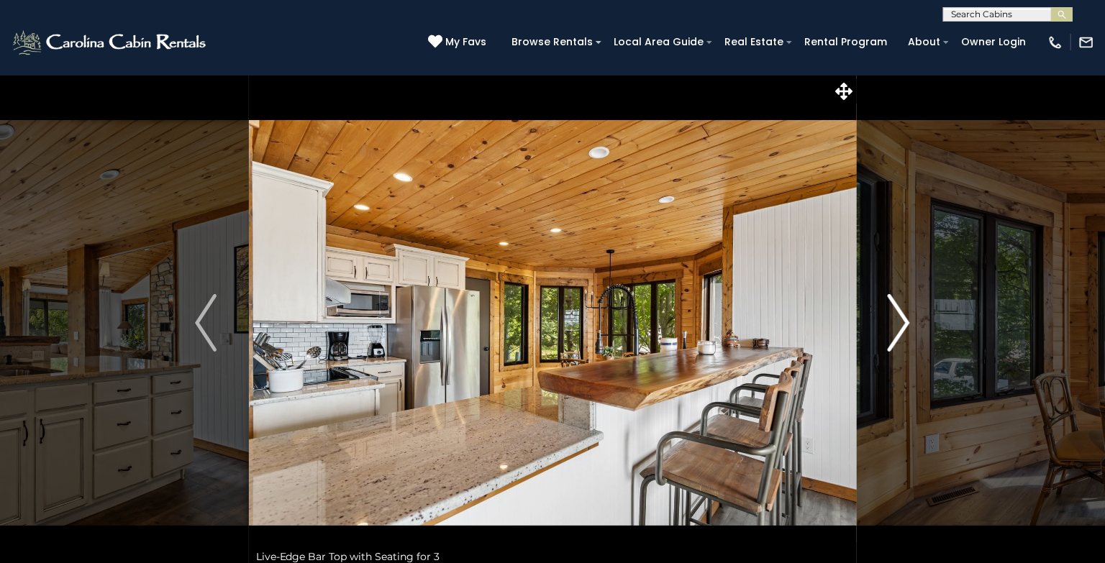
click at [902, 318] on img "Next" at bounding box center [899, 323] width 22 height 58
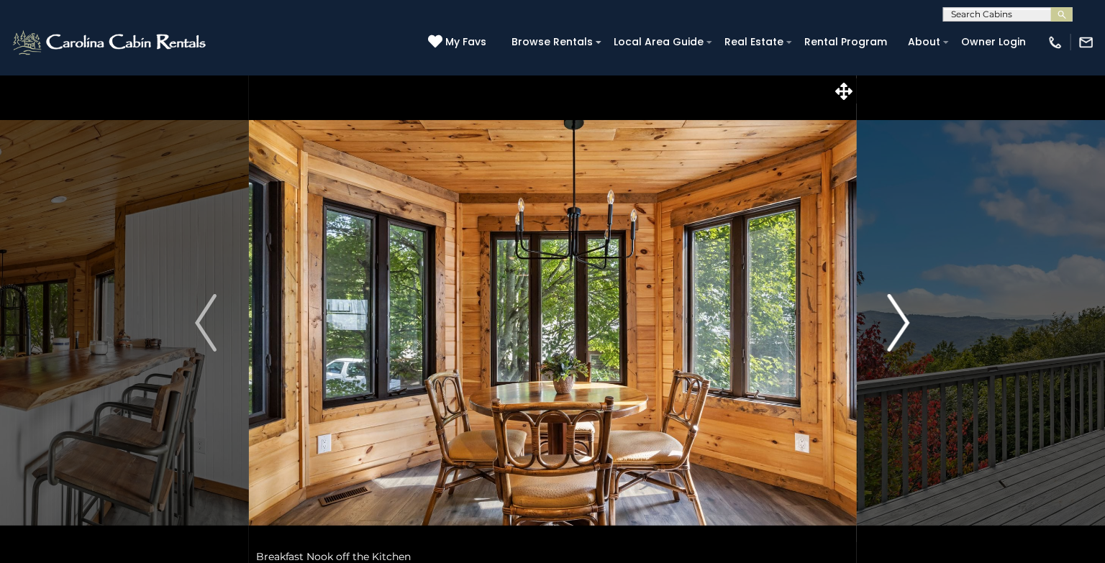
click at [902, 318] on img "Next" at bounding box center [899, 323] width 22 height 58
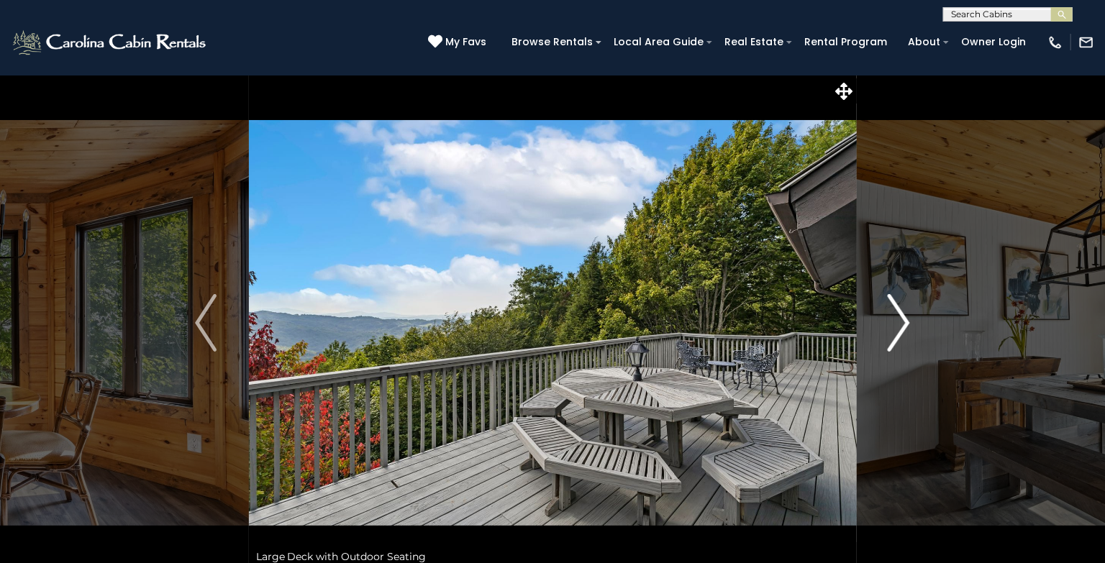
click at [902, 318] on img "Next" at bounding box center [899, 323] width 22 height 58
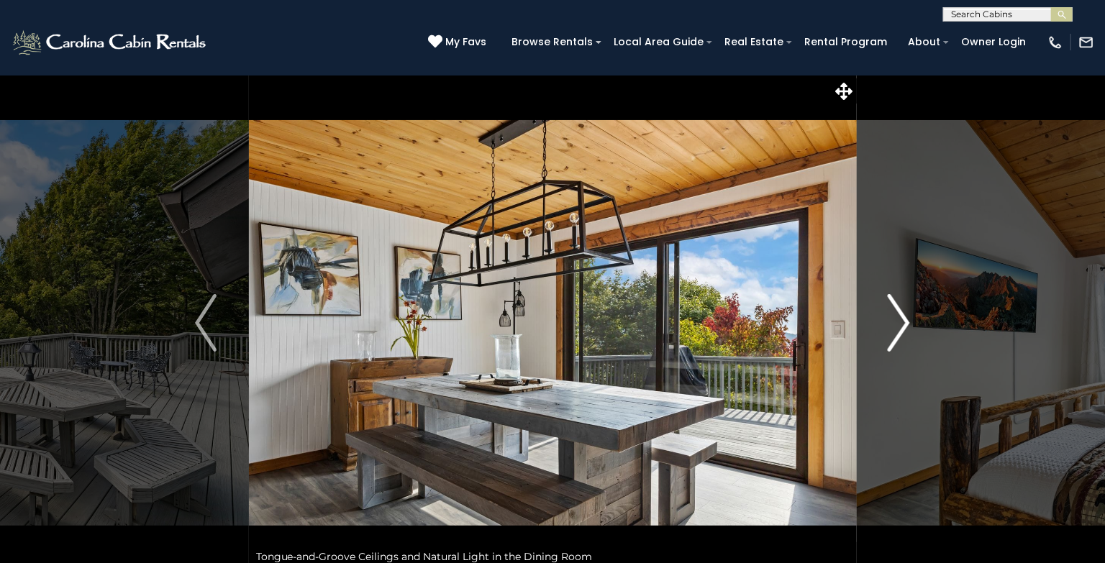
click at [902, 318] on img "Next" at bounding box center [899, 323] width 22 height 58
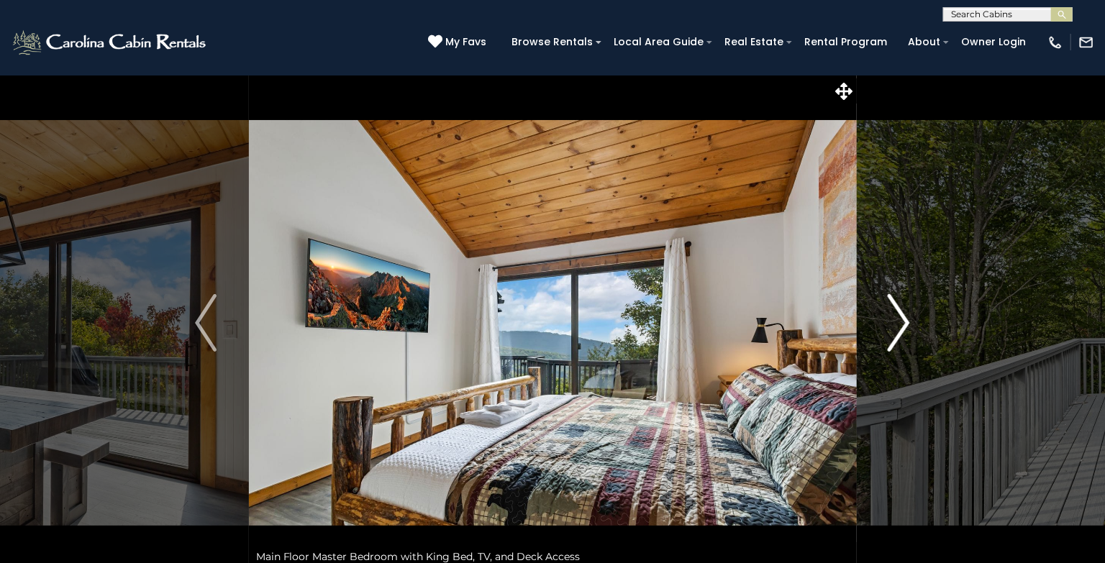
click at [902, 318] on img "Next" at bounding box center [899, 323] width 22 height 58
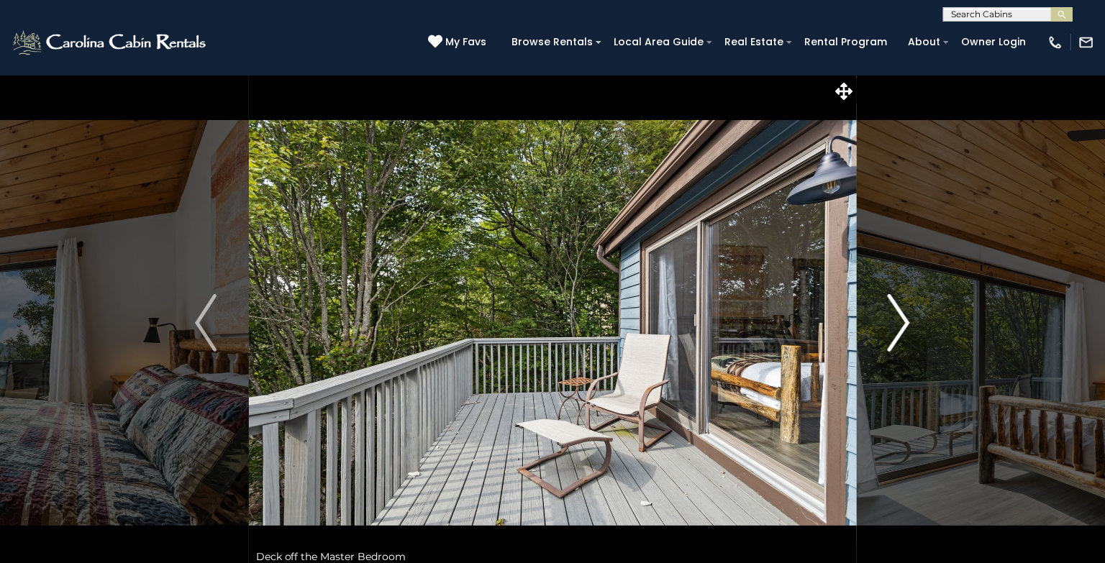
click at [902, 318] on img "Next" at bounding box center [899, 323] width 22 height 58
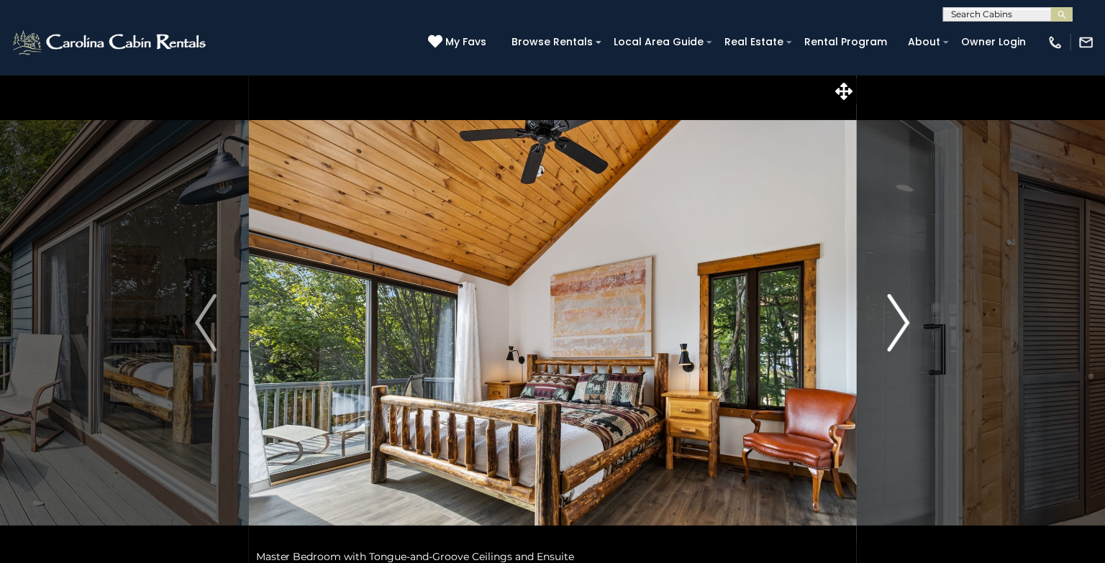
click at [902, 318] on img "Next" at bounding box center [899, 323] width 22 height 58
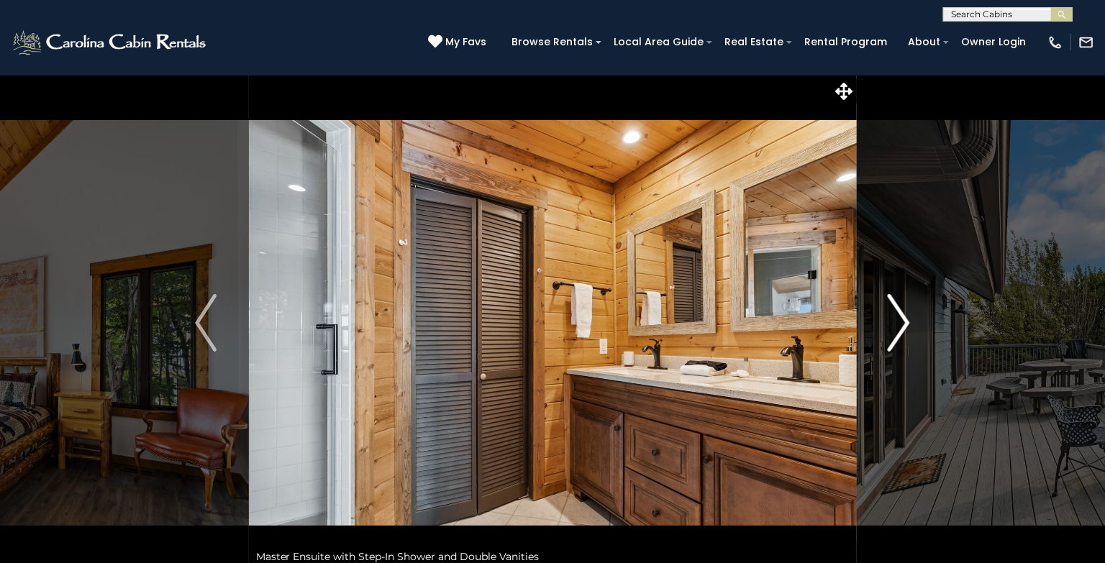
click at [902, 318] on img "Next" at bounding box center [899, 323] width 22 height 58
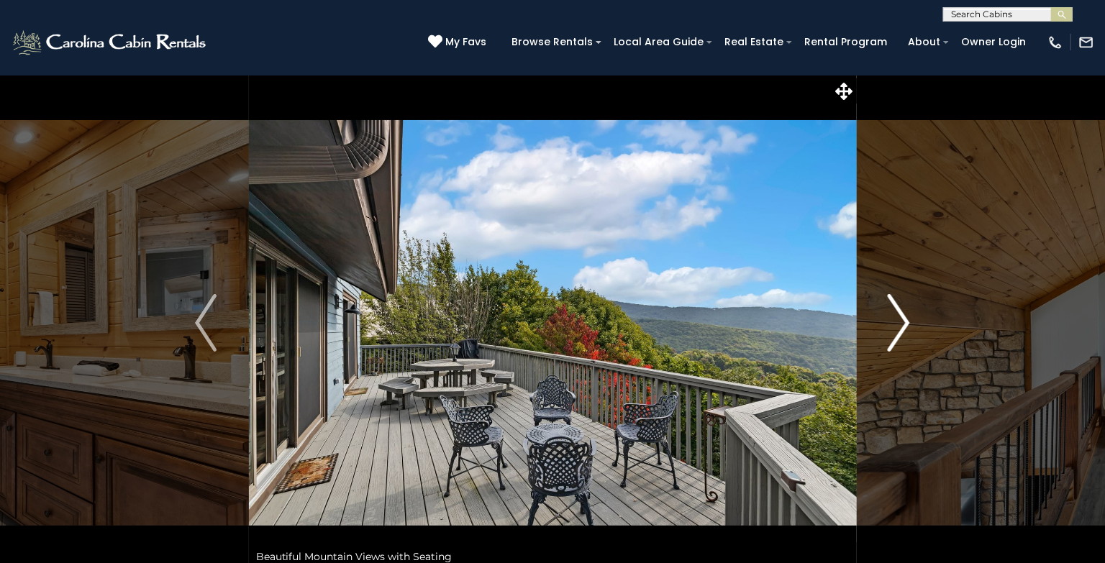
click at [902, 316] on img "Next" at bounding box center [899, 323] width 22 height 58
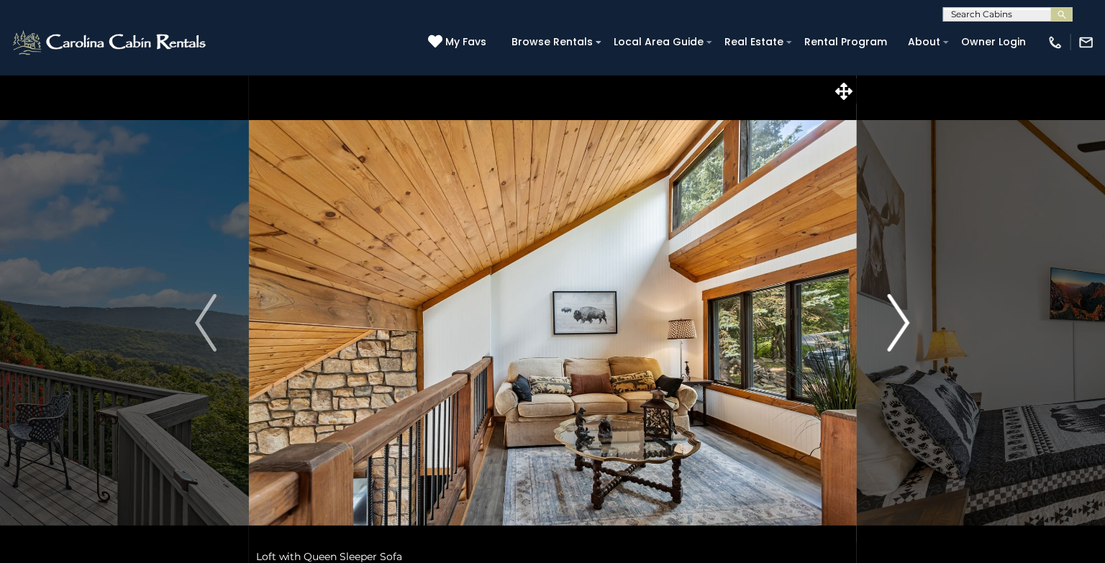
click at [902, 316] on img "Next" at bounding box center [899, 323] width 22 height 58
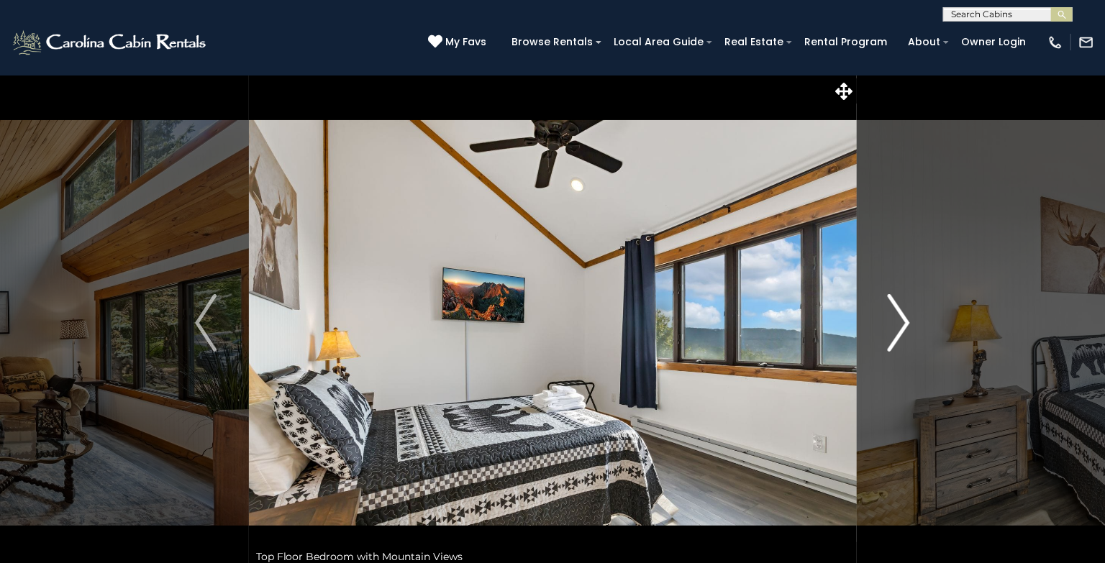
click at [902, 316] on img "Next" at bounding box center [899, 323] width 22 height 58
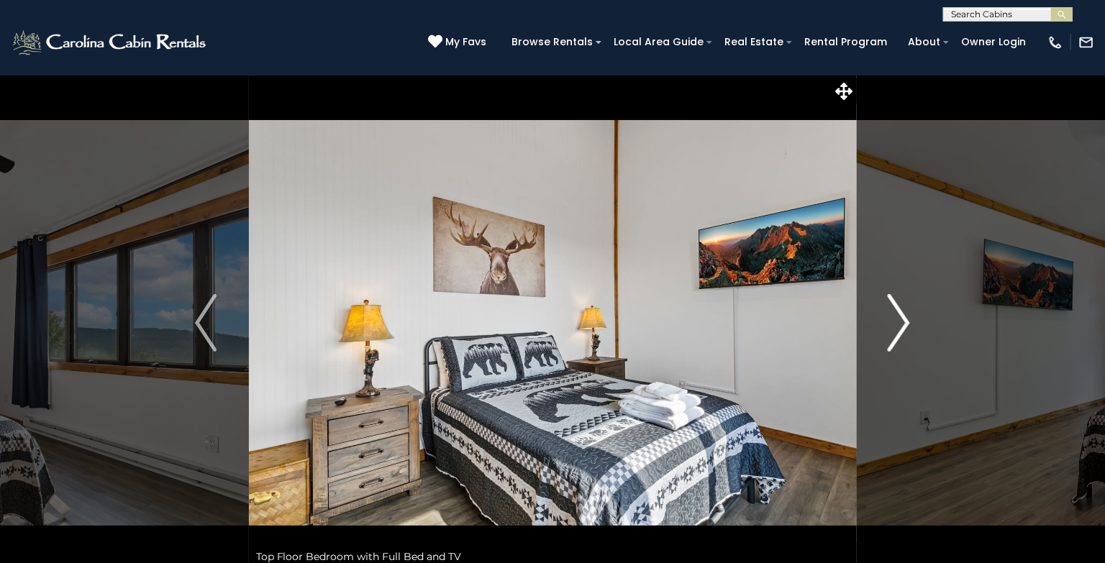
click at [902, 316] on img "Next" at bounding box center [899, 323] width 22 height 58
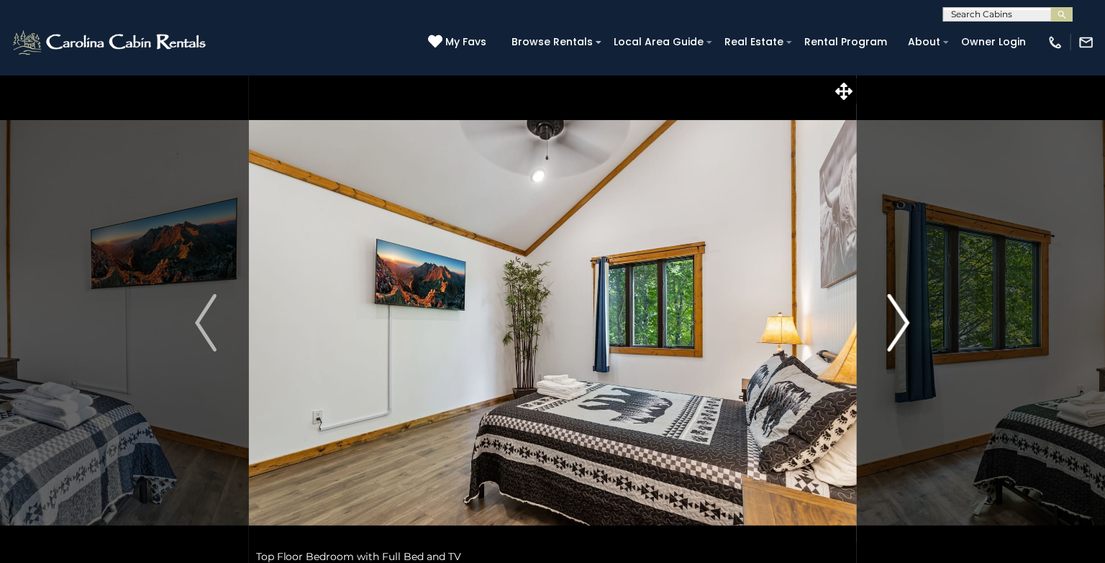
click at [902, 316] on img "Next" at bounding box center [899, 323] width 22 height 58
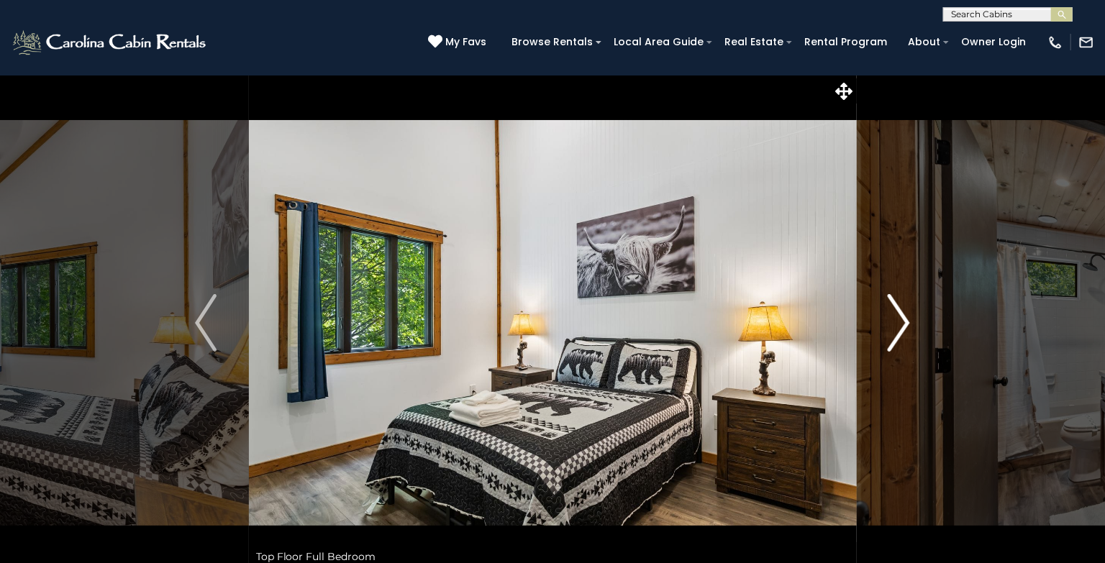
click at [902, 316] on img "Next" at bounding box center [899, 323] width 22 height 58
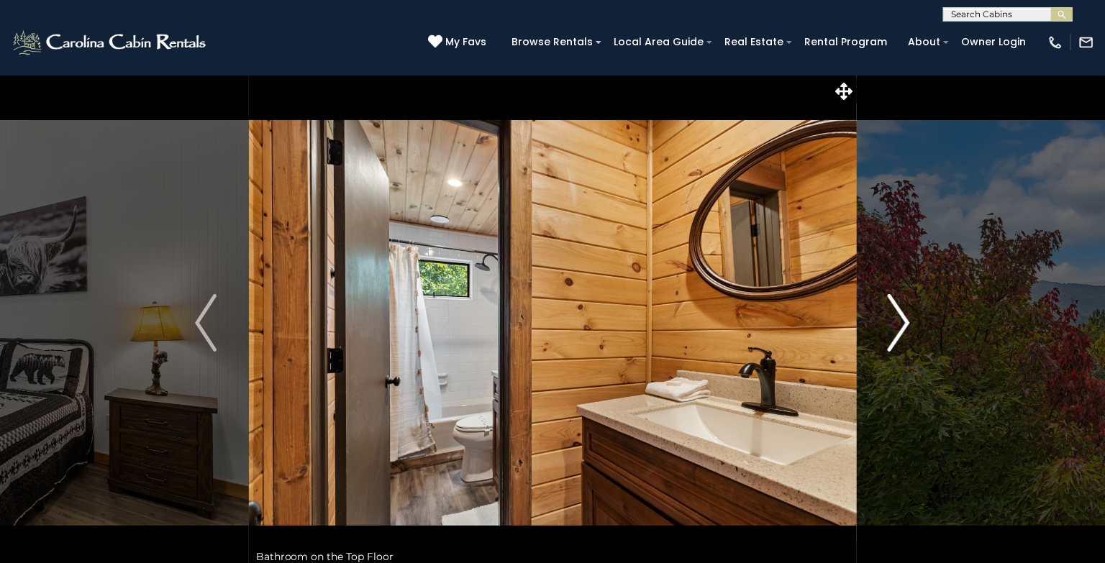
click at [902, 316] on img "Next" at bounding box center [899, 323] width 22 height 58
